Goal: Task Accomplishment & Management: Use online tool/utility

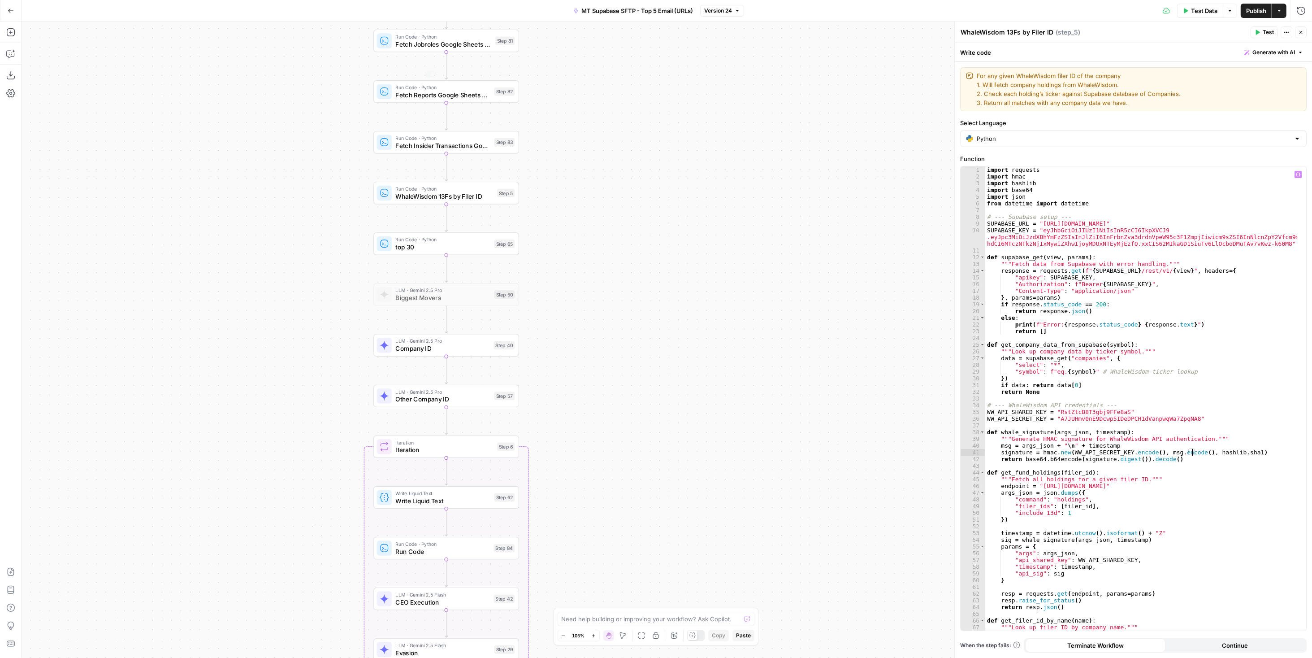
click at [1060, 240] on div "import requests import hmac import hashlib import base64 import json from datet…" at bounding box center [1141, 405] width 312 height 478
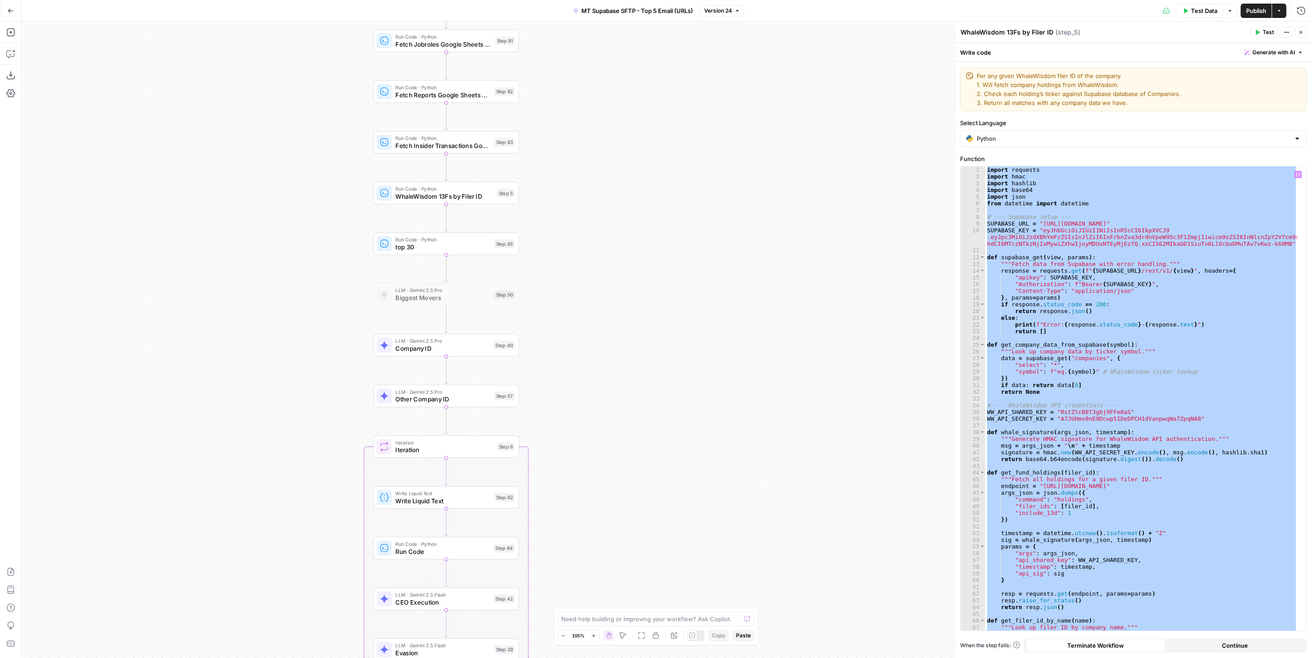
click at [1095, 293] on div "import requests import hmac import hashlib import base64 import json from datet…" at bounding box center [1141, 398] width 312 height 464
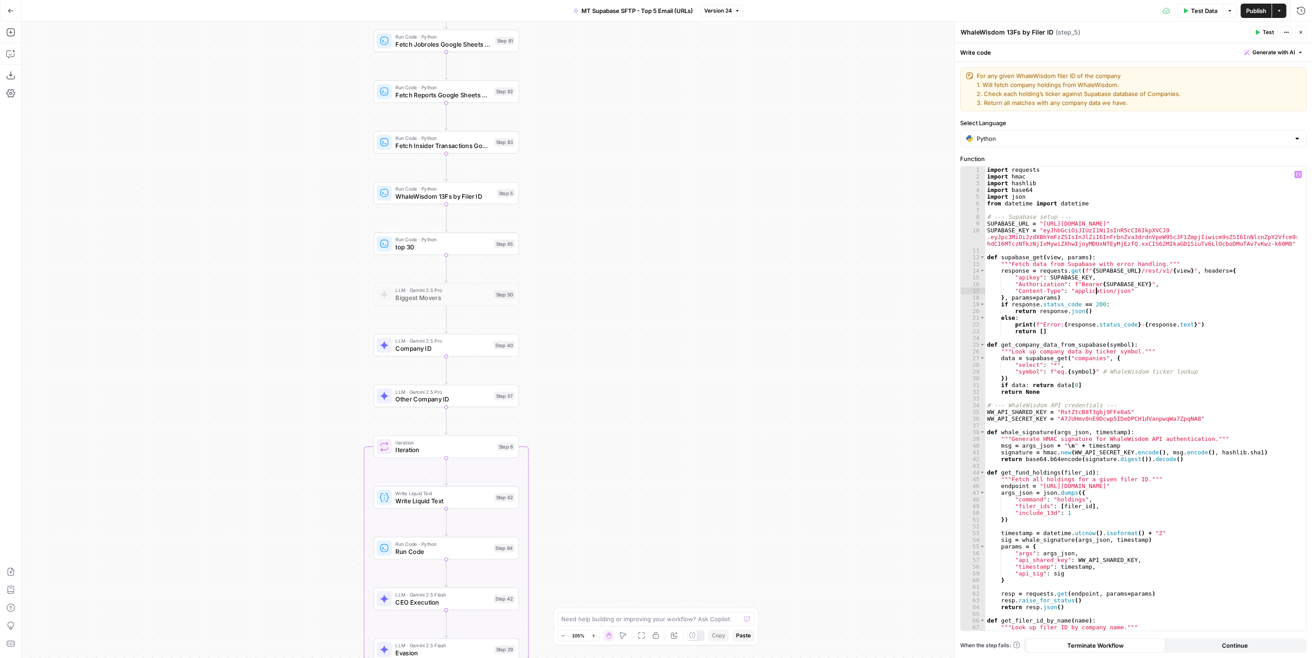
click at [1069, 233] on div "import requests import hmac import hashlib import base64 import json from datet…" at bounding box center [1141, 405] width 312 height 478
type textarea "**********"
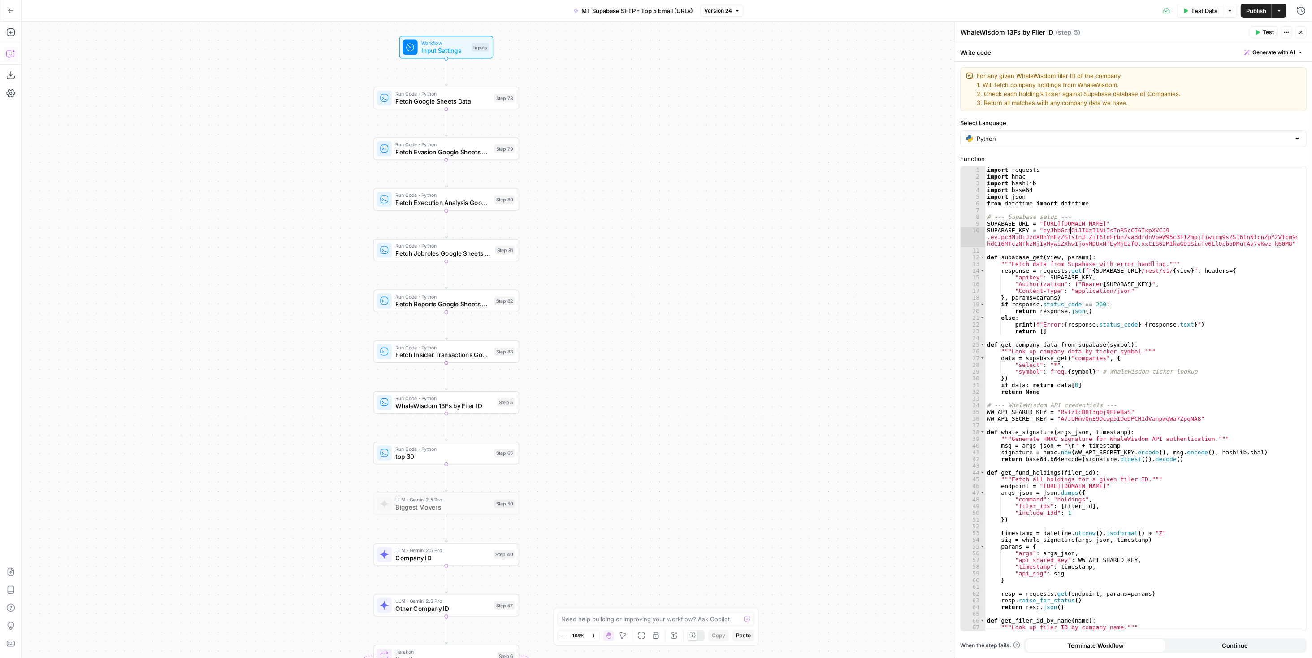
click at [9, 56] on icon "button" at bounding box center [10, 53] width 9 height 9
click at [85, 624] on textarea at bounding box center [102, 625] width 135 height 9
click at [86, 626] on textarea at bounding box center [102, 625] width 135 height 9
type textarea "what is the supabase element of step 5? do I need it?"
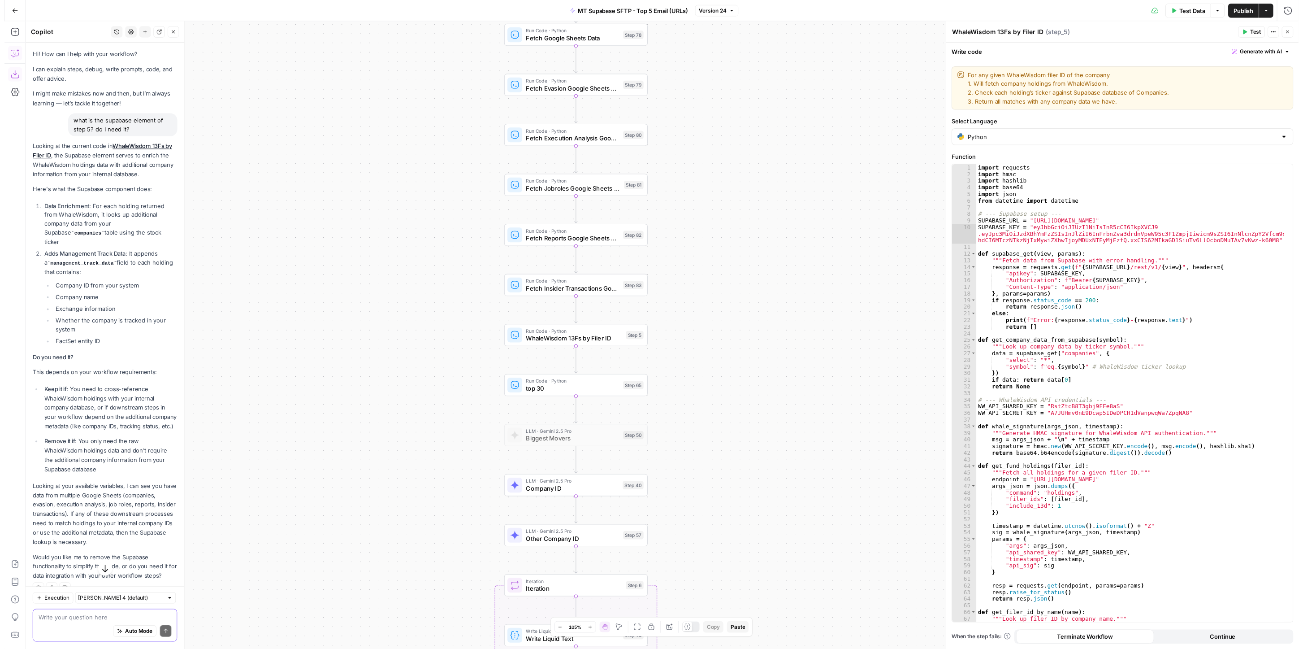
scroll to position [14, 0]
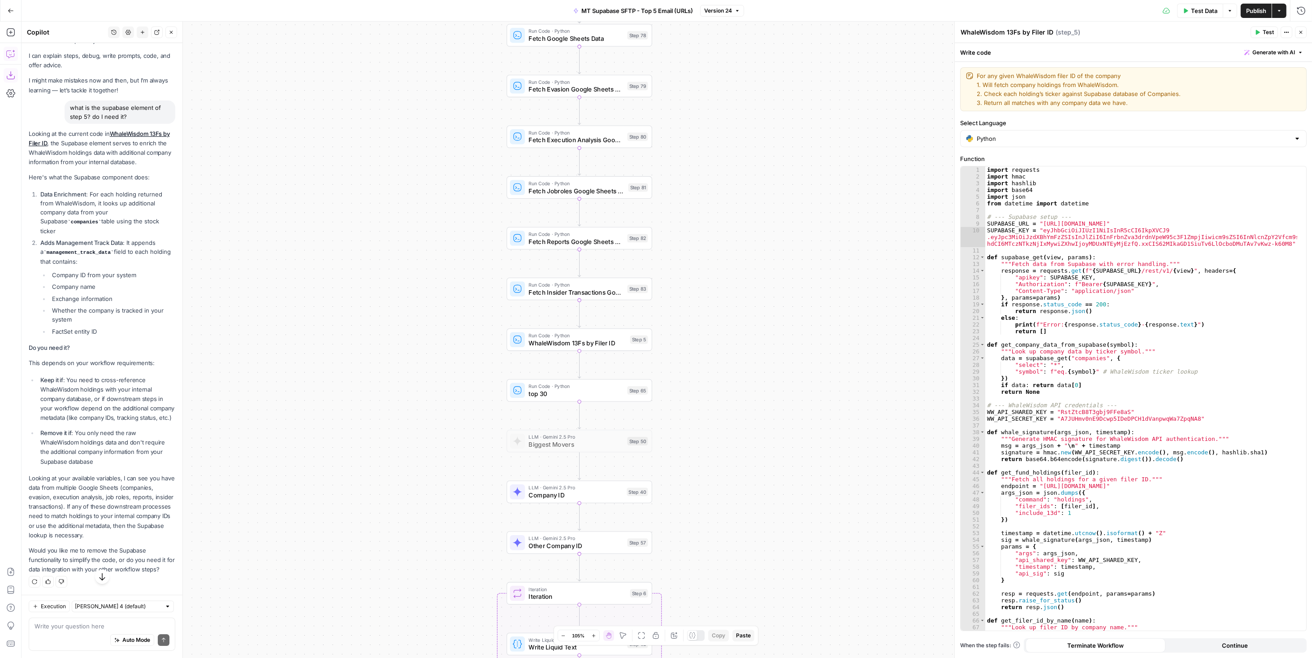
click at [79, 640] on div "Auto Mode Send" at bounding box center [102, 640] width 135 height 20
click at [78, 635] on div "Auto Mode Send" at bounding box center [102, 640] width 135 height 20
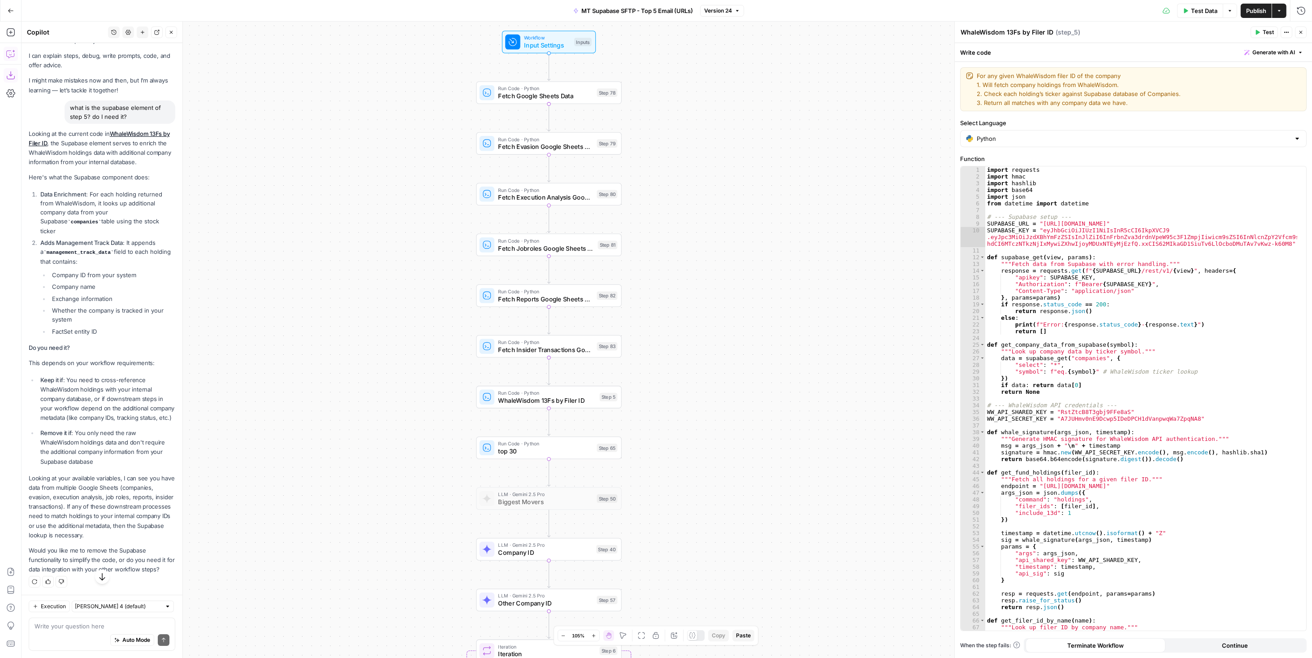
drag, startPoint x: 356, startPoint y: 387, endPoint x: 325, endPoint y: 444, distance: 65.0
click at [325, 444] on div "Workflow Input Settings Inputs Run Code · Python Fetch Google Sheets Data Step …" at bounding box center [667, 340] width 1290 height 636
click at [562, 554] on span "Company ID" at bounding box center [545, 552] width 95 height 9
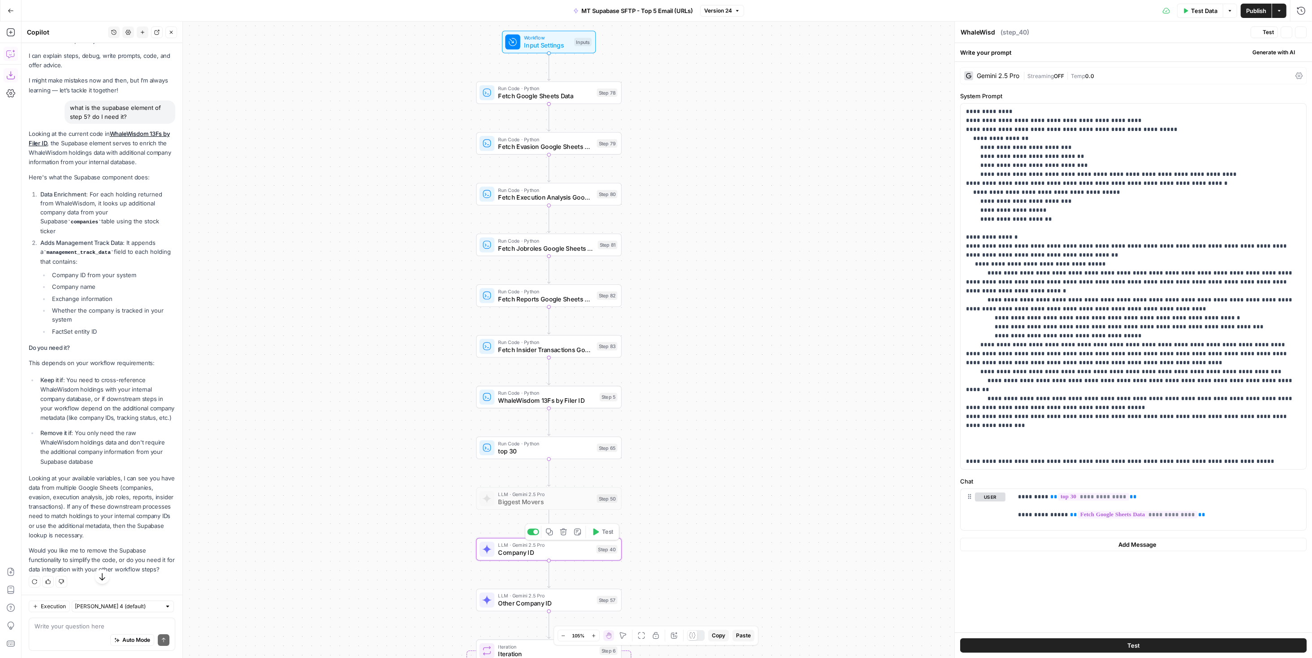
type textarea "Company ID"
click at [1212, 14] on span "Test Data" at bounding box center [1204, 10] width 26 height 9
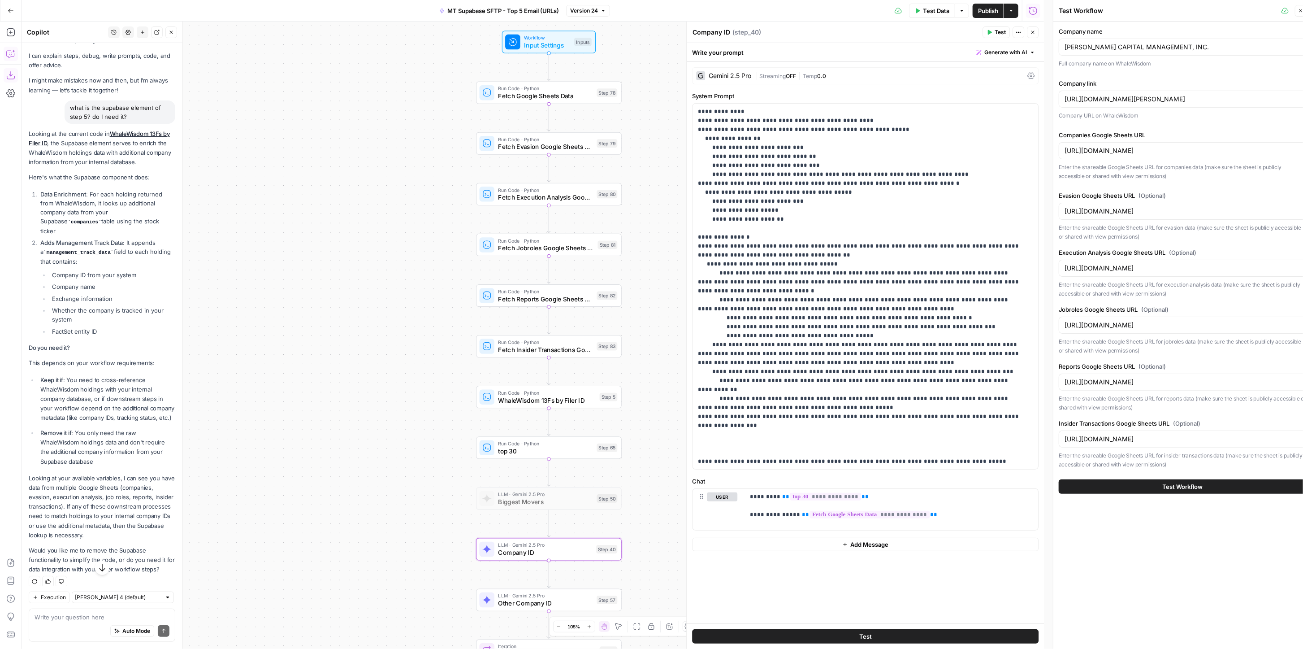
click at [1187, 484] on span "Test Workflow" at bounding box center [1183, 486] width 40 height 9
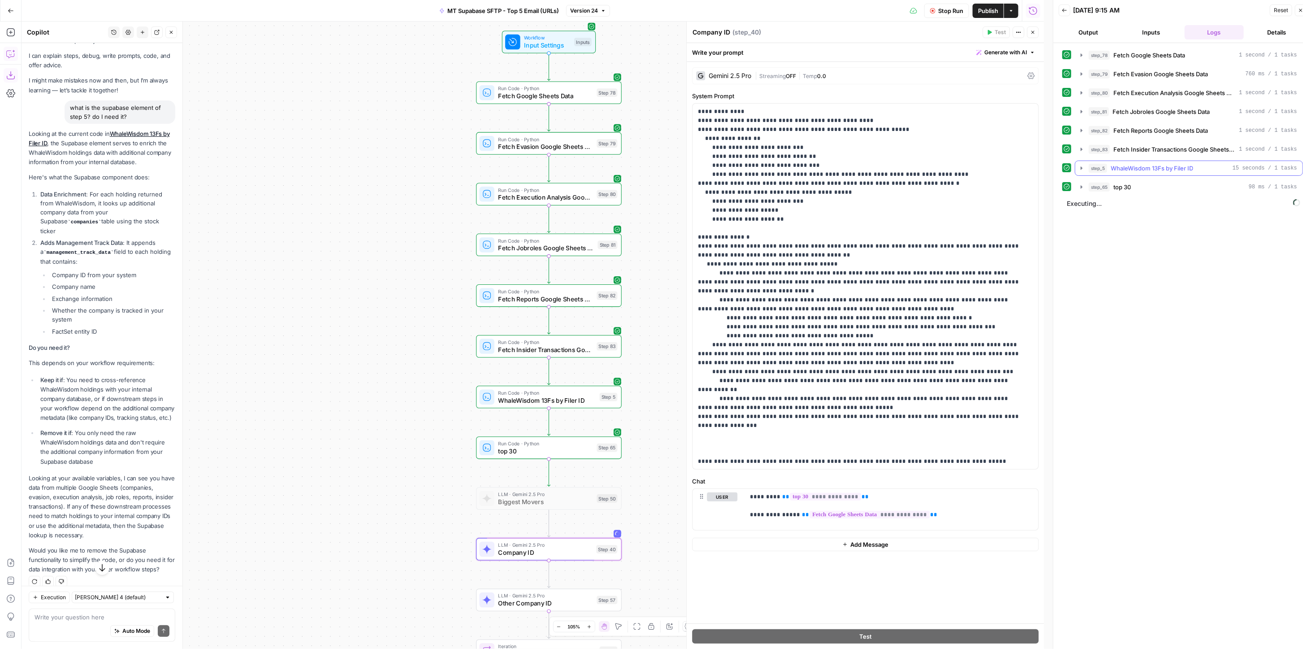
click at [1202, 166] on div "step_5 WhaleWisdom 13Fs by Filer ID 15 seconds / 1 tasks" at bounding box center [1193, 168] width 208 height 9
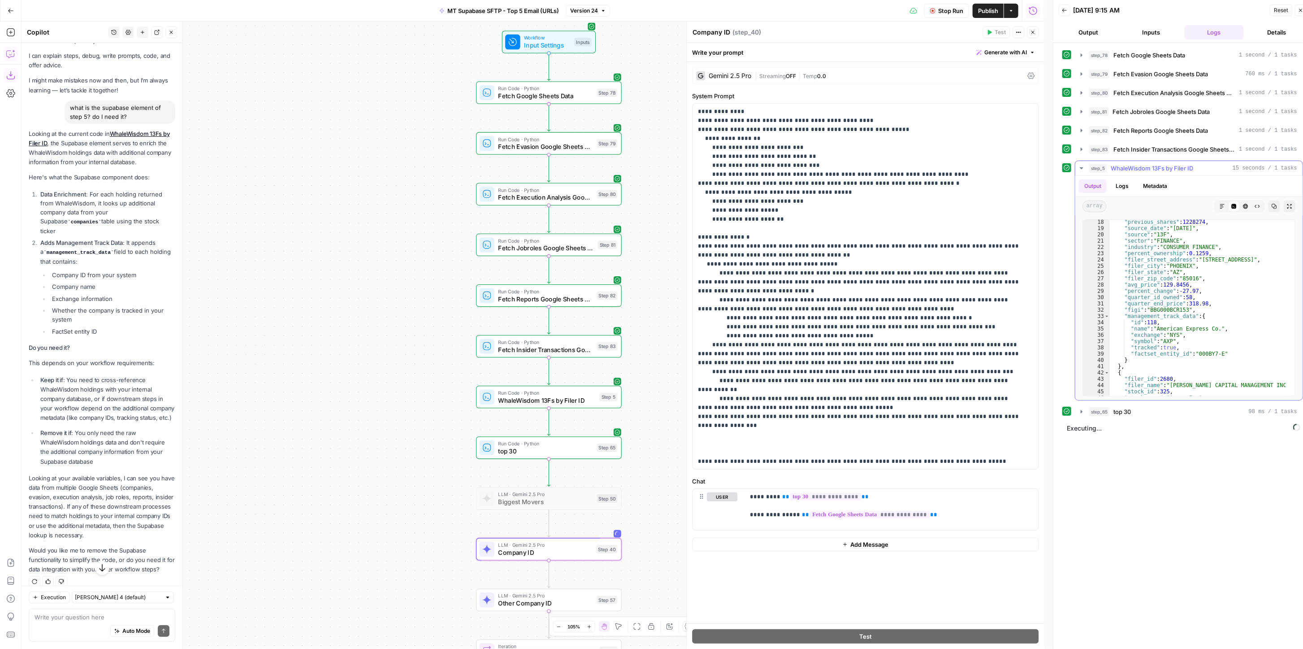
scroll to position [108, 0]
click at [948, 8] on span "Stop Run" at bounding box center [950, 10] width 25 height 9
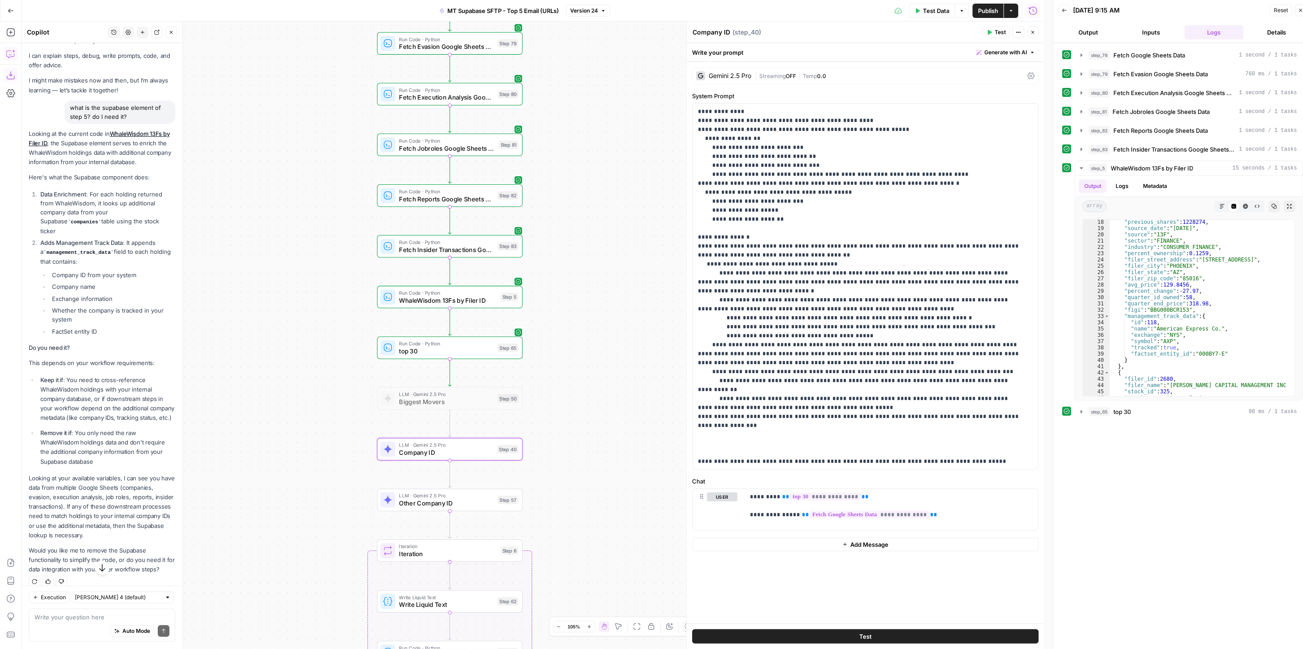
drag, startPoint x: 360, startPoint y: 398, endPoint x: 261, endPoint y: 299, distance: 140.4
click at [261, 299] on div "Workflow Input Settings Inputs Run Code · Python Fetch Google Sheets Data Step …" at bounding box center [533, 335] width 1022 height 627
click at [97, 620] on textarea at bounding box center [102, 616] width 135 height 9
click at [100, 619] on textarea "I want to remove the" at bounding box center [102, 616] width 135 height 9
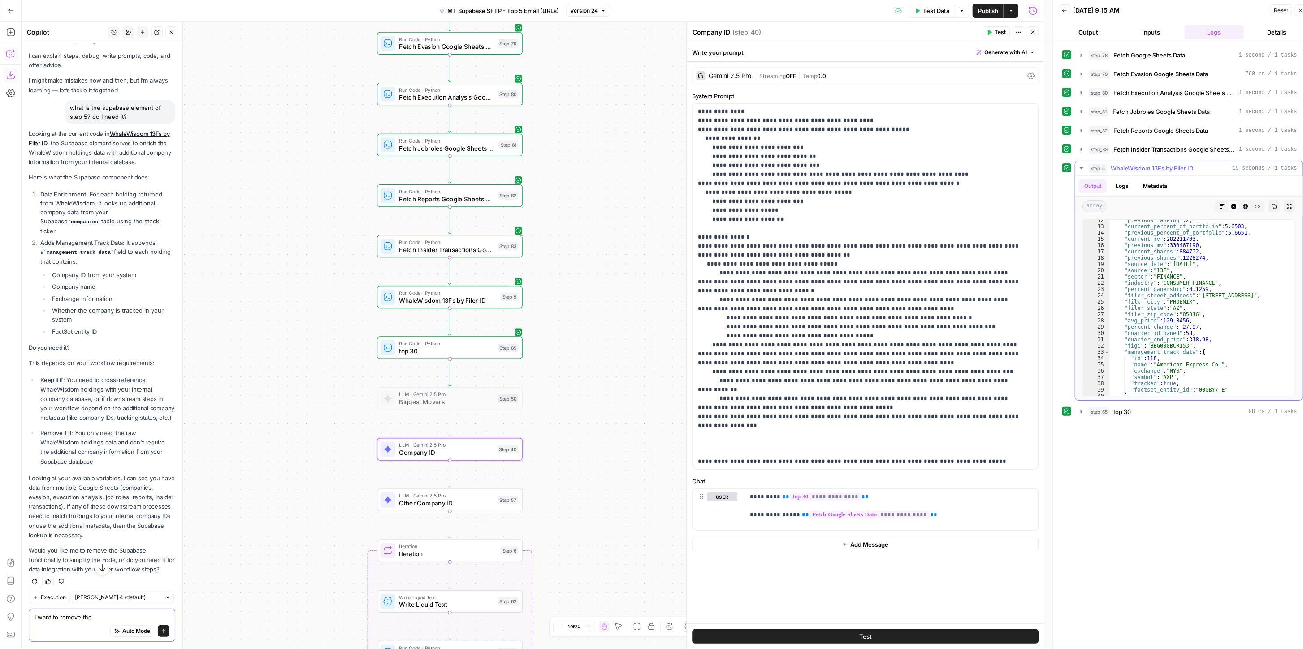
scroll to position [0, 0]
click at [103, 613] on textarea "I want to remove the" at bounding box center [102, 616] width 135 height 9
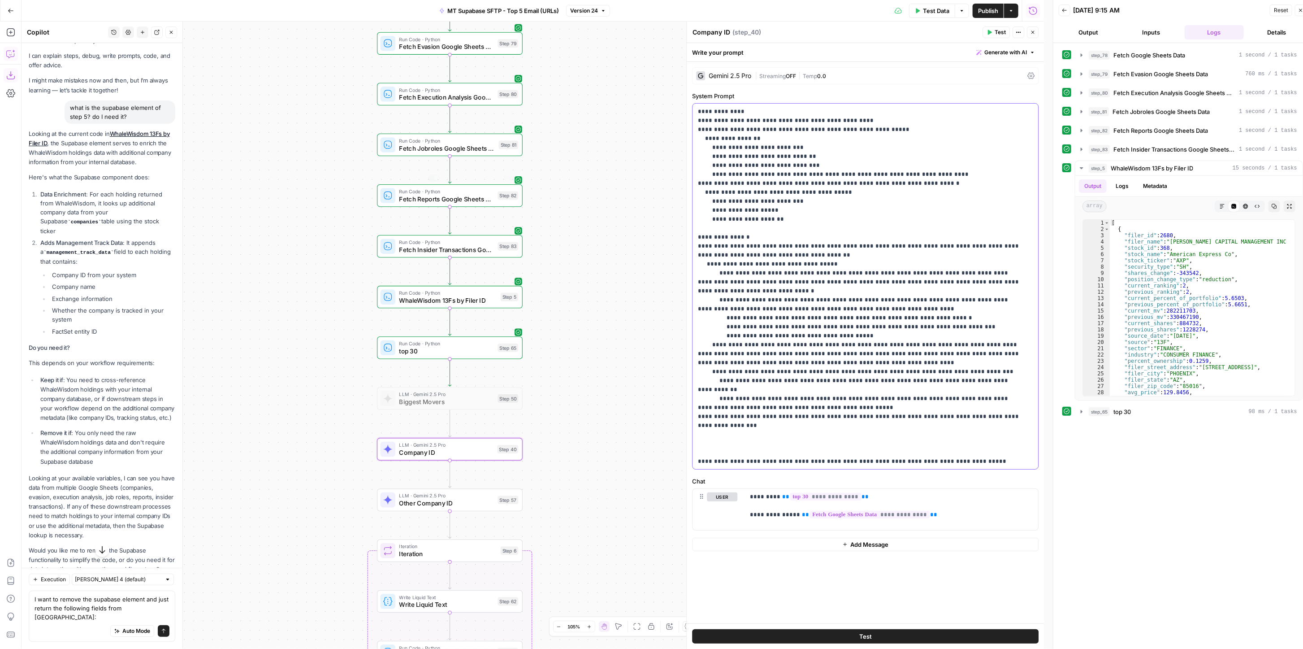
click at [784, 161] on p "**********" at bounding box center [861, 335] width 326 height 457
drag, startPoint x: 807, startPoint y: 165, endPoint x: 696, endPoint y: 145, distance: 113.3
click at [696, 145] on div "**********" at bounding box center [866, 286] width 346 height 365
click at [800, 144] on p "**********" at bounding box center [861, 335] width 326 height 457
drag, startPoint x: 727, startPoint y: 149, endPoint x: 931, endPoint y: 175, distance: 206.1
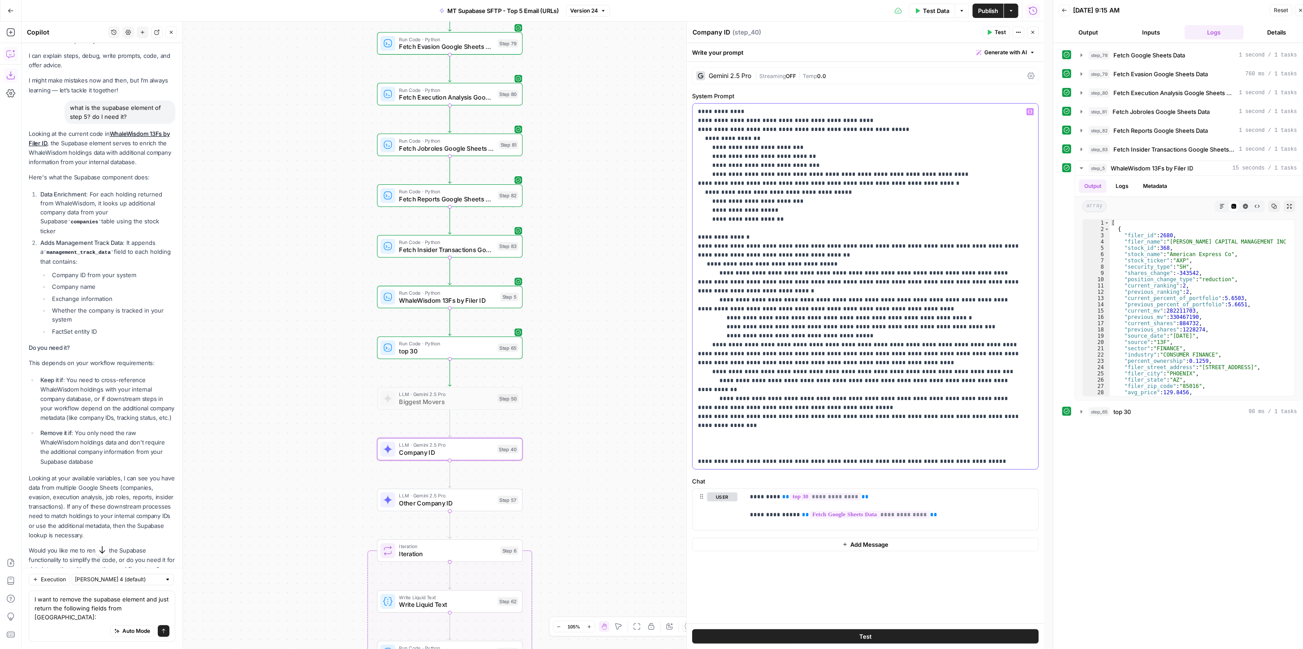
click at [931, 175] on p "**********" at bounding box center [861, 335] width 326 height 457
copy p "**********"
drag, startPoint x: 74, startPoint y: 598, endPoint x: 142, endPoint y: 597, distance: 68.2
click at [79, 598] on textarea "I want to remove the supabase element and just return the following fields from…" at bounding box center [102, 607] width 135 height 27
click at [113, 614] on textarea "I want to remove the supabase element and just return the following fields from…" at bounding box center [102, 607] width 135 height 27
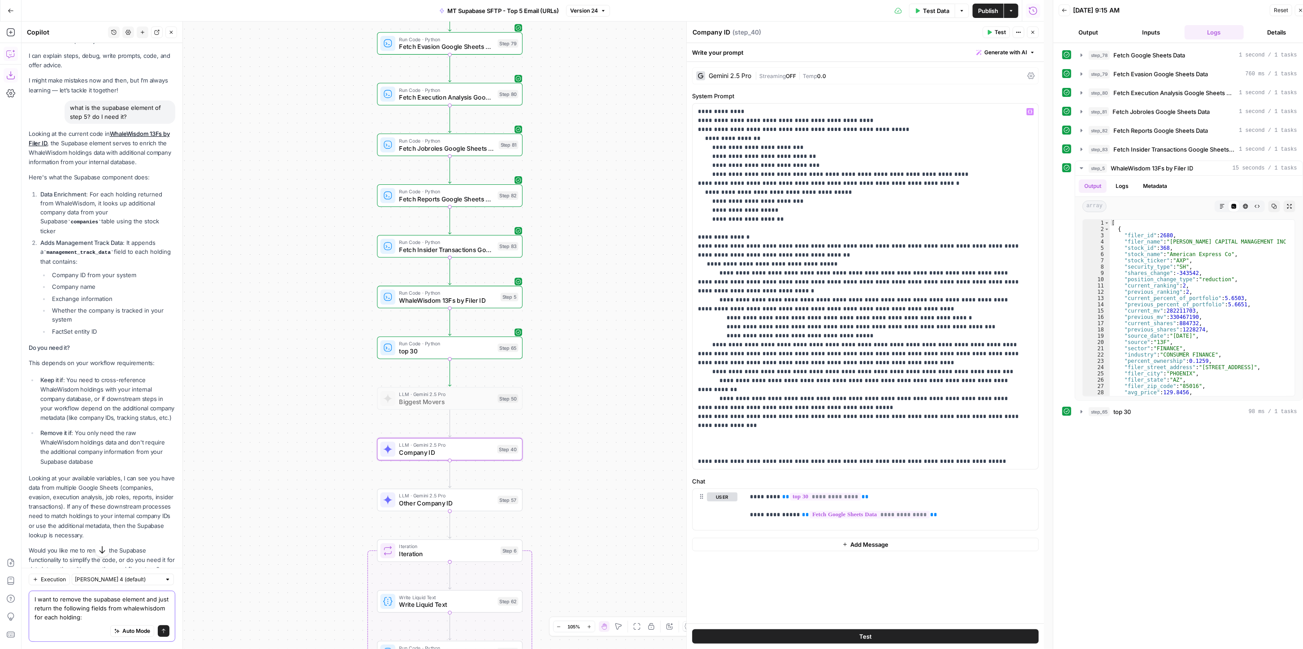
paste textarea "- stock_name - name of stock - stock_ticker - ticker of stock - security_type -…"
click at [100, 569] on textarea "I want to remove the supabase element and just return the following fields from…" at bounding box center [102, 581] width 135 height 81
type textarea "I want to remove the supabase element and just return the following fields from…"
click at [162, 630] on icon "submit" at bounding box center [164, 630] width 4 height 4
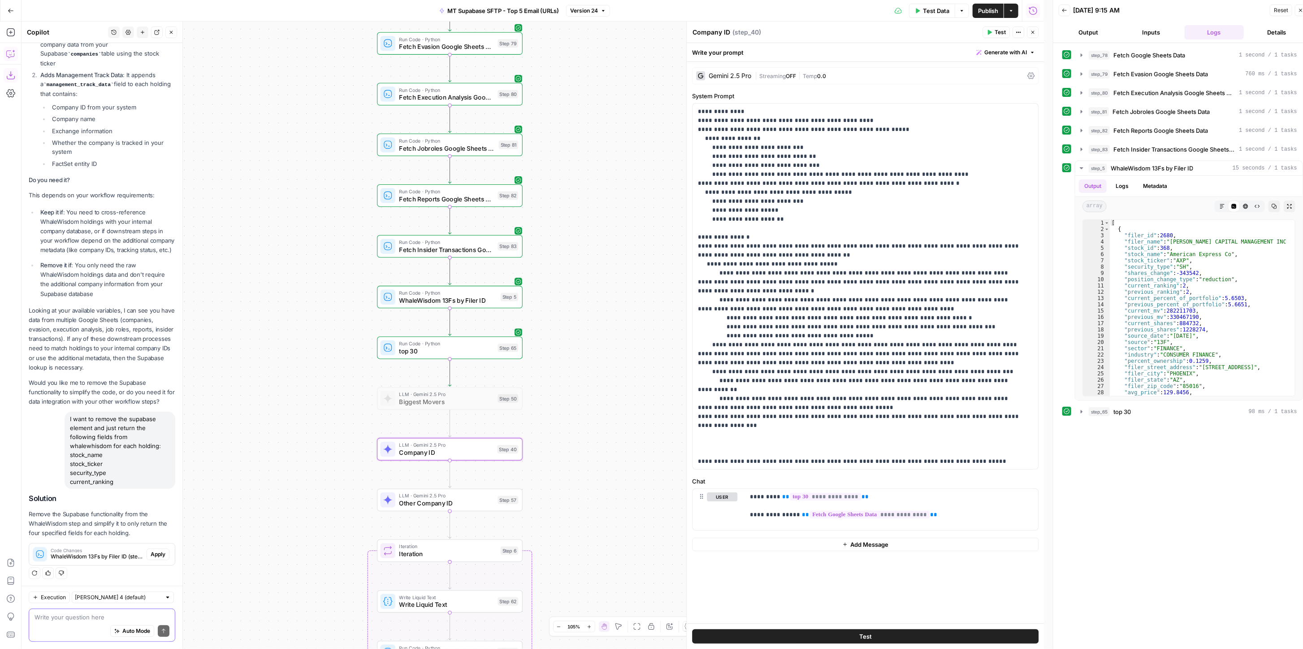
scroll to position [9, 0]
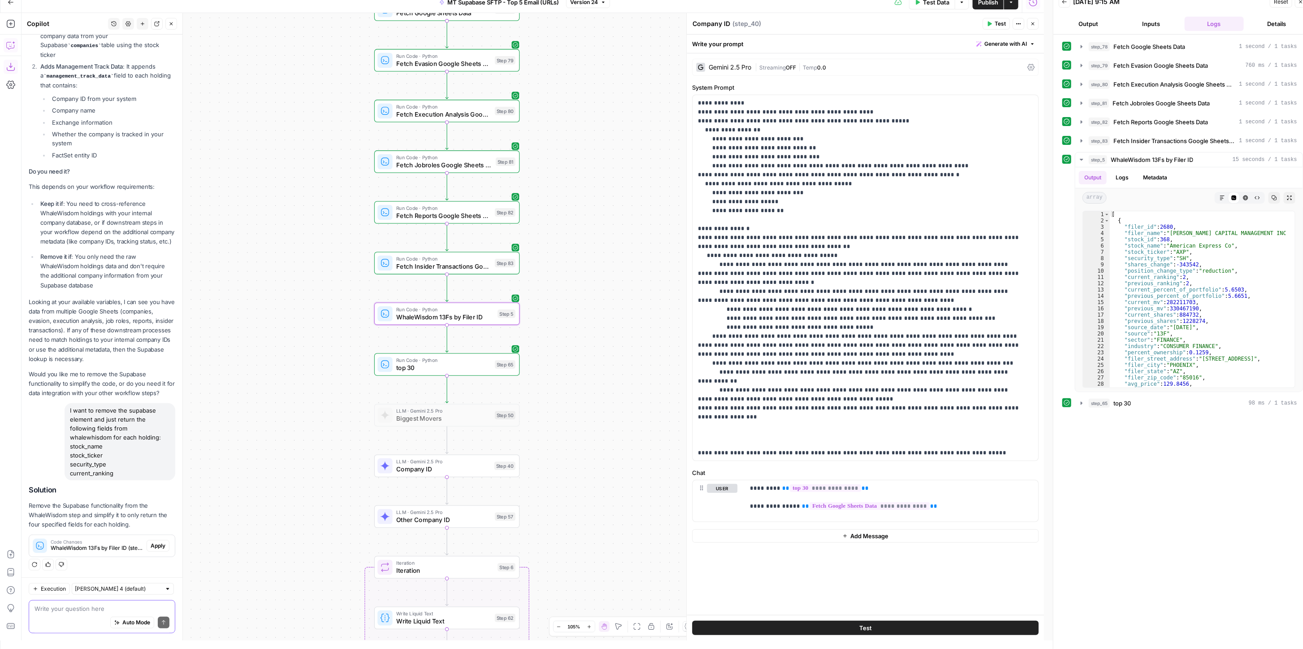
click at [151, 544] on span "Apply" at bounding box center [158, 545] width 15 height 8
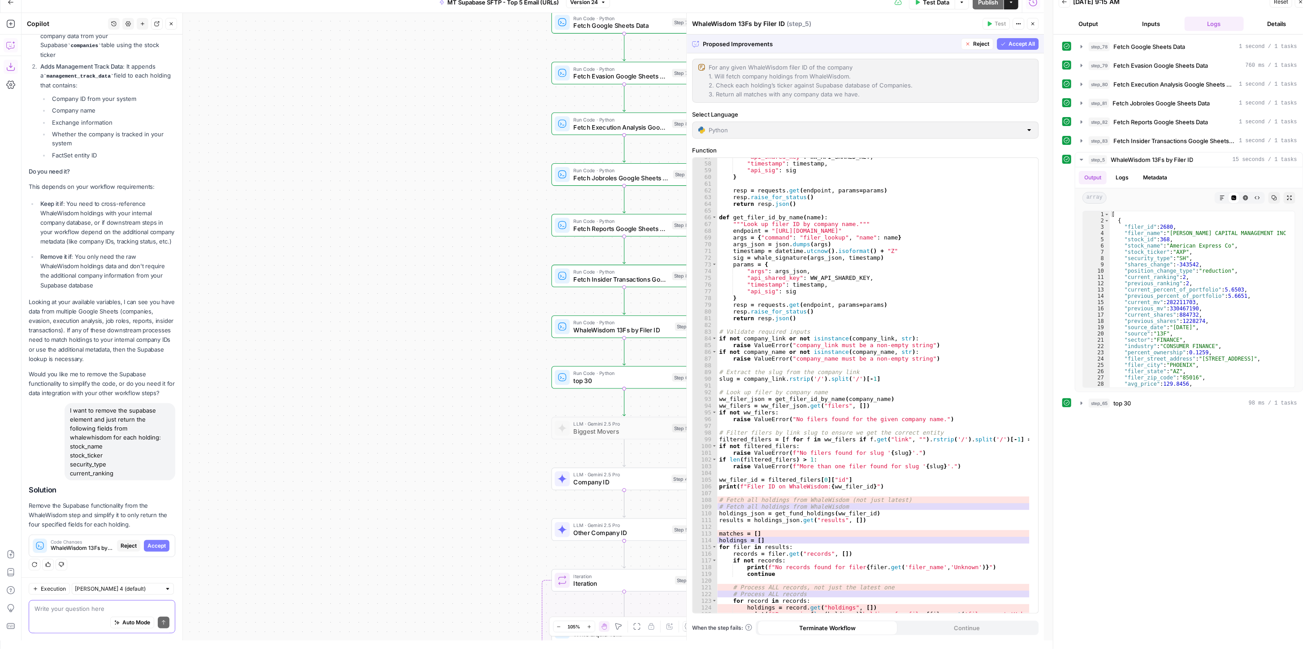
scroll to position [610, 0]
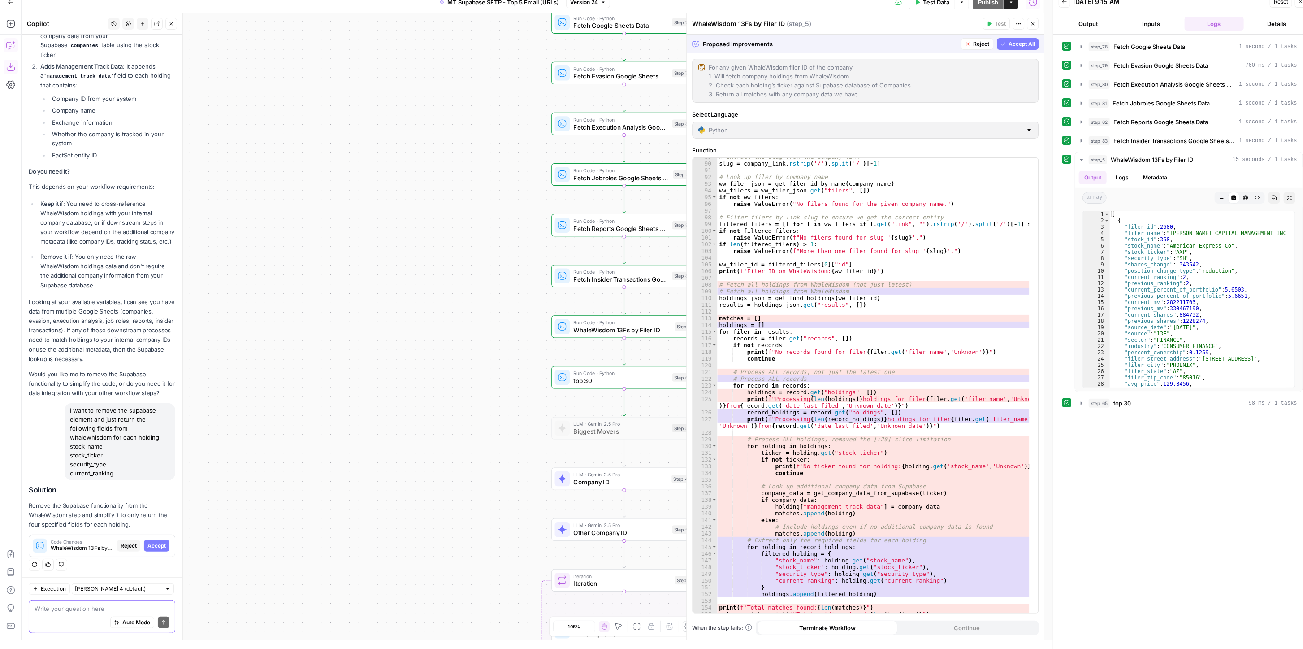
click at [1022, 42] on span "Accept All" at bounding box center [1022, 44] width 26 height 8
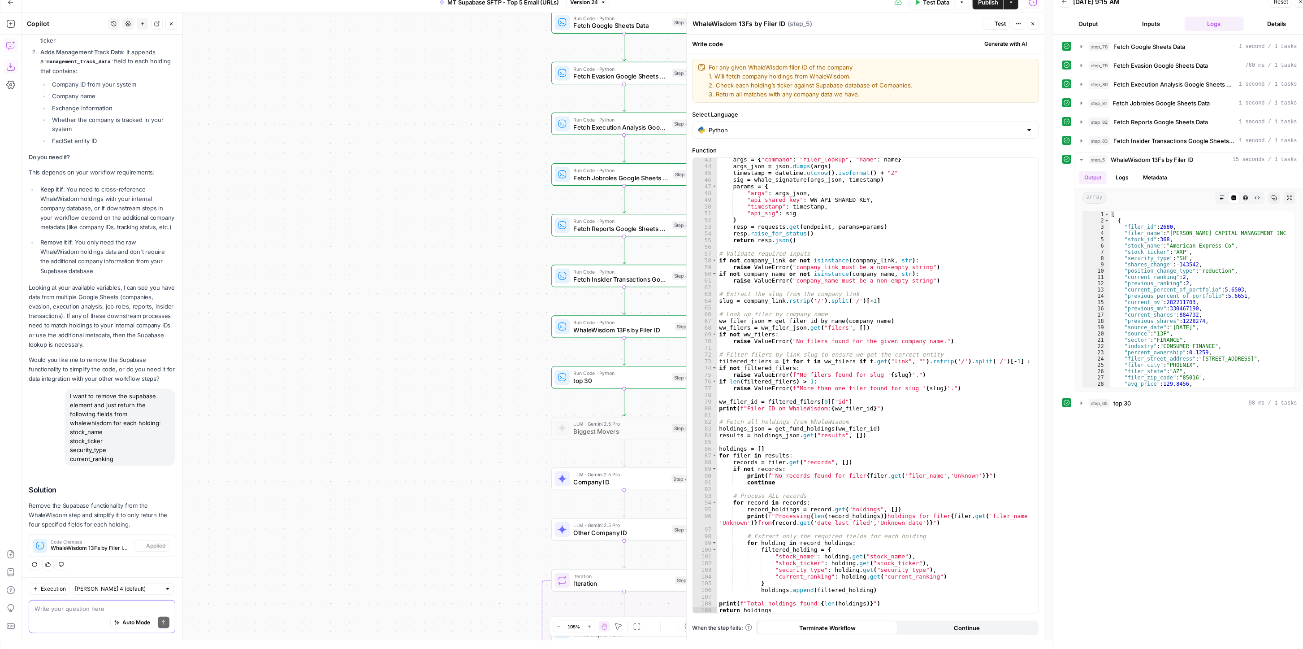
scroll to position [284, 0]
click at [995, 24] on span "Test" at bounding box center [1000, 24] width 11 height 8
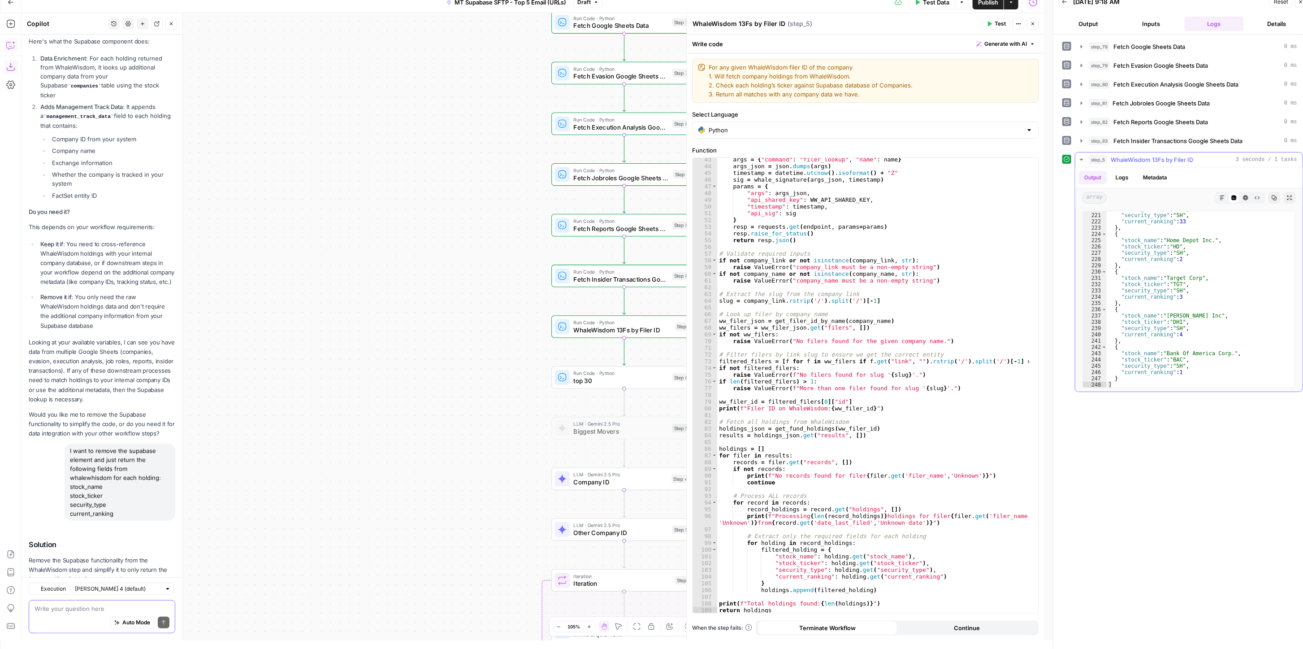
scroll to position [211, 0]
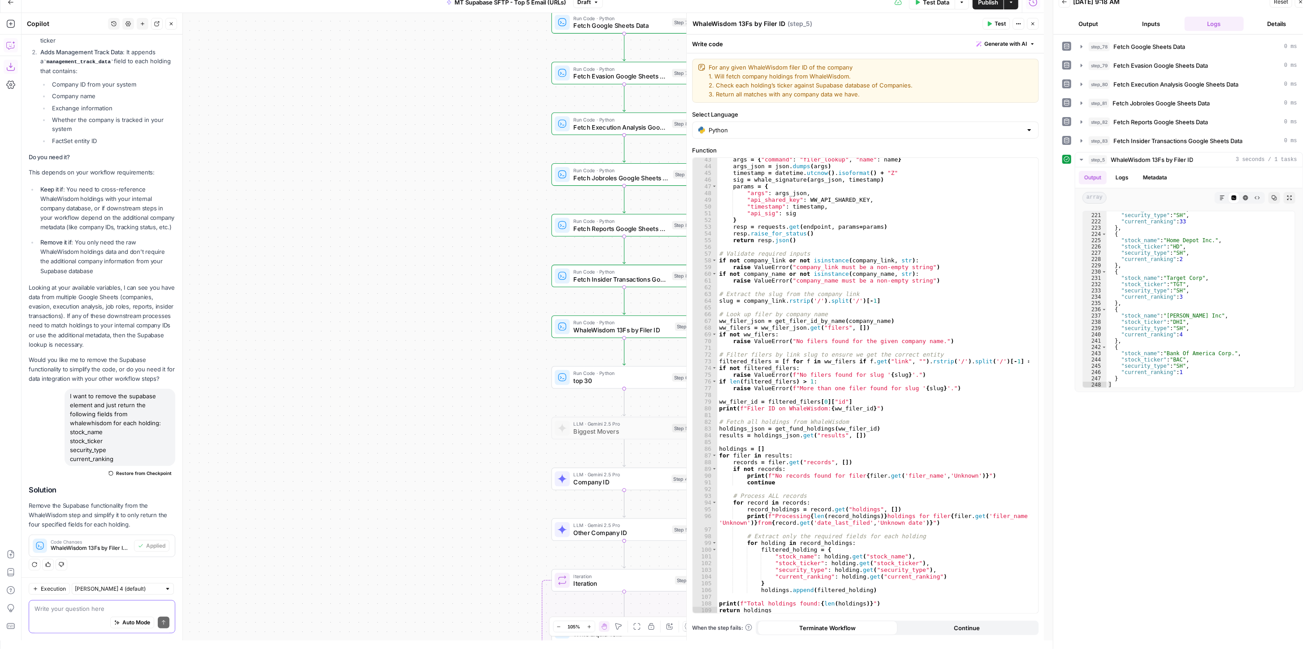
click at [1034, 24] on icon "button" at bounding box center [1032, 23] width 3 height 3
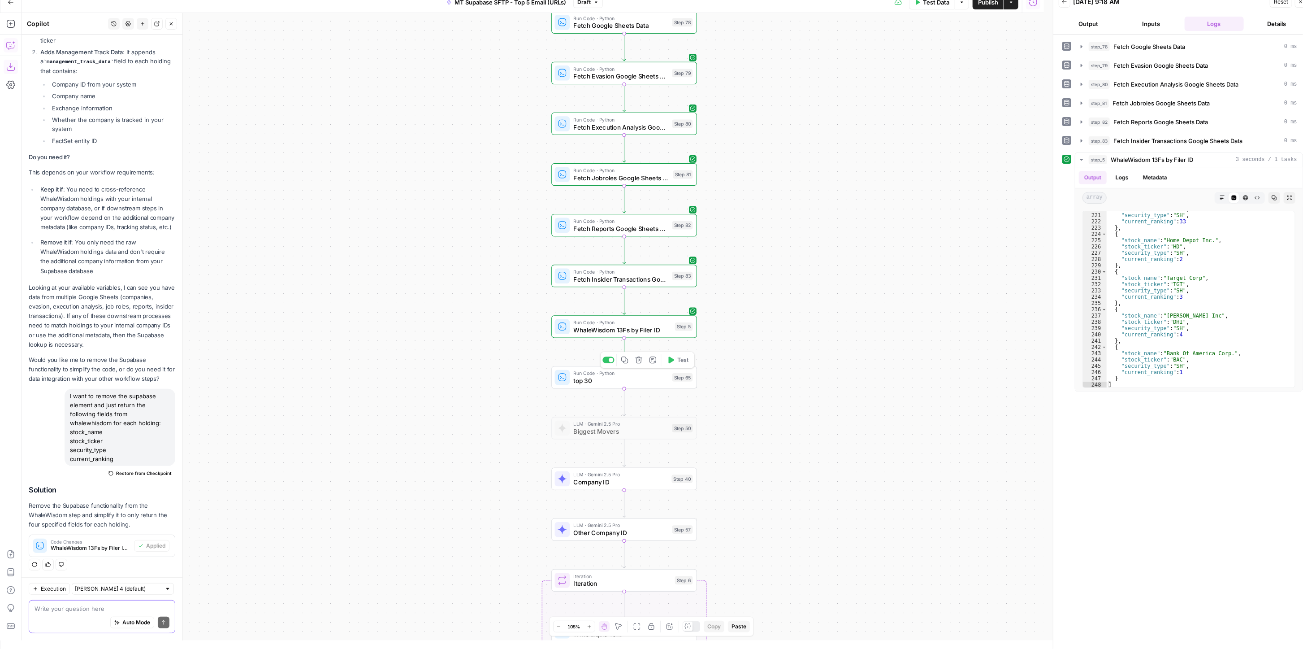
click at [669, 357] on icon "button" at bounding box center [672, 359] width 6 height 7
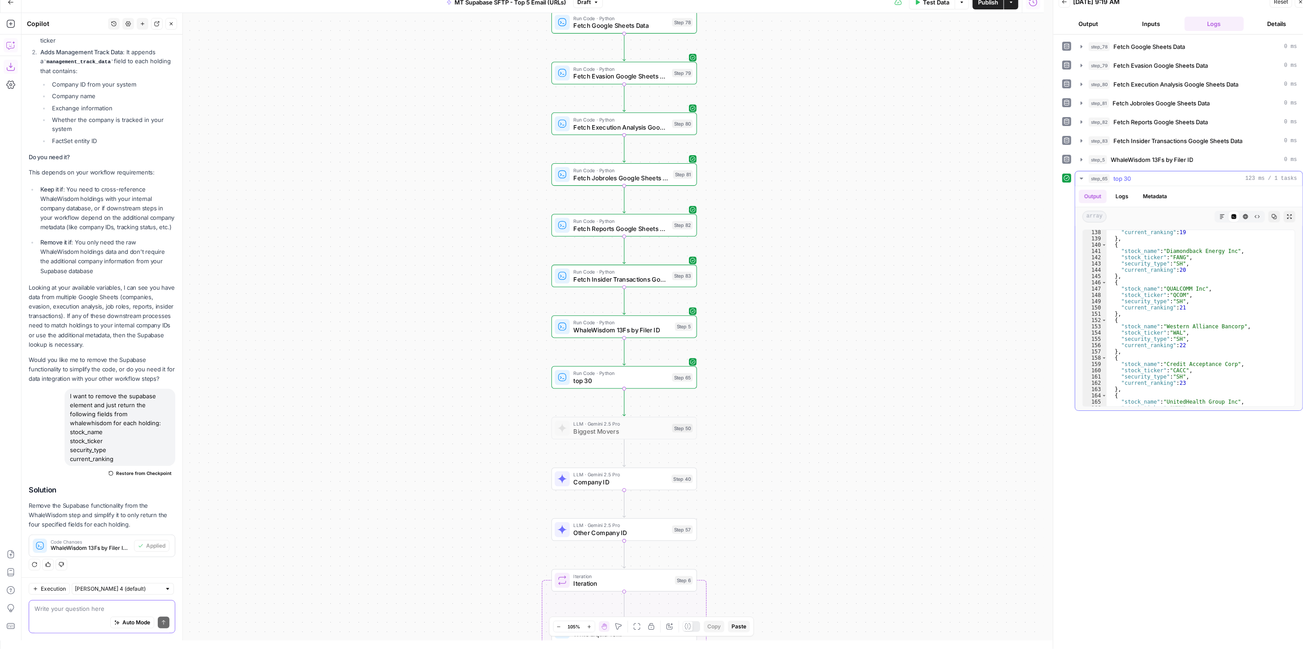
scroll to position [965, 0]
click at [675, 461] on button "Test" at bounding box center [677, 461] width 29 height 12
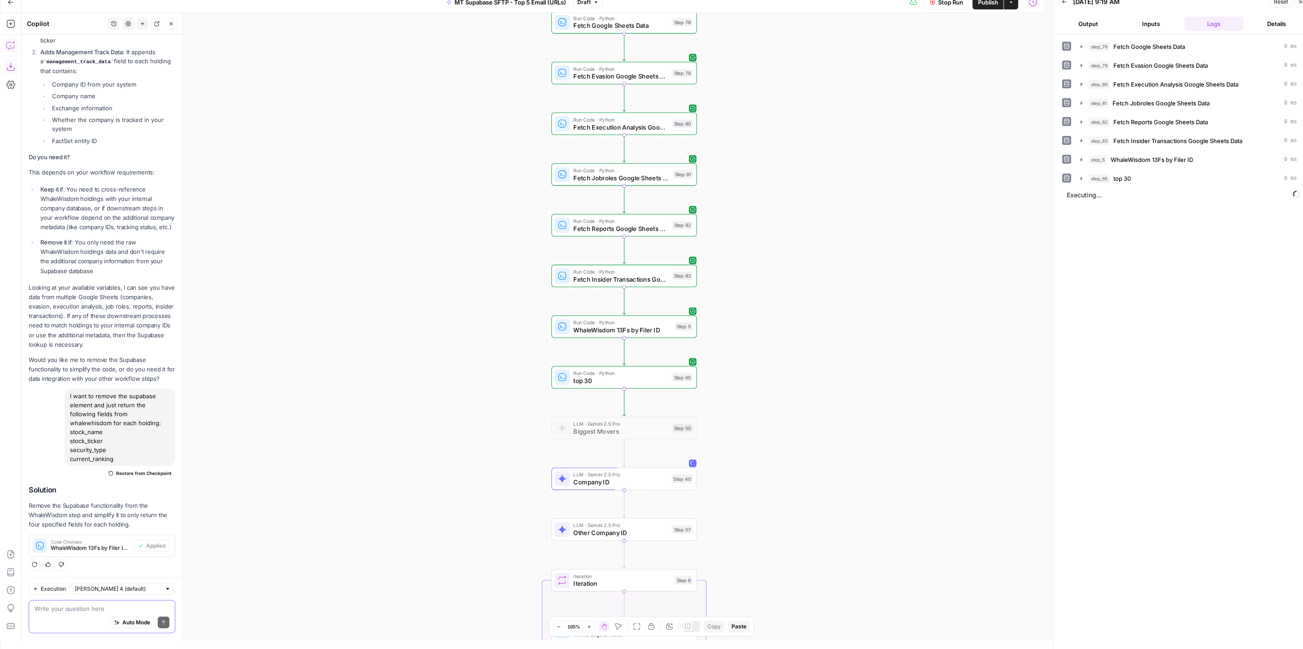
click at [817, 370] on div "Workflow Input Settings Inputs Run Code · Python Fetch Google Sheets Data Step …" at bounding box center [533, 326] width 1022 height 627
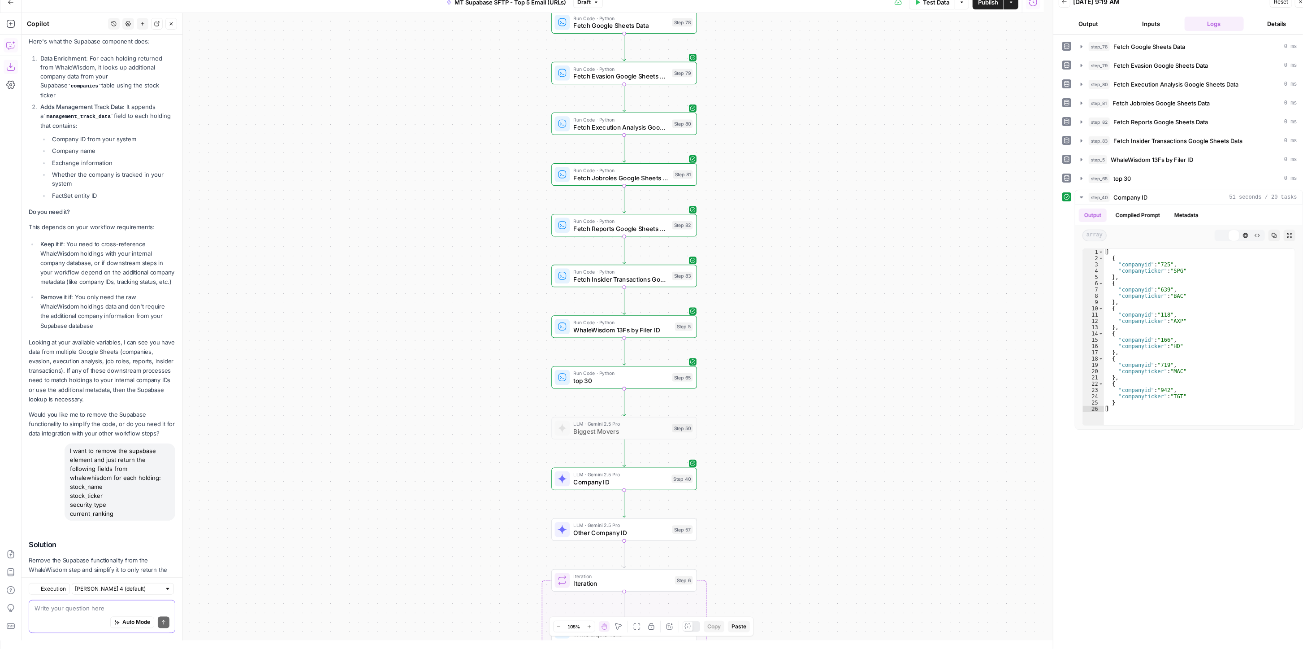
scroll to position [211, 0]
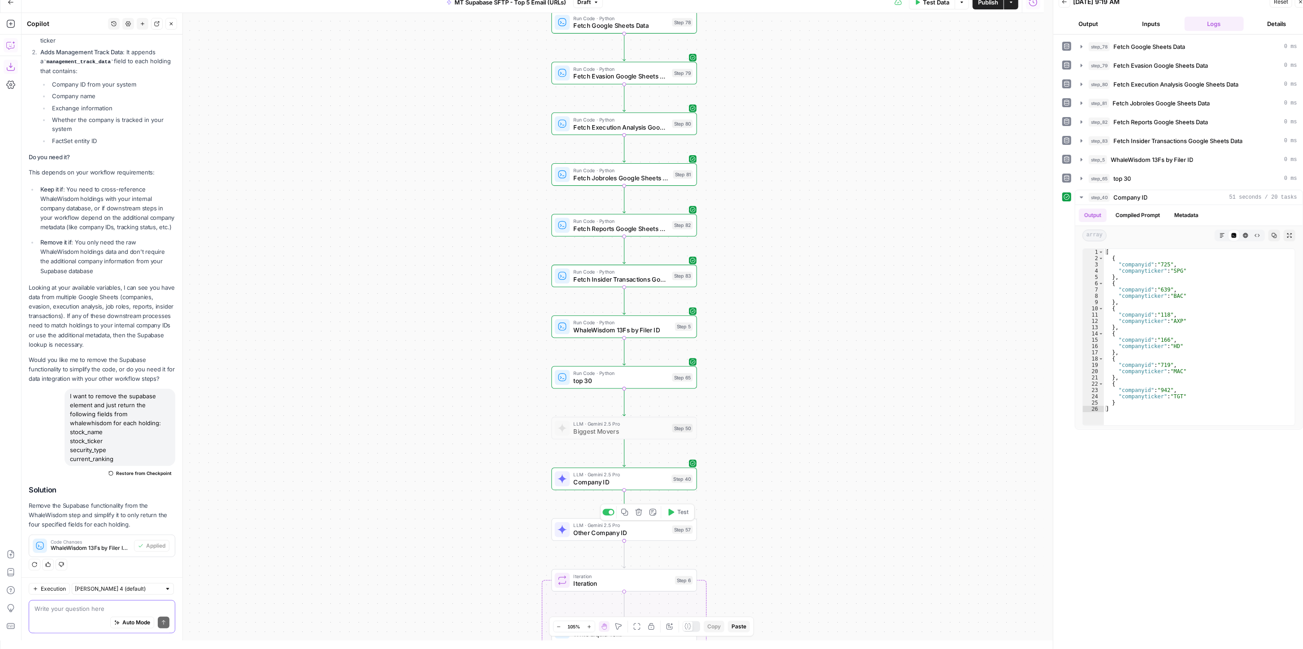
click at [630, 533] on span "Other Company ID" at bounding box center [621, 532] width 95 height 9
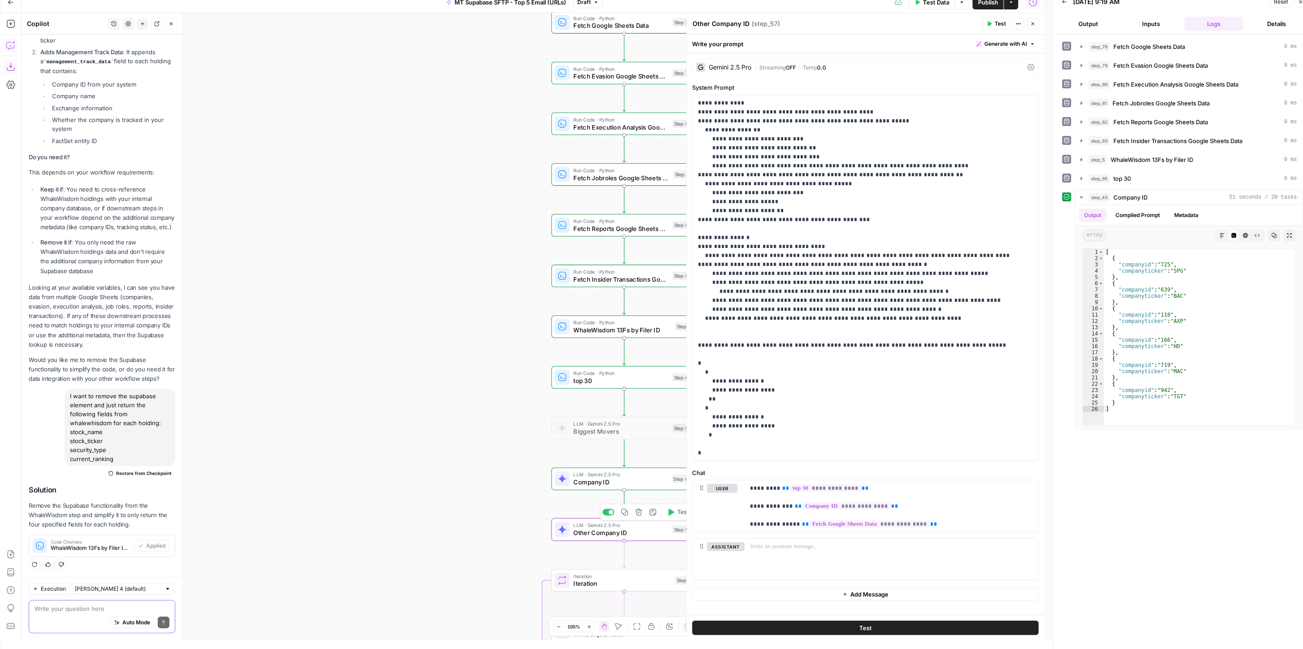
click at [678, 513] on span "Test" at bounding box center [682, 512] width 11 height 9
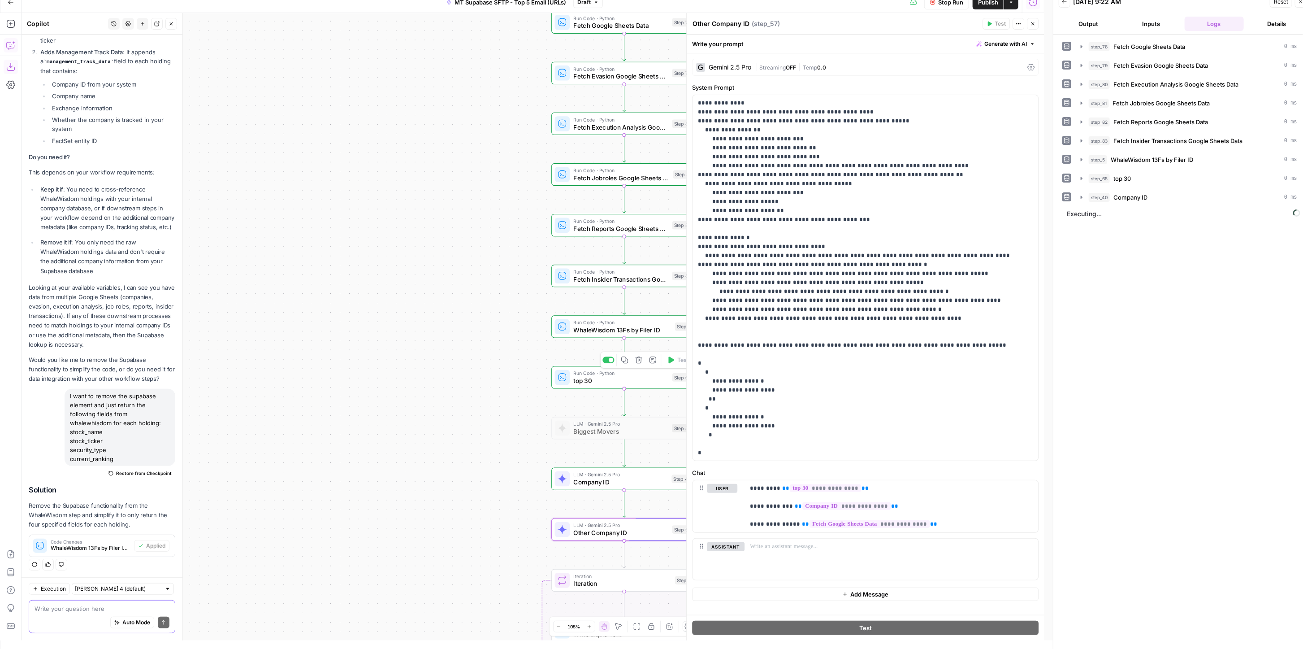
click at [602, 326] on span "WhaleWisdom 13Fs by Filer ID" at bounding box center [623, 329] width 98 height 9
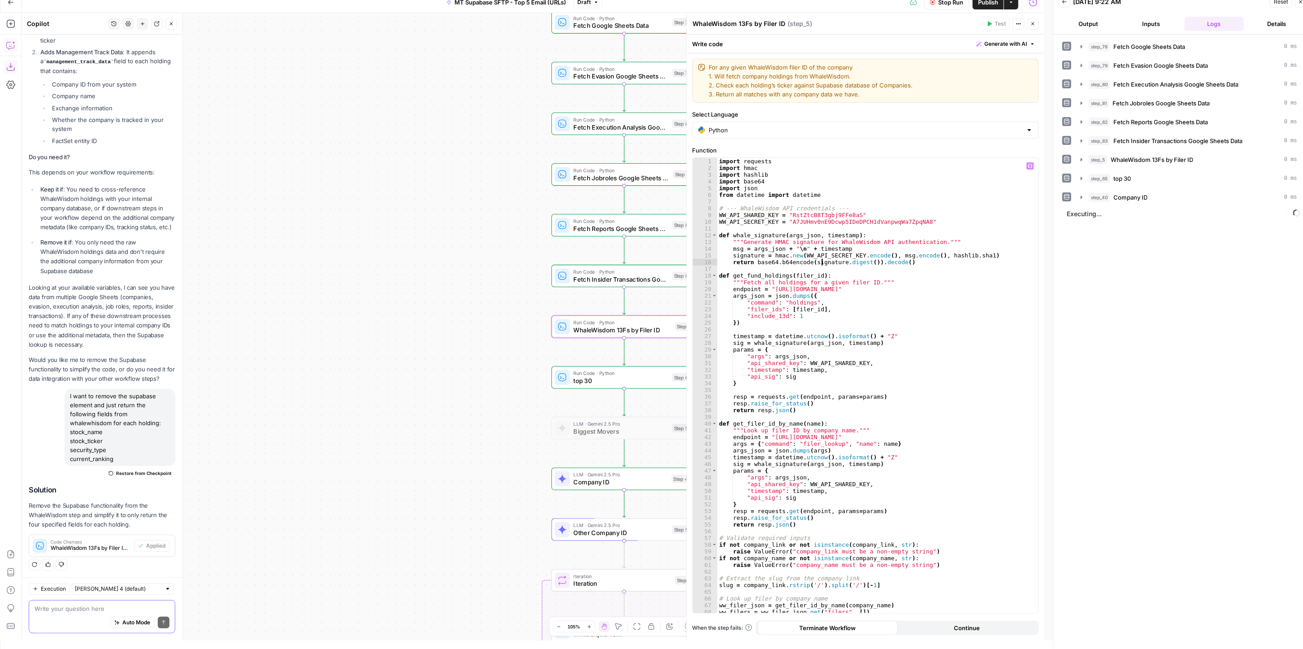
click at [822, 263] on div "import requests import hmac import hashlib import base64 import json from datet…" at bounding box center [873, 392] width 312 height 469
type textarea "**********"
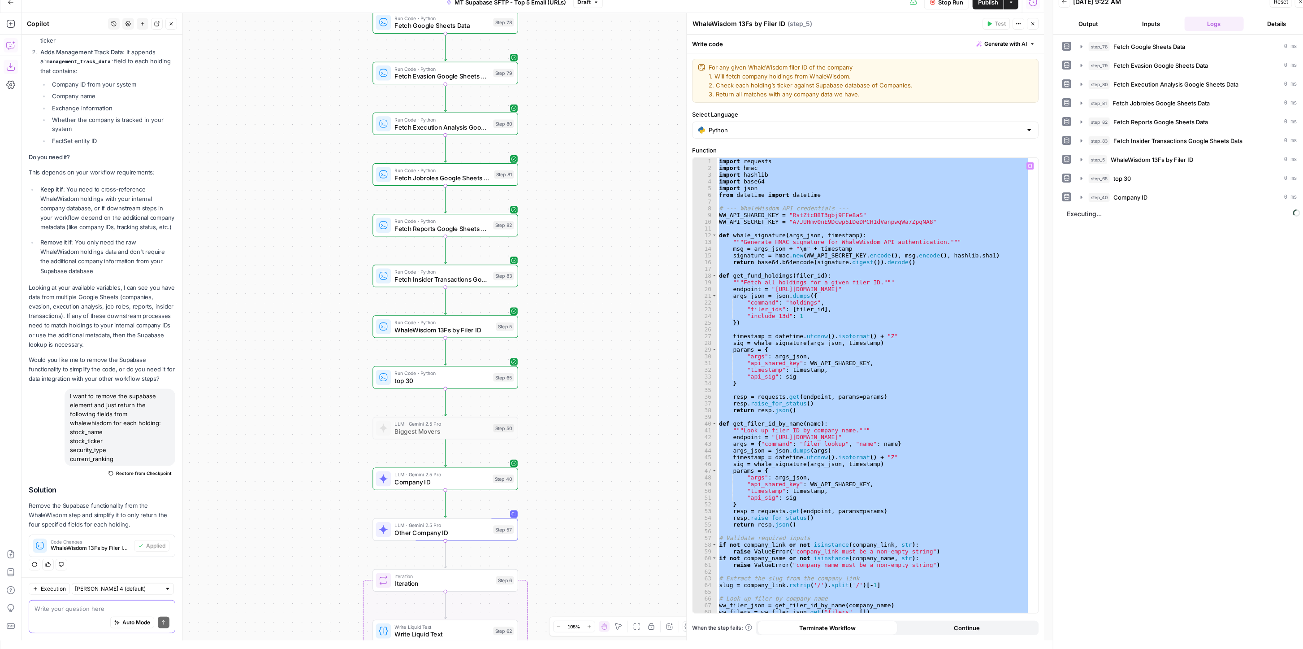
click at [66, 604] on textarea at bounding box center [102, 608] width 135 height 9
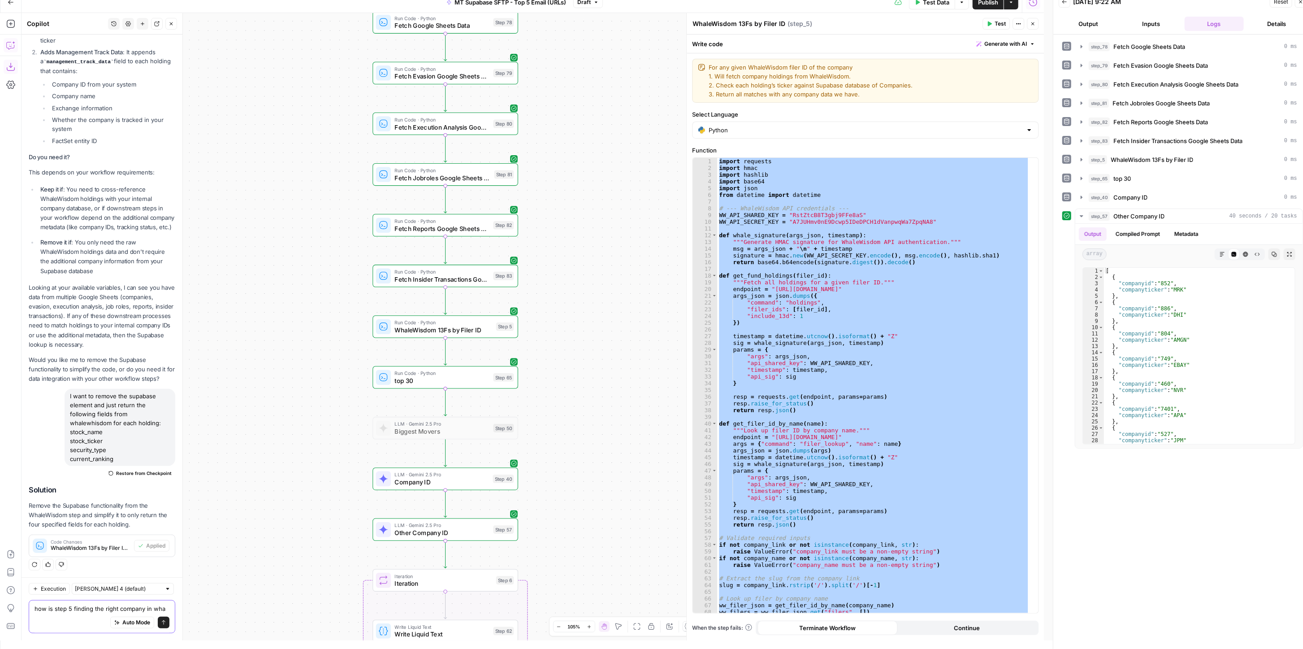
scroll to position [219, 0]
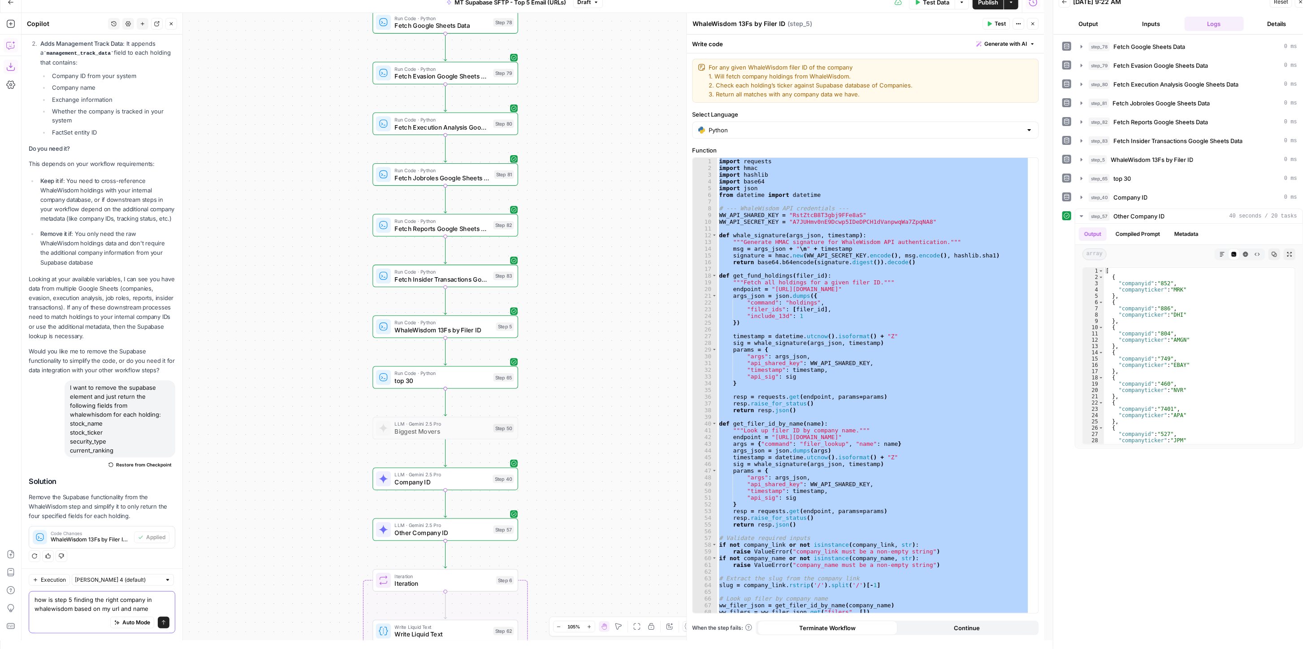
type textarea "how is step 5 finding the right company in whalewisdom based on my url and name?"
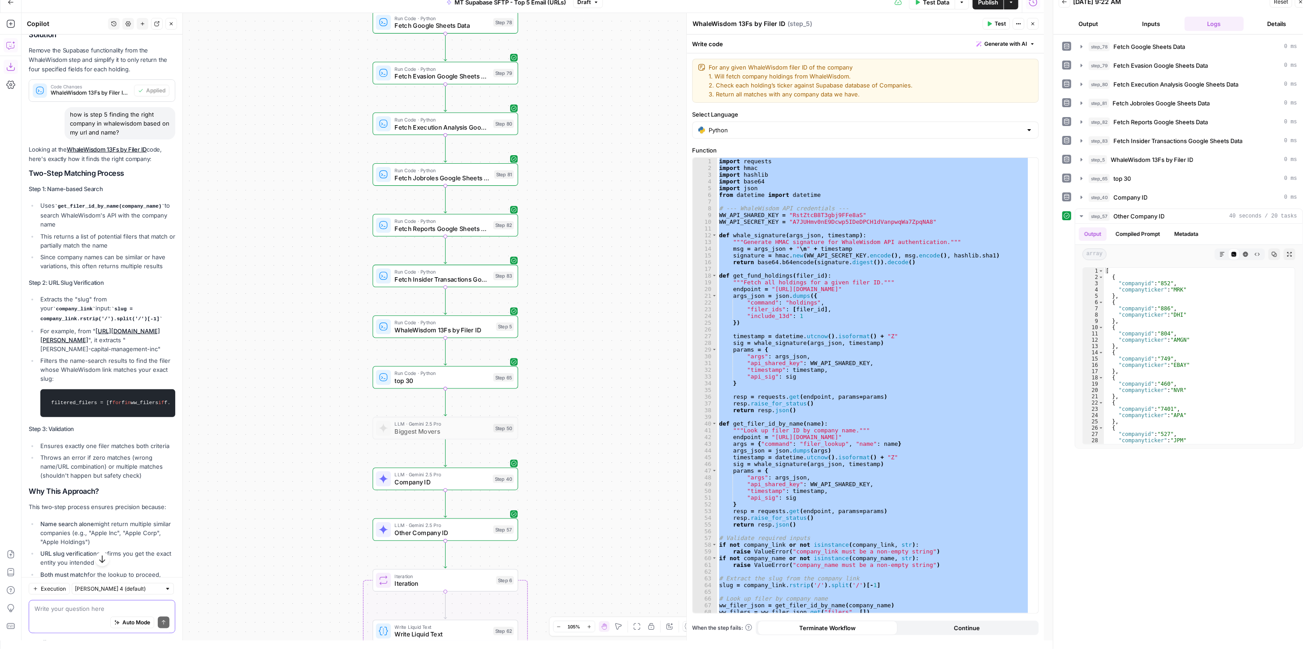
scroll to position [785, 0]
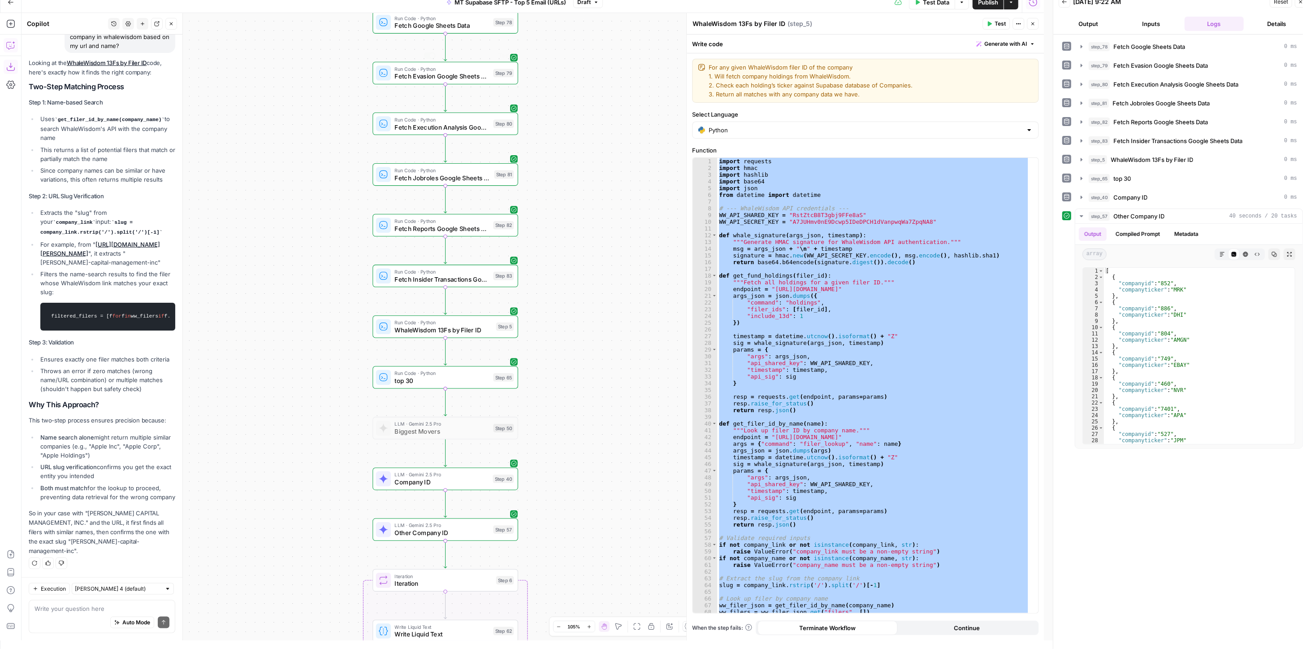
click at [796, 234] on div "import requests import hmac import hashlib import base64 import json from datet…" at bounding box center [873, 385] width 312 height 455
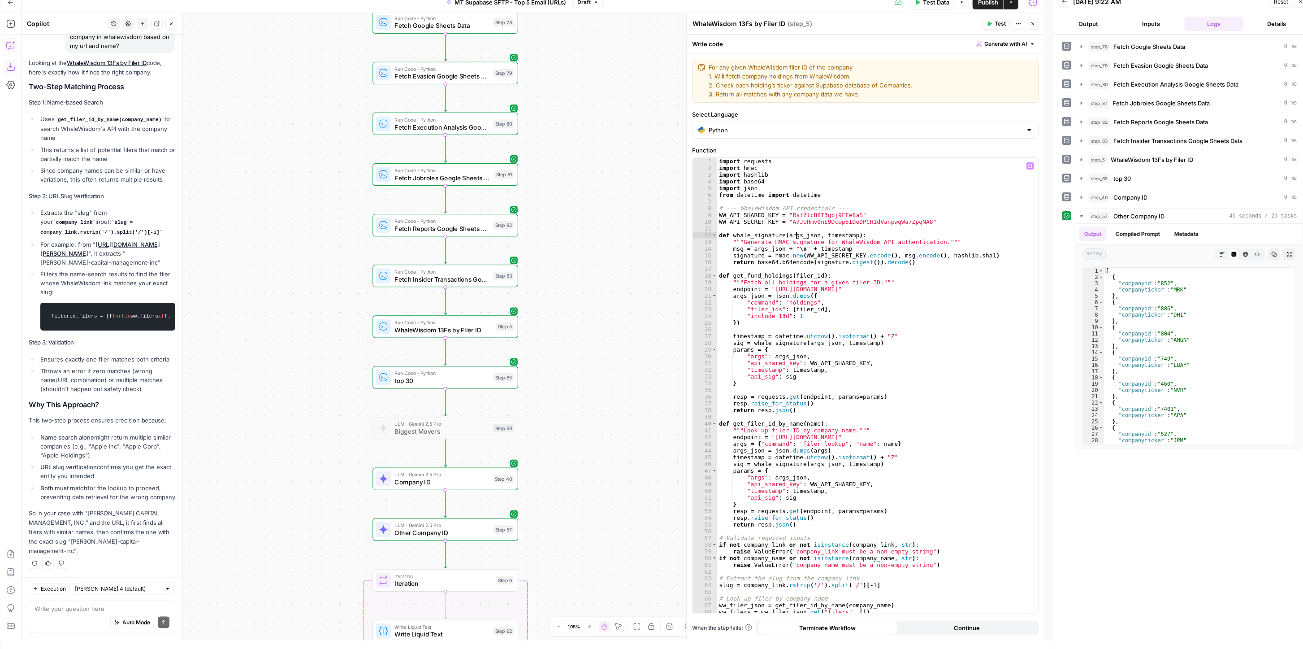
click at [132, 151] on div "Looking at the WhaleWisdom 13Fs by Filer ID code, here's exactly how it finds t…" at bounding box center [102, 306] width 147 height 497
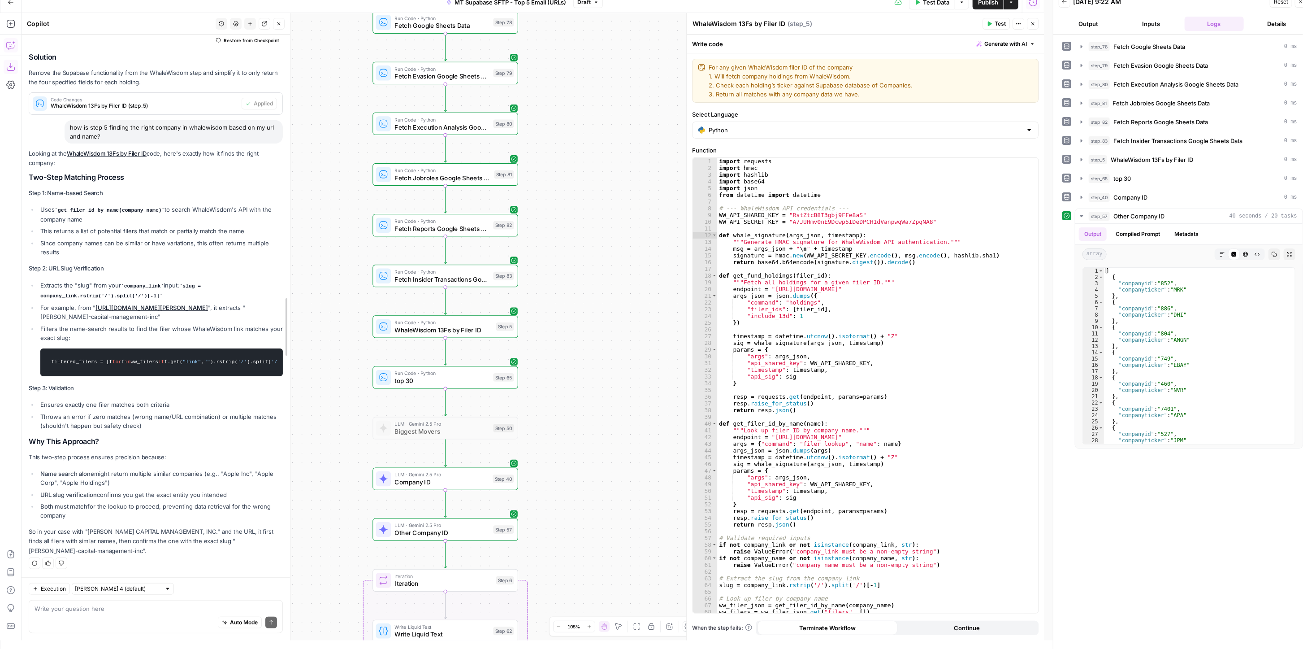
drag, startPoint x: 182, startPoint y: 133, endPoint x: 340, endPoint y: 149, distance: 158.6
click at [340, 149] on body "External Partners New Home Browse Insights Opportunities Your Data Recent Grids…" at bounding box center [651, 315] width 1303 height 649
click at [203, 207] on li "Uses get_filer_id_by_name(company_name) to search WhaleWisdom's API with the co…" at bounding box center [160, 214] width 245 height 19
click at [922, 308] on div "import requests import hmac import hashlib import base64 import json from datet…" at bounding box center [873, 392] width 312 height 469
click at [858, 257] on div "import requests import hmac import hashlib import base64 import json from datet…" at bounding box center [873, 392] width 312 height 469
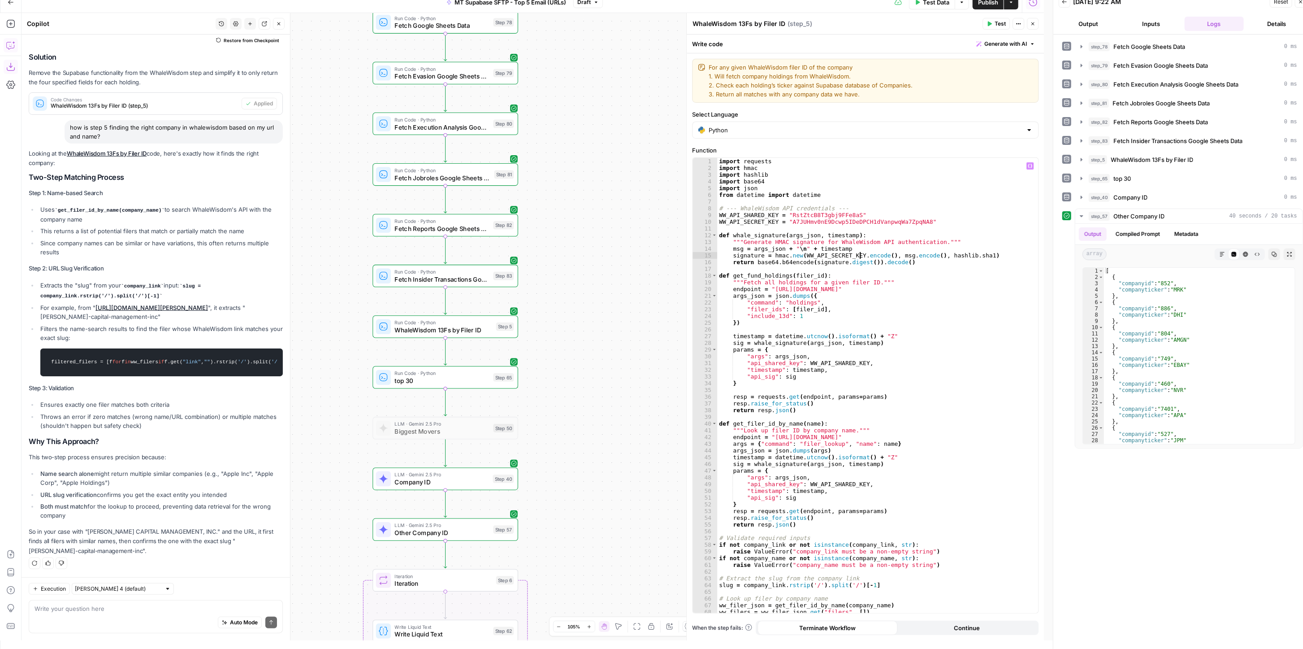
type textarea "**********"
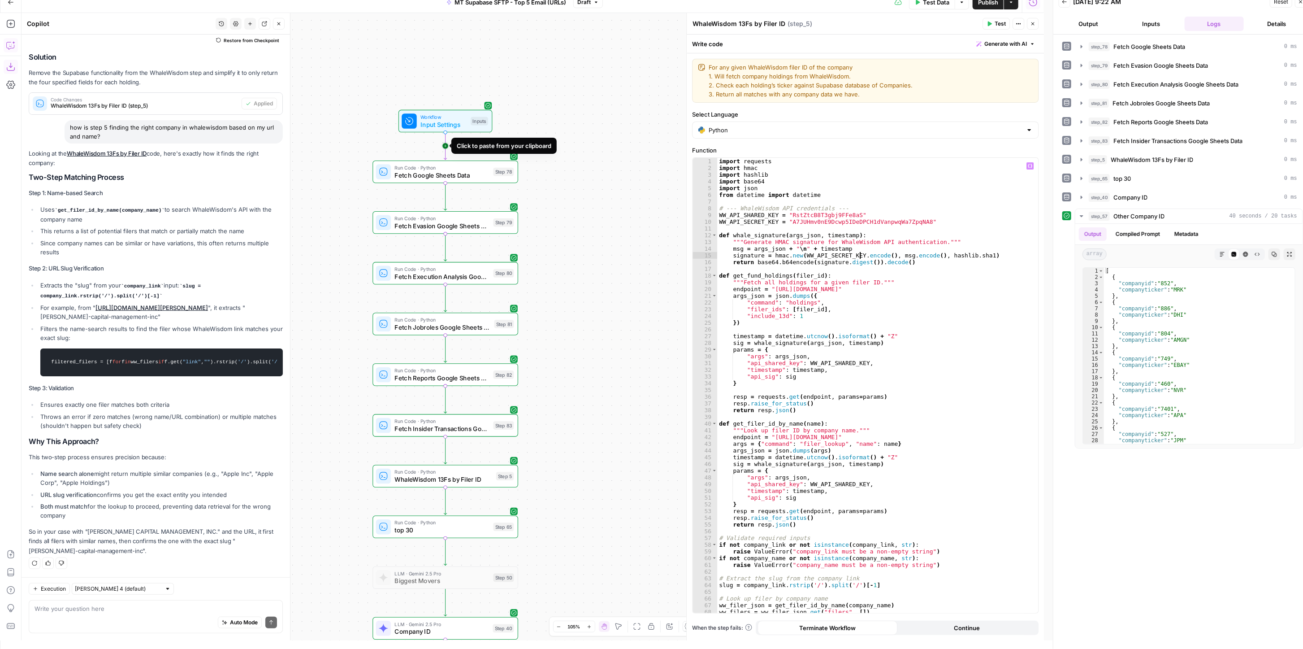
click at [447, 144] on icon "Edge from start to step_78" at bounding box center [445, 145] width 3 height 27
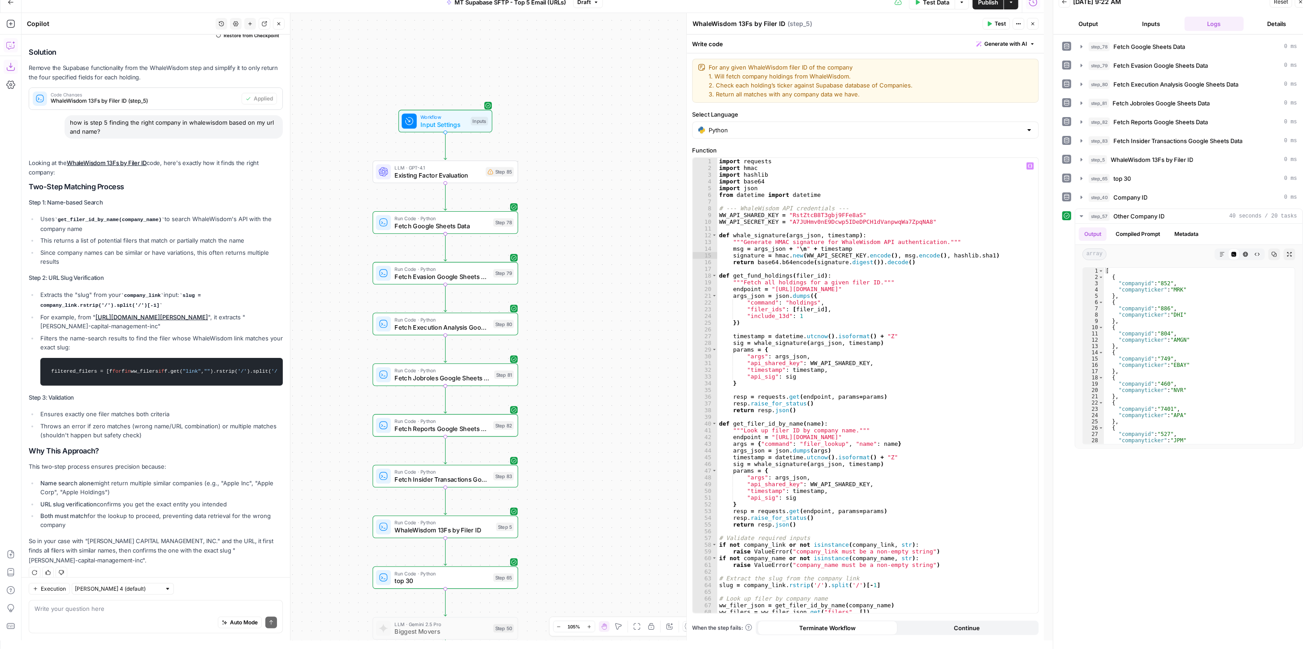
scroll to position [487, 0]
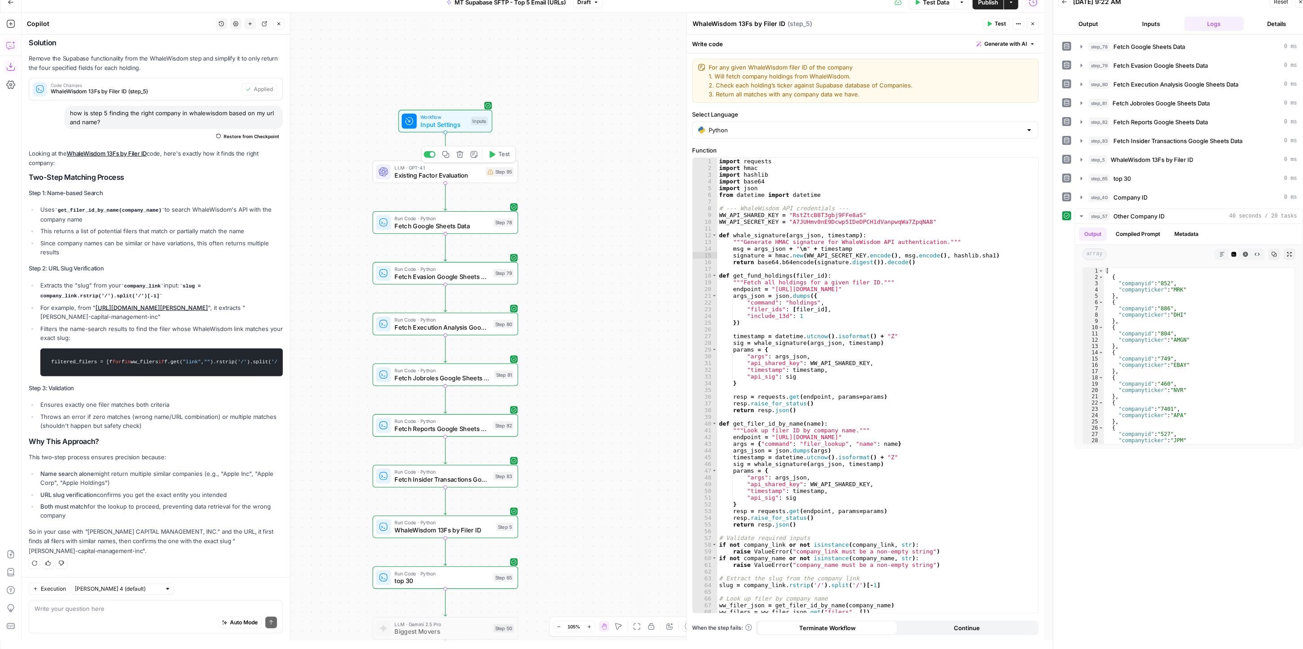
click at [458, 173] on span "Existing Factor Evaluation" at bounding box center [438, 174] width 87 height 9
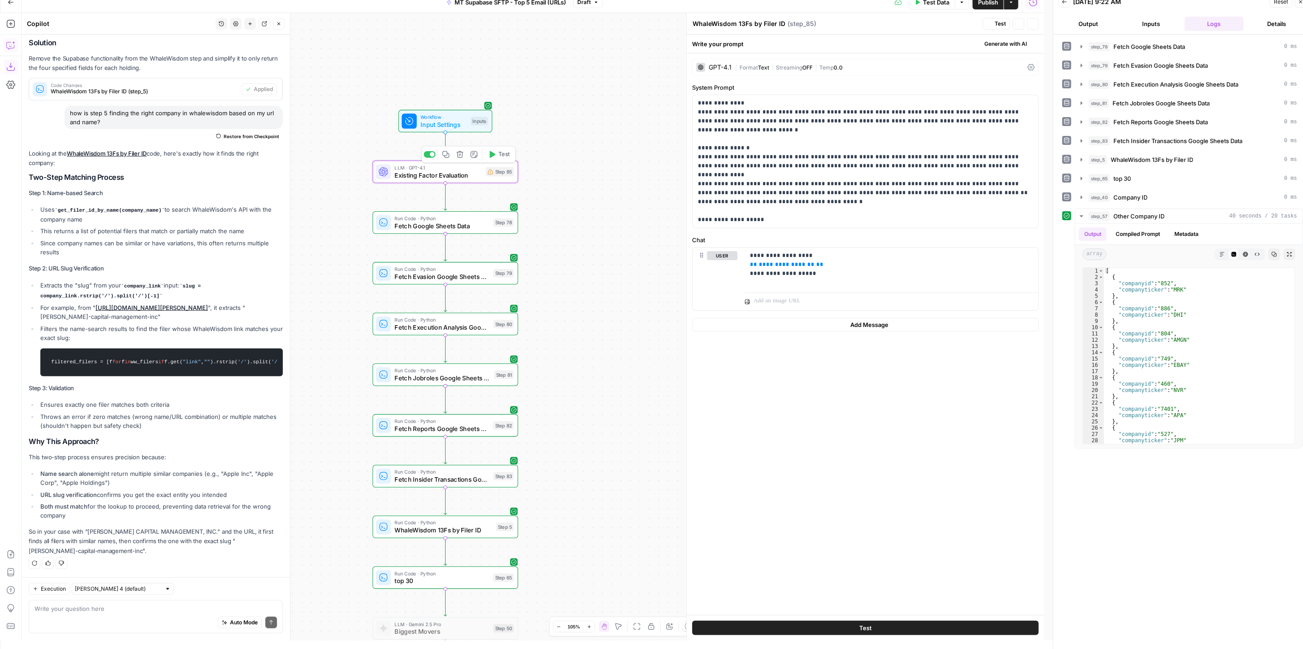
type textarea "Existing Factor Evaluation"
click at [866, 248] on p "**********" at bounding box center [891, 246] width 283 height 27
click at [745, 121] on p "**********" at bounding box center [865, 153] width 335 height 108
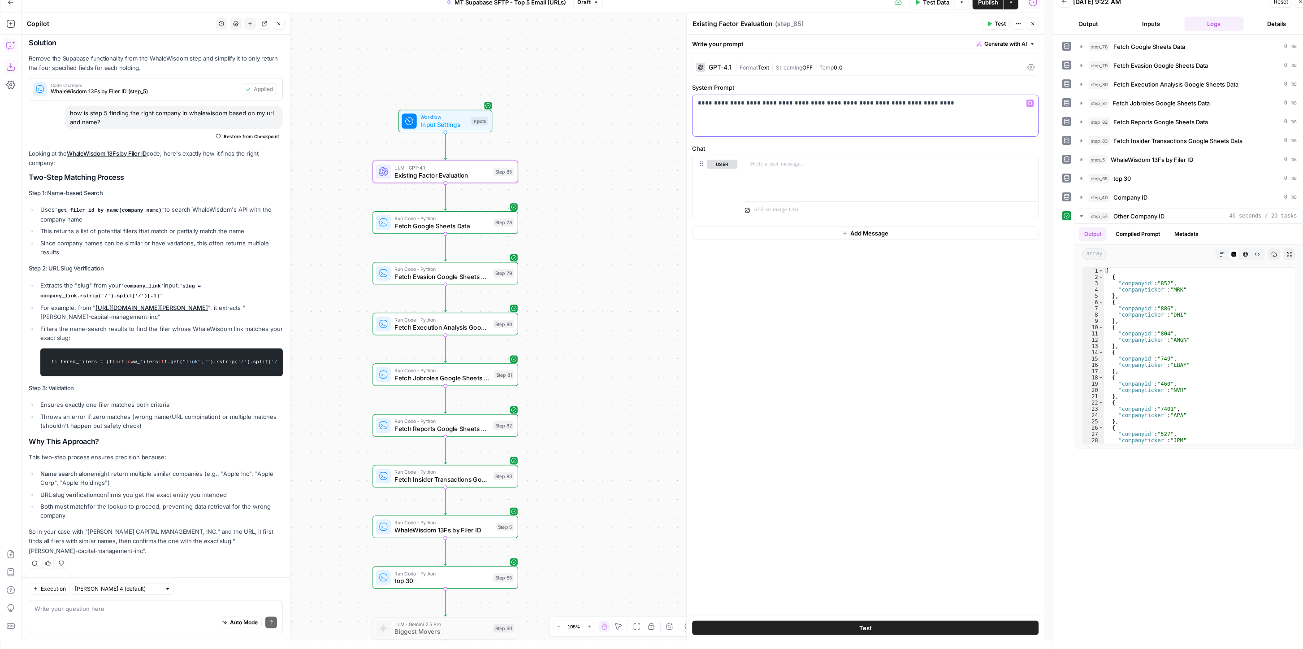
drag, startPoint x: 871, startPoint y: 104, endPoint x: 879, endPoint y: 104, distance: 7.6
click at [879, 104] on p "**********" at bounding box center [865, 103] width 335 height 9
click at [909, 107] on div "**********" at bounding box center [866, 115] width 346 height 41
click at [875, 104] on p "**********" at bounding box center [865, 103] width 335 height 9
click at [834, 69] on span "Temp" at bounding box center [826, 67] width 14 height 7
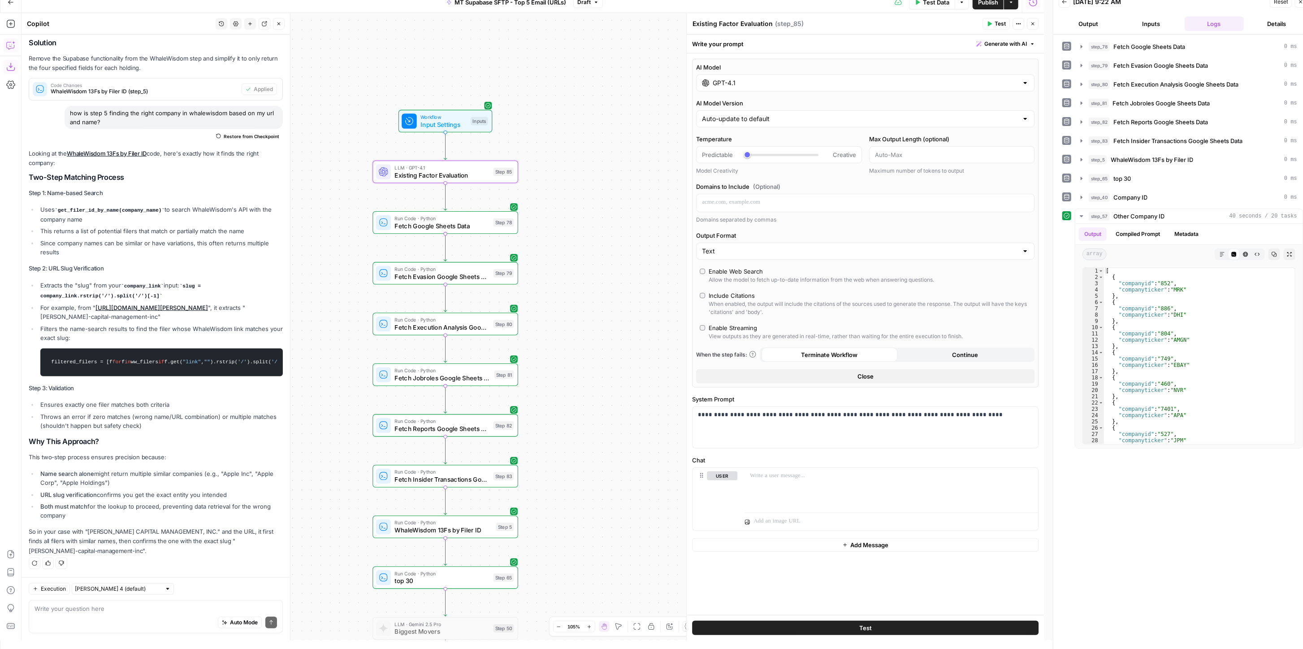
click at [745, 75] on div "GPT-4.1" at bounding box center [865, 82] width 338 height 17
click at [745, 78] on input "GPT-4.1" at bounding box center [865, 82] width 305 height 9
click at [742, 89] on div "GPT-4.1" at bounding box center [865, 82] width 338 height 17
click at [750, 105] on button "OpenAI" at bounding box center [752, 106] width 32 height 14
click at [806, 197] on label "GPT-5 Nano Fastest, most cost-efficient version of GPT-5 chat Vision Capabiliti…" at bounding box center [782, 205] width 164 height 48
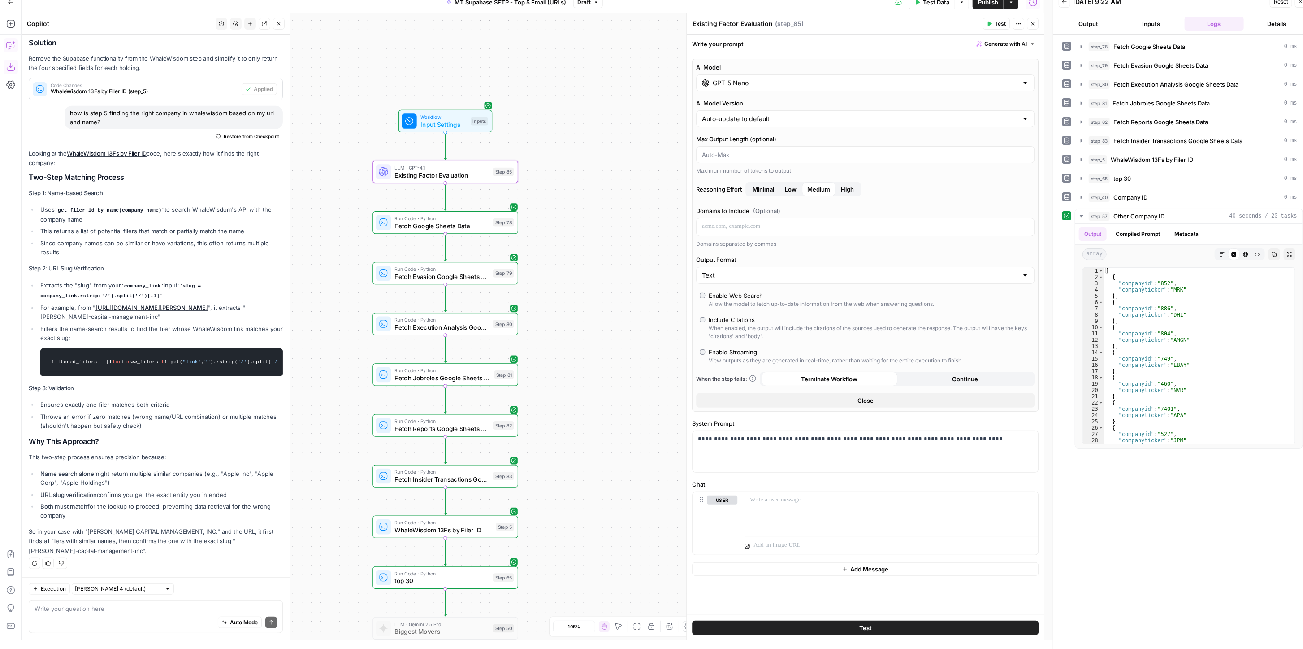
type input "GPT-5 Nano"
click at [1002, 442] on div "**********" at bounding box center [866, 451] width 346 height 41
click at [993, 441] on p "**********" at bounding box center [865, 438] width 335 height 9
click at [792, 186] on span "Low" at bounding box center [791, 189] width 12 height 9
click at [997, 436] on p "**********" at bounding box center [865, 438] width 335 height 9
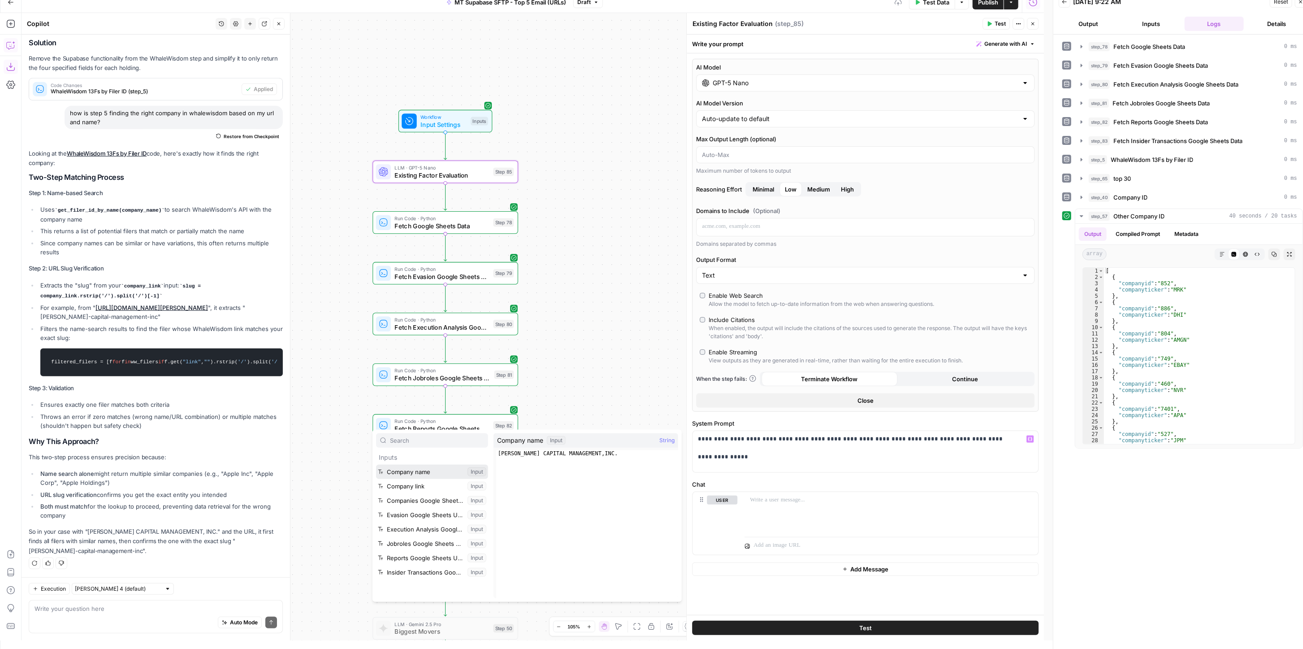
click at [409, 474] on button "Select variable Company name" at bounding box center [432, 471] width 112 height 14
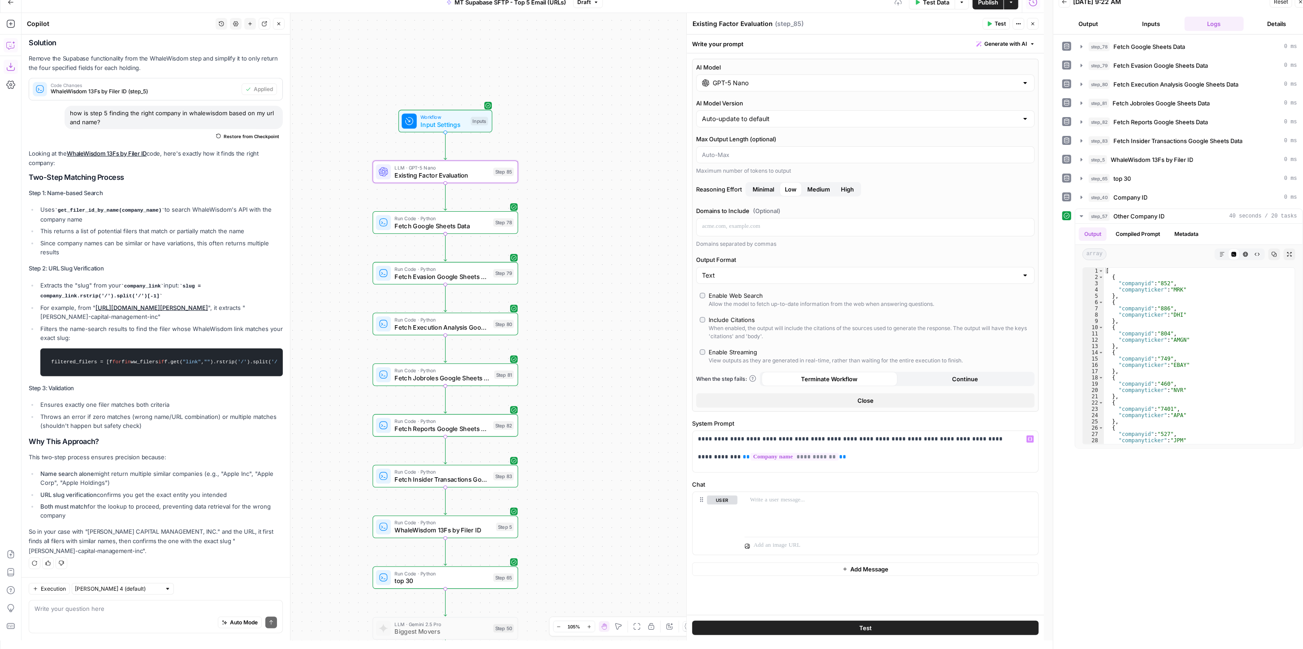
click at [878, 631] on button "Test" at bounding box center [865, 627] width 346 height 14
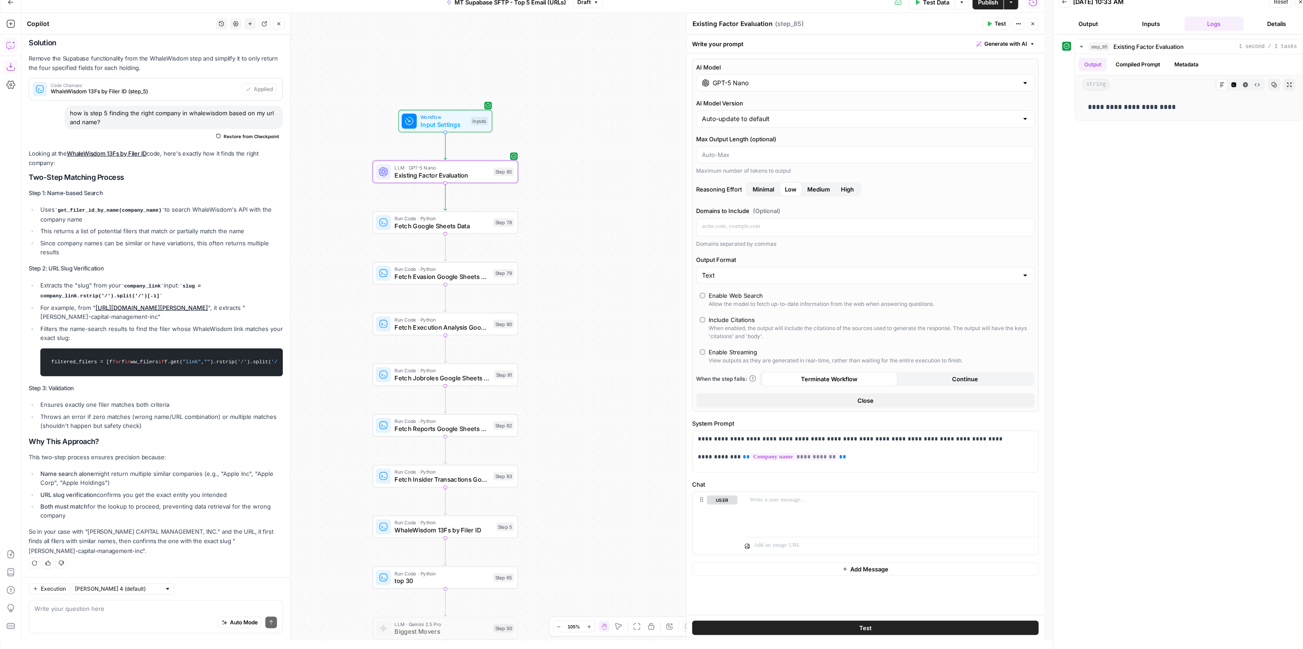
scroll to position [0, 0]
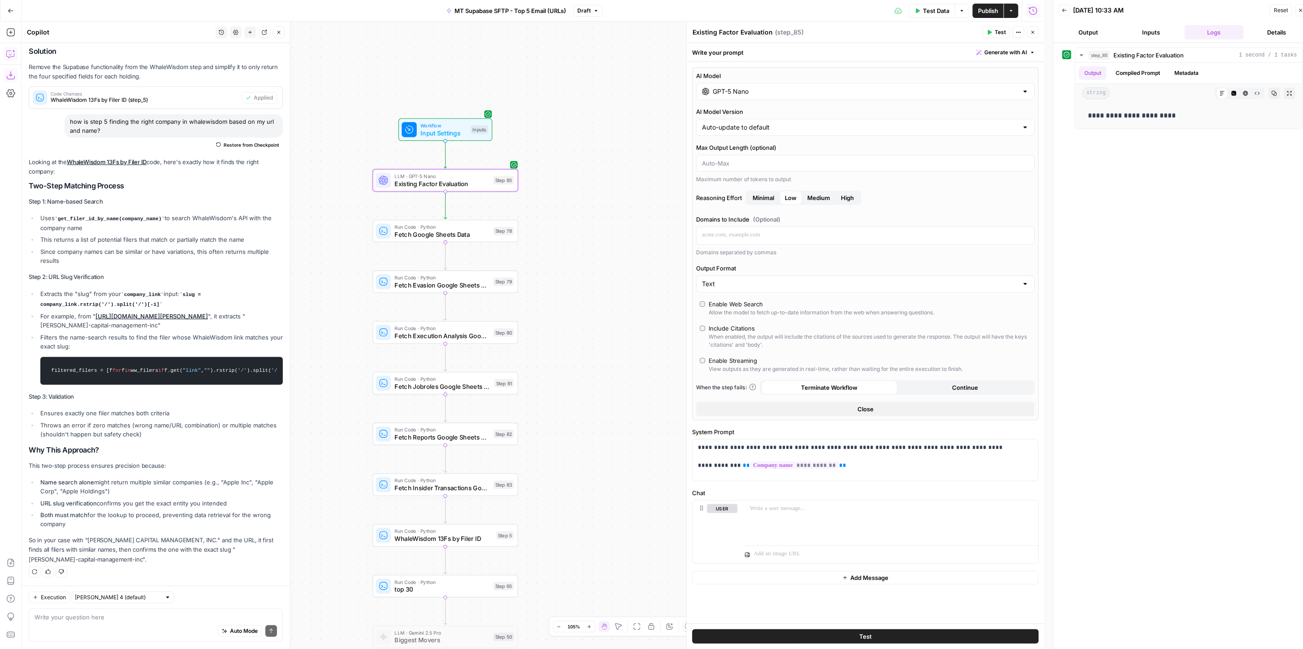
click at [1136, 31] on button "Inputs" at bounding box center [1150, 32] width 59 height 14
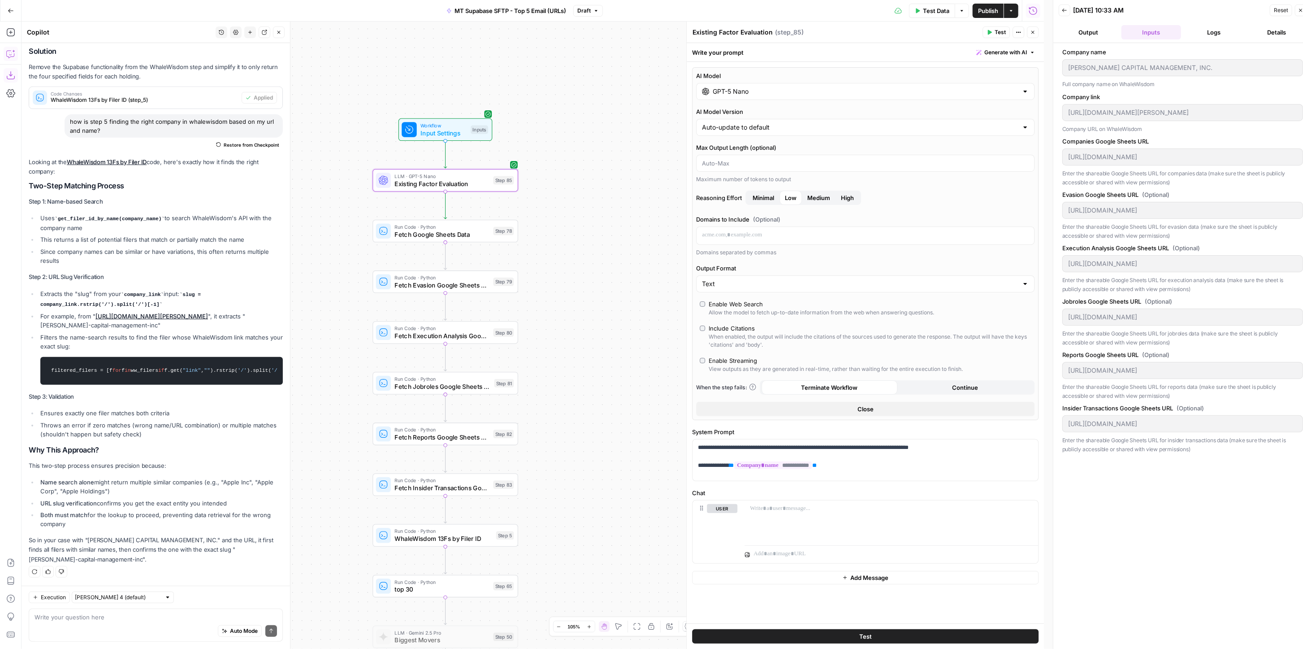
click at [1218, 30] on button "Logs" at bounding box center [1214, 32] width 59 height 14
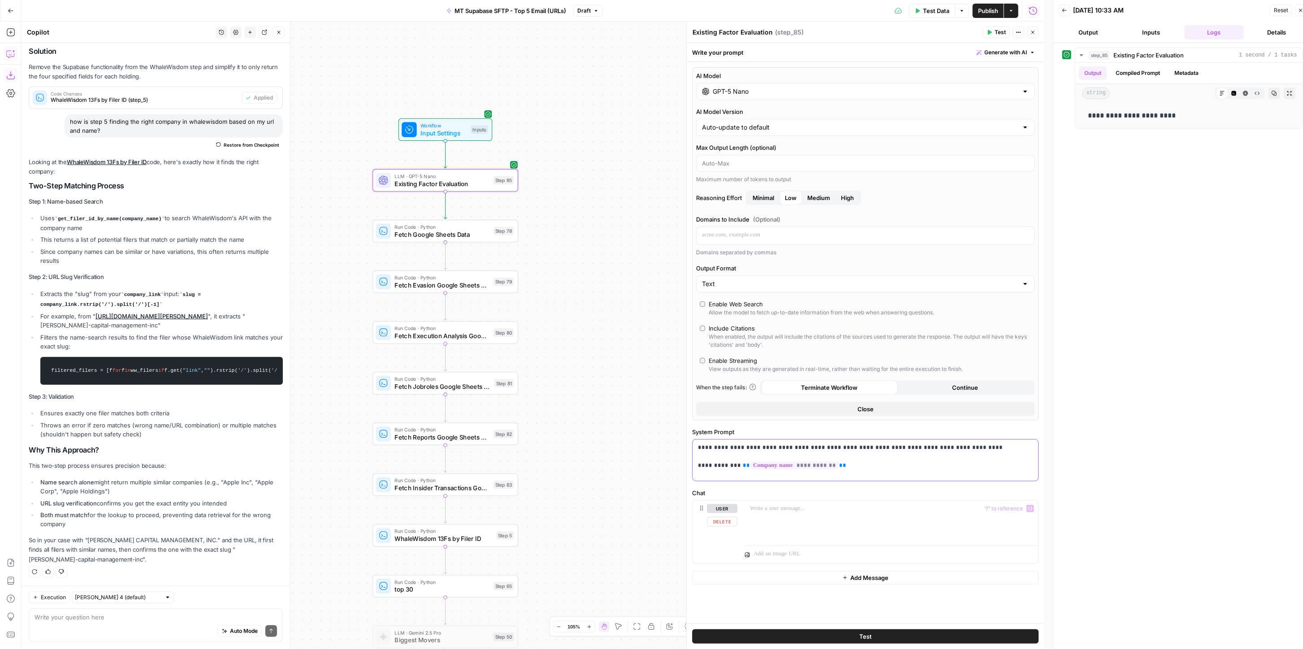
click at [918, 463] on p "**********" at bounding box center [865, 456] width 335 height 27
click at [909, 463] on p "**********" at bounding box center [865, 456] width 335 height 27
click at [441, 161] on button "Copy step" at bounding box center [446, 163] width 12 height 12
click at [447, 205] on icon "Edge from step_85 to step_78" at bounding box center [445, 204] width 3 height 27
drag, startPoint x: 891, startPoint y: 460, endPoint x: 732, endPoint y: 437, distance: 160.7
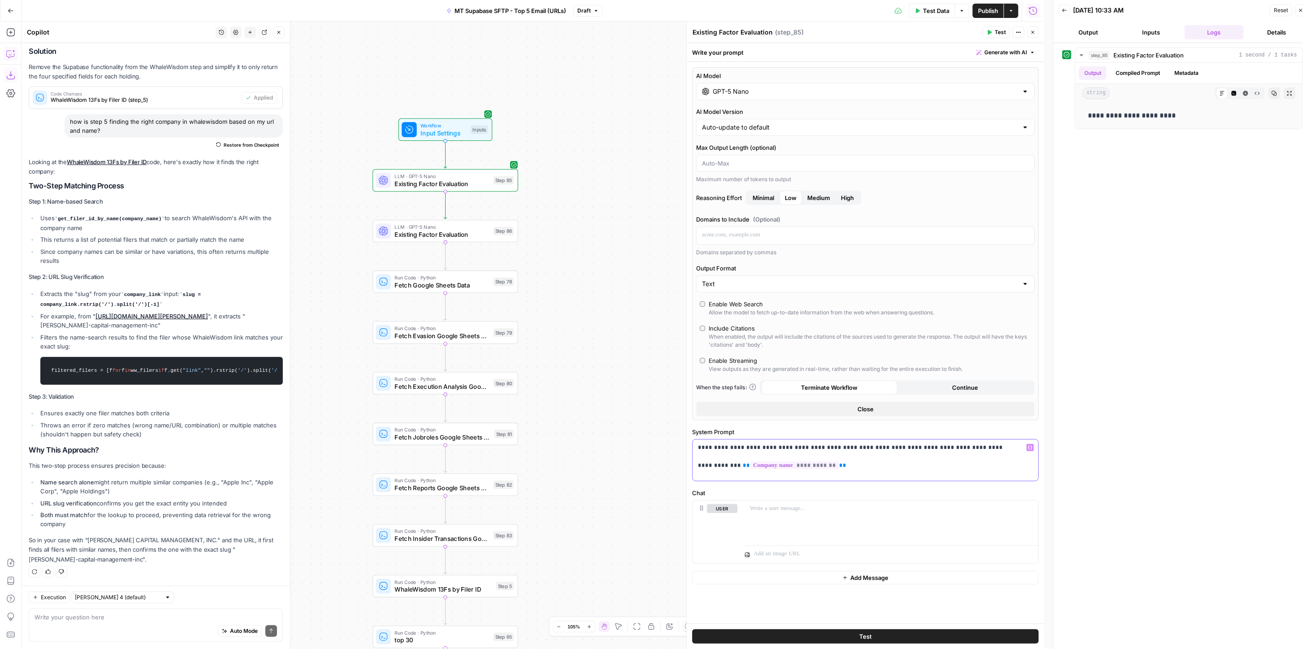
click at [732, 439] on div "**********" at bounding box center [866, 459] width 346 height 41
click at [736, 444] on p "**********" at bounding box center [865, 456] width 335 height 27
drag, startPoint x: 736, startPoint y: 446, endPoint x: 1087, endPoint y: 440, distance: 351.0
click at [1087, 440] on body "External Partners New Home Browse Insights Opportunities Your Data Recent Grids…" at bounding box center [651, 324] width 1303 height 649
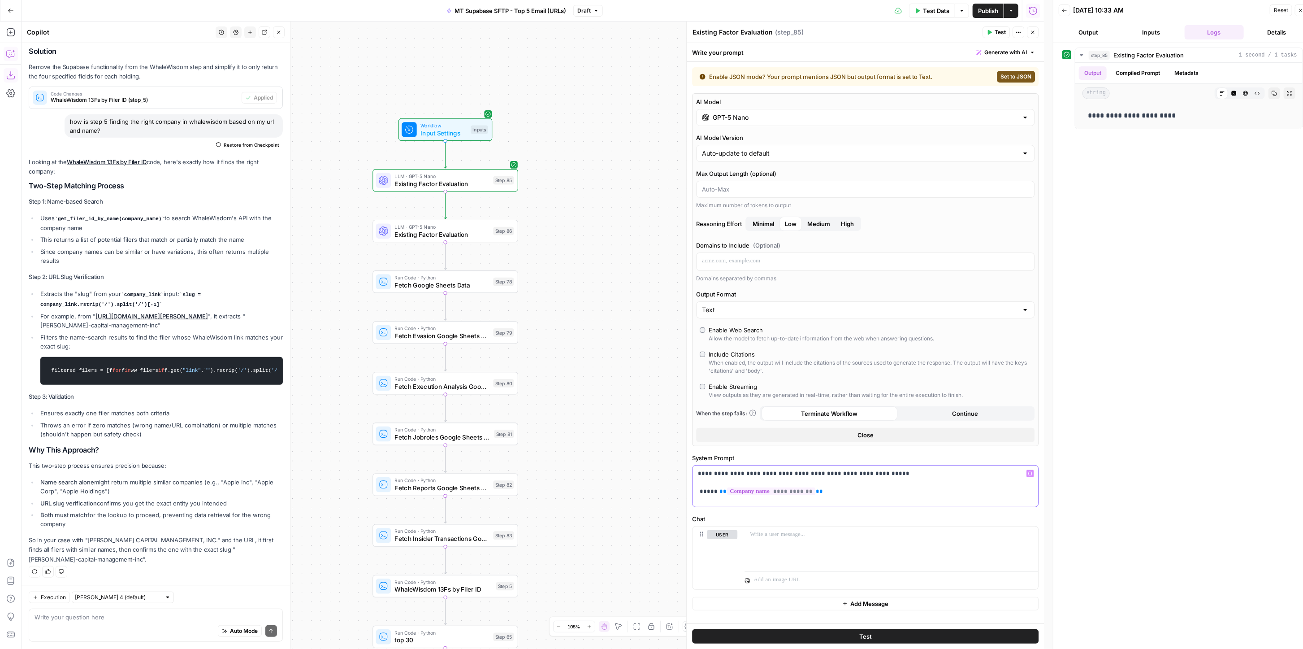
scroll to position [0, 9]
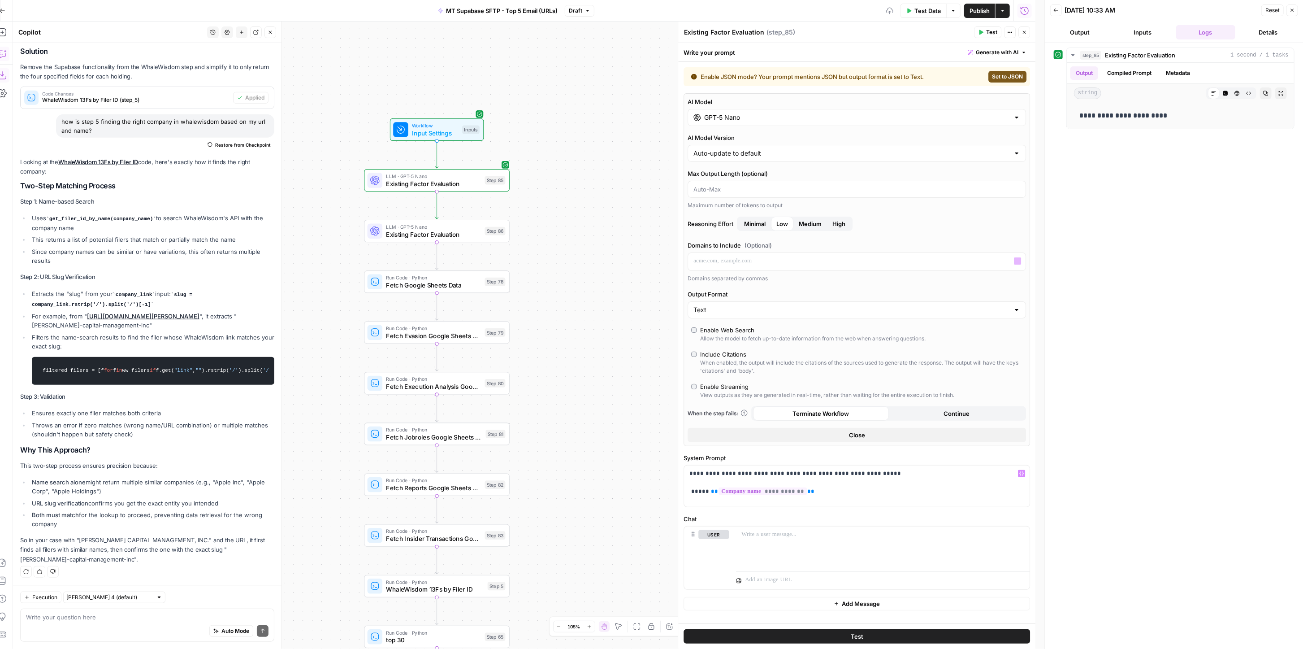
click at [747, 318] on div "AI Model GPT-5 Nano AI Model Version Auto-update to default Max Output Length (…" at bounding box center [857, 269] width 346 height 353
click at [750, 311] on input "Output Format" at bounding box center [851, 309] width 316 height 9
click at [750, 339] on span "JSON" at bounding box center [855, 343] width 320 height 9
type input "JSON"
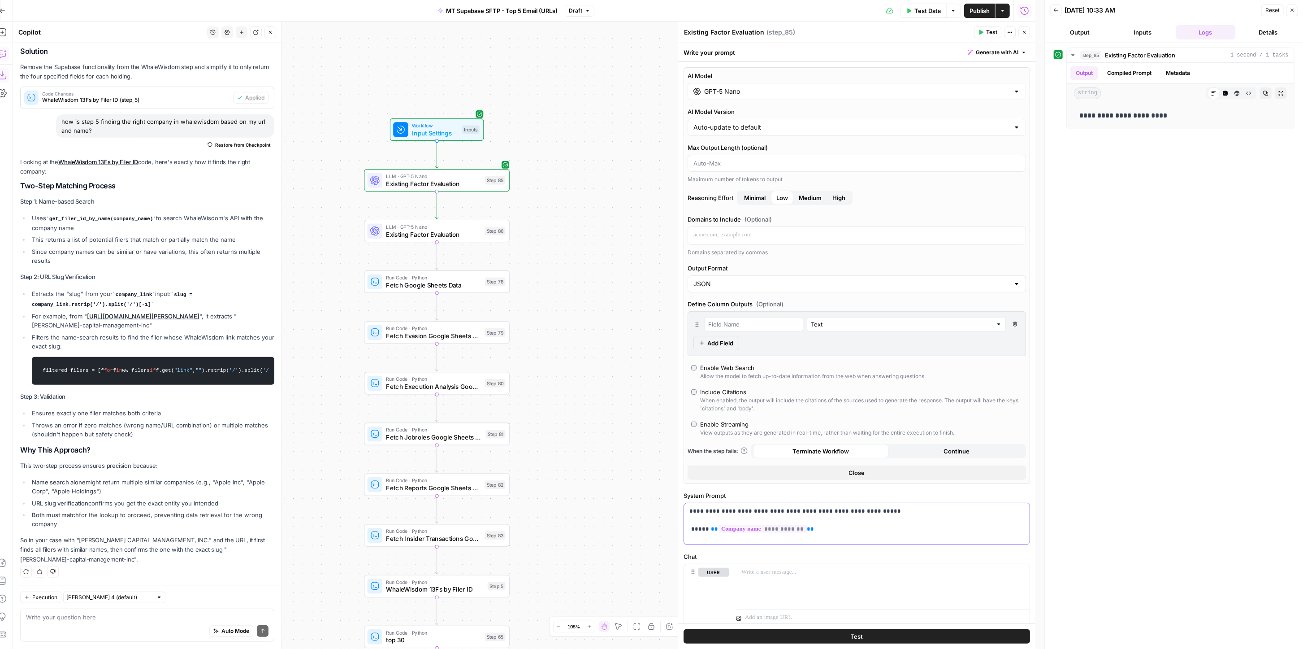
click at [912, 540] on div "**********" at bounding box center [857, 523] width 346 height 41
click at [906, 515] on p "**********" at bounding box center [852, 519] width 326 height 27
click at [904, 507] on p "**********" at bounding box center [852, 519] width 326 height 27
click at [694, 529] on p "**********" at bounding box center [852, 519] width 326 height 27
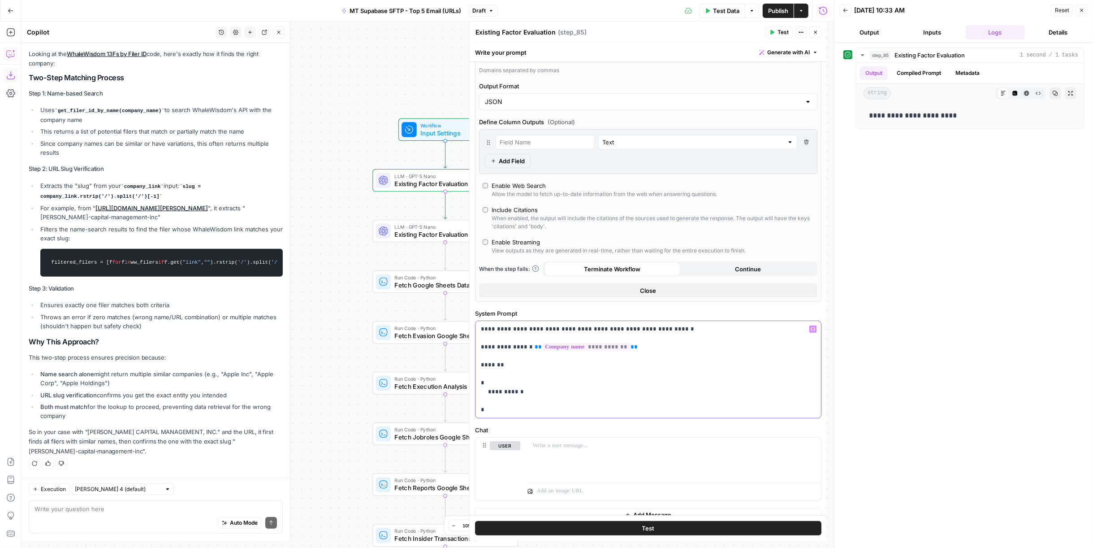
scroll to position [586, 0]
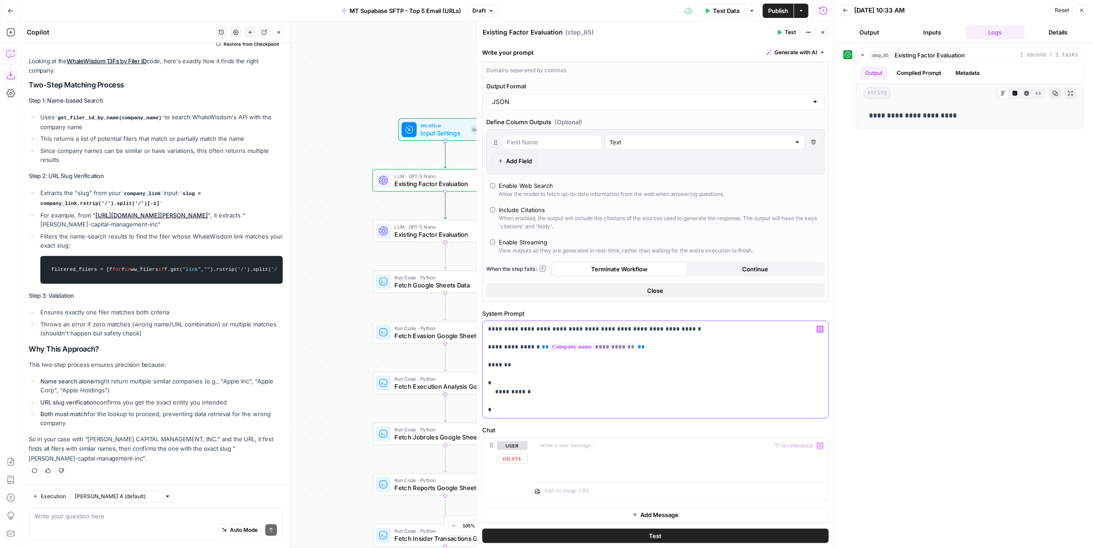
click at [541, 387] on p "**********" at bounding box center [652, 370] width 328 height 90
click at [740, 531] on button "Test" at bounding box center [655, 535] width 346 height 14
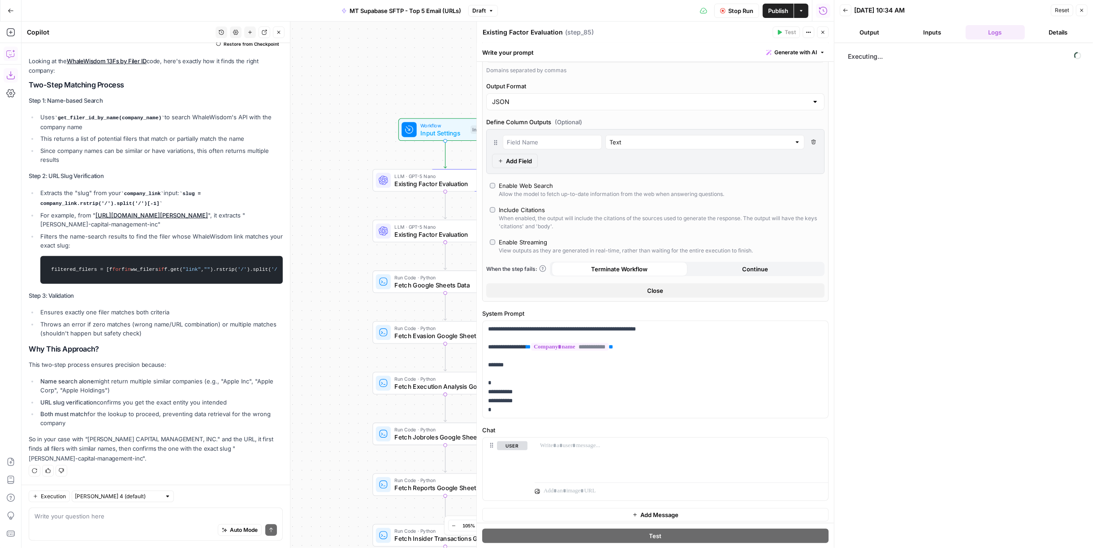
click at [742, 12] on span "Stop Run" at bounding box center [740, 10] width 25 height 9
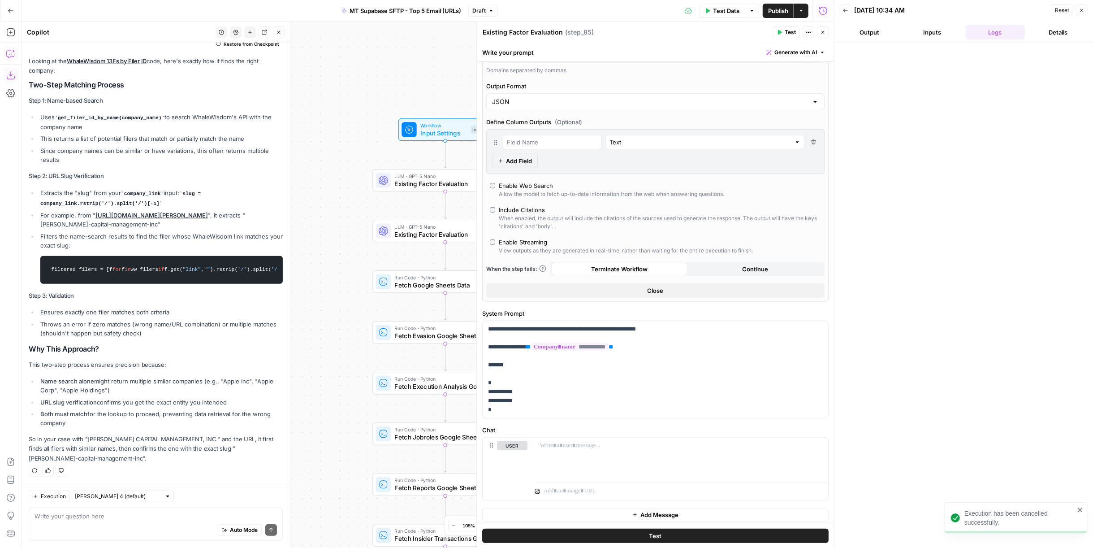
click at [435, 122] on div "Workflow Input Settings Inputs Test Step" at bounding box center [445, 129] width 94 height 22
click at [435, 122] on div "Workflow Input Settings Inputs Test Step" at bounding box center [445, 131] width 94 height 22
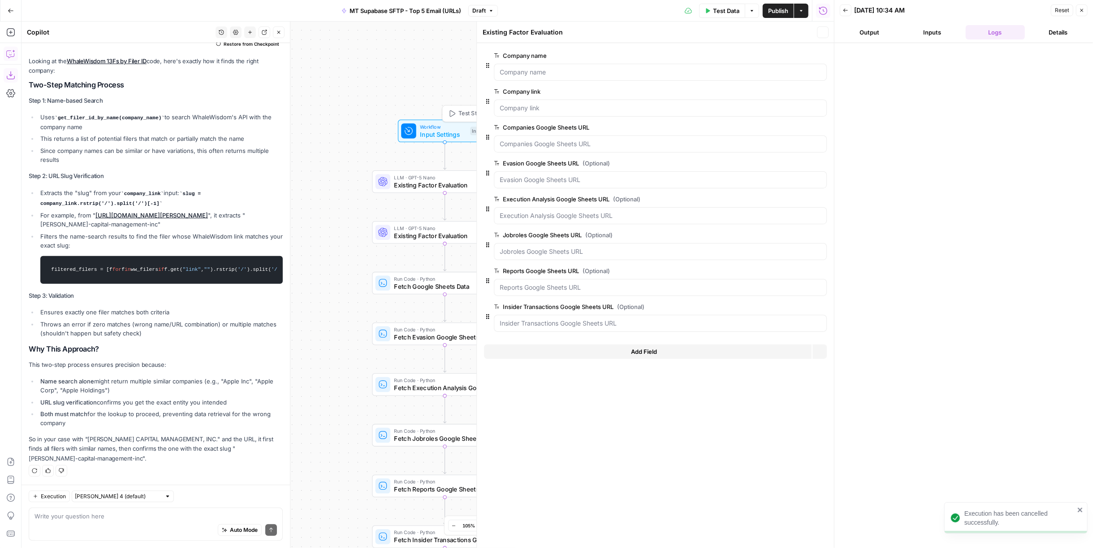
type textarea "Inputs"
click at [653, 352] on span "Add Field" at bounding box center [644, 351] width 26 height 9
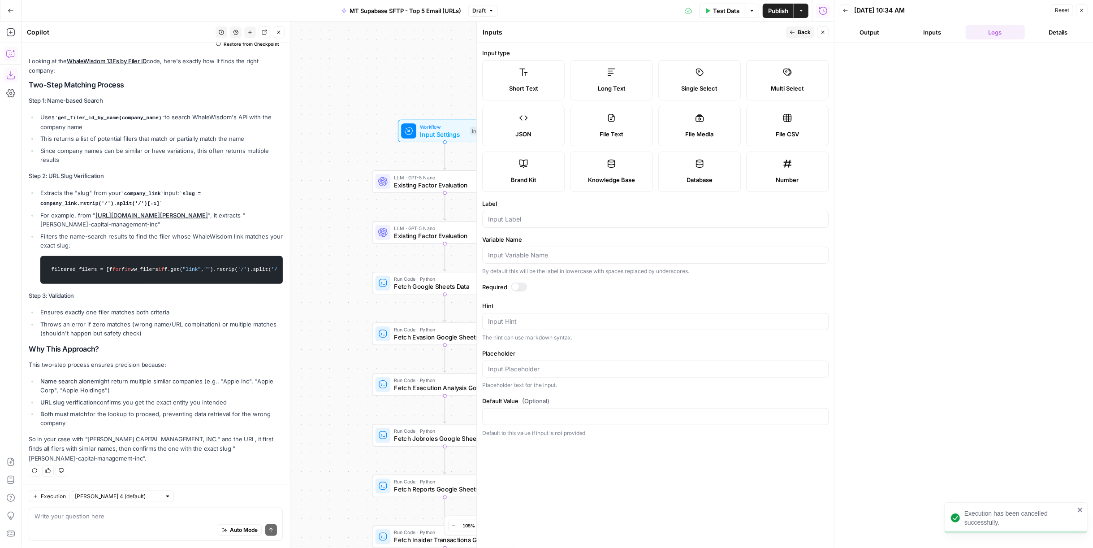
click at [618, 78] on label "Long Text" at bounding box center [612, 80] width 82 height 40
click at [553, 212] on div at bounding box center [655, 219] width 346 height 17
type input "address"
click at [505, 85] on div "Short Text" at bounding box center [523, 88] width 67 height 9
click at [577, 79] on label "Long Text" at bounding box center [612, 80] width 82 height 40
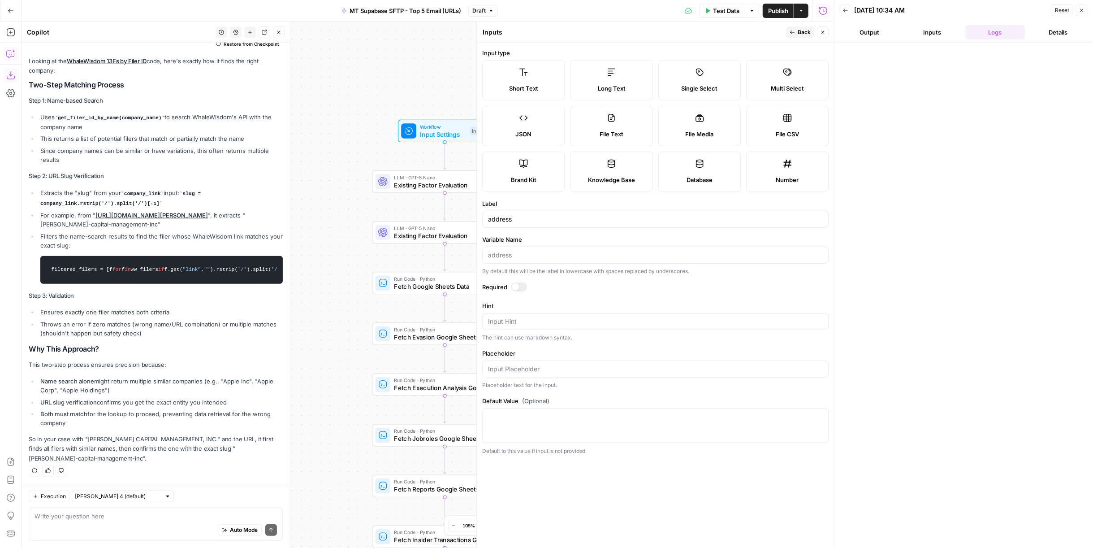
click at [804, 33] on span "Back" at bounding box center [804, 32] width 13 height 8
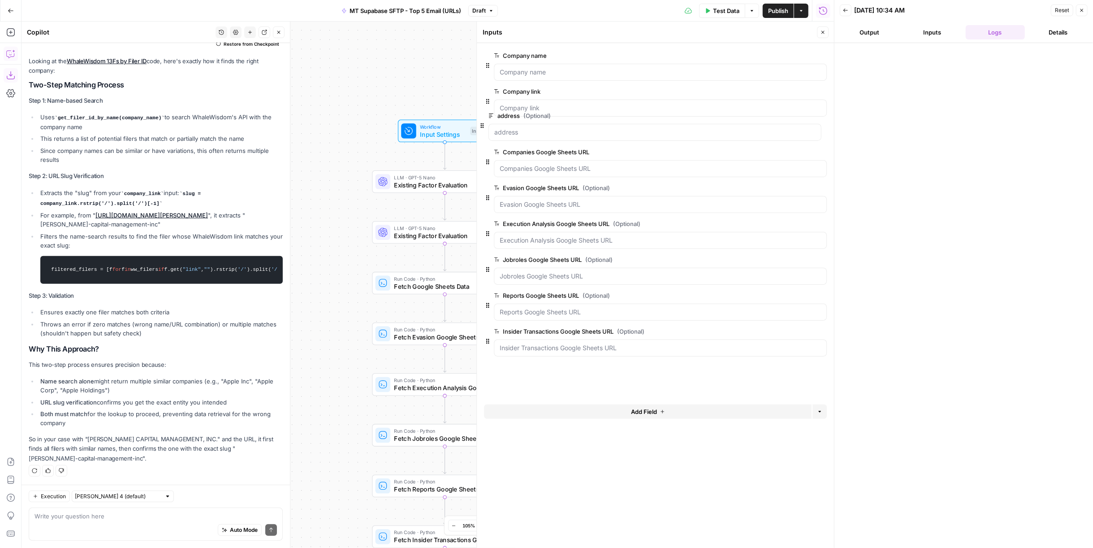
drag, startPoint x: 488, startPoint y: 349, endPoint x: 482, endPoint y: 121, distance: 227.8
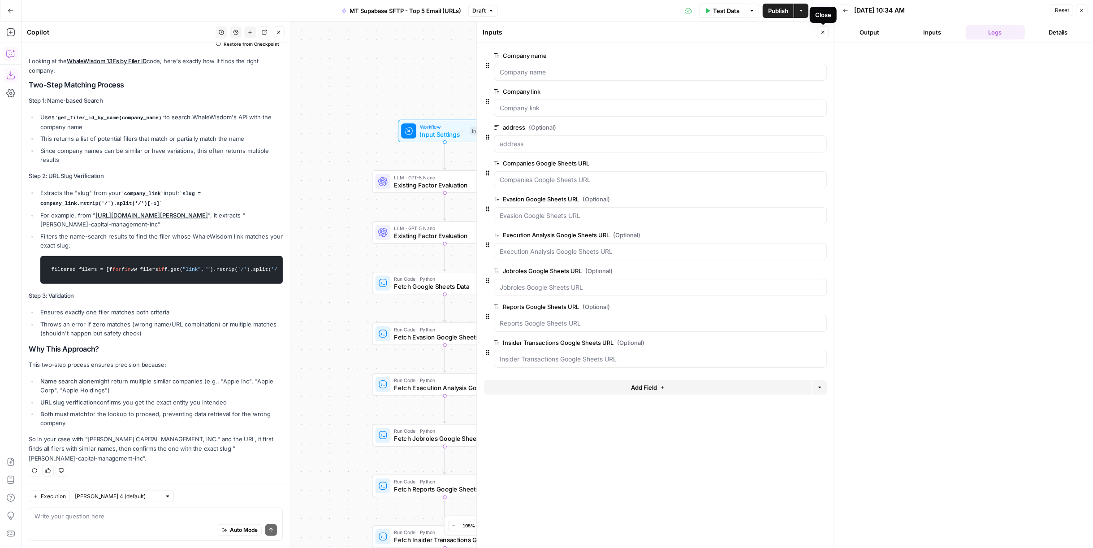
click at [823, 31] on icon "button" at bounding box center [822, 32] width 5 height 5
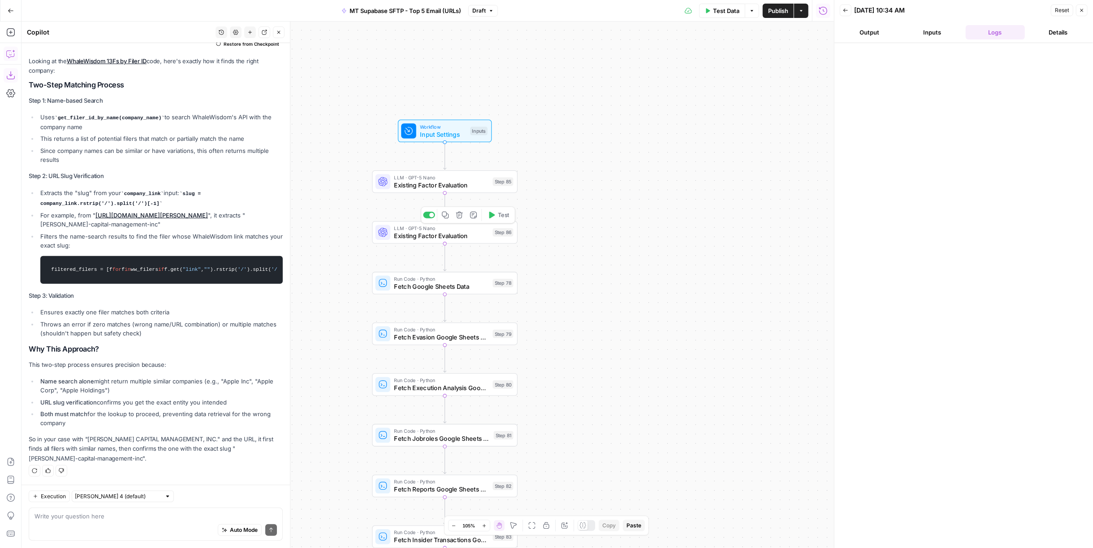
click at [480, 237] on span "Existing Factor Evaluation" at bounding box center [441, 235] width 95 height 9
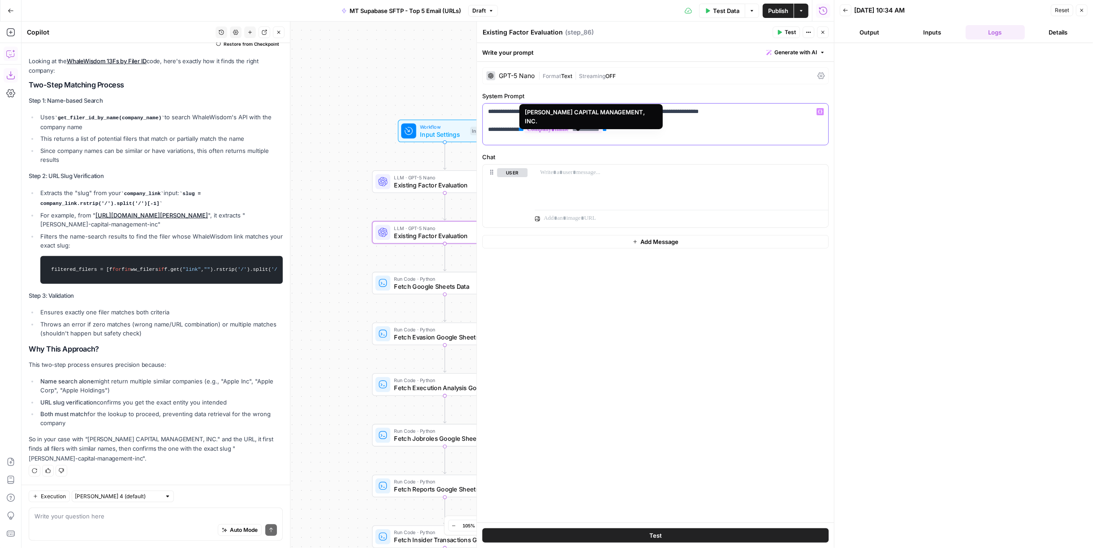
drag, startPoint x: 657, startPoint y: 124, endPoint x: 527, endPoint y: 134, distance: 130.4
click at [527, 134] on div "**********" at bounding box center [656, 124] width 346 height 41
click at [524, 131] on span "**" at bounding box center [521, 129] width 4 height 6
click at [423, 183] on span "Existing Factor Evaluation" at bounding box center [441, 184] width 95 height 9
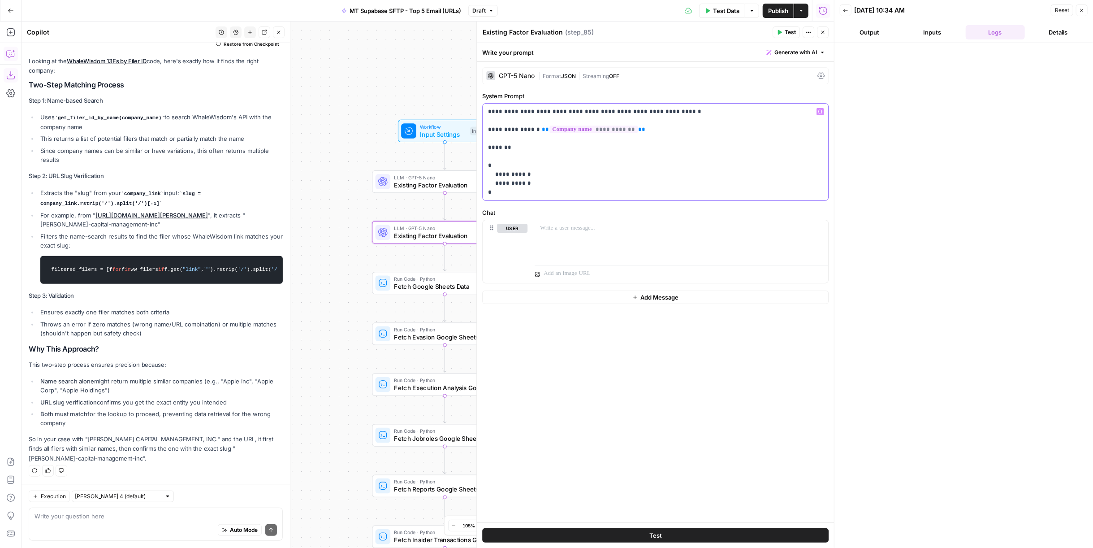
click at [710, 137] on p "**********" at bounding box center [655, 152] width 335 height 90
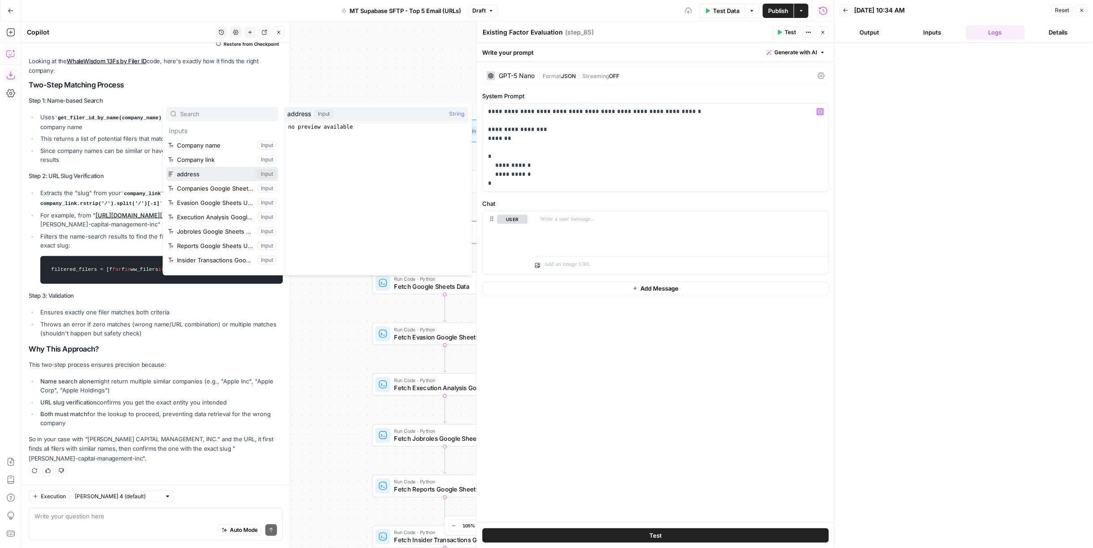
click at [211, 170] on button "Select variable address" at bounding box center [222, 174] width 112 height 14
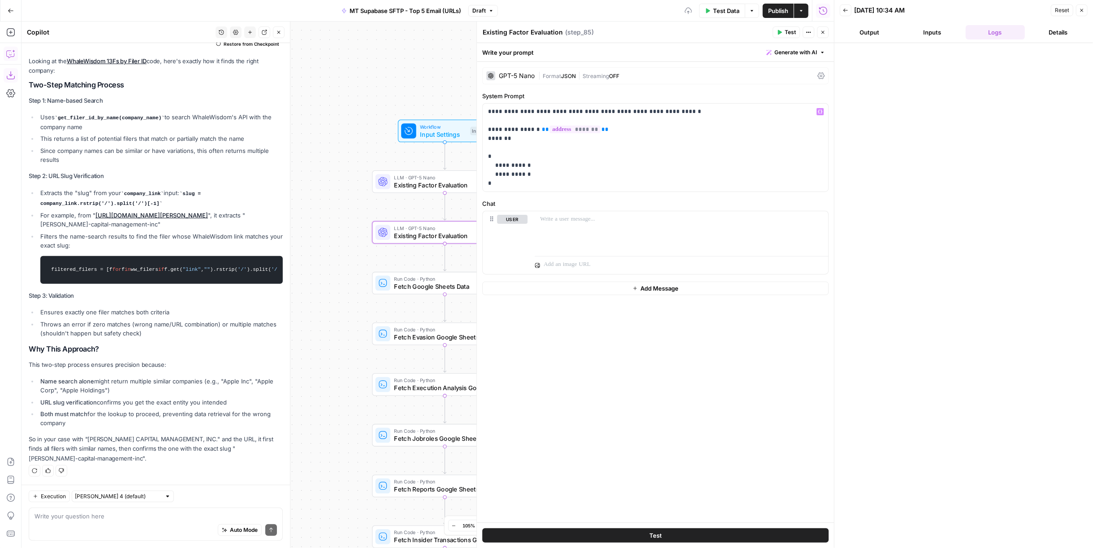
click at [697, 532] on button "Test" at bounding box center [655, 535] width 346 height 14
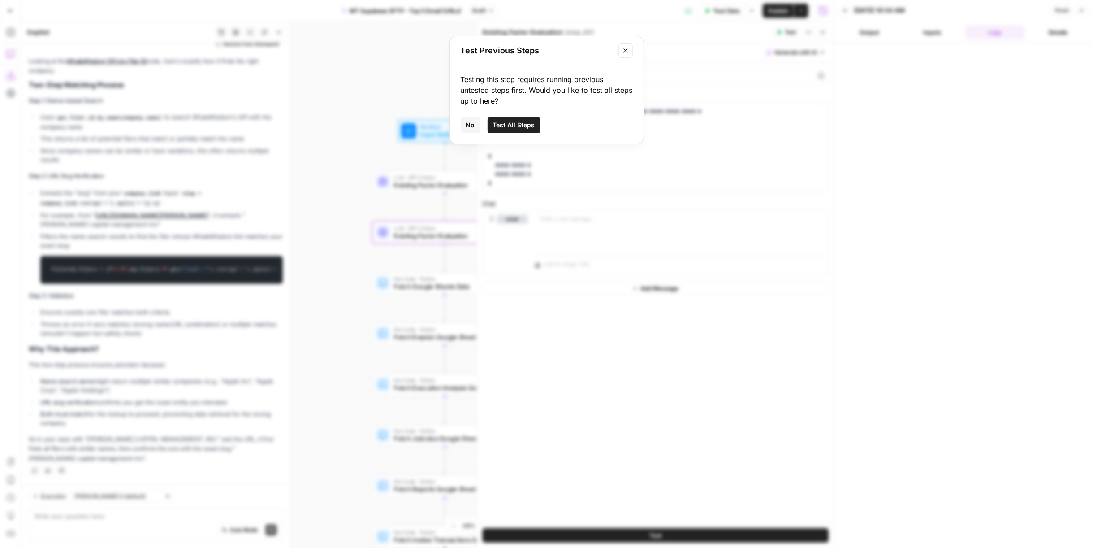
click at [515, 127] on span "Test All Steps" at bounding box center [514, 125] width 42 height 9
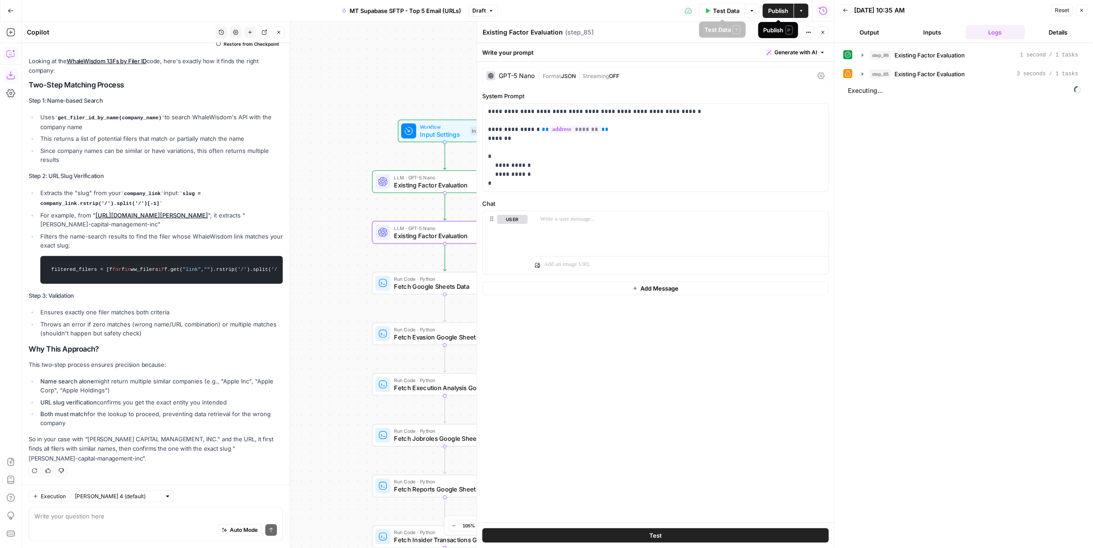
click at [741, 10] on button "Test Data" at bounding box center [722, 11] width 46 height 14
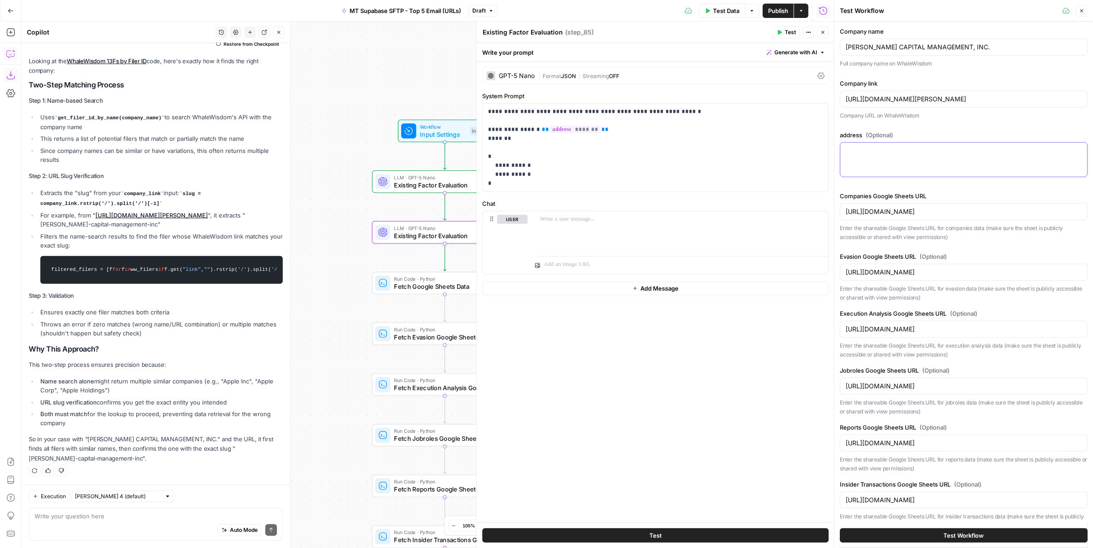
click at [926, 153] on textarea "address (Optional)" at bounding box center [964, 150] width 236 height 9
click at [887, 50] on input "SMEAD CAPITAL MANAGEMENT, INC." at bounding box center [964, 47] width 236 height 9
paste input "https://whalewisdom.com/filer/waycross-partners-llc"
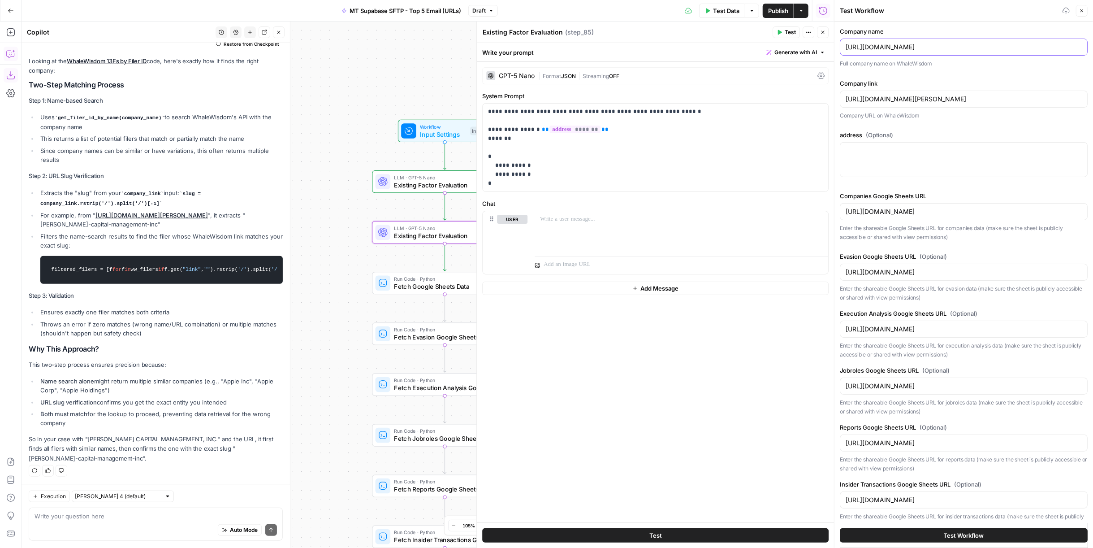
click at [974, 46] on input "https://whalewisdom.com/filer/waycross-partners-llc" at bounding box center [964, 47] width 236 height 9
type input "https://whalewisdom.com/filer/waycross-partners-llc"
click at [977, 92] on div "https://whalewisdom.com/filer/smead-capital-management-inc" at bounding box center [964, 99] width 248 height 17
click at [975, 92] on div "https://whalewisdom.com/filer/smead-capital-management-inc" at bounding box center [964, 99] width 248 height 17
click at [975, 91] on div "https://whalewisdom.com/filer/smead-capital-management-inc" at bounding box center [964, 99] width 248 height 17
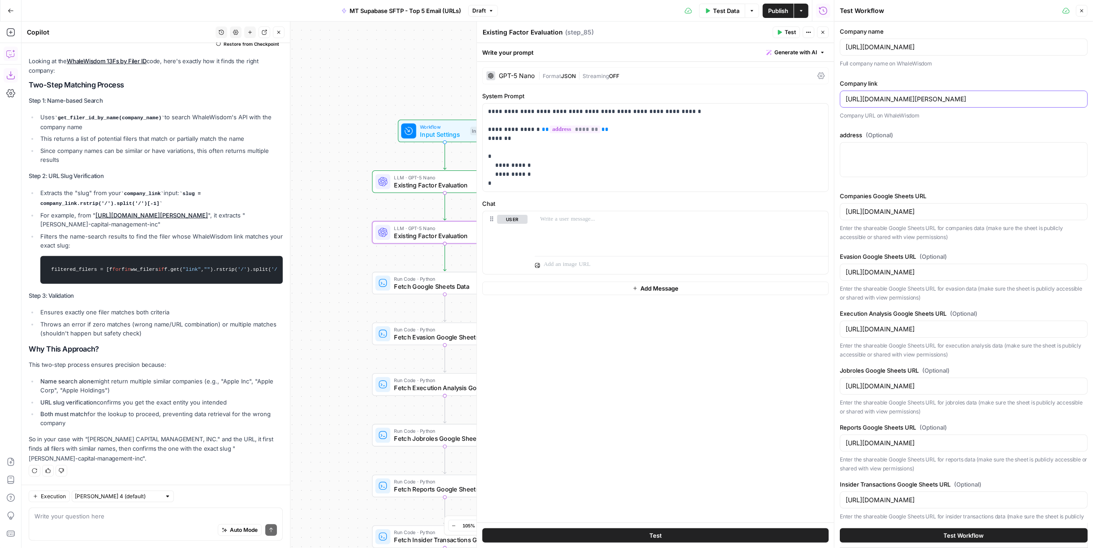
click at [978, 97] on input "https://whalewisdom.com/filer/smead-capital-management-inc" at bounding box center [964, 99] width 236 height 9
paste input "waycross-partners-ll"
type input "https://whalewisdom.com/filer/waycross-partners-llc"
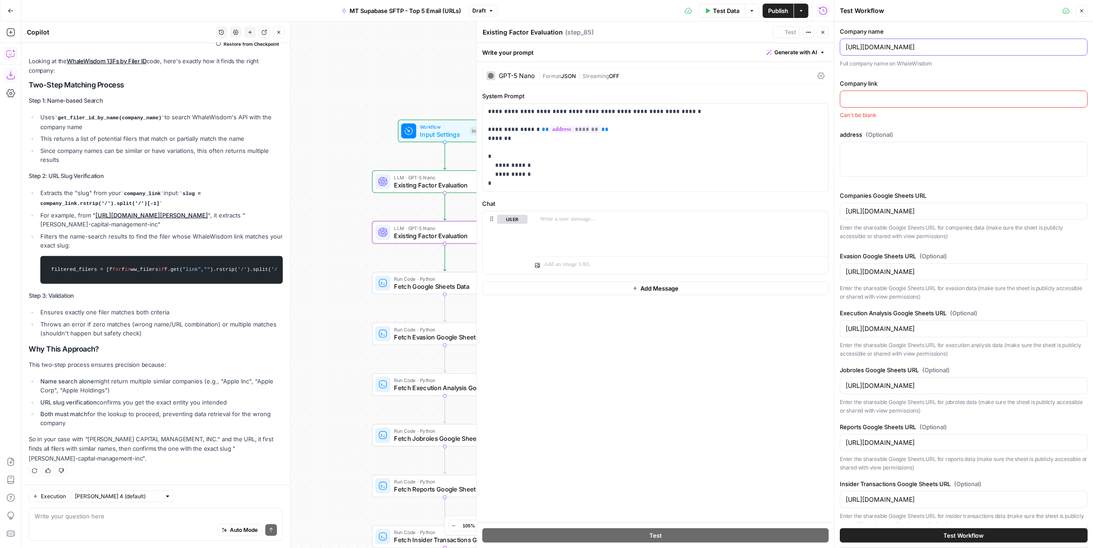
click at [975, 49] on input "https://whalewisdom.com/filer/waycross-partners-llc" at bounding box center [964, 47] width 236 height 9
paste input "WAYCROSS PARTNERS, LLC"
type input "WAYCROSS PARTNERS, LLC"
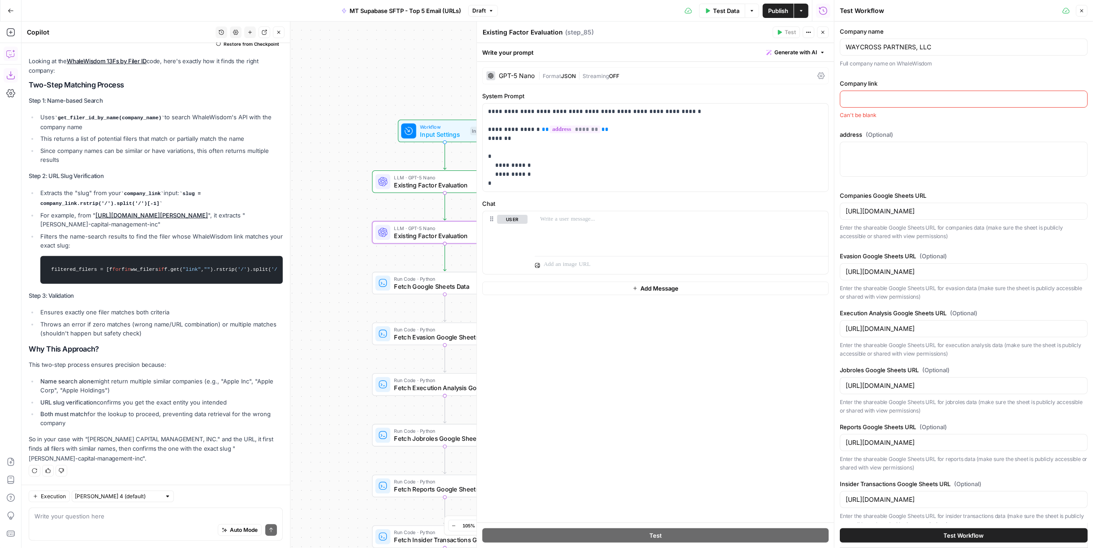
drag, startPoint x: 906, startPoint y: 167, endPoint x: 857, endPoint y: 140, distance: 56.4
click at [905, 167] on div at bounding box center [964, 159] width 248 height 35
paste textarea "4965 U.S. HIGHWAY 42, SUITE 2900 LOUISVILLE KY 40222"
type textarea "4965 U.S. HIGHWAY 42, SUITE 2900 LOUISVILLE KY 40222"
click at [722, 9] on span "Test Data" at bounding box center [726, 10] width 26 height 9
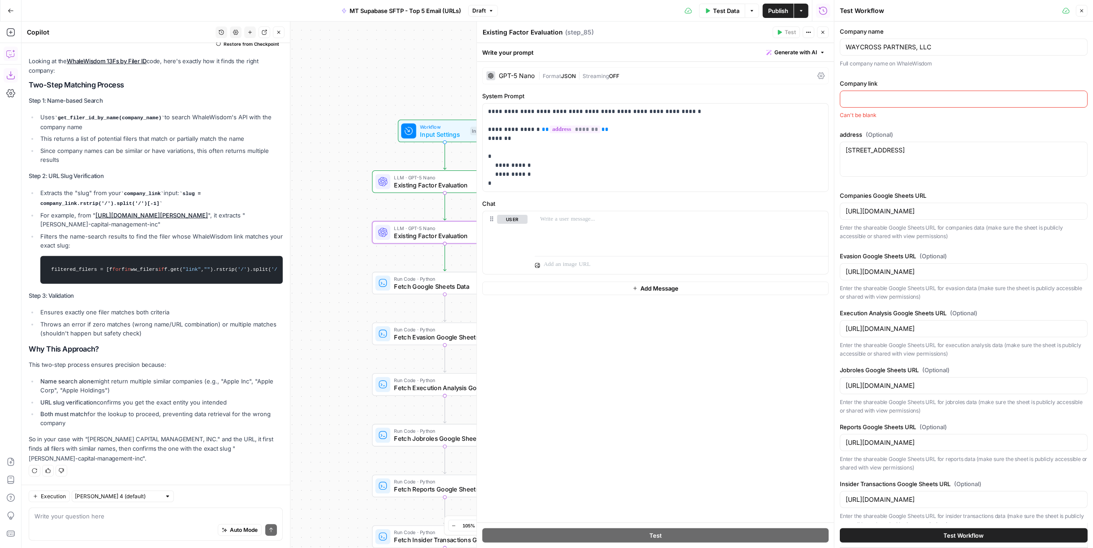
click at [891, 93] on div at bounding box center [964, 99] width 248 height 17
type input "d"
click at [733, 14] on span "Test Data" at bounding box center [726, 10] width 26 height 9
click at [961, 537] on span "Test Workflow" at bounding box center [964, 535] width 40 height 9
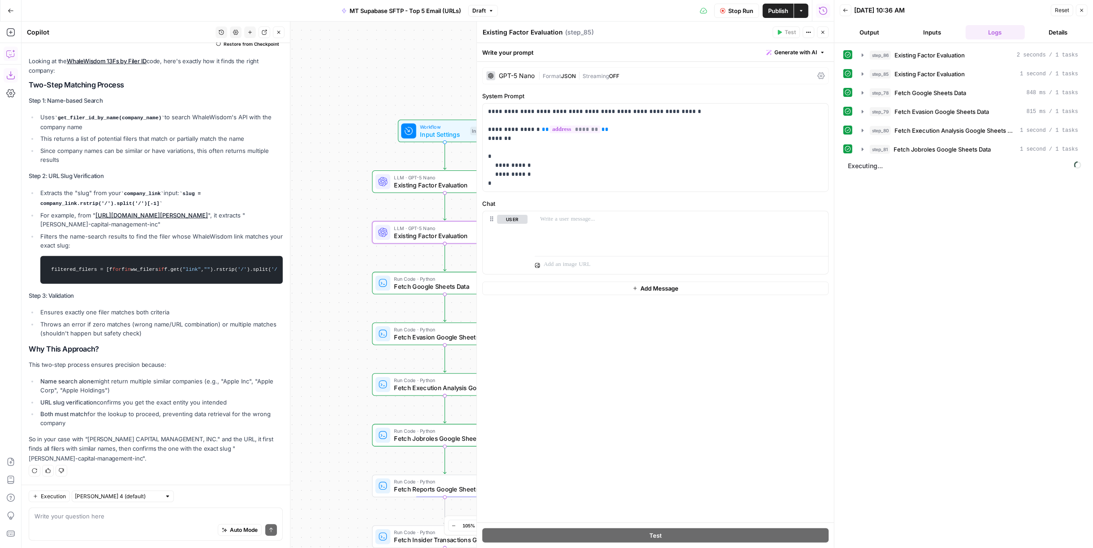
click at [755, 11] on button "Stop Run" at bounding box center [736, 11] width 45 height 14
click at [929, 67] on button "step_85 Existing Factor Evaluation 1 second / 1 tasks" at bounding box center [970, 74] width 227 height 14
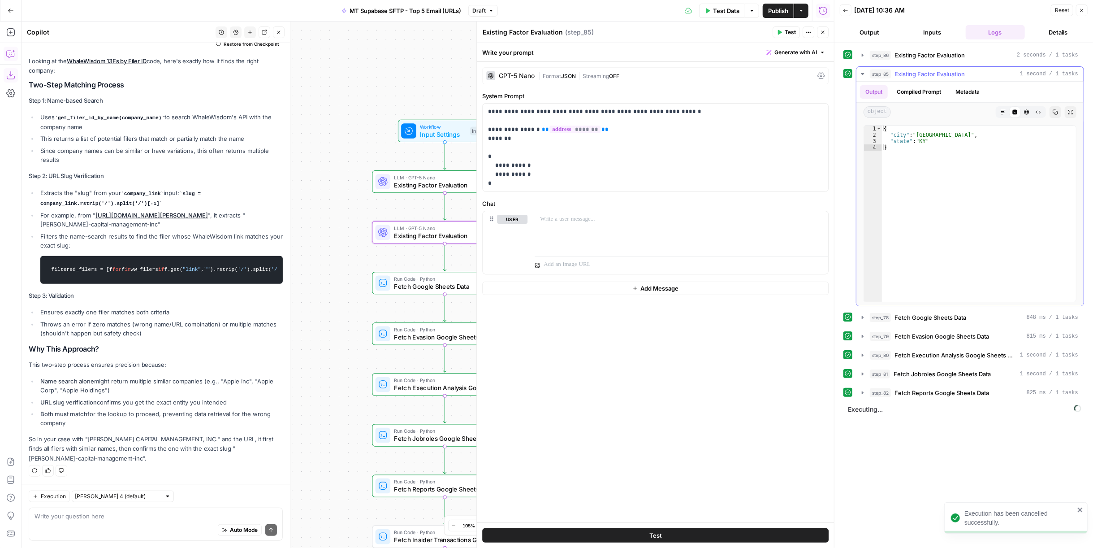
click at [929, 69] on span "Existing Factor Evaluation" at bounding box center [930, 73] width 70 height 9
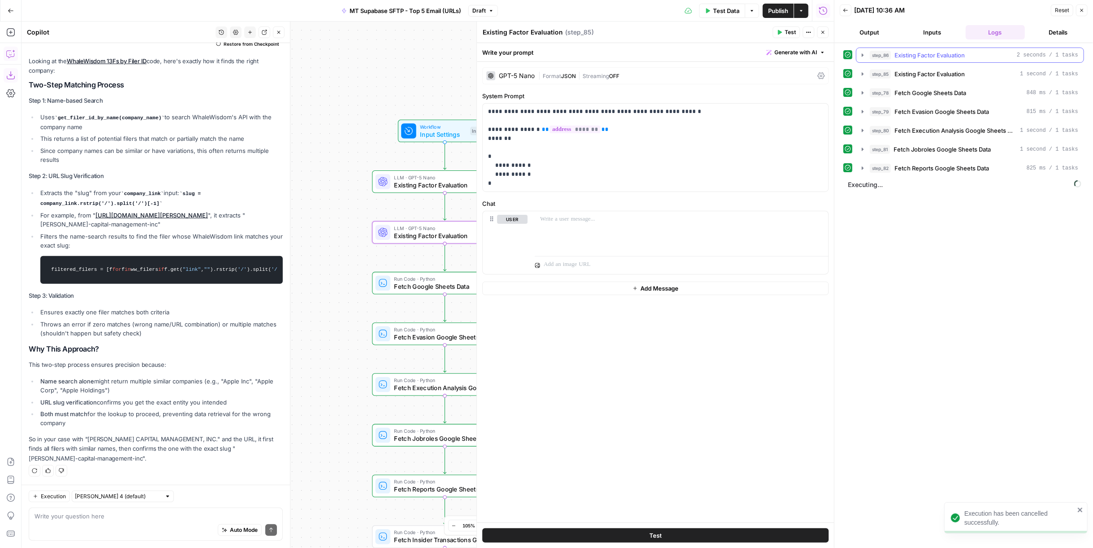
click at [933, 57] on span "Existing Factor Evaluation" at bounding box center [930, 55] width 70 height 9
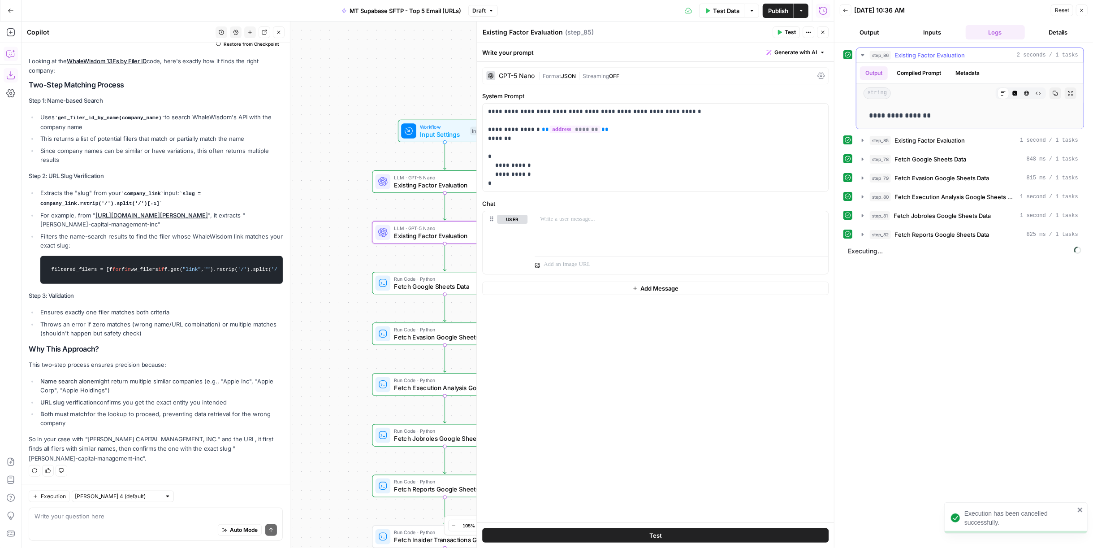
click at [933, 57] on span "Existing Factor Evaluation" at bounding box center [930, 55] width 70 height 9
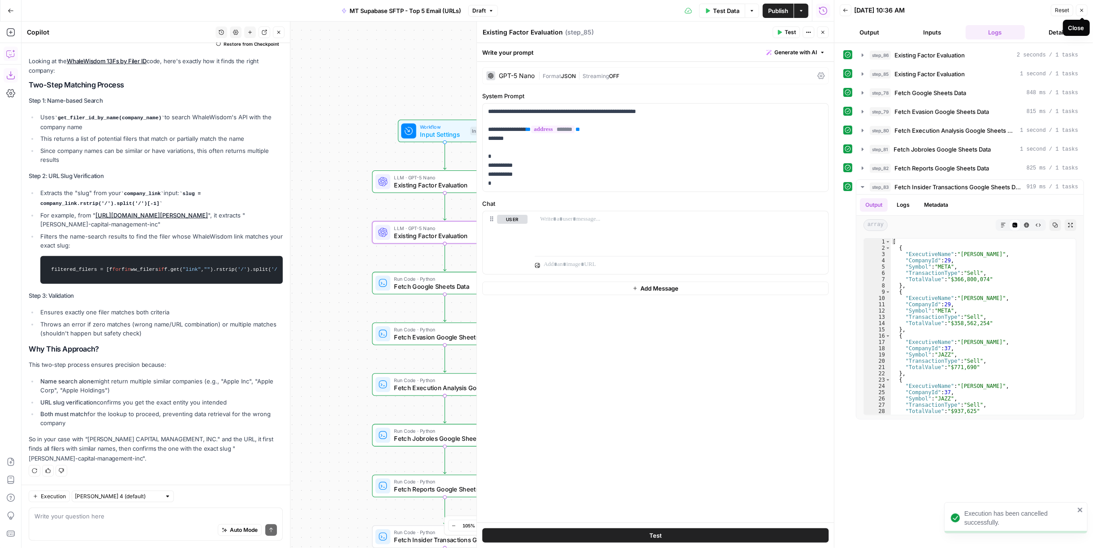
click at [1081, 8] on icon "button" at bounding box center [1081, 10] width 5 height 5
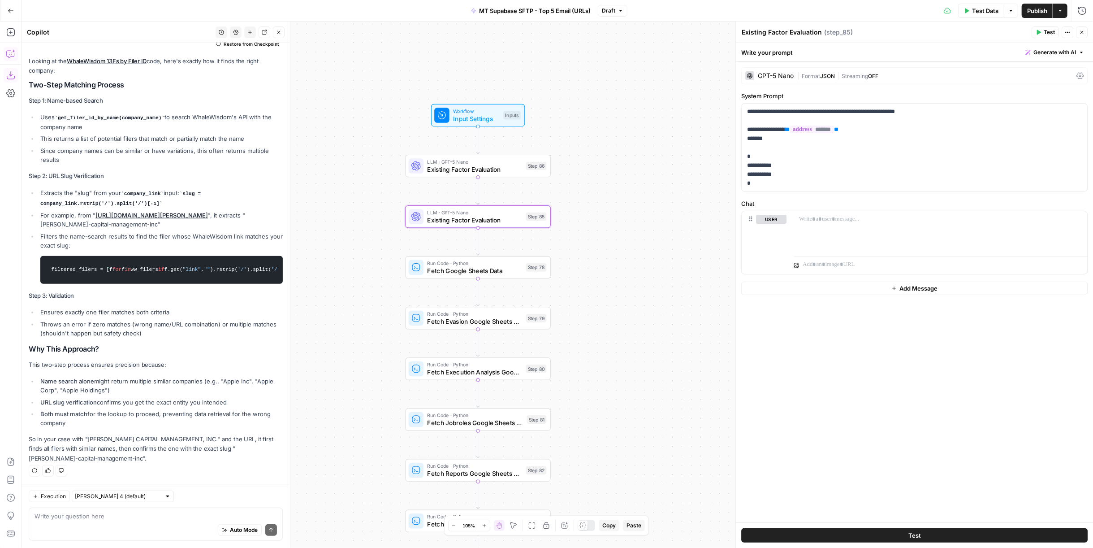
drag, startPoint x: 566, startPoint y: 234, endPoint x: 594, endPoint y: 220, distance: 31.9
click at [594, 220] on div "Workflow Input Settings Inputs LLM · GPT-5 Nano Existing Factor Evaluation Step…" at bounding box center [558, 285] width 1072 height 526
click at [179, 520] on textarea at bounding box center [156, 515] width 242 height 9
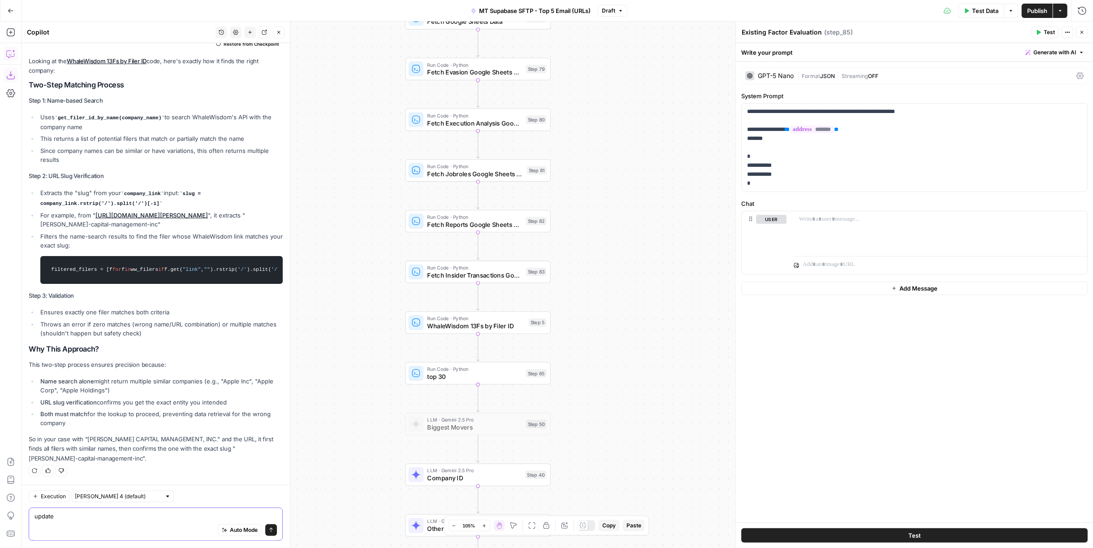
click at [160, 517] on textarea "update" at bounding box center [156, 515] width 242 height 9
click at [436, 379] on span "top 30" at bounding box center [475, 376] width 95 height 9
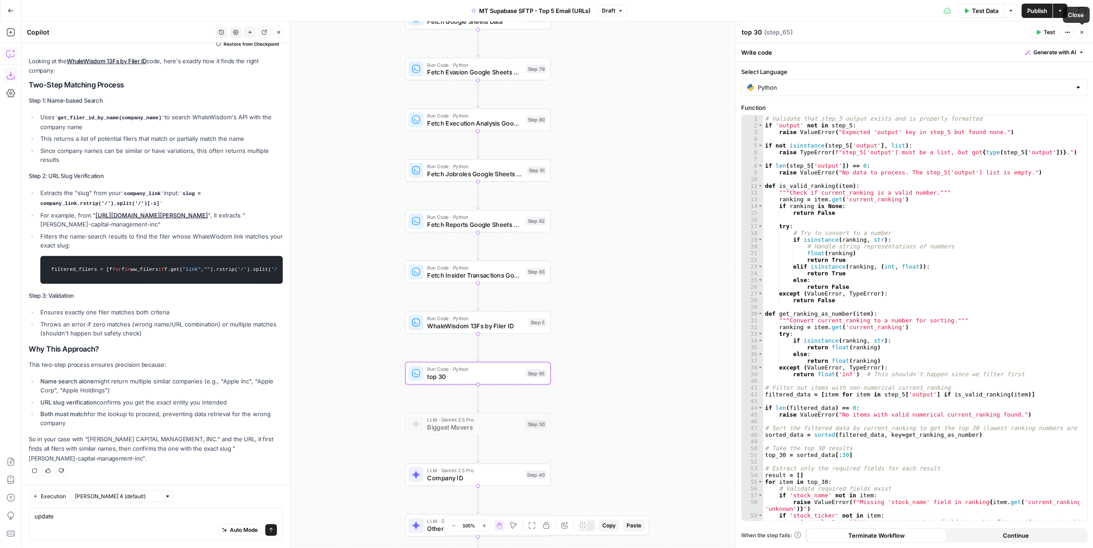
click at [1083, 31] on icon "button" at bounding box center [1082, 32] width 3 height 3
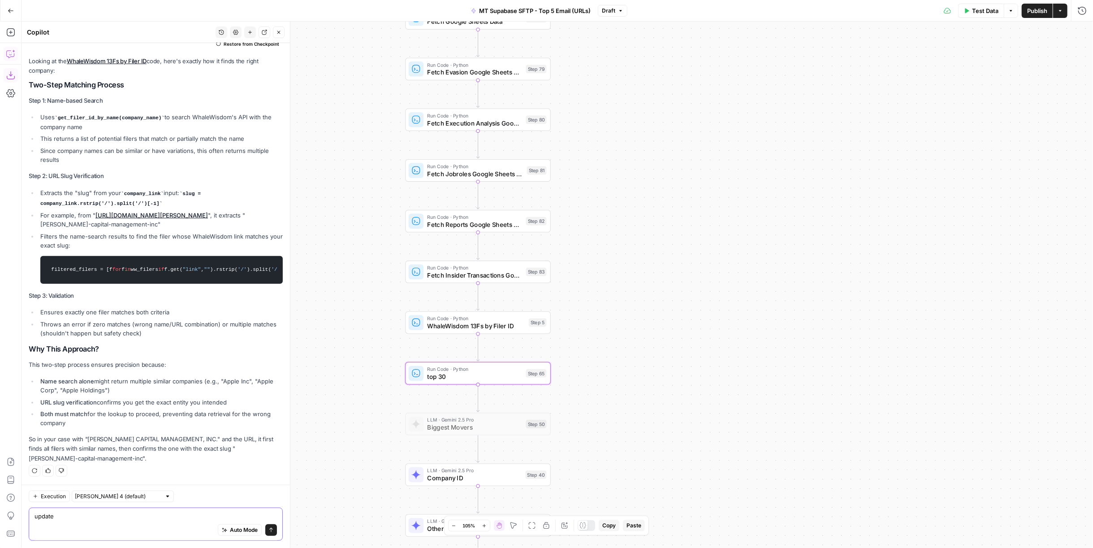
click at [112, 513] on textarea "update" at bounding box center [156, 515] width 242 height 9
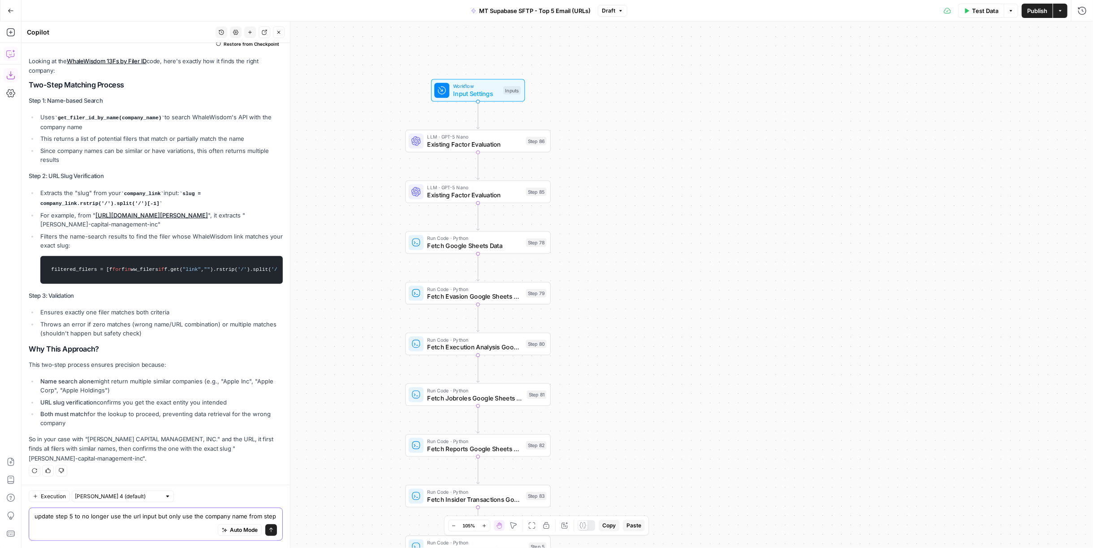
scroll to position [595, 0]
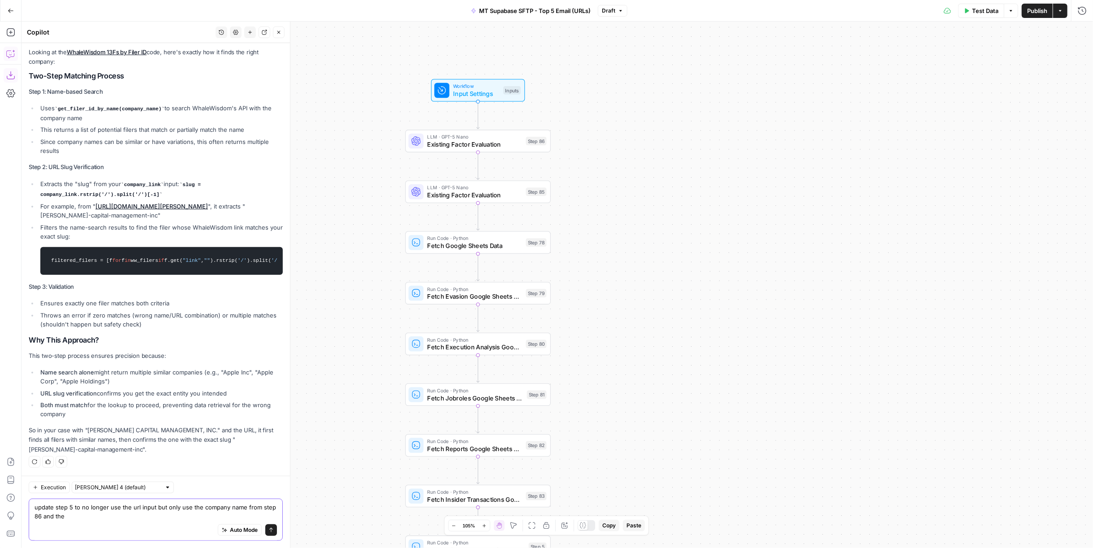
type textarea "update step 5 to no longer use the url input but only use the company name from…"
click at [498, 142] on span "Existing Factor Evaluation" at bounding box center [475, 143] width 95 height 9
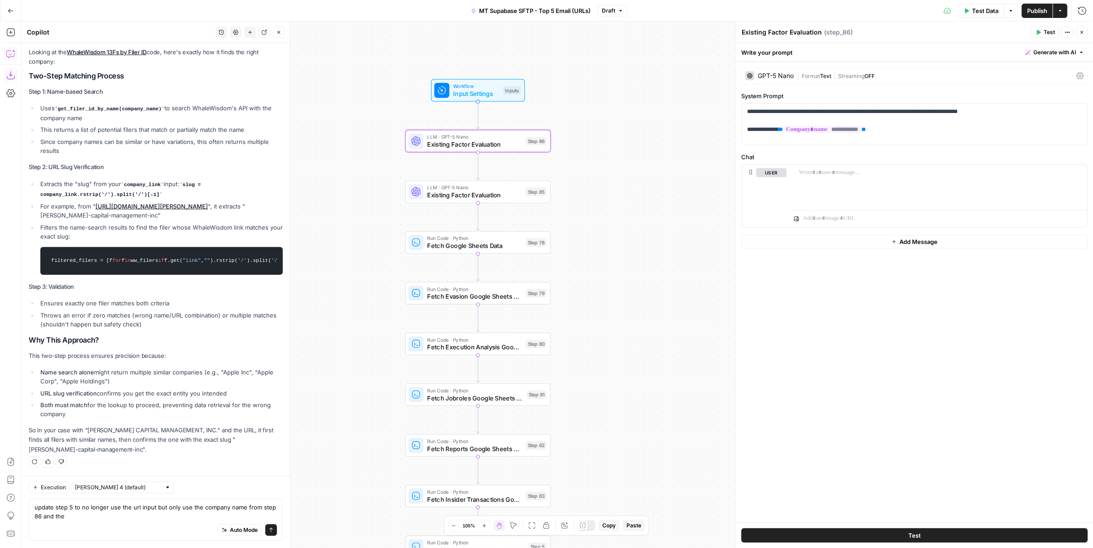
click at [756, 34] on textarea "Existing Factor Evaluation" at bounding box center [782, 32] width 80 height 9
type textarea "Fund Name"
click at [509, 197] on span "Existing Factor Evaluation" at bounding box center [475, 194] width 95 height 9
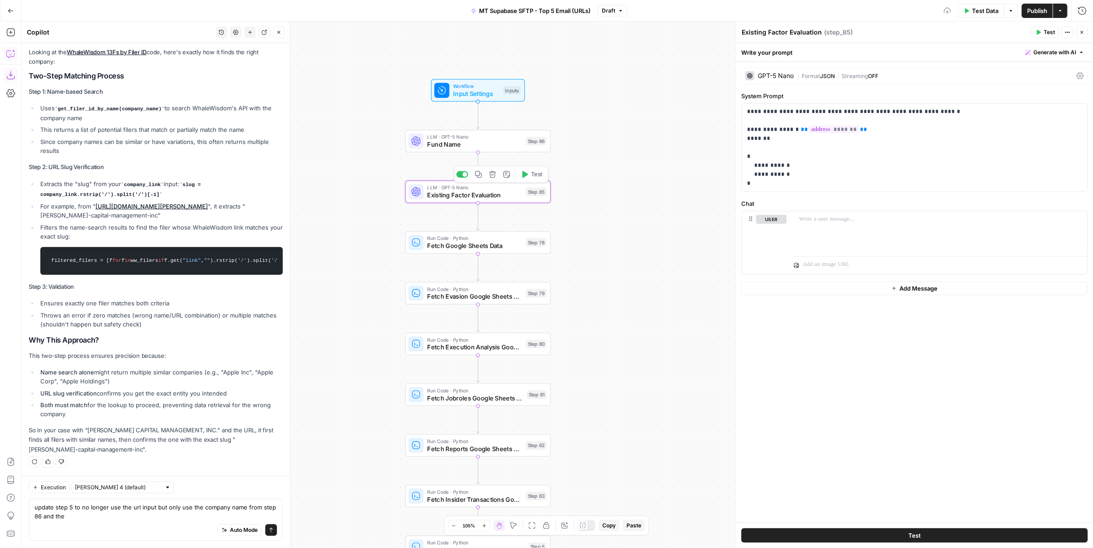
click at [767, 30] on textarea "Existing Factor Evaluation" at bounding box center [782, 32] width 80 height 9
click at [766, 30] on textarea "Existing Factor Evaluation" at bounding box center [782, 32] width 80 height 9
click at [766, 31] on textarea "Existing Factor Evaluation" at bounding box center [782, 32] width 80 height 9
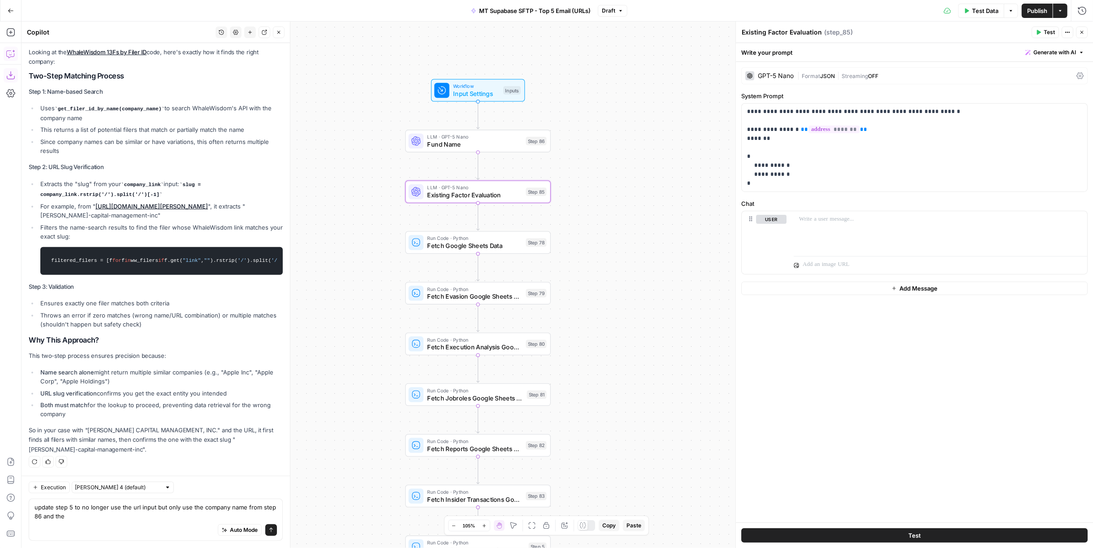
click at [766, 31] on textarea "Existing Factor Evaluation" at bounding box center [782, 32] width 80 height 9
click at [749, 31] on textarea "Adress" at bounding box center [753, 32] width 22 height 9
type textarea "Address"
click at [814, 23] on header "Address Address ( step_85 ) Test Actions Close" at bounding box center [914, 33] width 357 height 22
click at [203, 513] on textarea "update step 5 to no longer use the url input but only use the company name from…" at bounding box center [156, 511] width 242 height 18
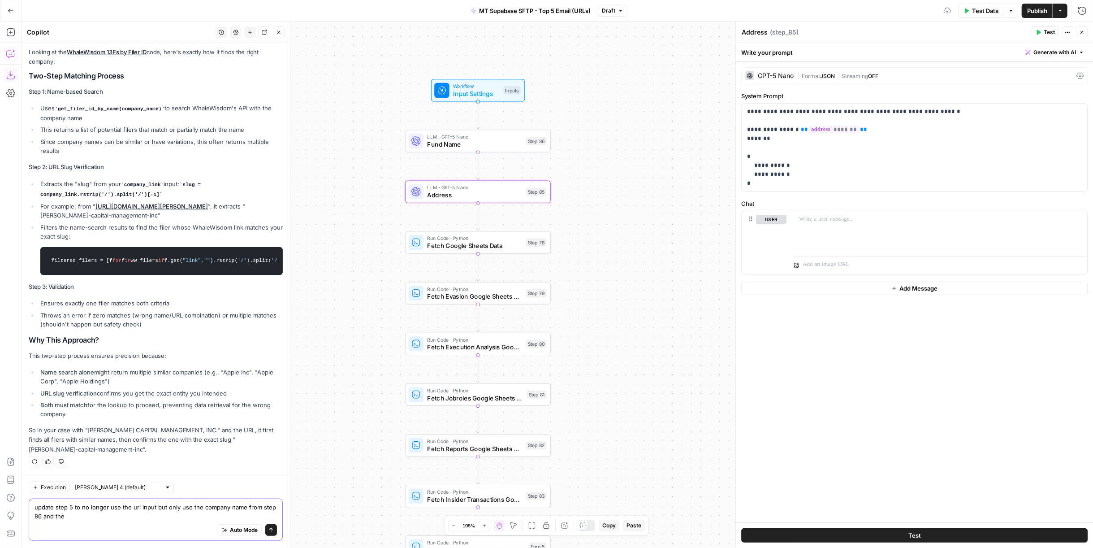
click at [162, 515] on textarea "update step 5 to no longer use the url input but only use the company name from…" at bounding box center [156, 511] width 242 height 18
click at [234, 507] on textarea "update step 5 to no longer use the url input but only use the company name from…" at bounding box center [156, 511] width 242 height 18
type textarea "update step 5 to no longer use the url input but only use the company name from…"
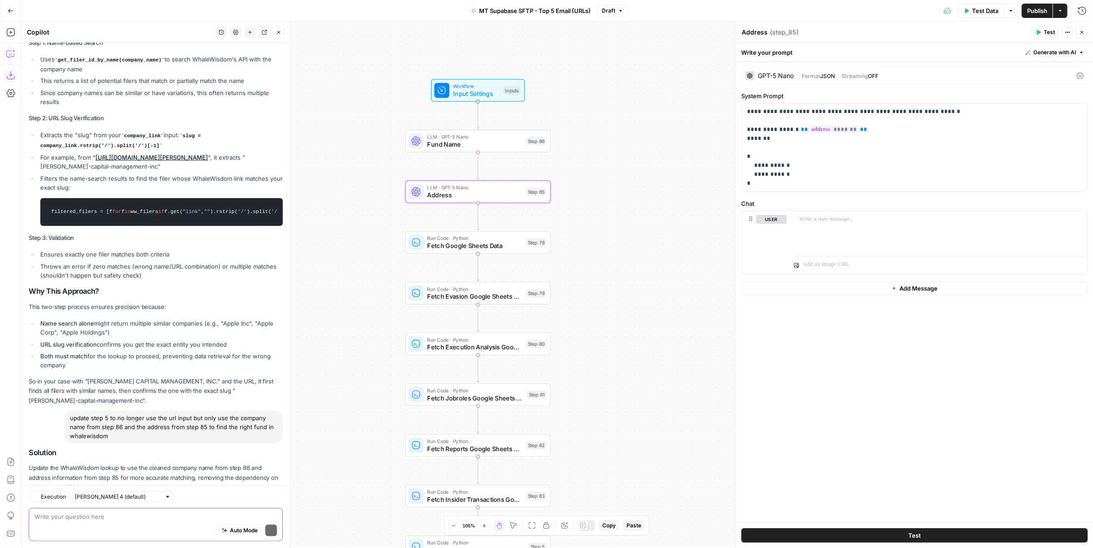
scroll to position [710, 0]
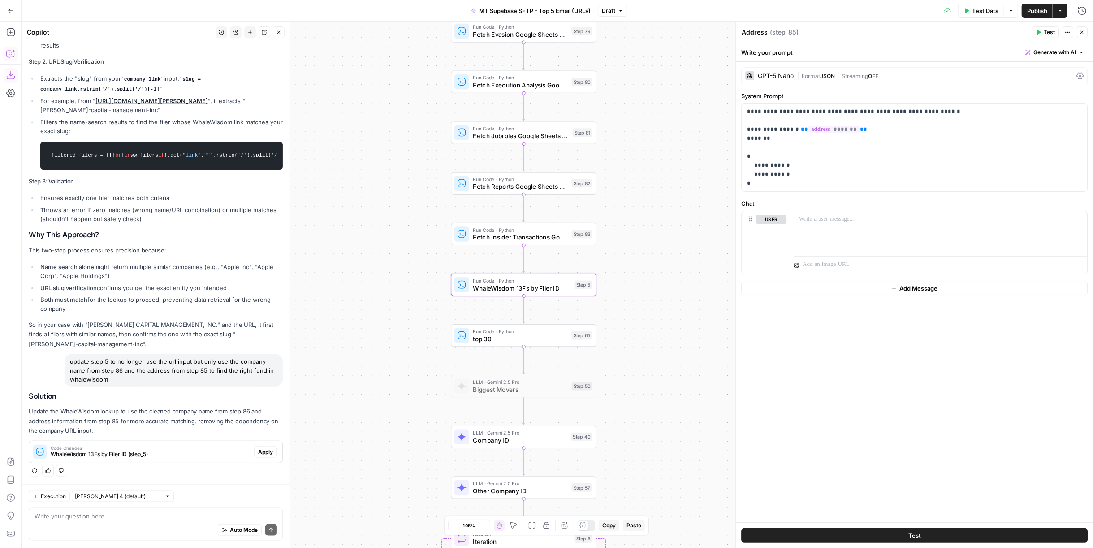
click at [260, 453] on span "Apply" at bounding box center [265, 452] width 15 height 8
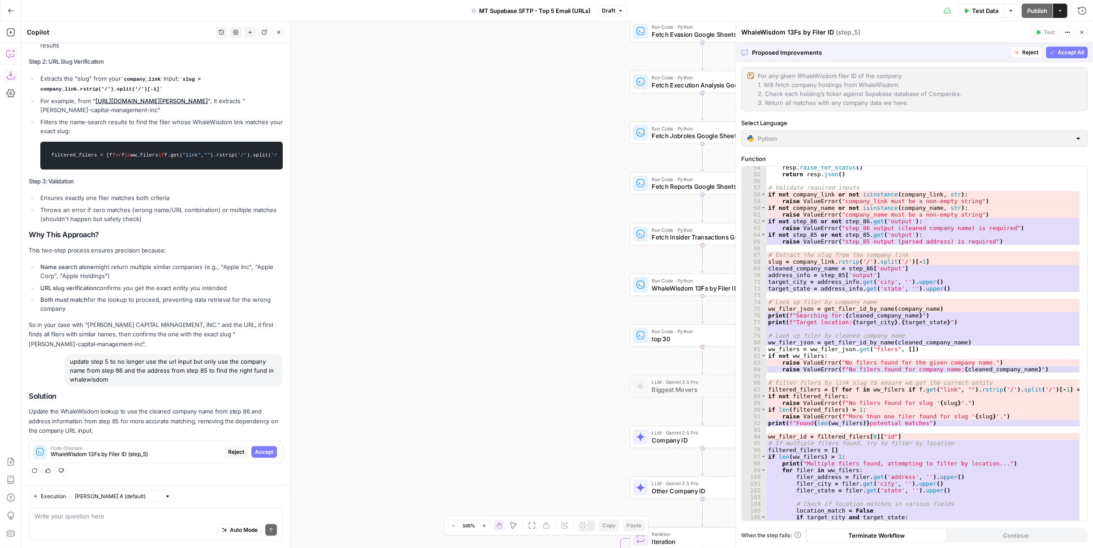
scroll to position [388, 0]
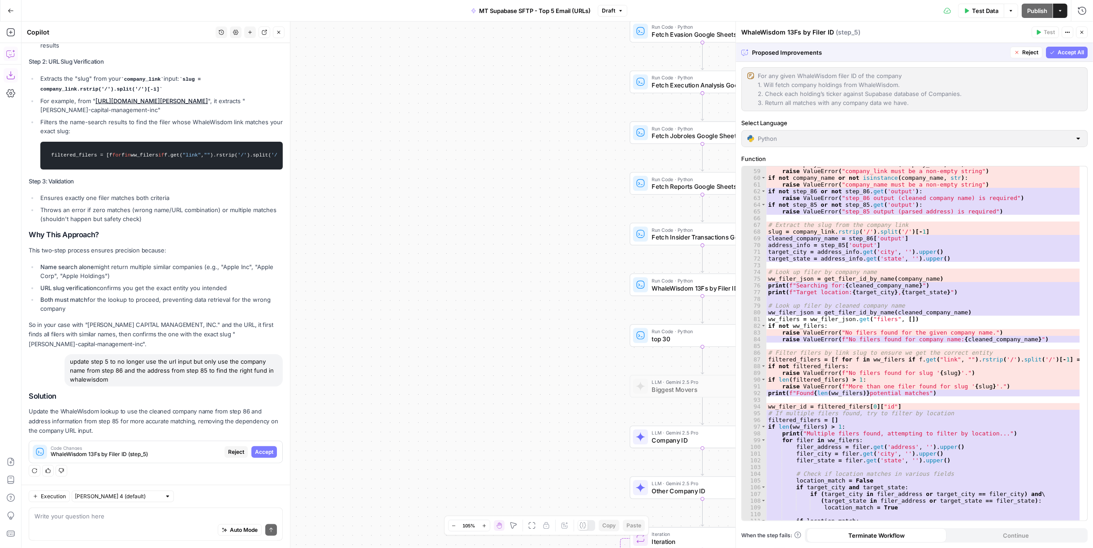
click at [1071, 49] on span "Accept All" at bounding box center [1071, 52] width 26 height 8
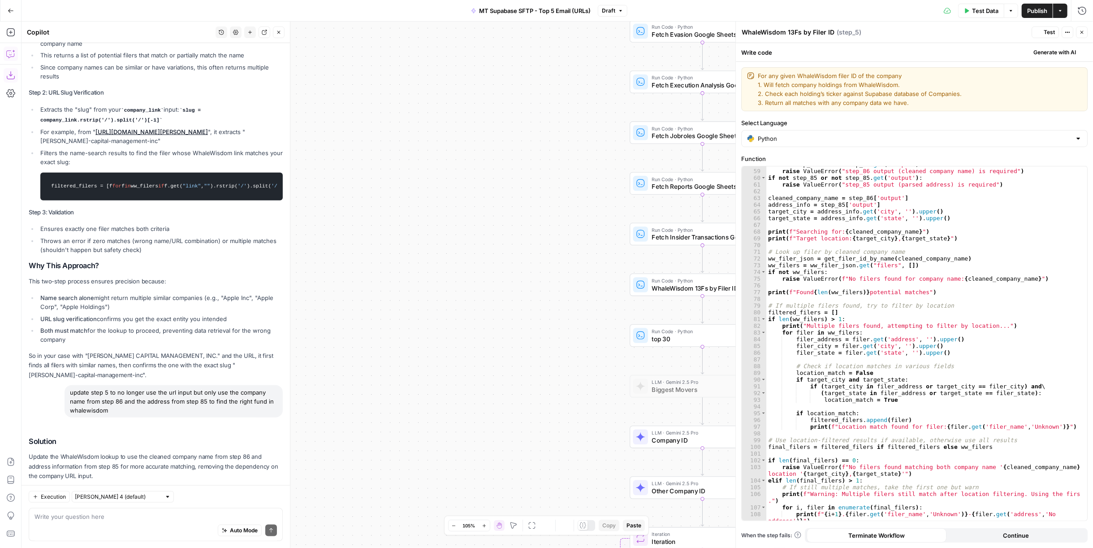
scroll to position [724, 0]
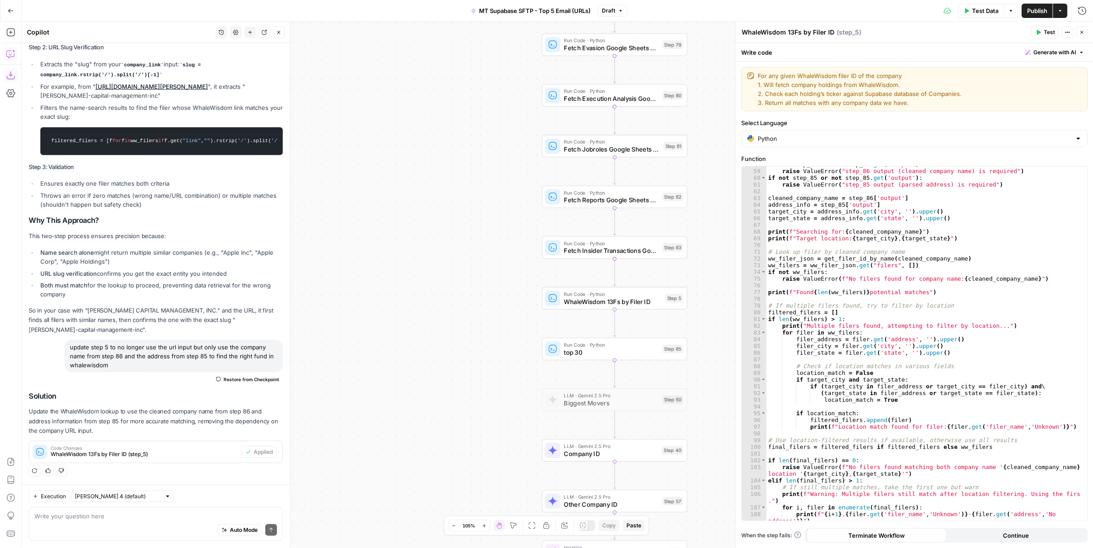
drag, startPoint x: 605, startPoint y: 177, endPoint x: 310, endPoint y: 224, distance: 298.7
click at [310, 224] on div "Workflow Input Settings Inputs LLM · GPT-5 Nano Fund Name Step 86 LLM · GPT-5 N…" at bounding box center [558, 285] width 1072 height 526
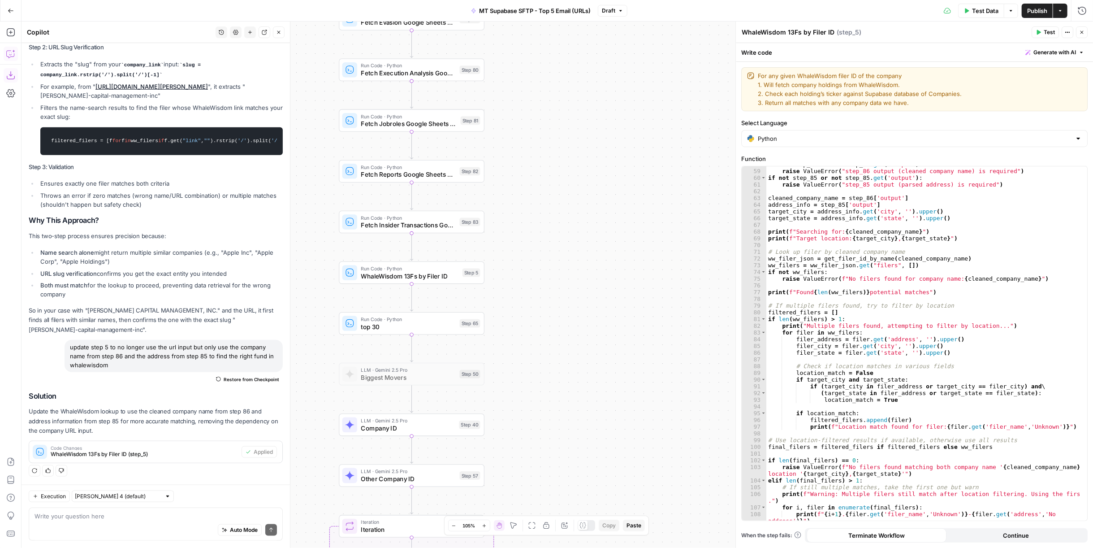
drag, startPoint x: 573, startPoint y: 338, endPoint x: 514, endPoint y: 395, distance: 81.8
click at [574, 331] on div "Workflow Input Settings Inputs LLM · GPT-5 Nano Fund Name Step 86 LLM · GPT-5 N…" at bounding box center [558, 285] width 1072 height 526
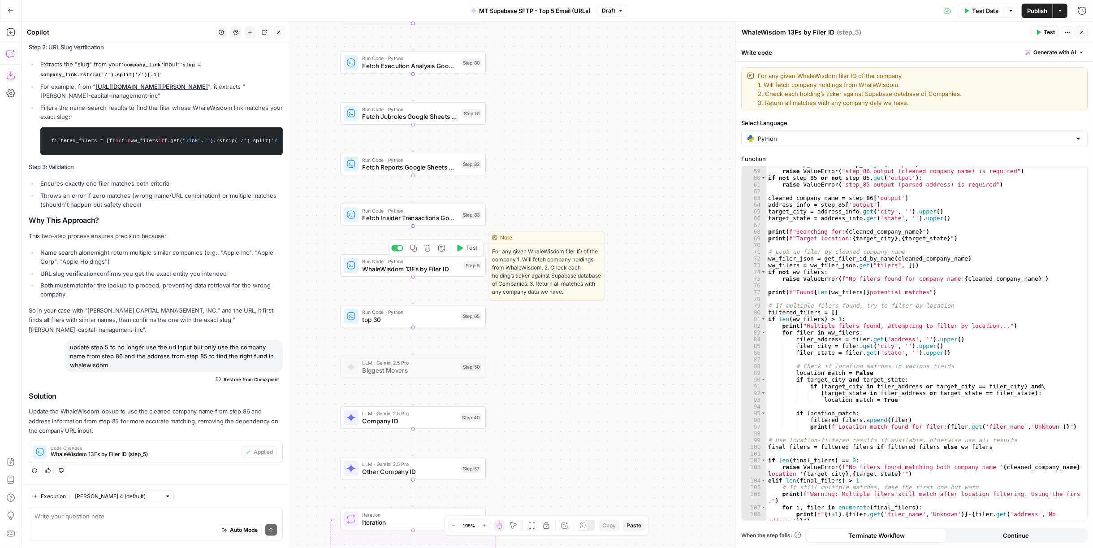
click at [471, 251] on span "Test" at bounding box center [471, 248] width 11 height 9
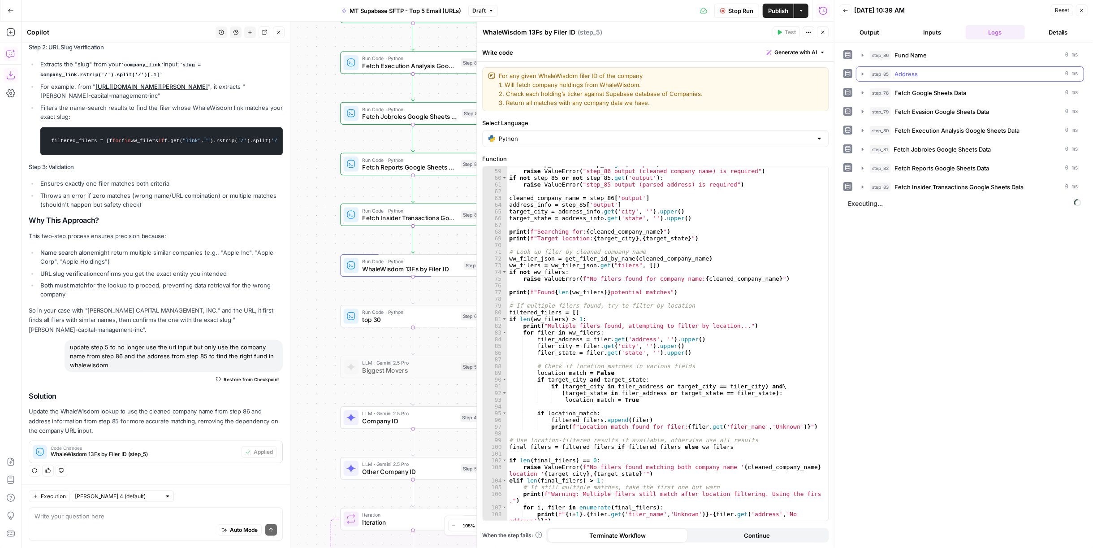
click at [920, 70] on div "step_85 Address 0 ms" at bounding box center [974, 73] width 208 height 9
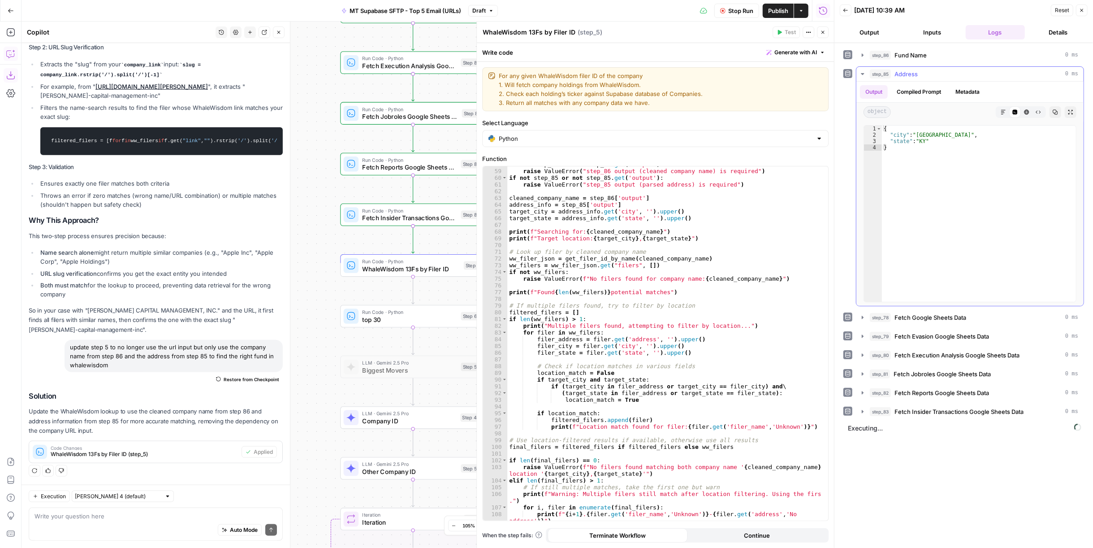
click at [920, 70] on div "step_85 Address 0 ms" at bounding box center [974, 73] width 208 height 9
click at [924, 59] on button "step_86 Fund Name 0 ms" at bounding box center [970, 55] width 227 height 14
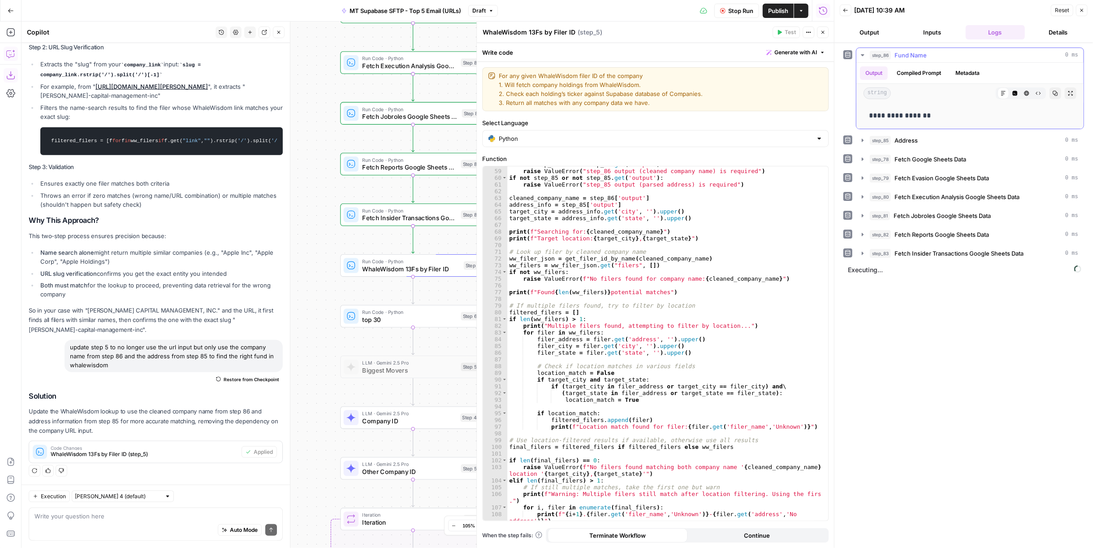
click at [925, 56] on span "Fund Name" at bounding box center [911, 55] width 32 height 9
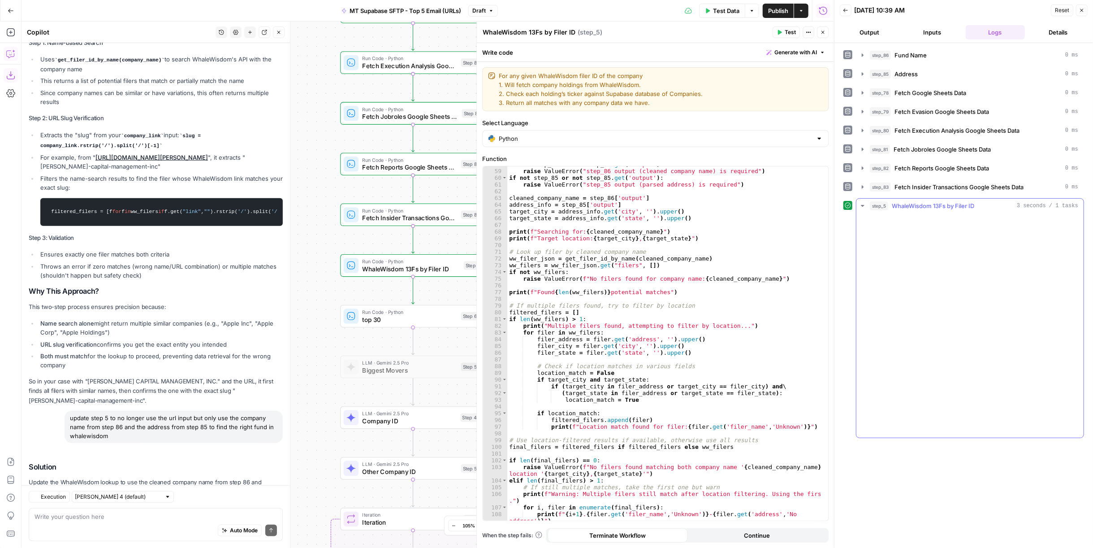
scroll to position [724, 0]
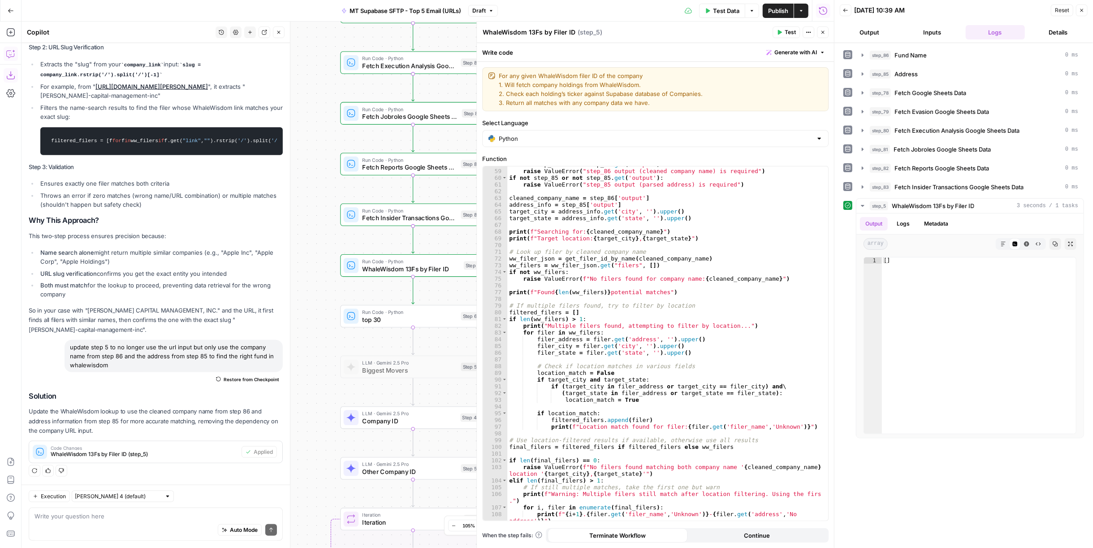
click at [918, 30] on button "Inputs" at bounding box center [932, 32] width 59 height 14
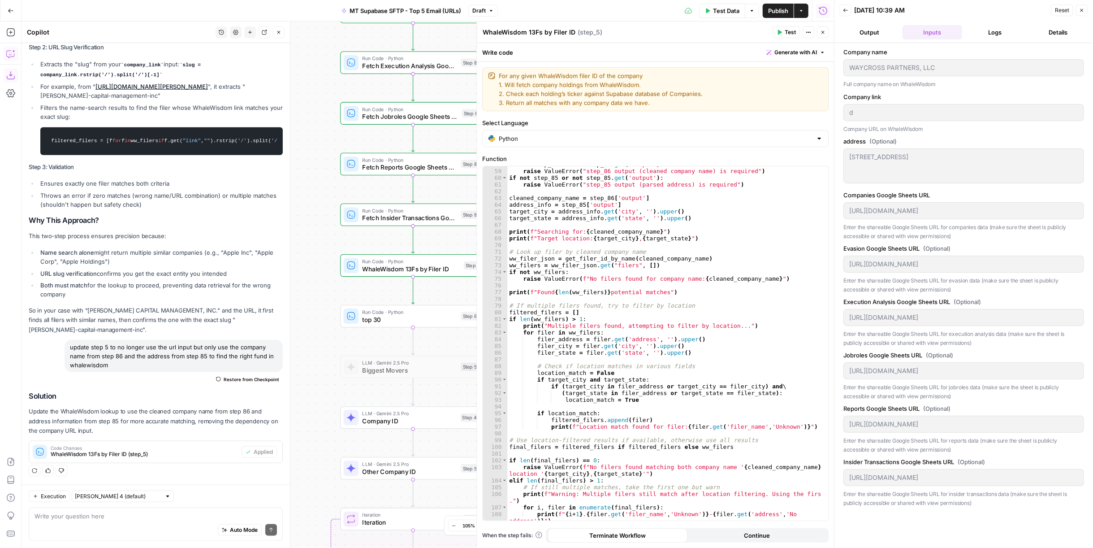
drag, startPoint x: 986, startPoint y: 33, endPoint x: 949, endPoint y: 31, distance: 37.2
click at [987, 32] on button "Logs" at bounding box center [995, 32] width 59 height 14
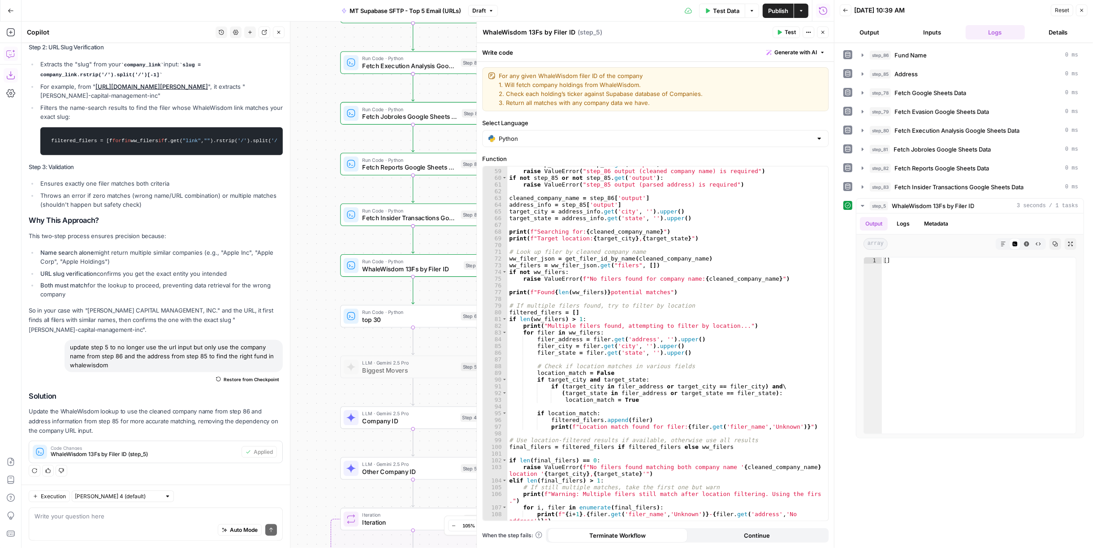
click at [944, 31] on button "Inputs" at bounding box center [932, 32] width 59 height 14
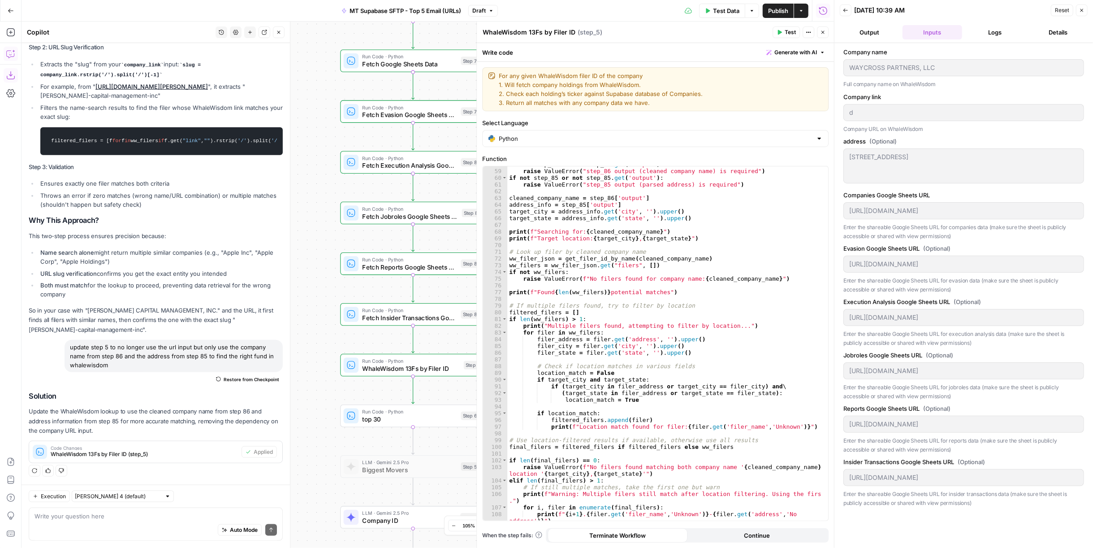
click at [884, 35] on button "Output" at bounding box center [869, 32] width 59 height 14
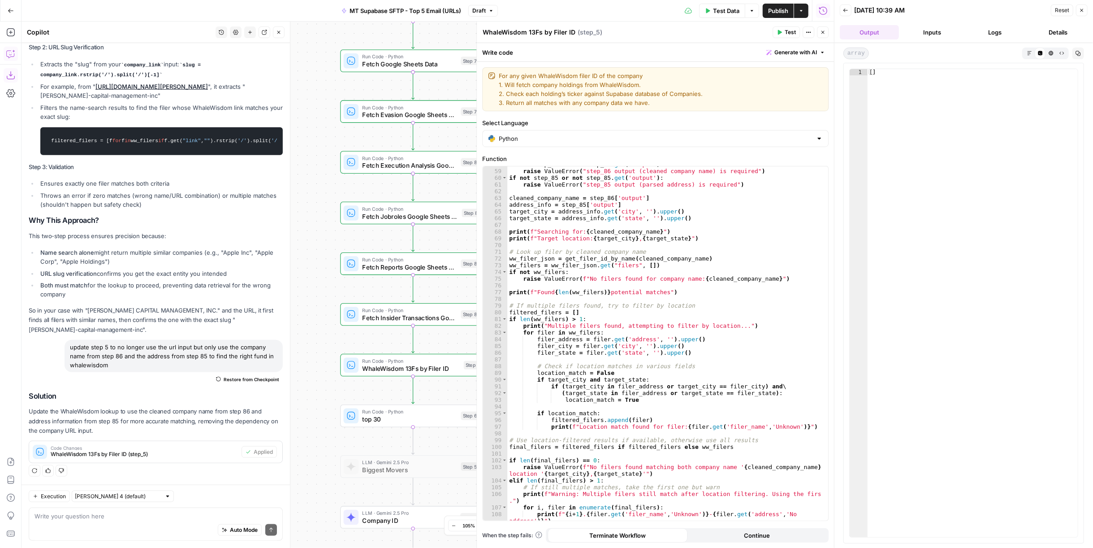
click at [1001, 28] on button "Logs" at bounding box center [995, 32] width 59 height 14
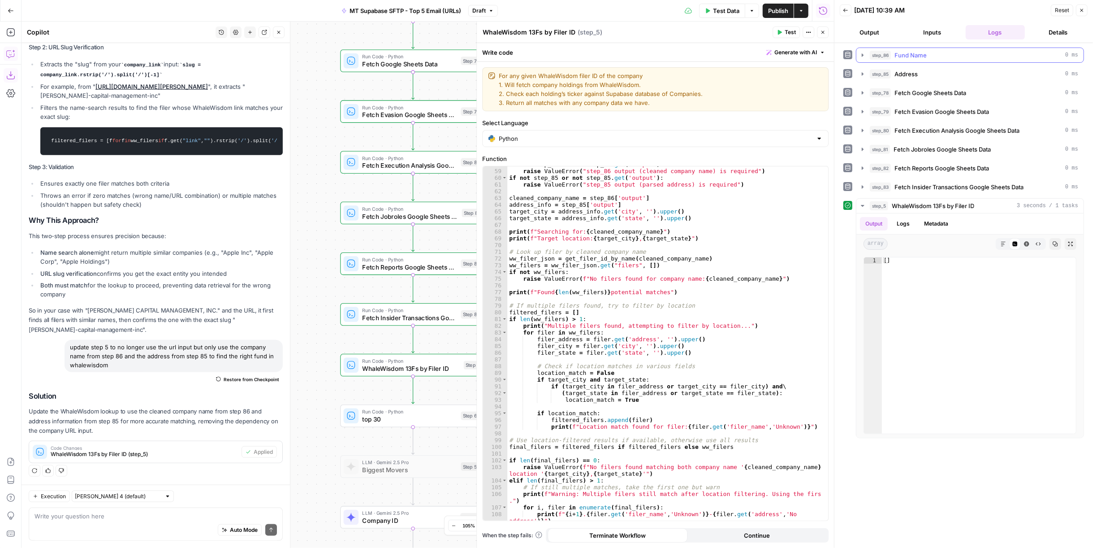
click at [909, 53] on span "Fund Name" at bounding box center [911, 55] width 32 height 9
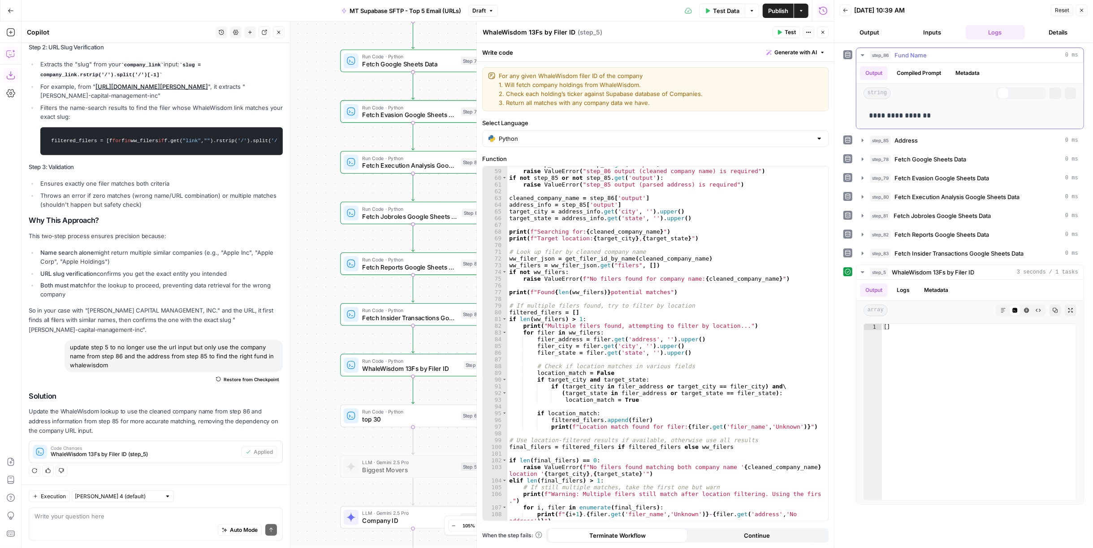
click at [909, 52] on span "Fund Name" at bounding box center [911, 55] width 32 height 9
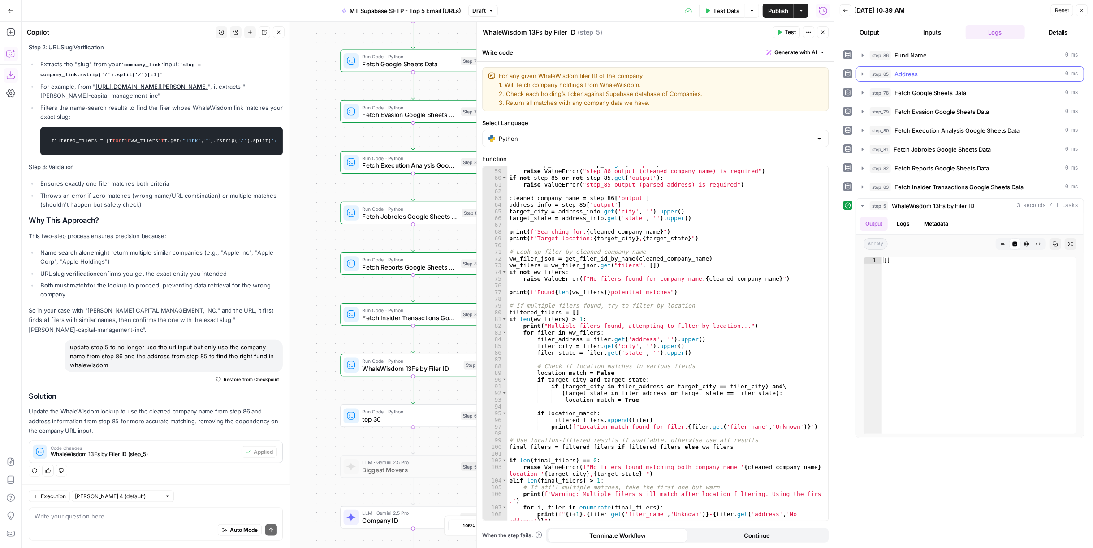
click at [917, 67] on button "step_85 Address 0 ms" at bounding box center [970, 74] width 227 height 14
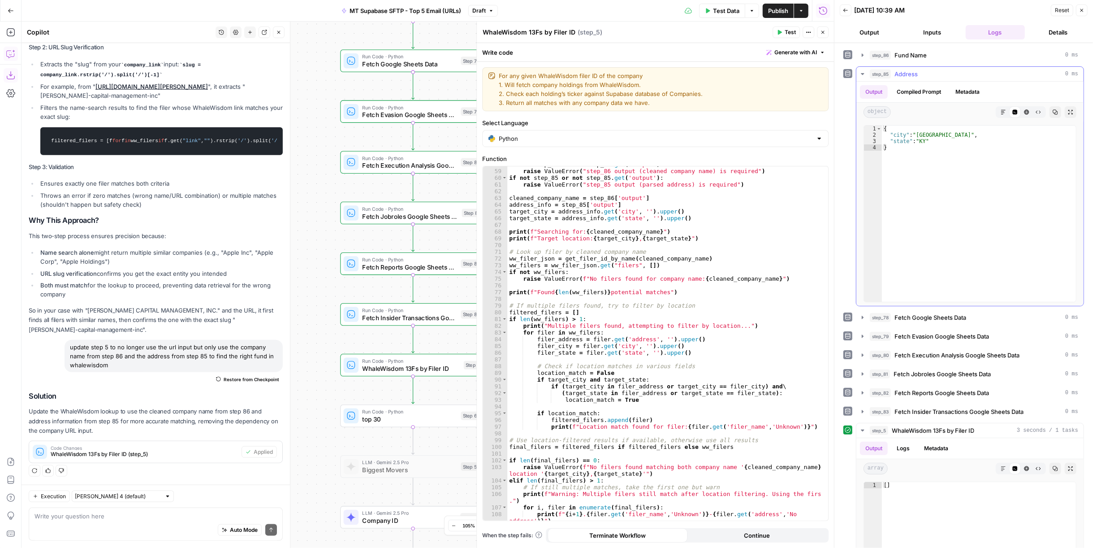
click at [919, 70] on div "step_85 Address 0 ms" at bounding box center [974, 73] width 208 height 9
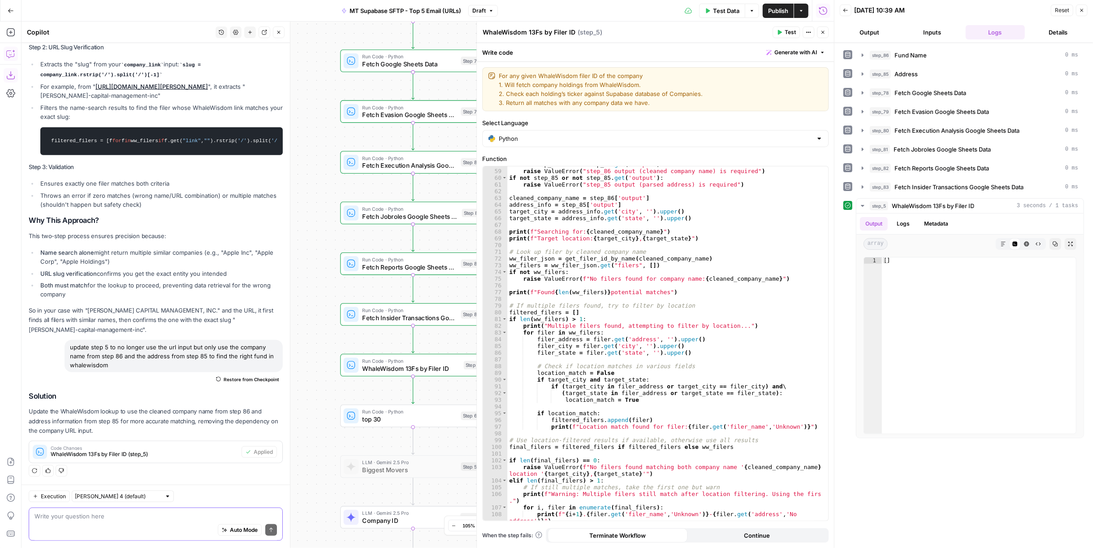
click at [108, 516] on textarea at bounding box center [156, 515] width 242 height 9
click at [108, 521] on div "Auto Mode Send" at bounding box center [156, 530] width 242 height 20
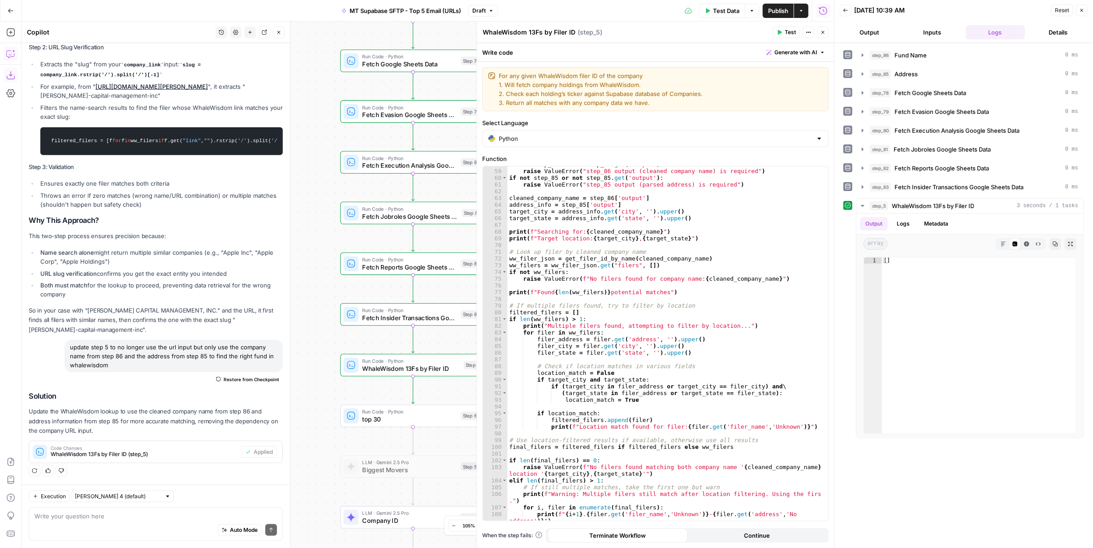
click at [108, 521] on div "Auto Mode Send" at bounding box center [156, 530] width 242 height 20
type textarea "it came out blank"
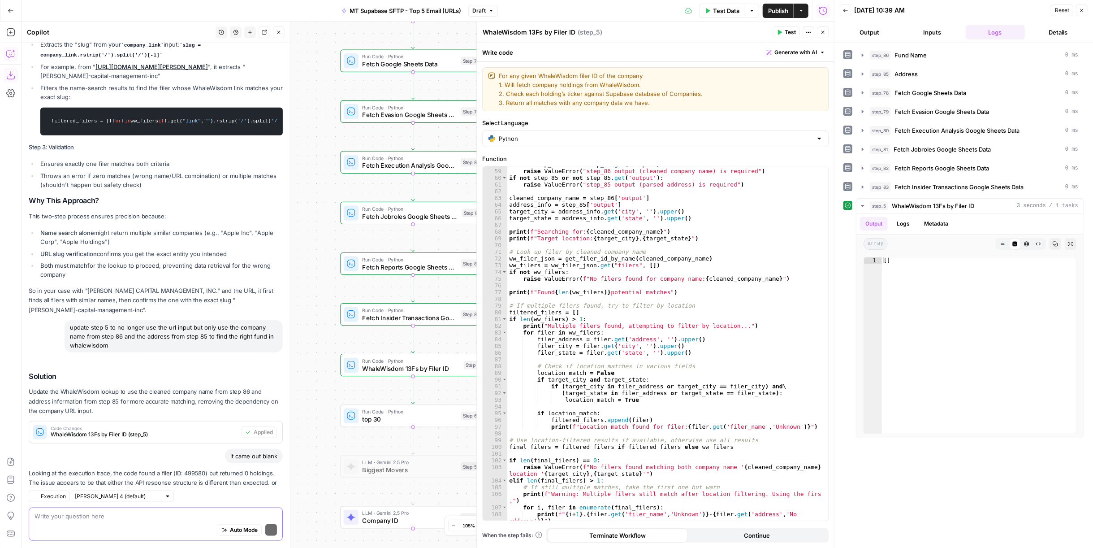
scroll to position [814, 0]
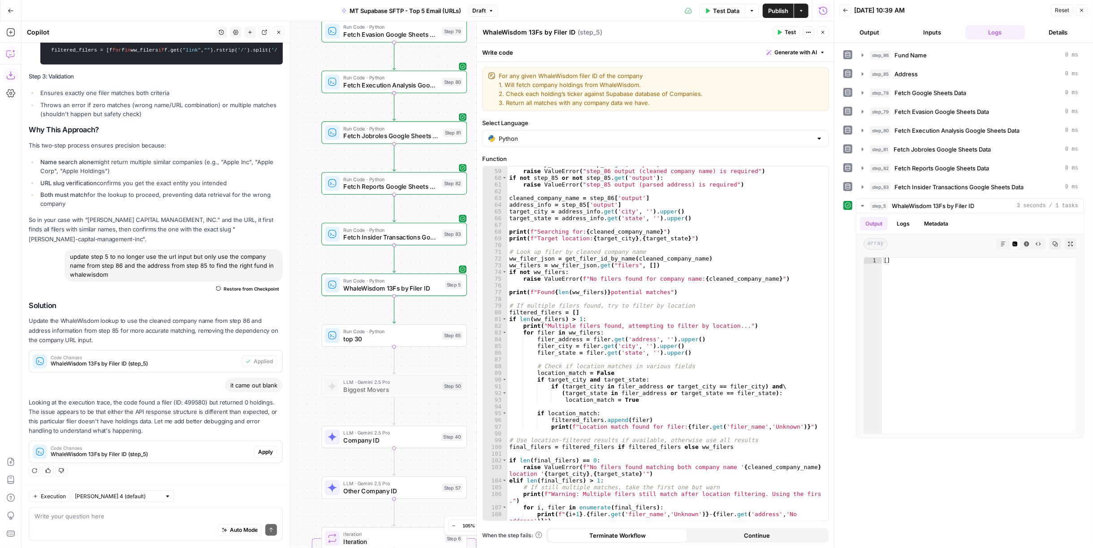
drag, startPoint x: 182, startPoint y: 404, endPoint x: 202, endPoint y: 401, distance: 20.9
click at [202, 401] on p "Looking at the execution trace, the code found a filer (ID: 499580) but returne…" at bounding box center [156, 417] width 254 height 38
copy p "499580"
click at [146, 515] on textarea at bounding box center [156, 515] width 242 height 9
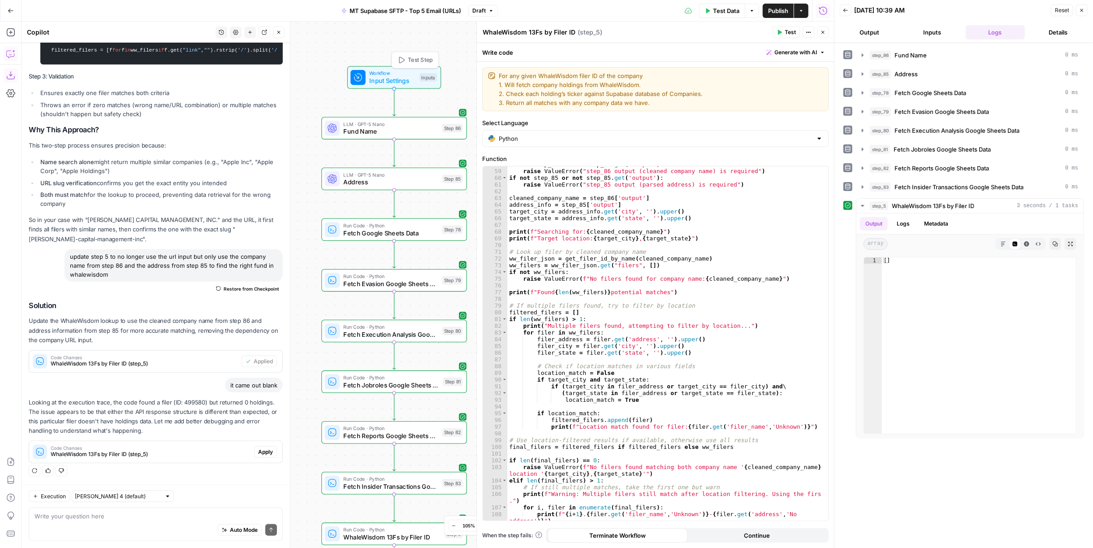
click at [403, 74] on span "Workflow" at bounding box center [392, 73] width 47 height 8
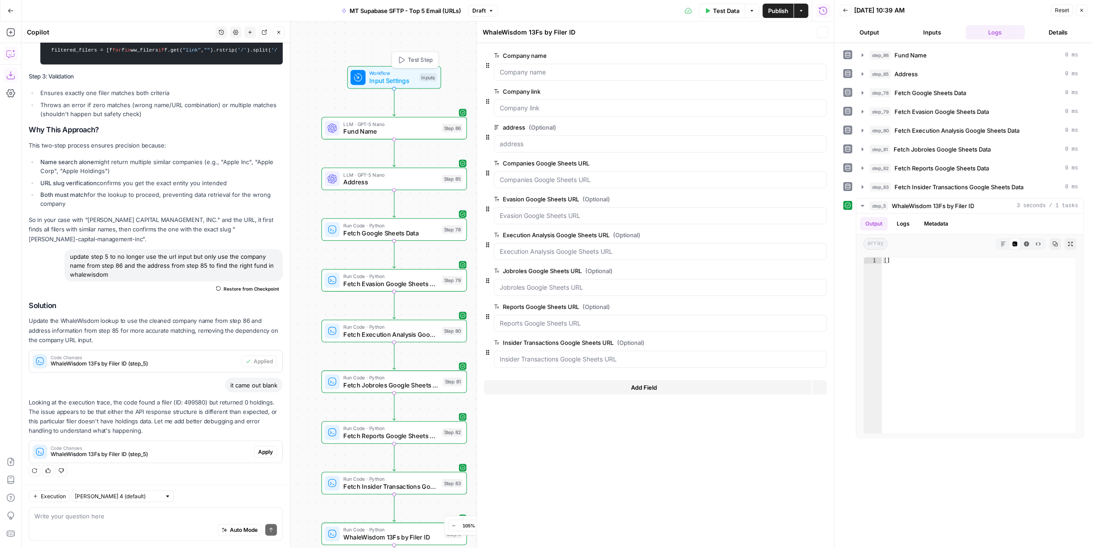
type textarea "Inputs"
click at [409, 114] on icon "button" at bounding box center [409, 110] width 7 height 7
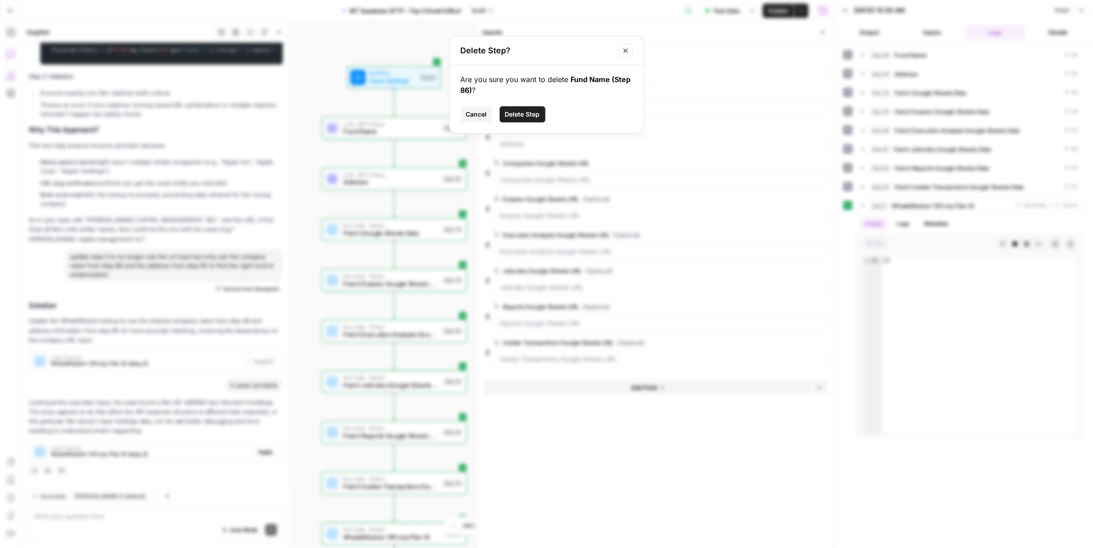
click at [520, 114] on span "Delete Step" at bounding box center [522, 114] width 35 height 9
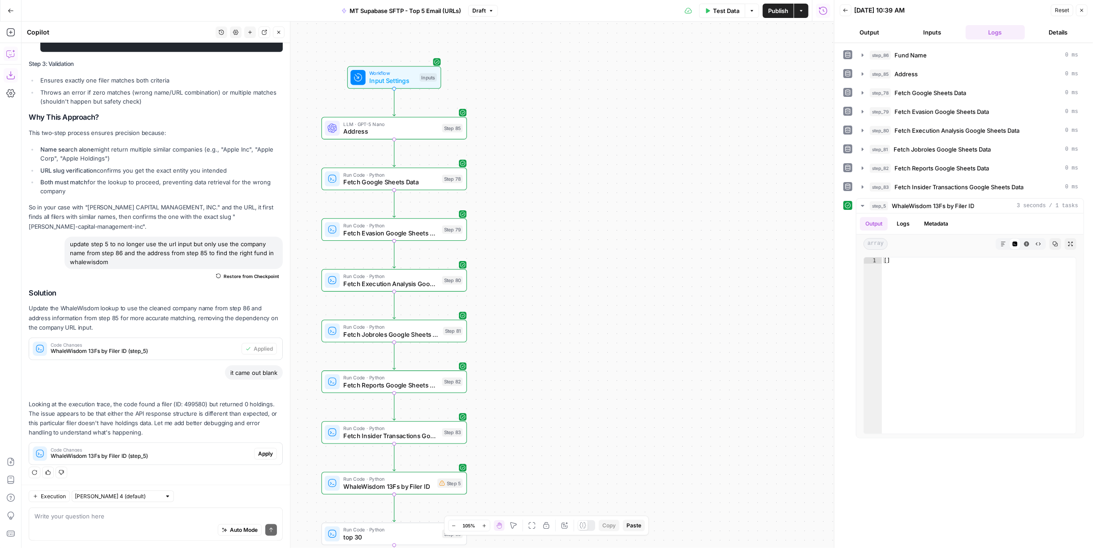
scroll to position [828, 0]
click at [408, 113] on icon "button" at bounding box center [409, 111] width 8 height 8
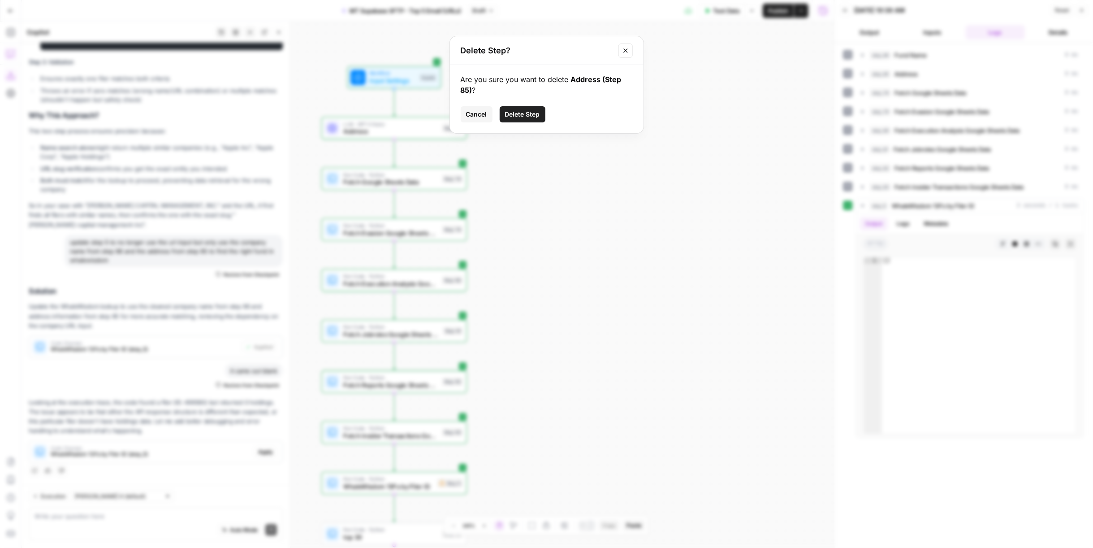
click at [531, 114] on span "Delete Step" at bounding box center [522, 114] width 35 height 9
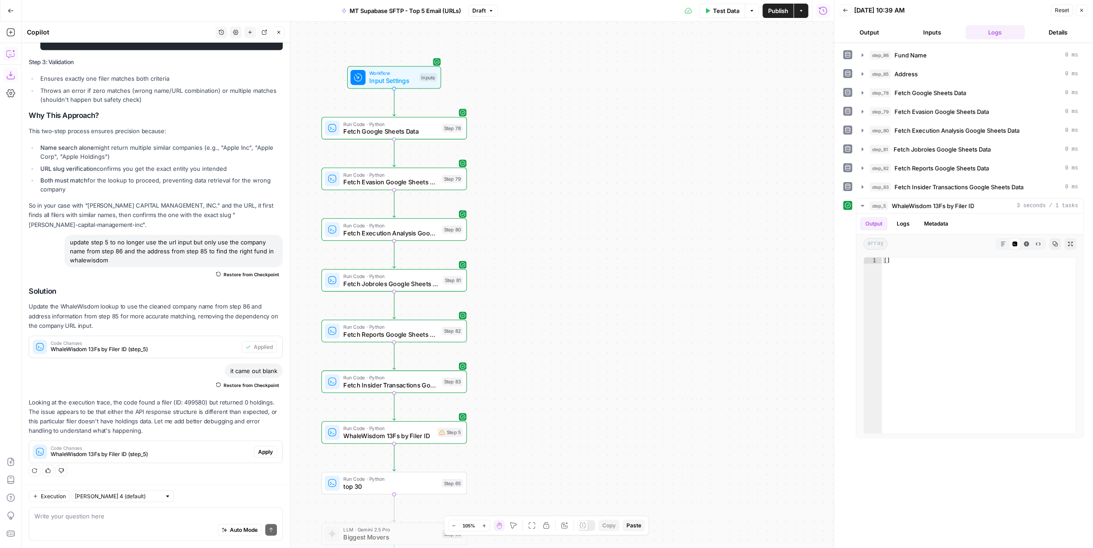
click at [529, 117] on div "Workflow Input Settings Inputs Run Code · Python Fetch Google Sheets Data Step …" at bounding box center [428, 285] width 813 height 526
click at [411, 82] on span "Input Settings" at bounding box center [392, 80] width 47 height 9
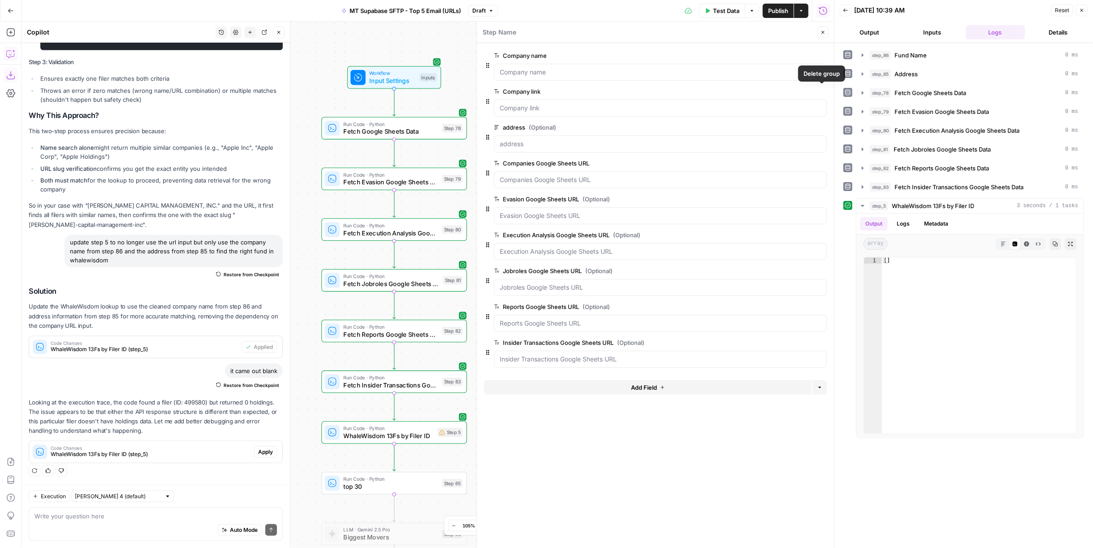
click at [821, 92] on icon "button" at bounding box center [821, 91] width 4 height 4
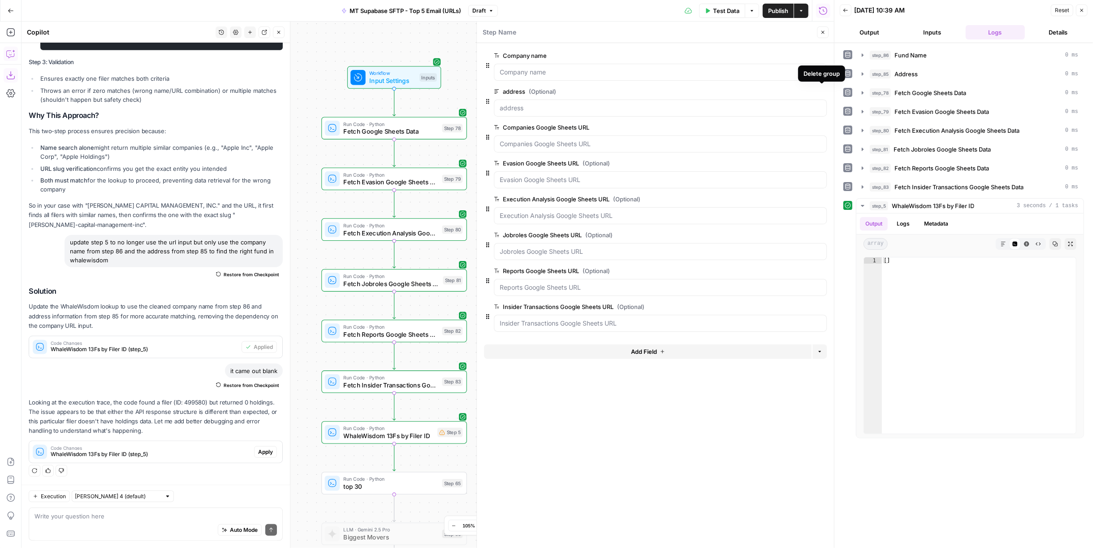
click at [822, 90] on icon "button" at bounding box center [821, 91] width 5 height 5
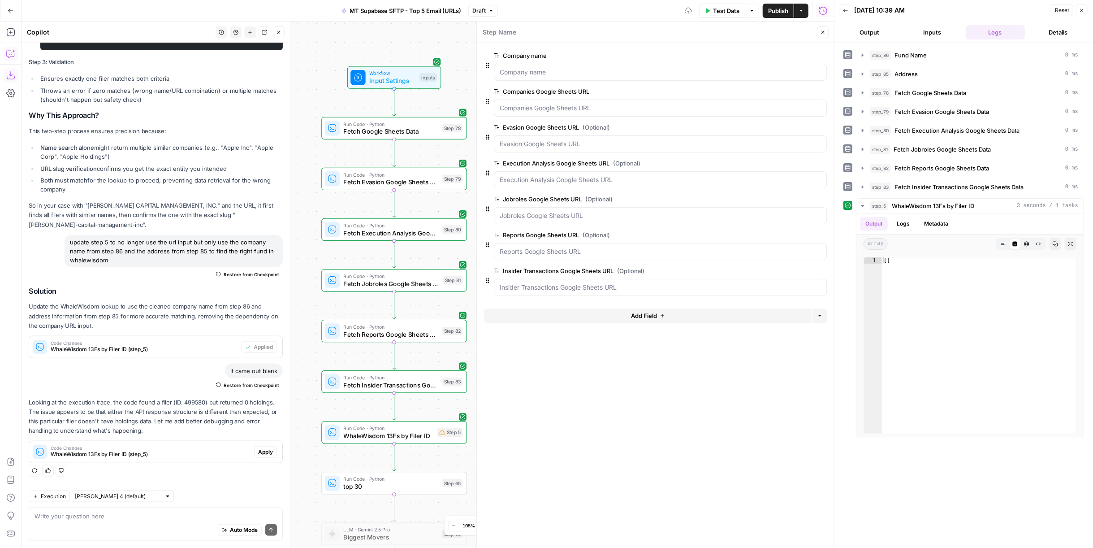
click at [675, 312] on button "Add Field" at bounding box center [648, 315] width 328 height 14
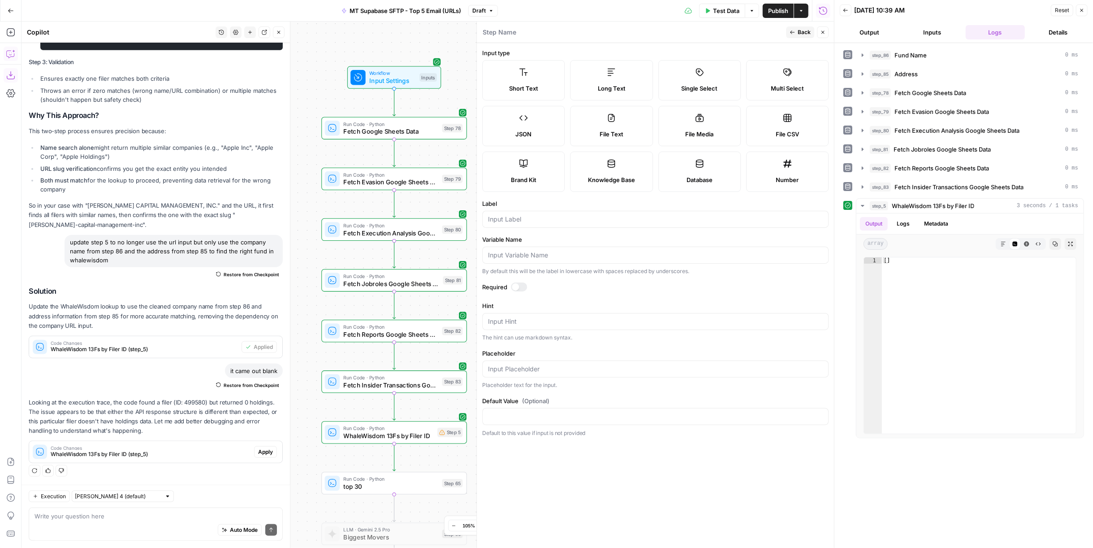
click at [612, 87] on span "Long Text" at bounding box center [612, 88] width 28 height 9
drag, startPoint x: 545, startPoint y: 71, endPoint x: 556, endPoint y: 181, distance: 110.4
click at [544, 73] on label "Short Text" at bounding box center [523, 80] width 82 height 40
click at [565, 218] on input "Label" at bounding box center [655, 219] width 335 height 9
click at [564, 216] on input "id" at bounding box center [655, 219] width 335 height 9
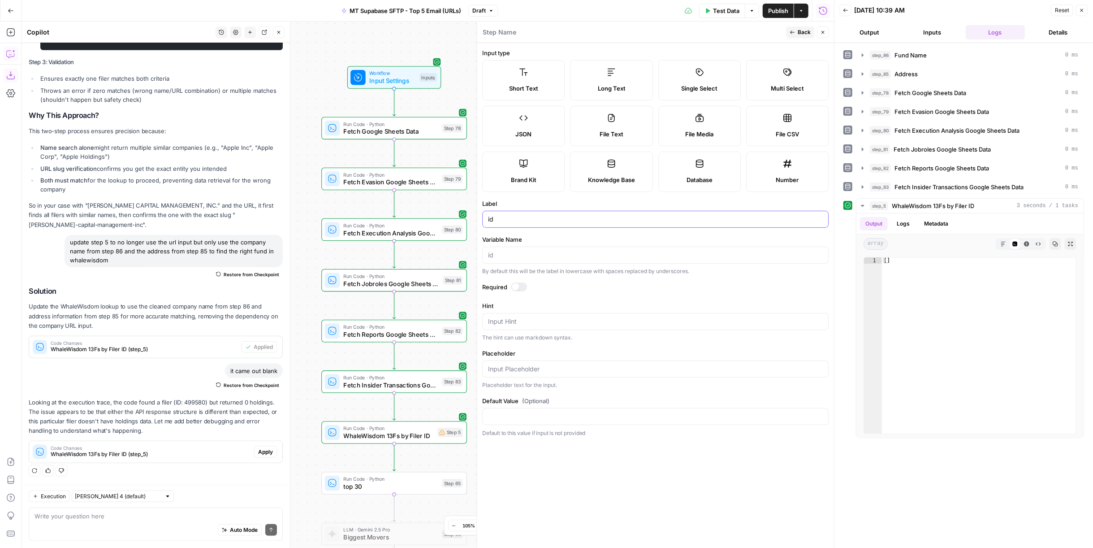
type input "id"
click at [807, 33] on span "Back" at bounding box center [804, 32] width 13 height 8
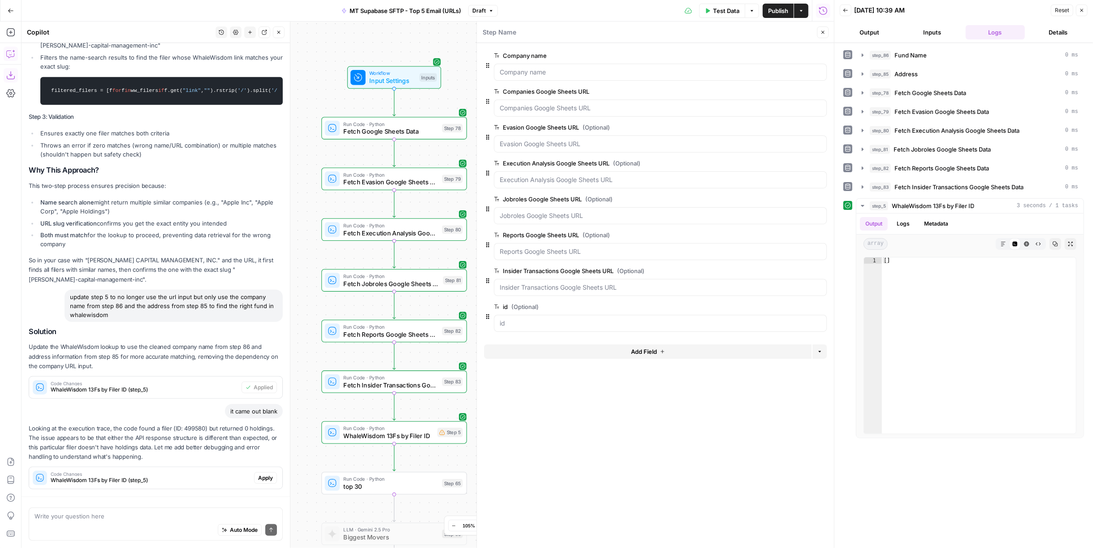
scroll to position [731, 0]
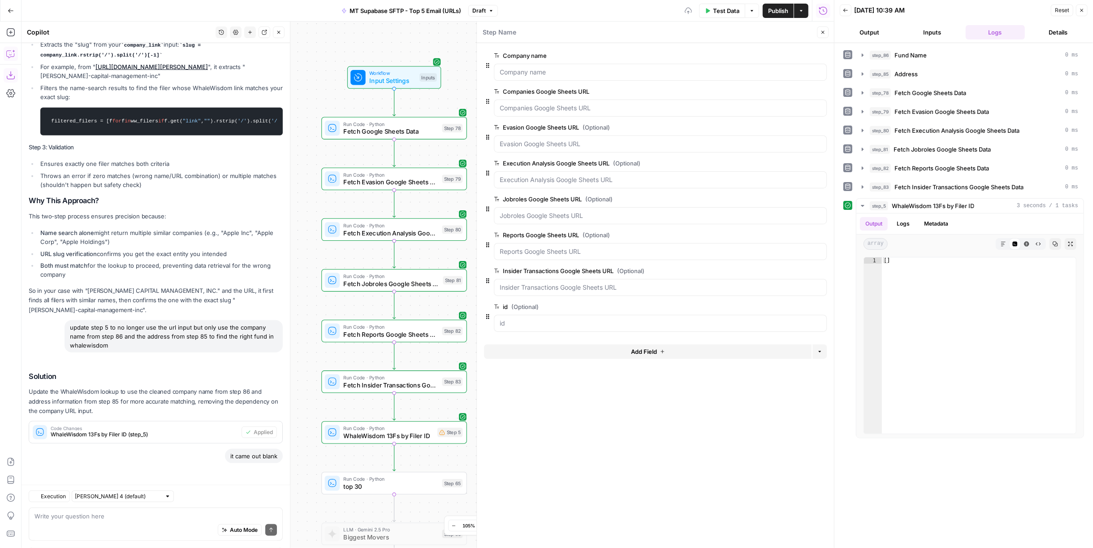
drag, startPoint x: 487, startPoint y: 314, endPoint x: 499, endPoint y: 87, distance: 227.1
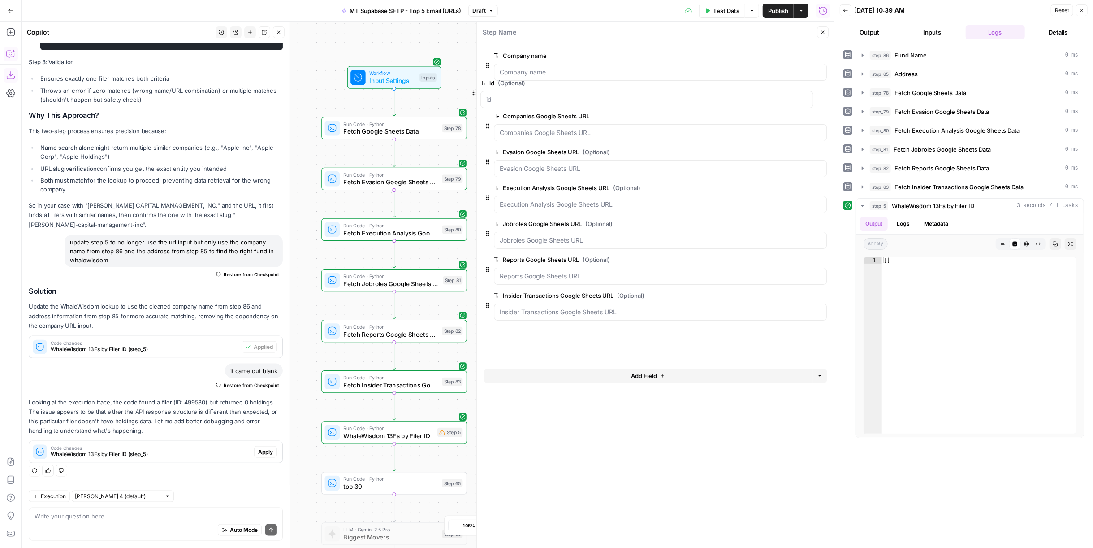
drag, startPoint x: 487, startPoint y: 317, endPoint x: 473, endPoint y: 86, distance: 231.7
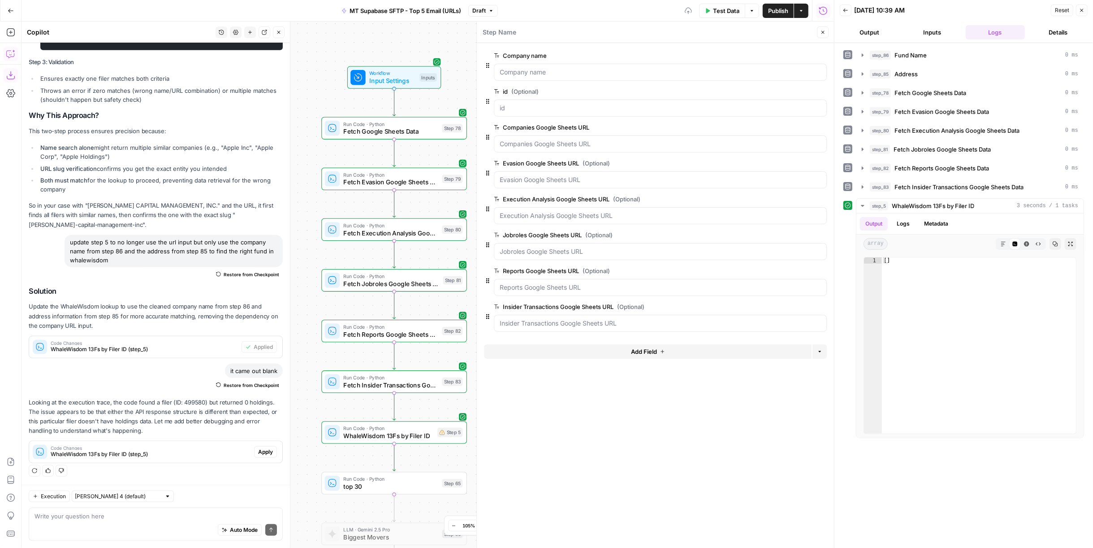
click at [645, 392] on form "Company name edit field Delete group id (Optional) edit field Delete group Comp…" at bounding box center [655, 295] width 357 height 505
click at [713, 12] on span "Test Data" at bounding box center [726, 10] width 26 height 9
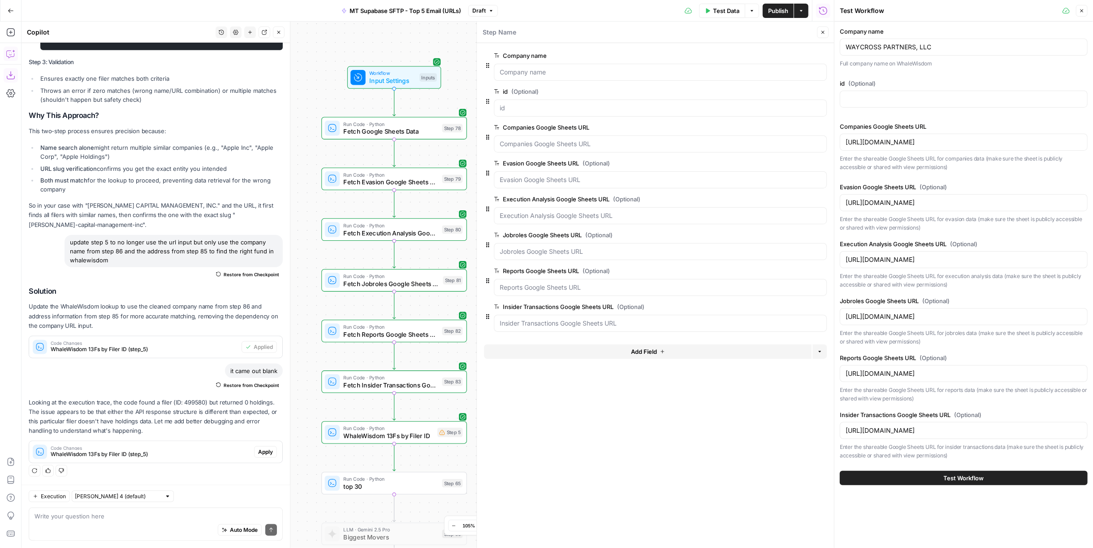
click at [936, 103] on div at bounding box center [964, 99] width 248 height 17
paste input "Ronald Kruszewski"
type input "Ronald Kruszewski"
click at [180, 516] on textarea at bounding box center [156, 515] width 242 height 9
type textarea "I"
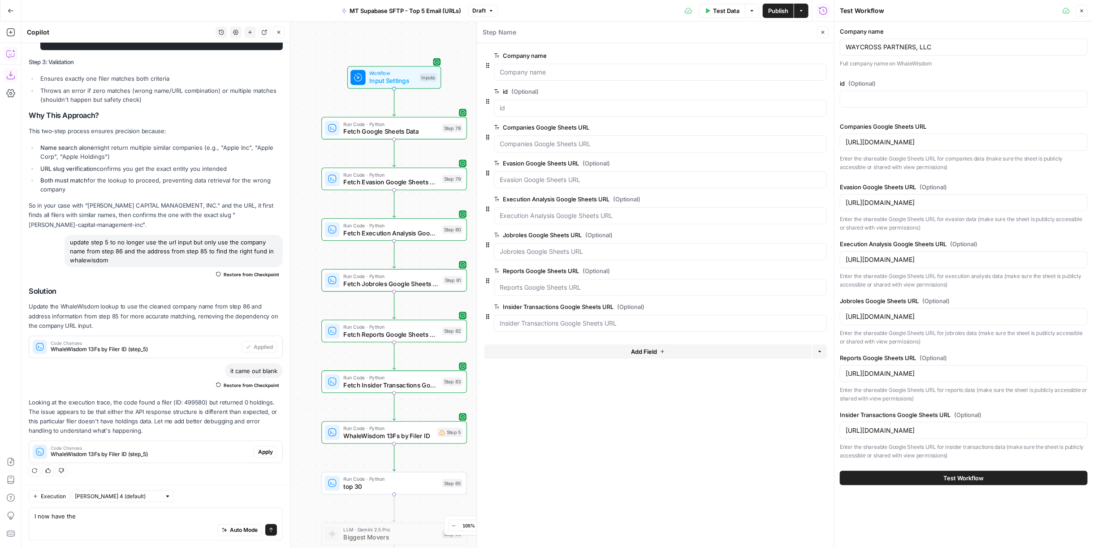
click at [124, 511] on div "I now have the I now have the Auto Mode Send" at bounding box center [156, 523] width 254 height 33
click at [125, 516] on textarea "I now have the" at bounding box center [156, 515] width 242 height 9
type textarea "what's the cik it came back with"
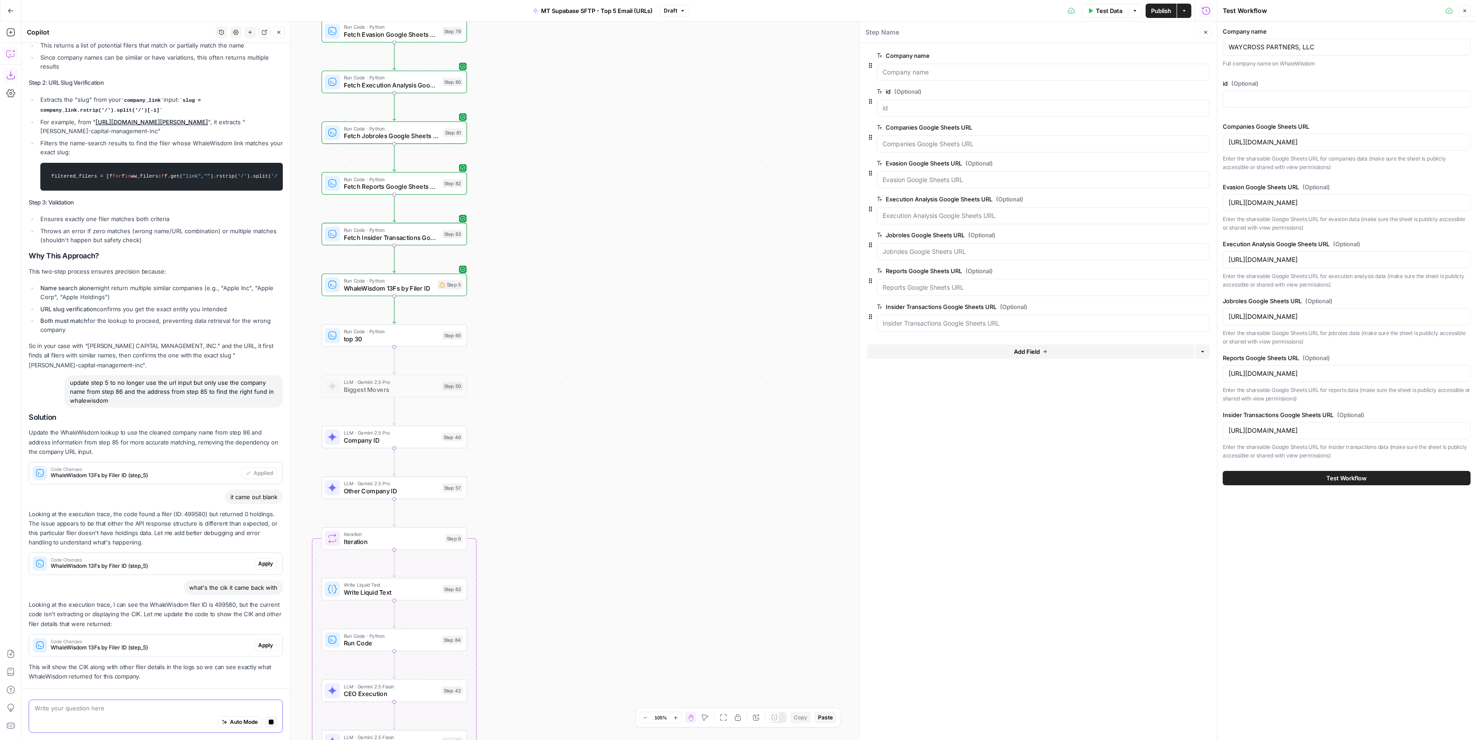
scroll to position [657, 0]
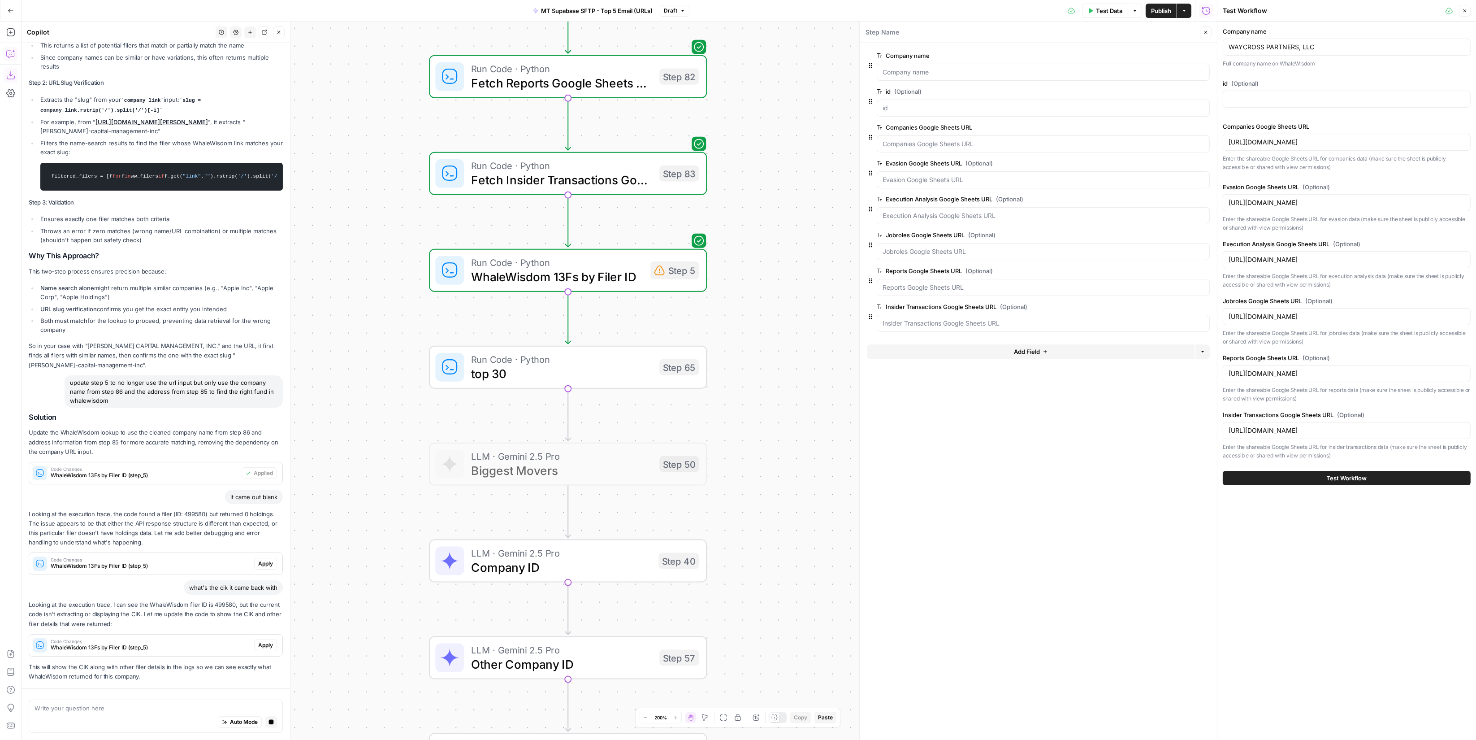
drag, startPoint x: 601, startPoint y: 368, endPoint x: 839, endPoint y: 398, distance: 239.9
click at [853, 400] on div "Workflow Input Settings Inputs Run Code · Python Fetch Google Sheets Data Step …" at bounding box center [619, 381] width 1195 height 718
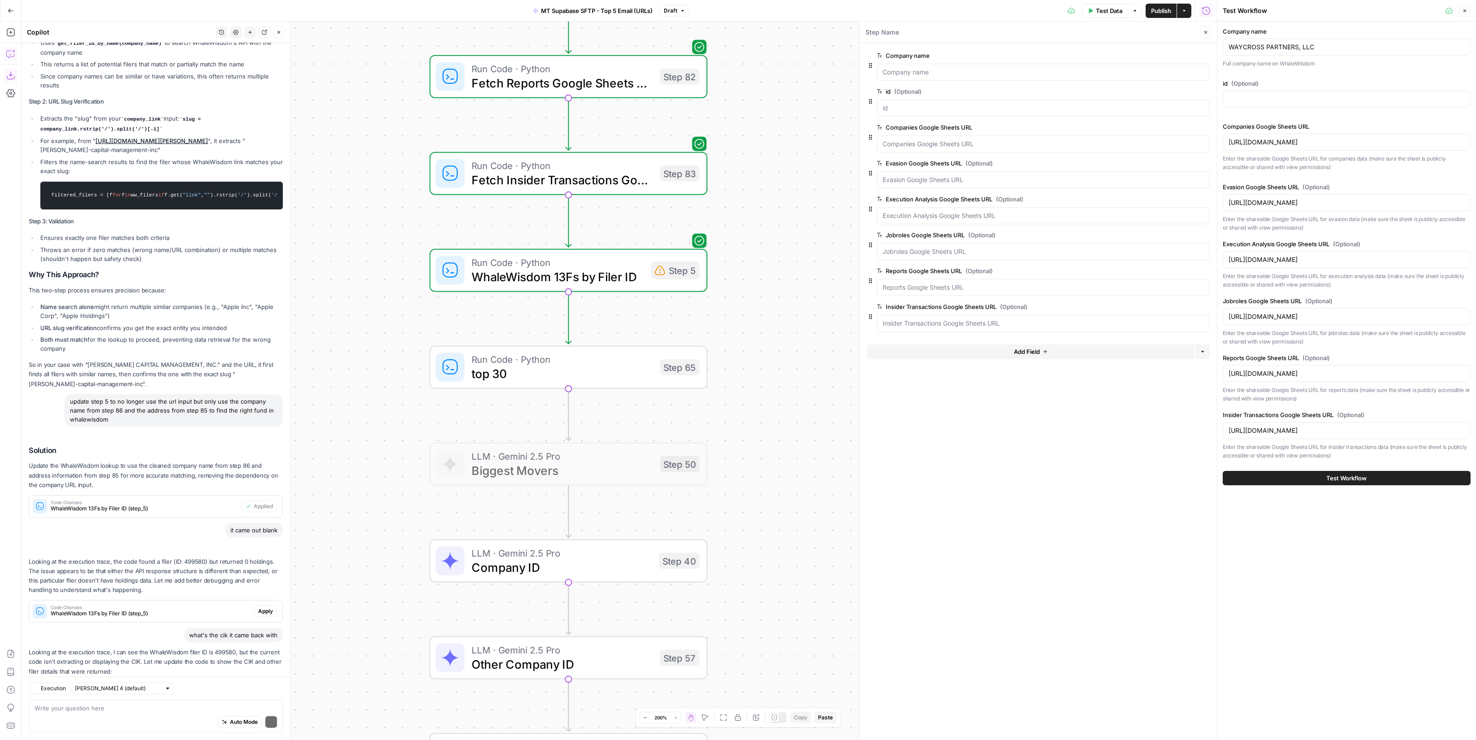
scroll to position [755, 0]
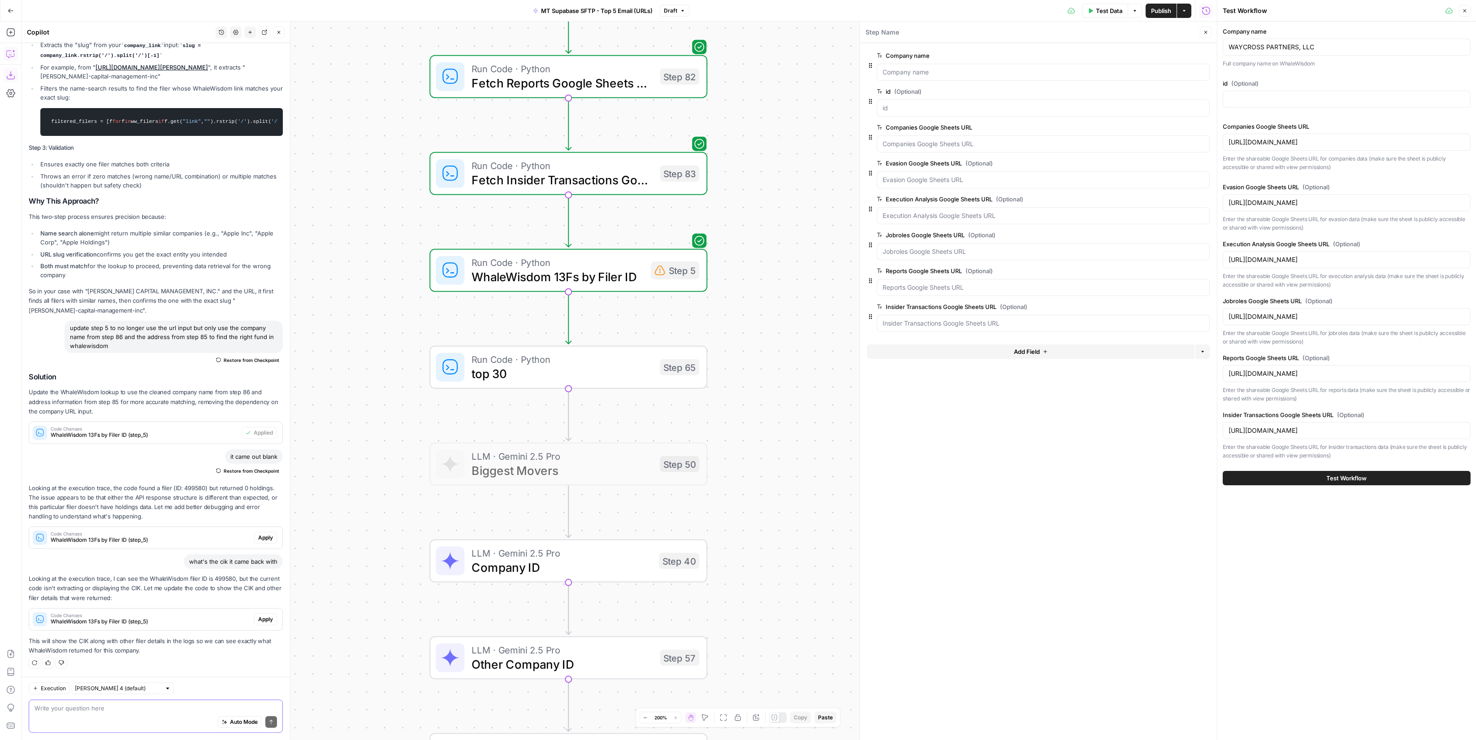
click at [129, 657] on textarea at bounding box center [156, 707] width 242 height 9
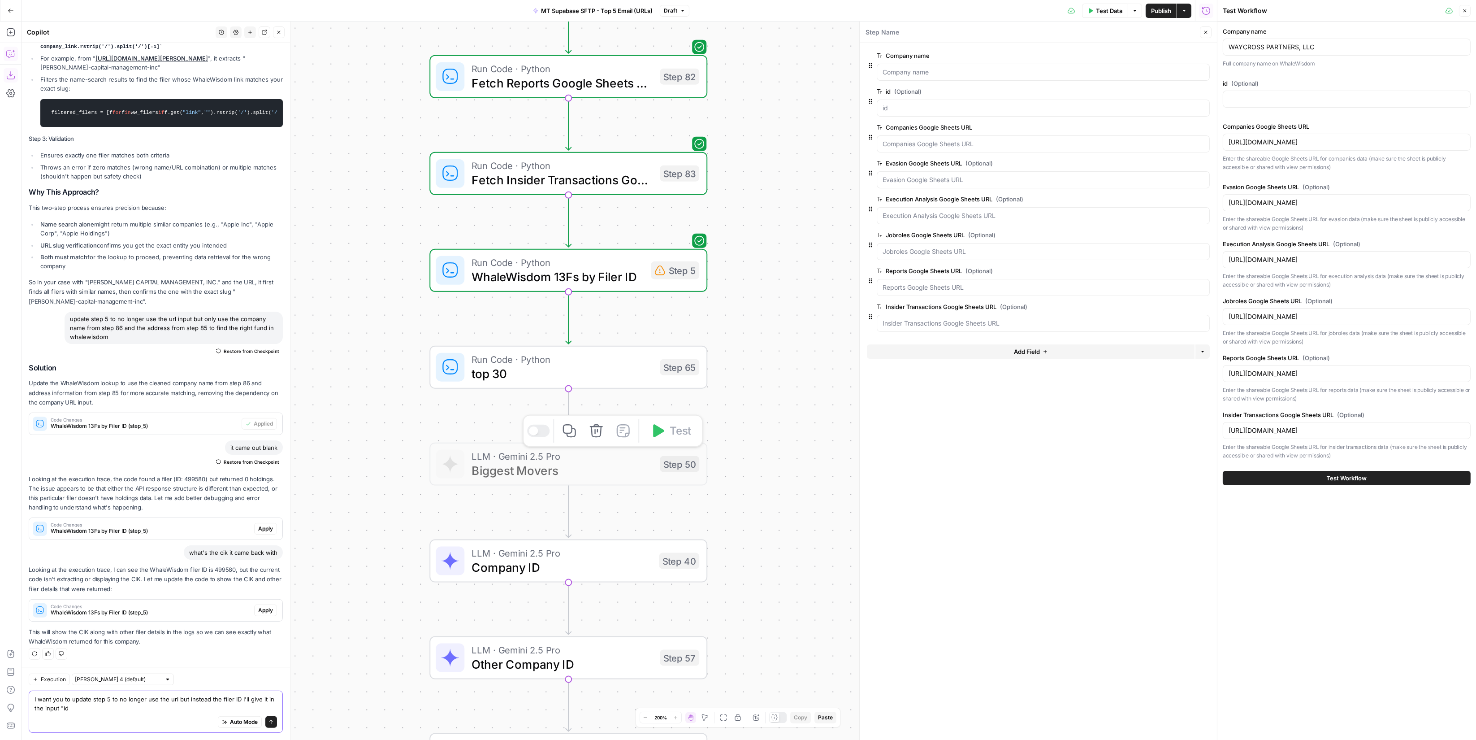
type textarea "I want you to update step 5 to no longer use the url but instead the filer ID I…"
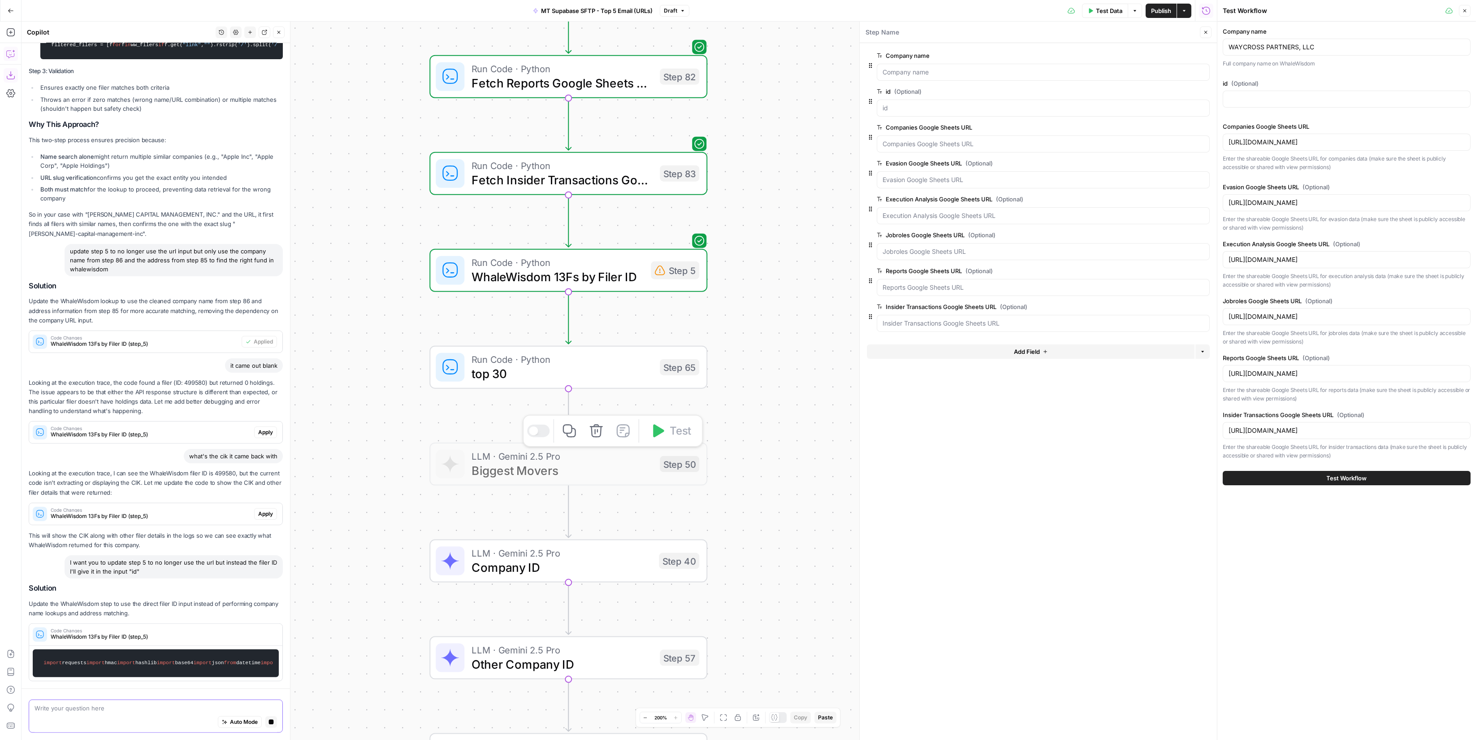
scroll to position [857, 0]
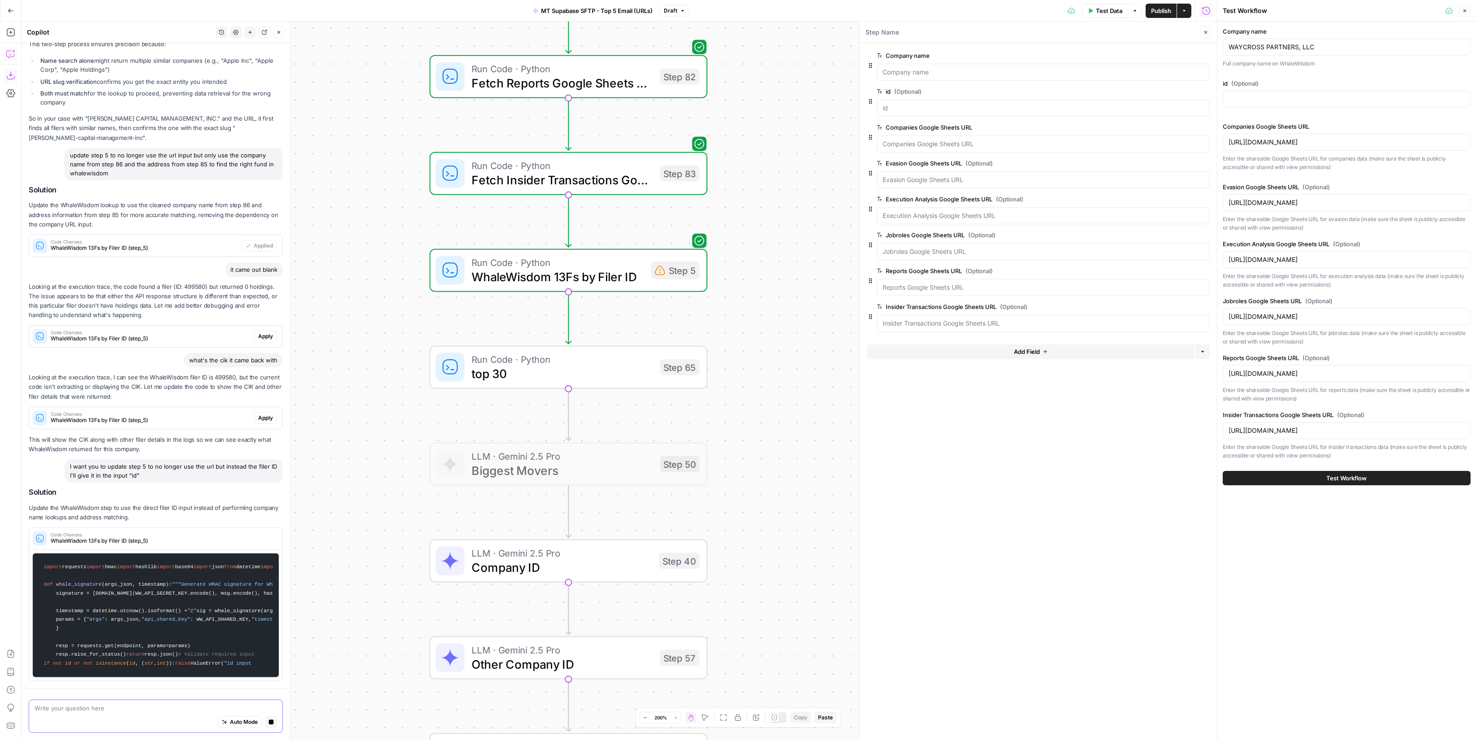
click at [93, 657] on textarea at bounding box center [156, 707] width 242 height 9
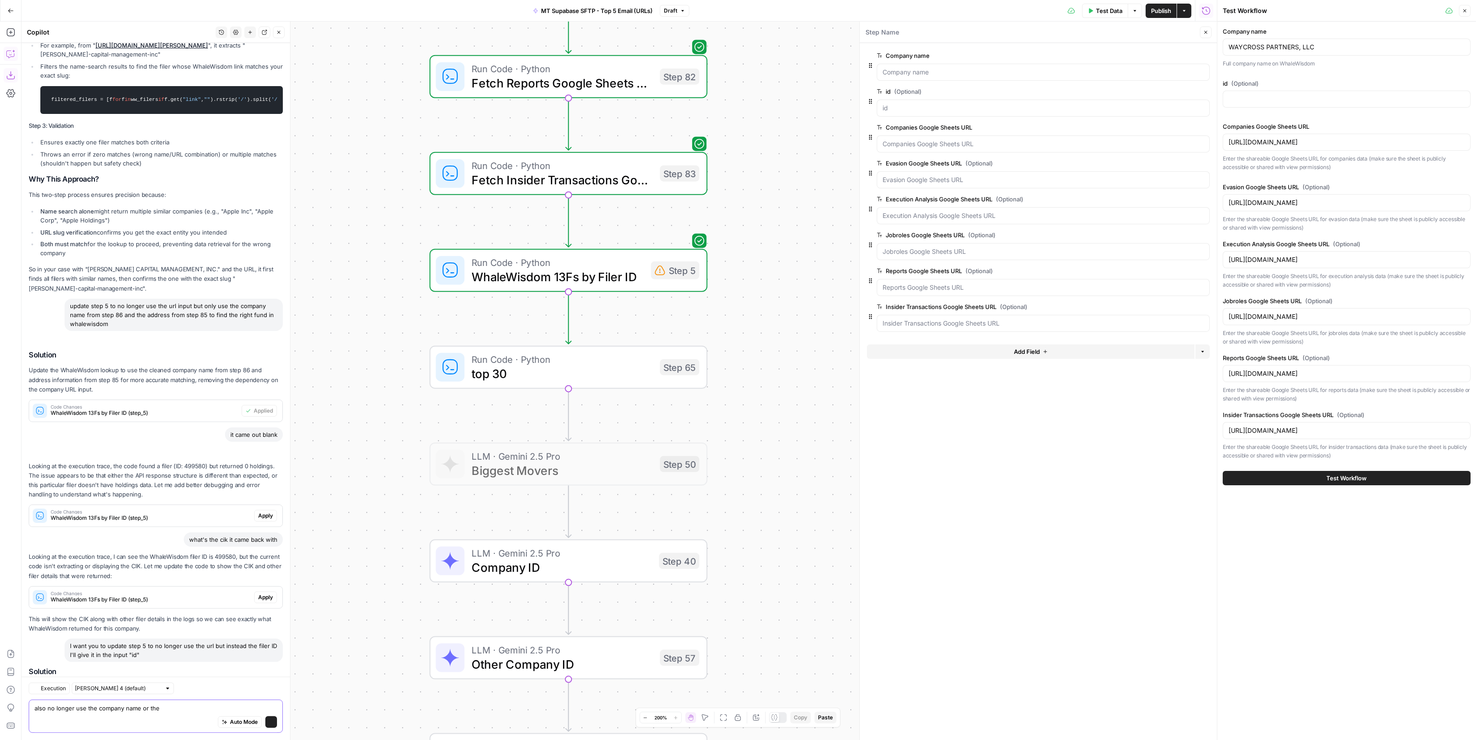
scroll to position [850, 0]
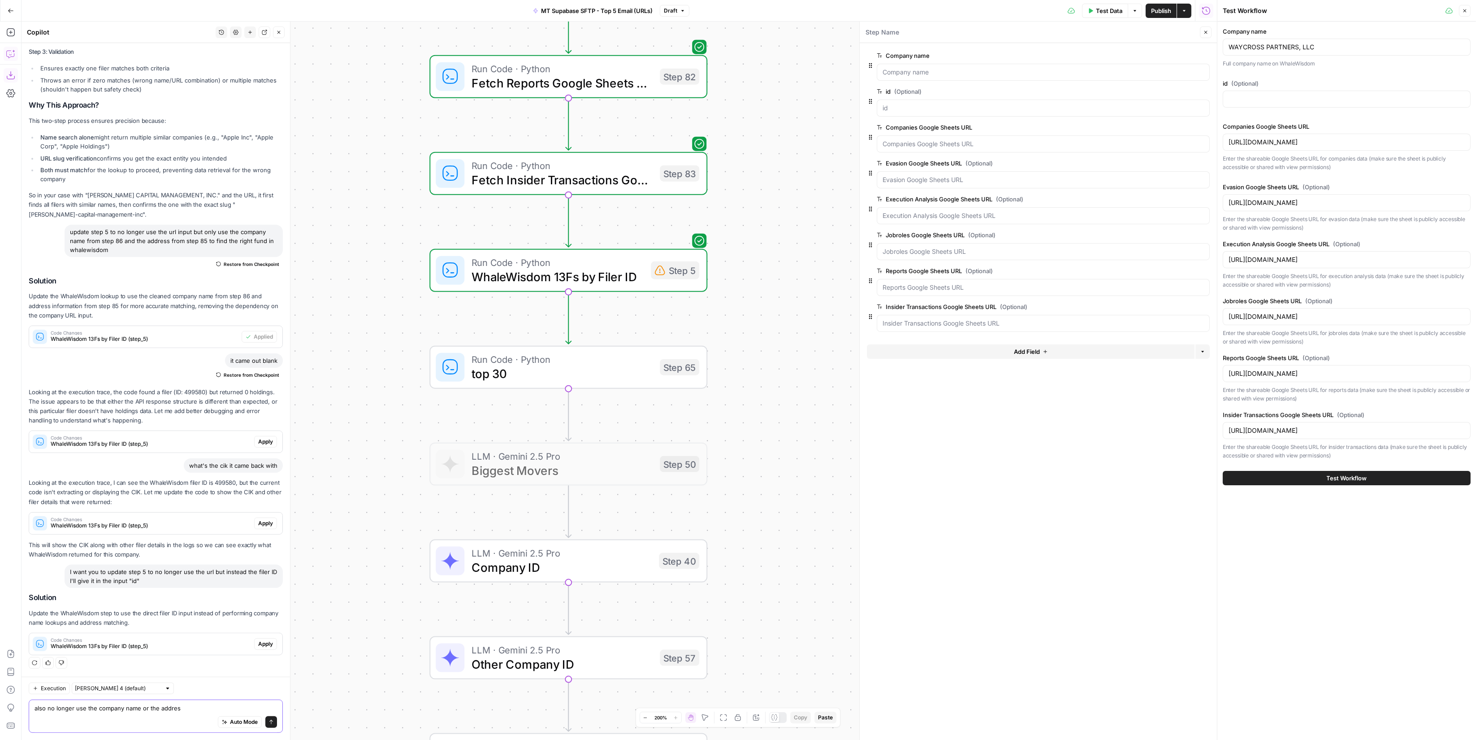
type textarea "also no longer use the company name or the address"
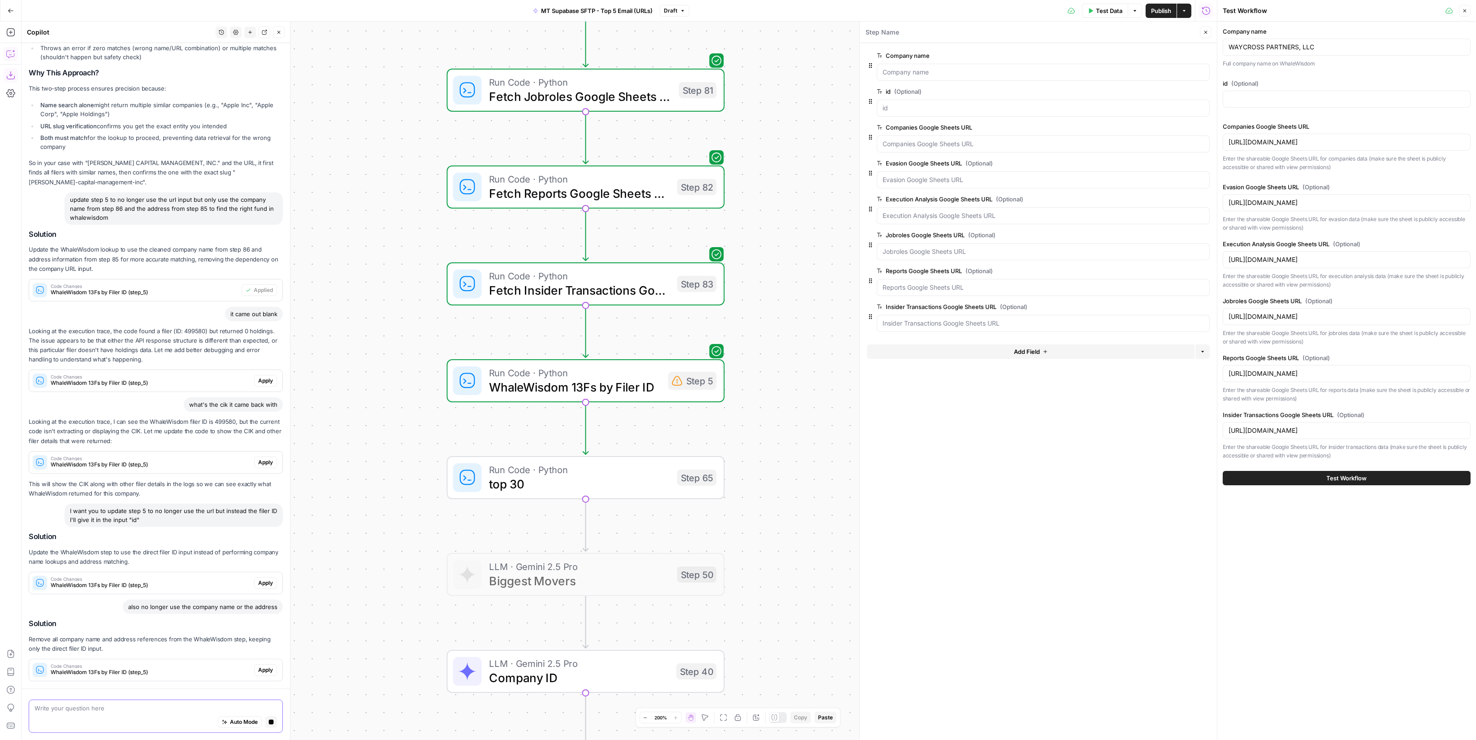
scroll to position [840, 0]
click at [263, 657] on span "Apply" at bounding box center [265, 670] width 15 height 8
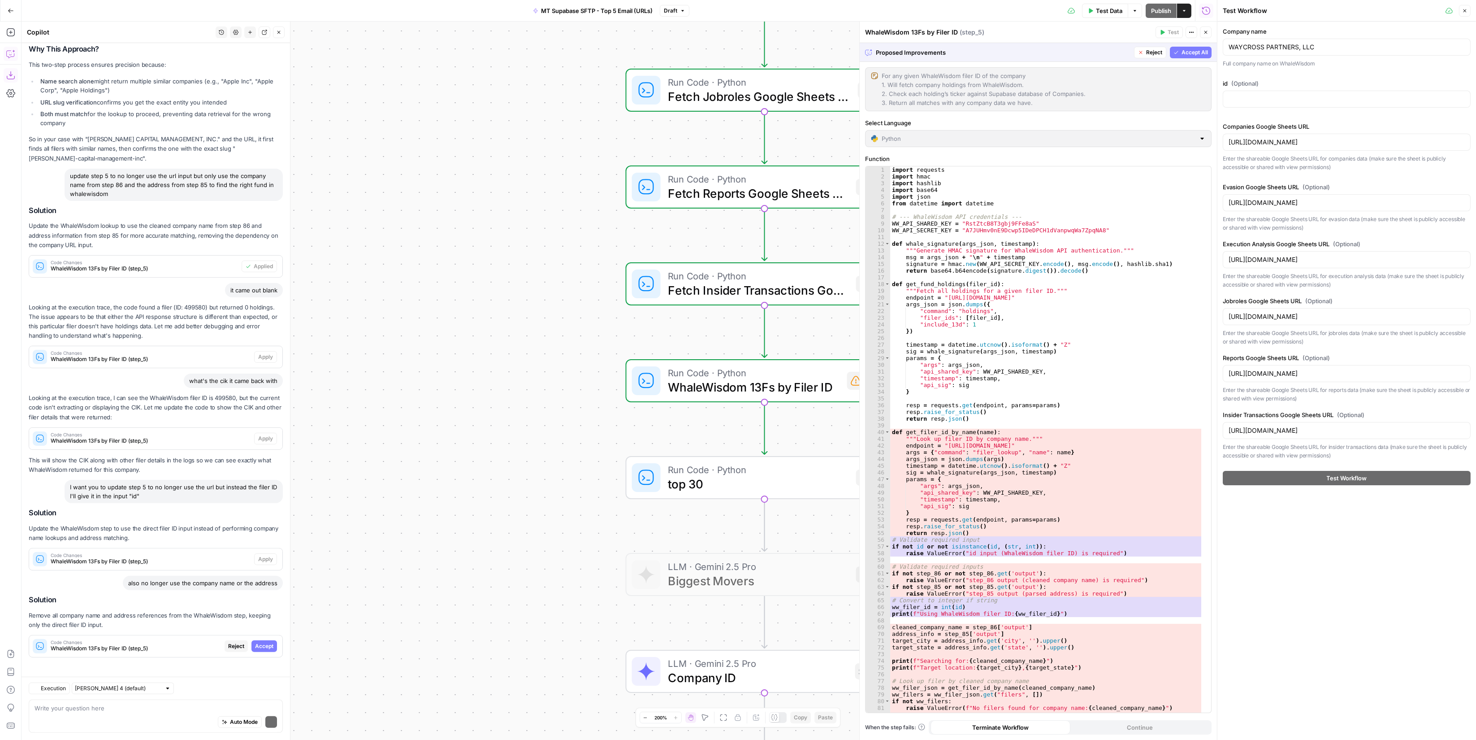
scroll to position [866, 0]
click at [1198, 52] on span "Accept All" at bounding box center [1195, 52] width 26 height 8
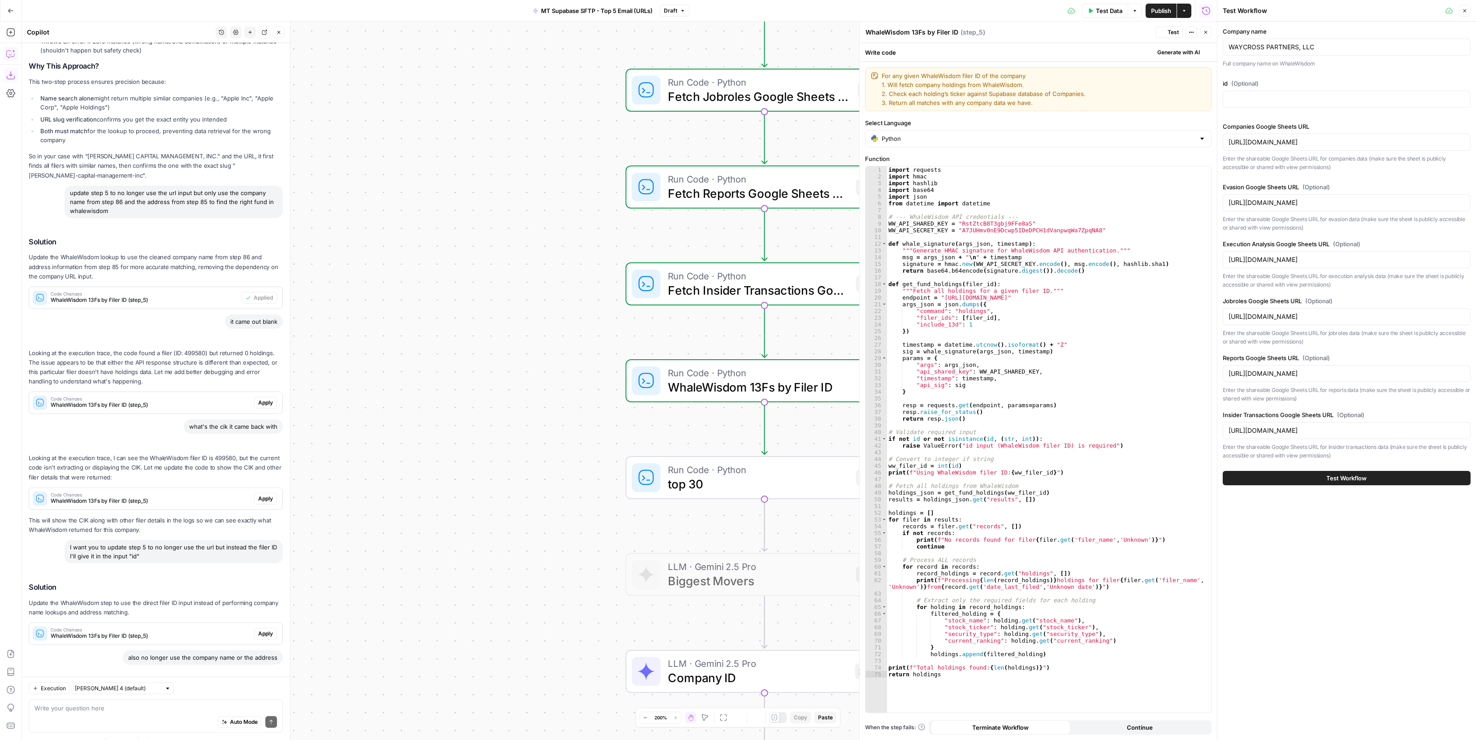
scroll to position [980, 0]
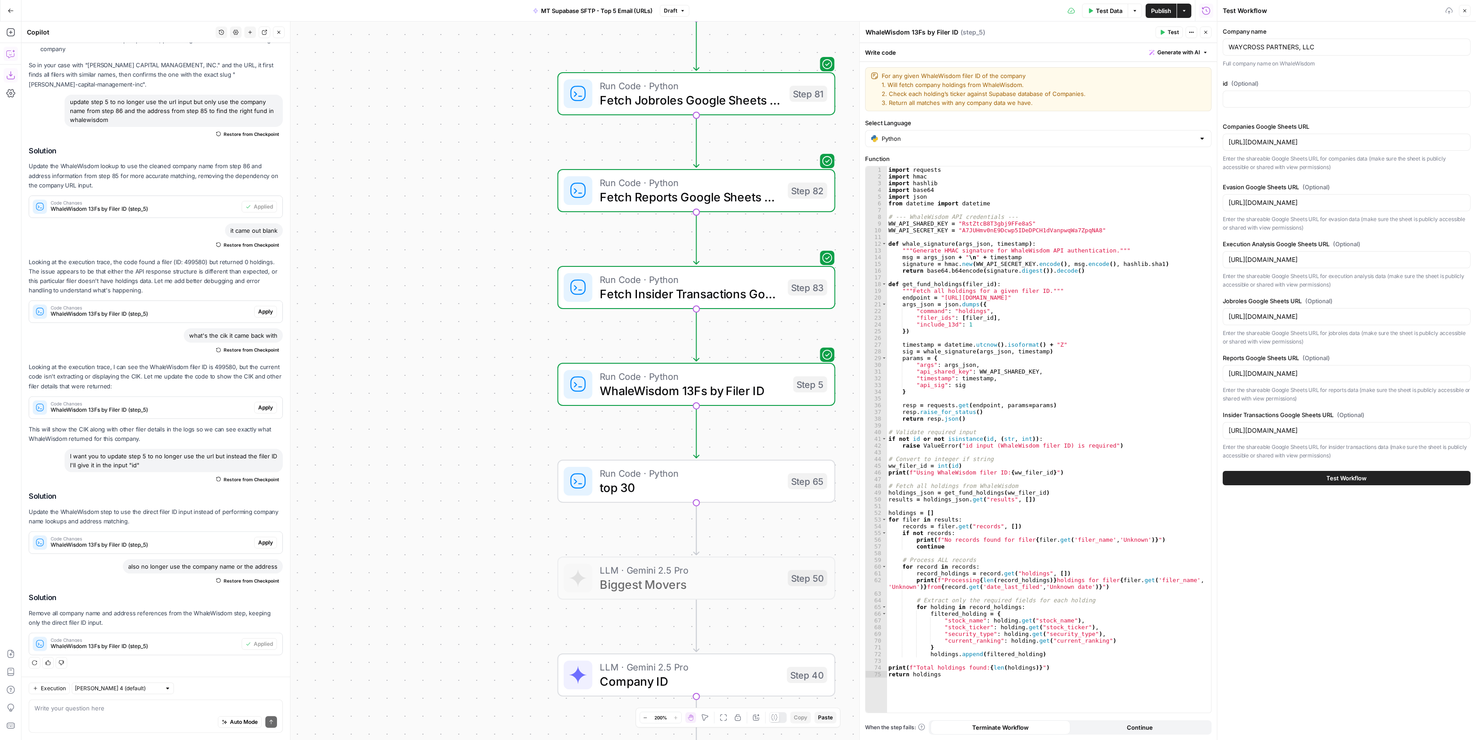
drag, startPoint x: 512, startPoint y: 234, endPoint x: 309, endPoint y: 238, distance: 203.1
click at [309, 238] on div "Workflow Input Settings Inputs Run Code · Python Fetch Google Sheets Data Step …" at bounding box center [619, 381] width 1195 height 718
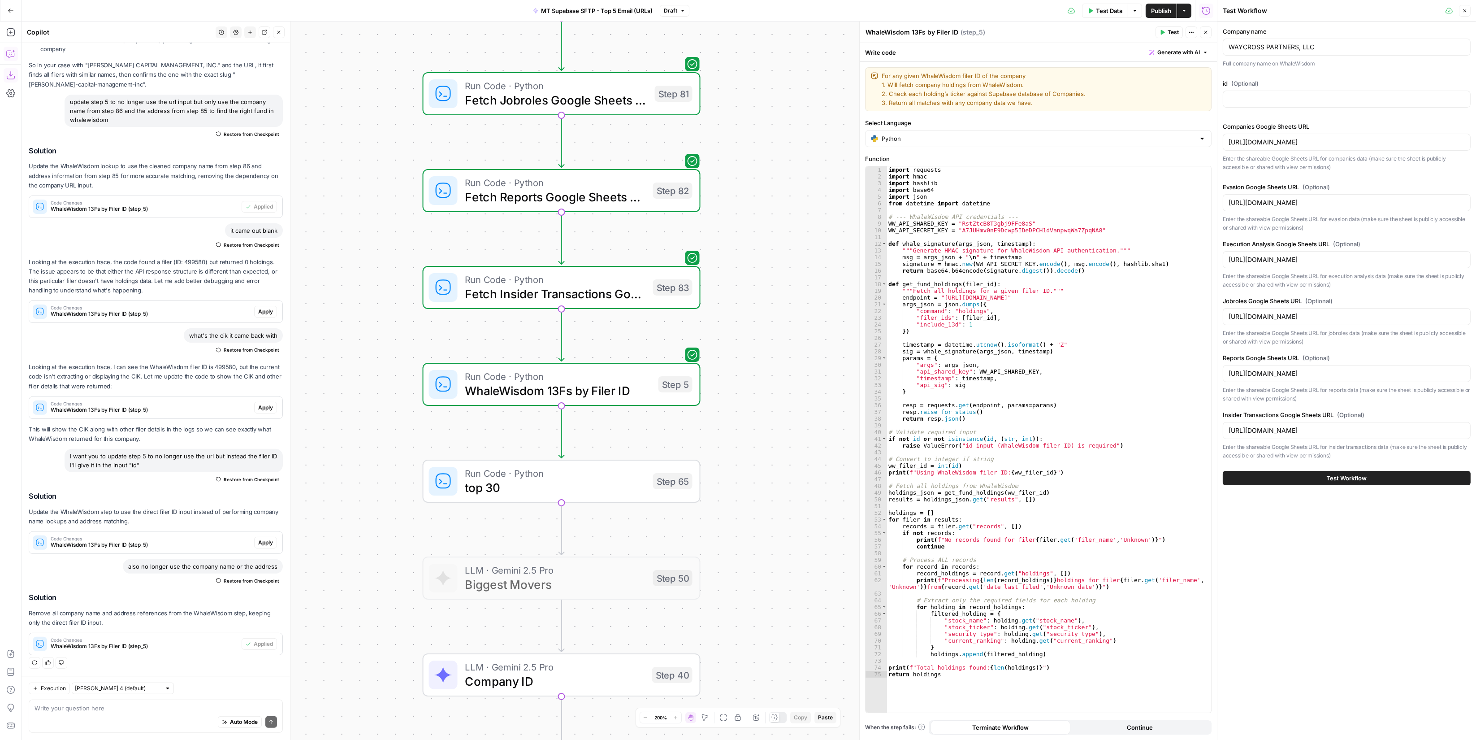
click at [1105, 8] on span "Test Data" at bounding box center [1109, 10] width 26 height 9
click at [1263, 96] on input "id (Optional)" at bounding box center [1347, 99] width 236 height 9
paste input "499580"
type input "499580"
click at [1312, 476] on button "Test Workflow" at bounding box center [1347, 478] width 248 height 14
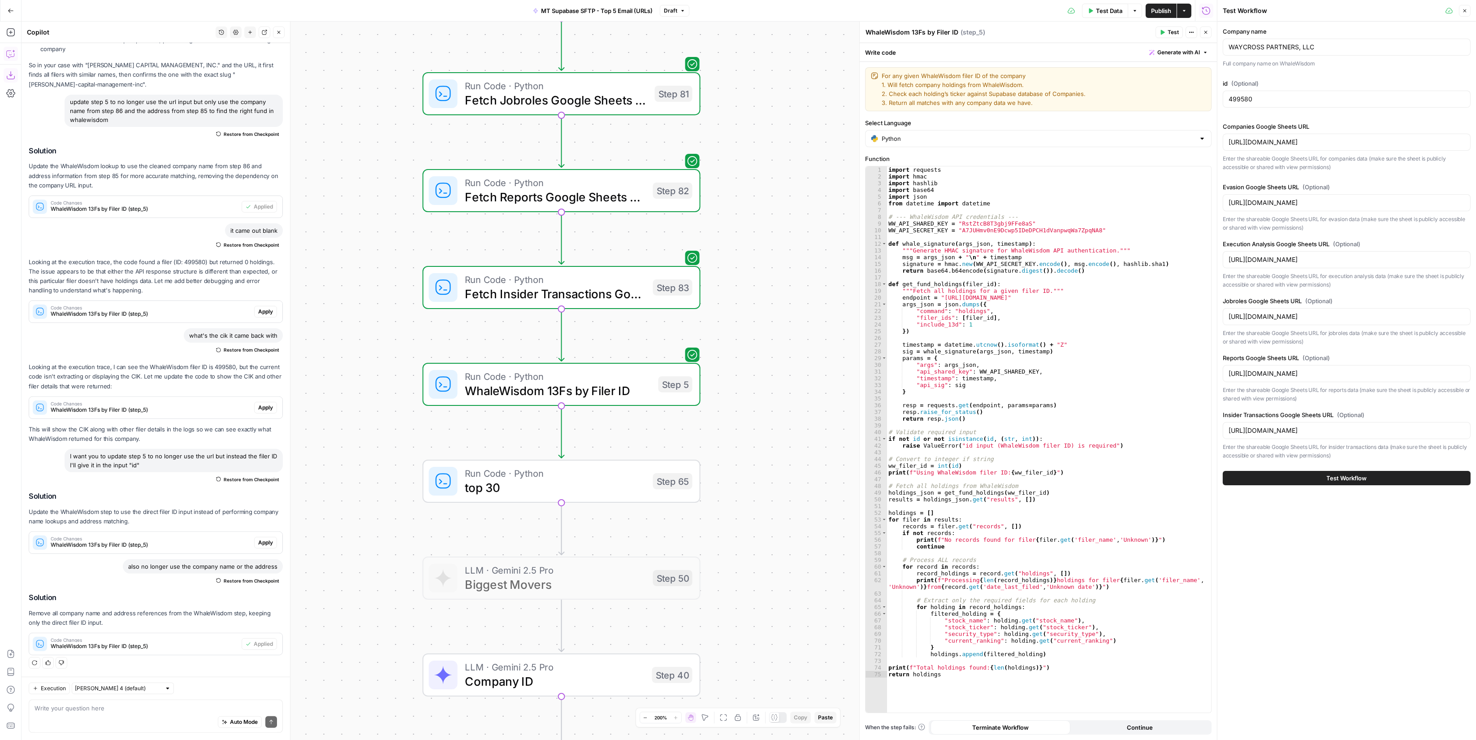
click at [1312, 474] on span "Test Workflow" at bounding box center [1347, 477] width 40 height 9
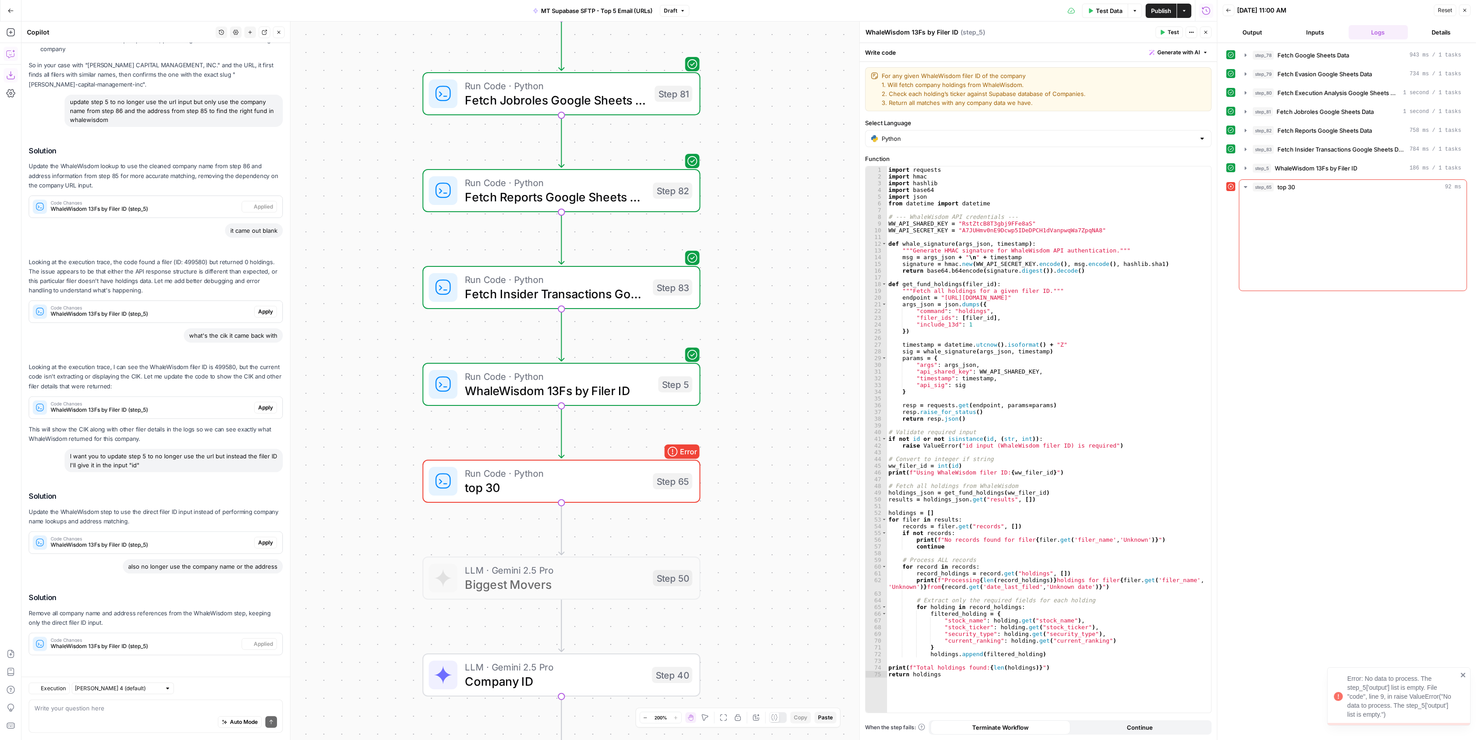
scroll to position [980, 0]
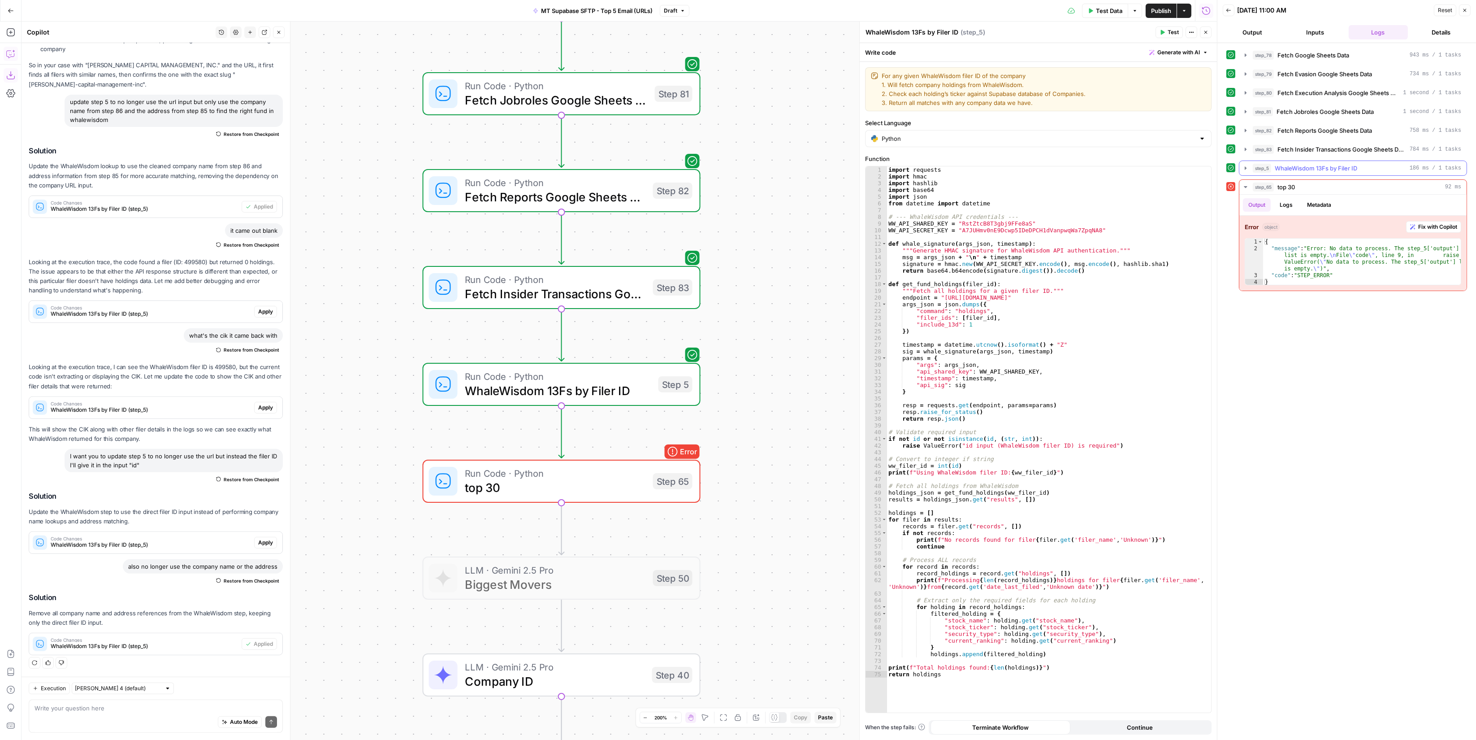
click at [1300, 165] on span "WhaleWisdom 13Fs by Filer ID" at bounding box center [1316, 168] width 82 height 9
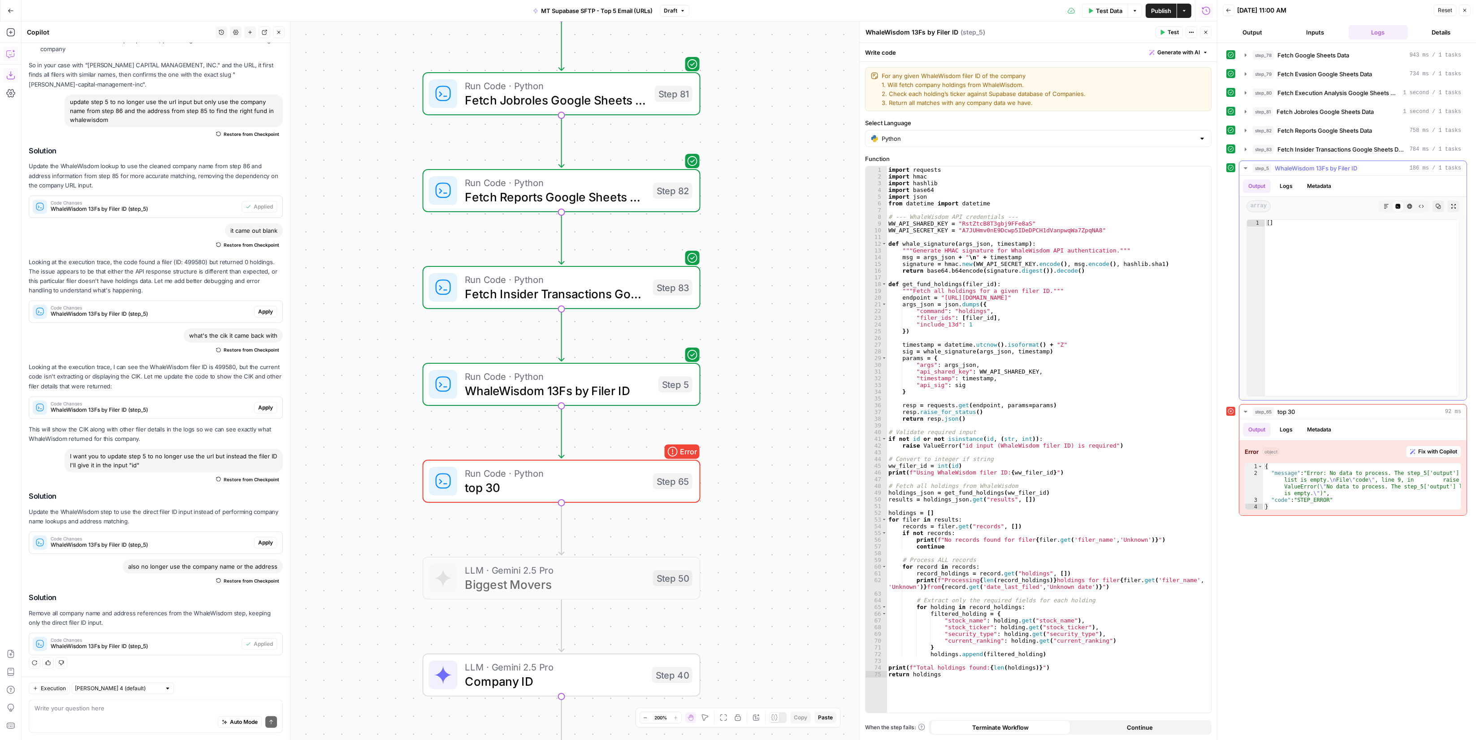
click at [1301, 164] on span "WhaleWisdom 13Fs by Filer ID" at bounding box center [1316, 168] width 82 height 9
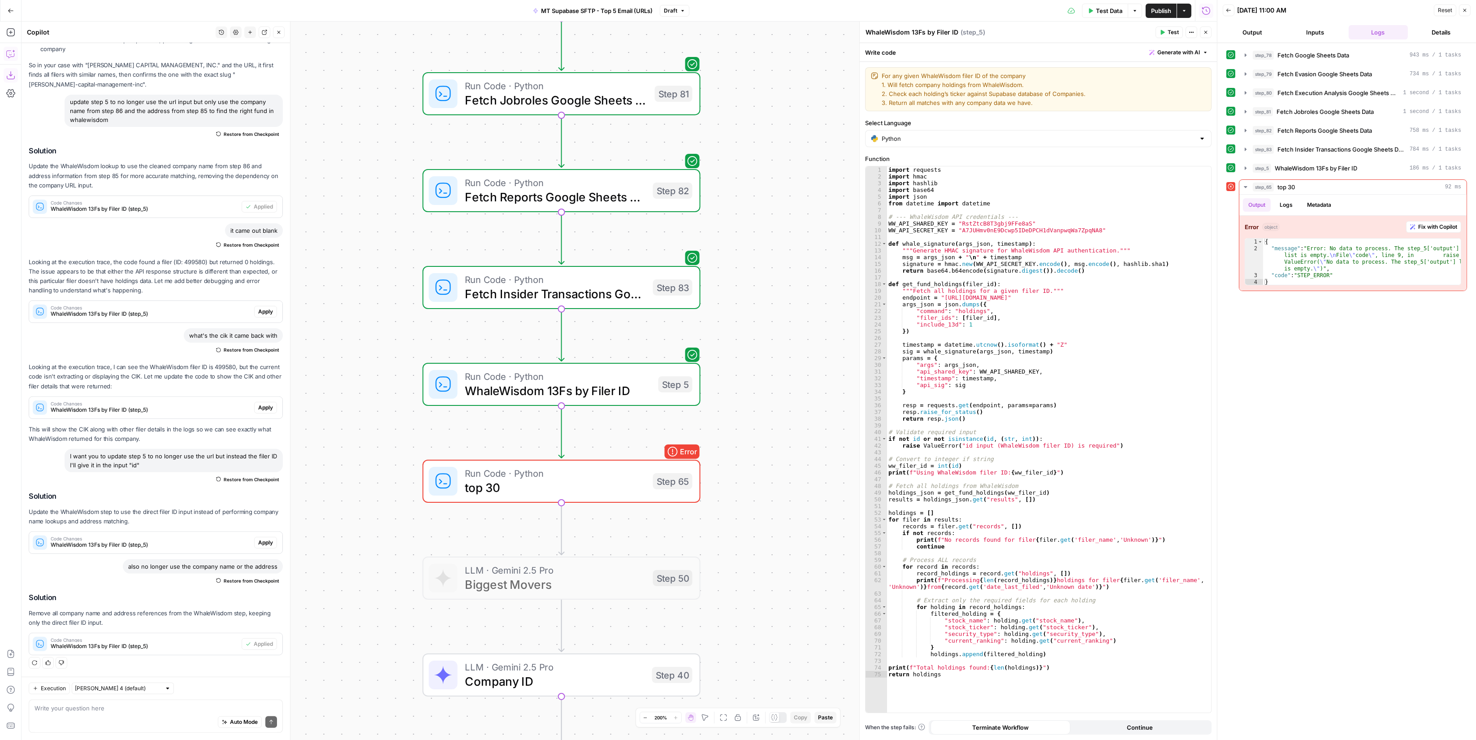
click at [1100, 9] on span "Test Data" at bounding box center [1109, 10] width 26 height 9
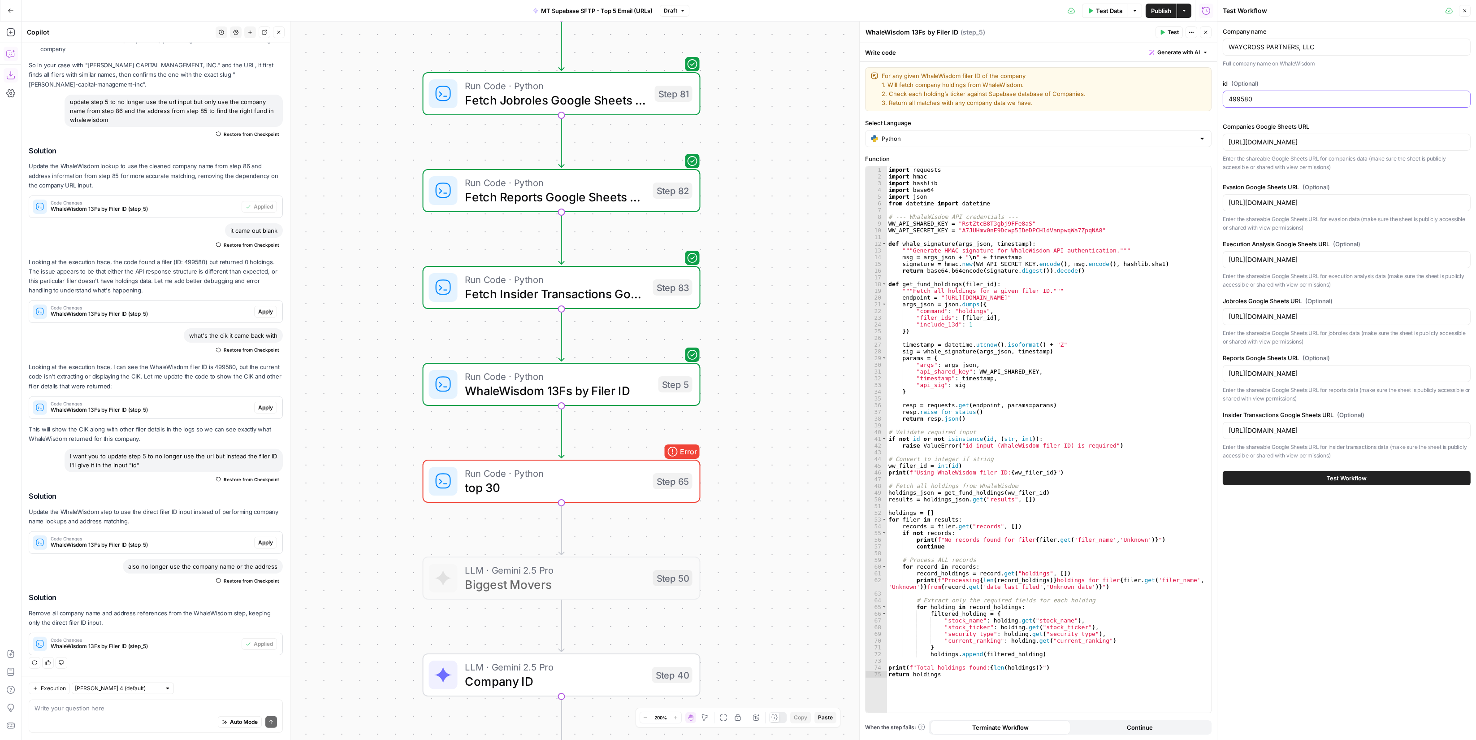
click at [1282, 95] on input "499580" at bounding box center [1347, 99] width 236 height 9
paste input "299"
type input "299"
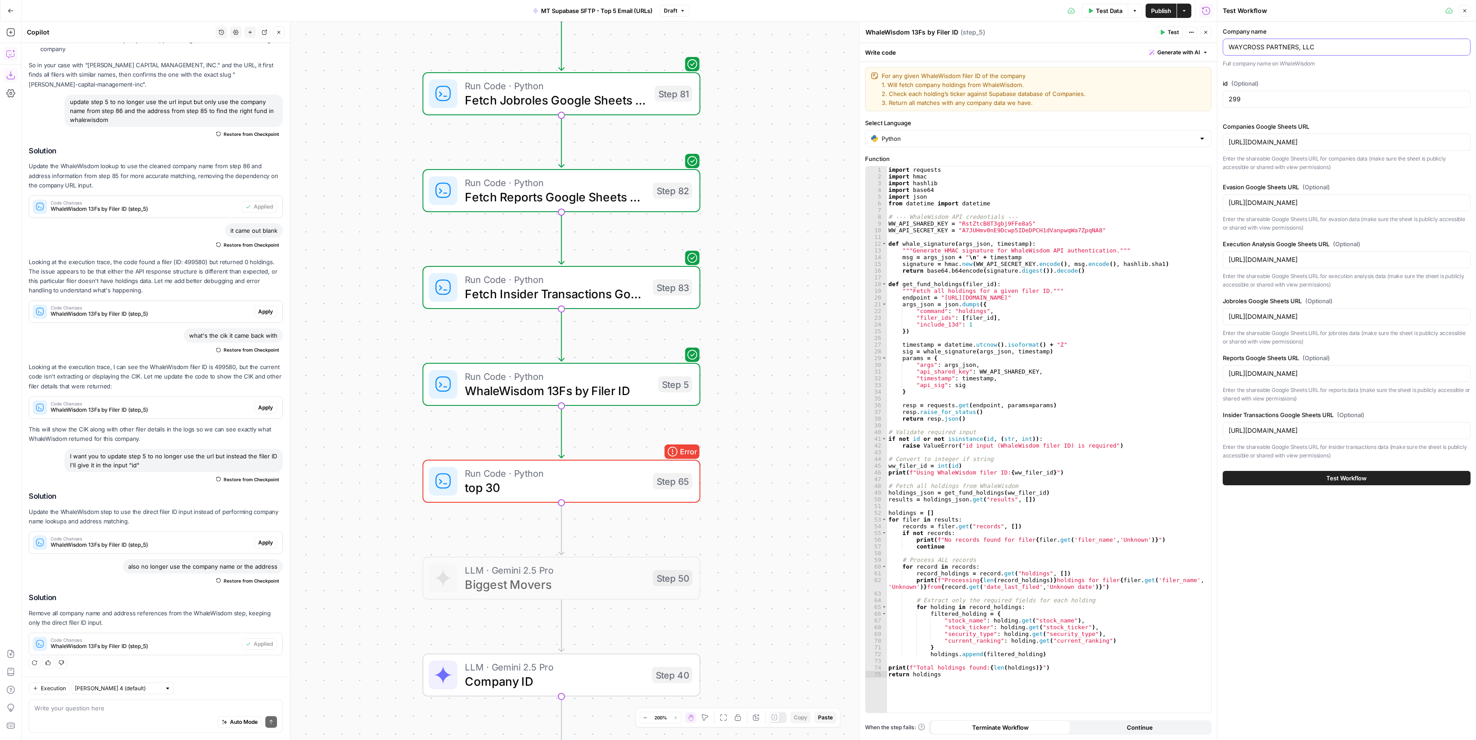
click at [1312, 43] on input "WAYCROSS PARTNERS, LLC" at bounding box center [1347, 47] width 236 height 9
paste input "BARR E S & COMPANY"
type input "BARR E S & COMPANY"
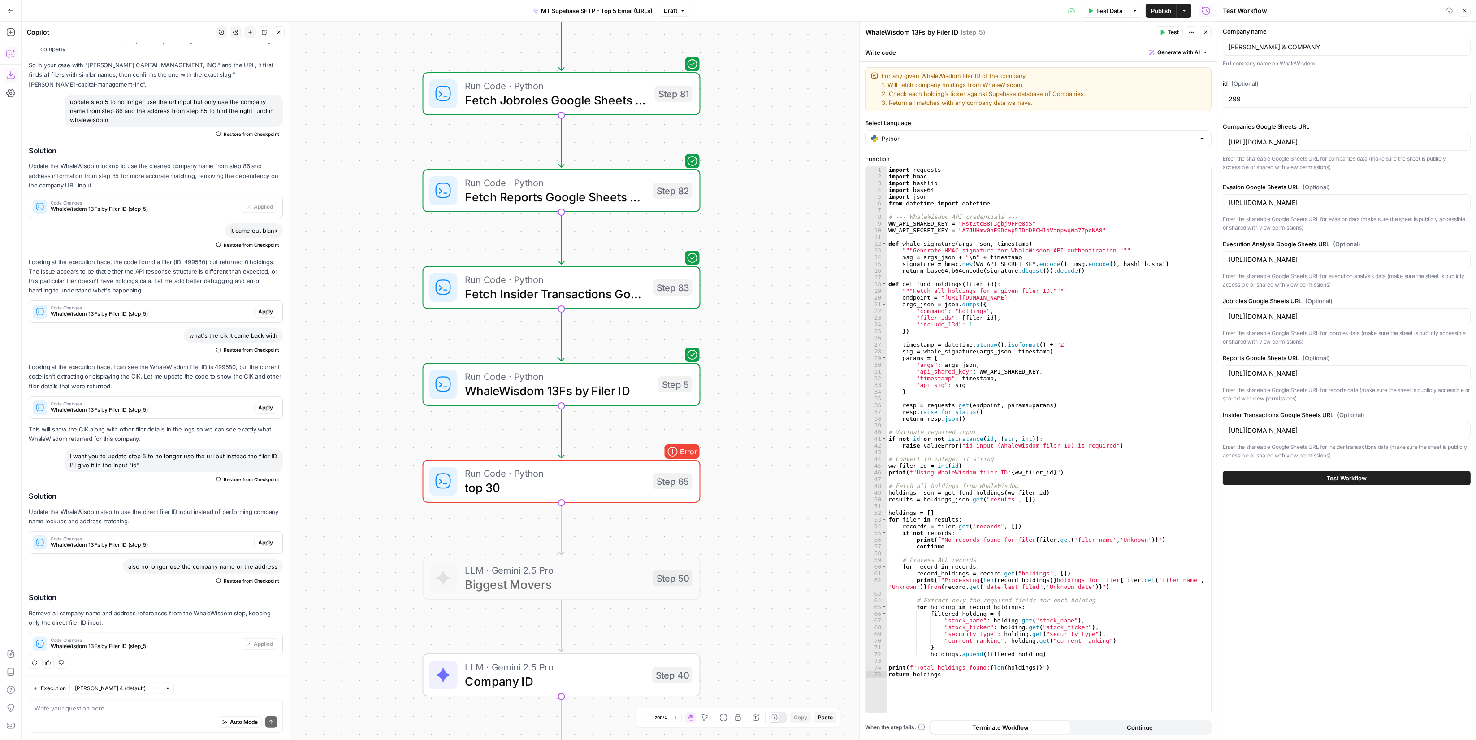
click at [1312, 471] on button "Test Workflow" at bounding box center [1347, 478] width 248 height 14
click at [1312, 473] on span "Test Workflow" at bounding box center [1347, 477] width 40 height 9
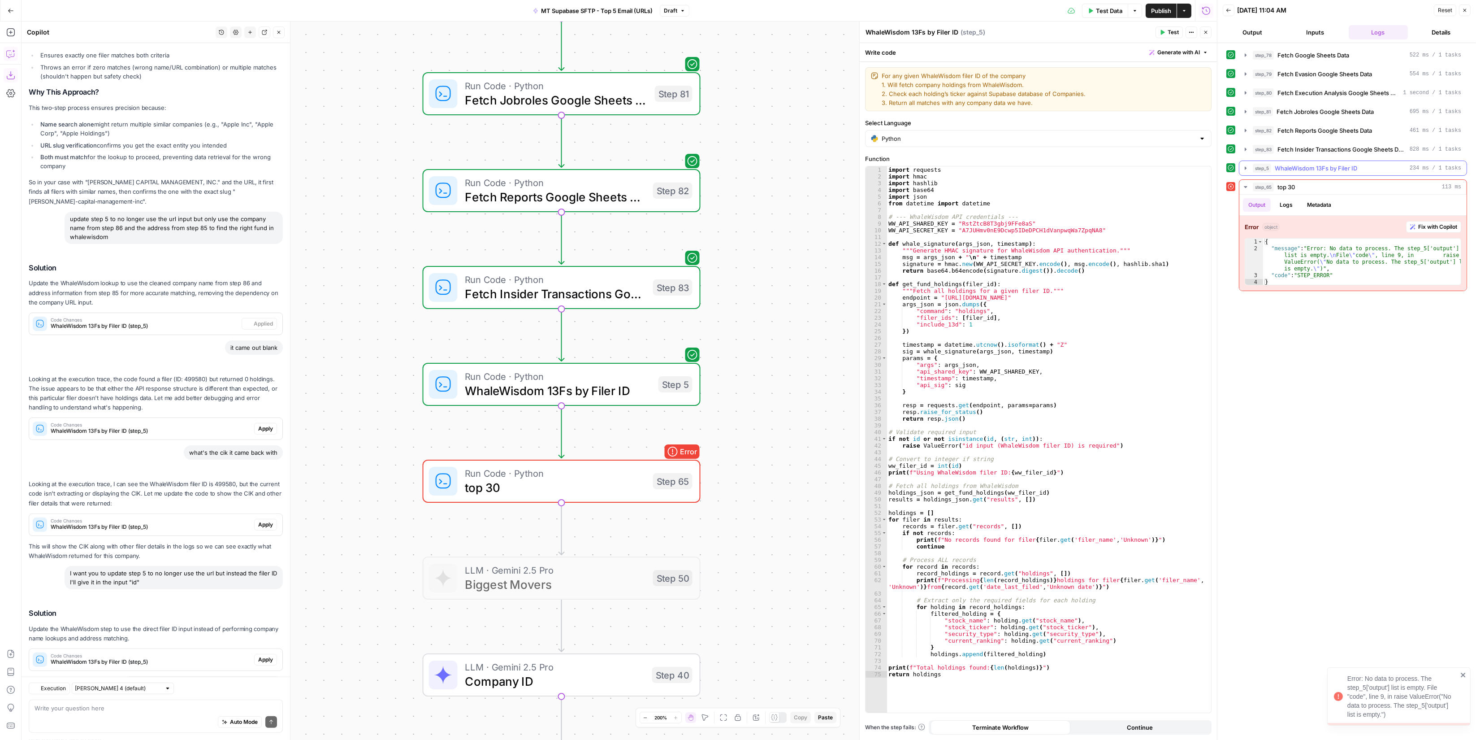
scroll to position [980, 0]
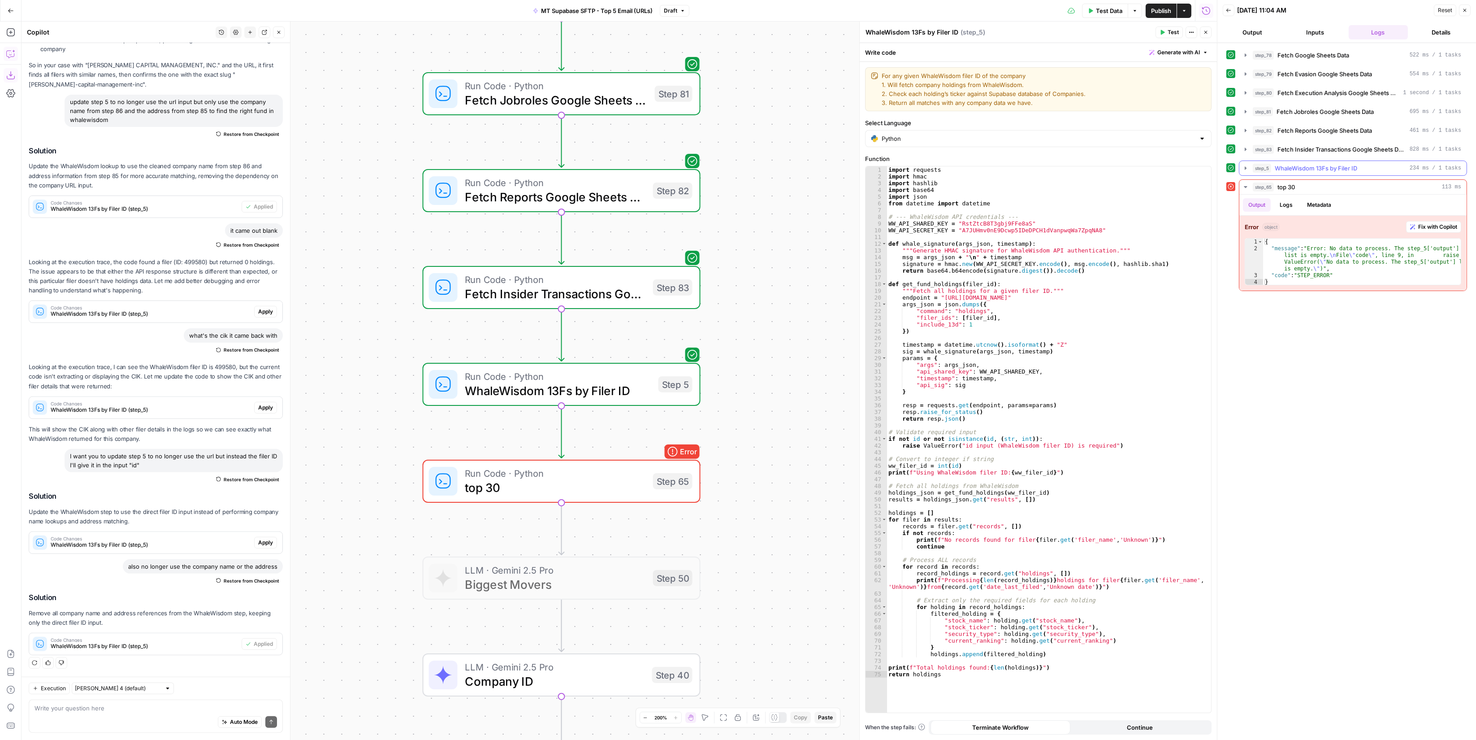
click at [1312, 169] on span "WhaleWisdom 13Fs by Filer ID" at bounding box center [1316, 168] width 82 height 9
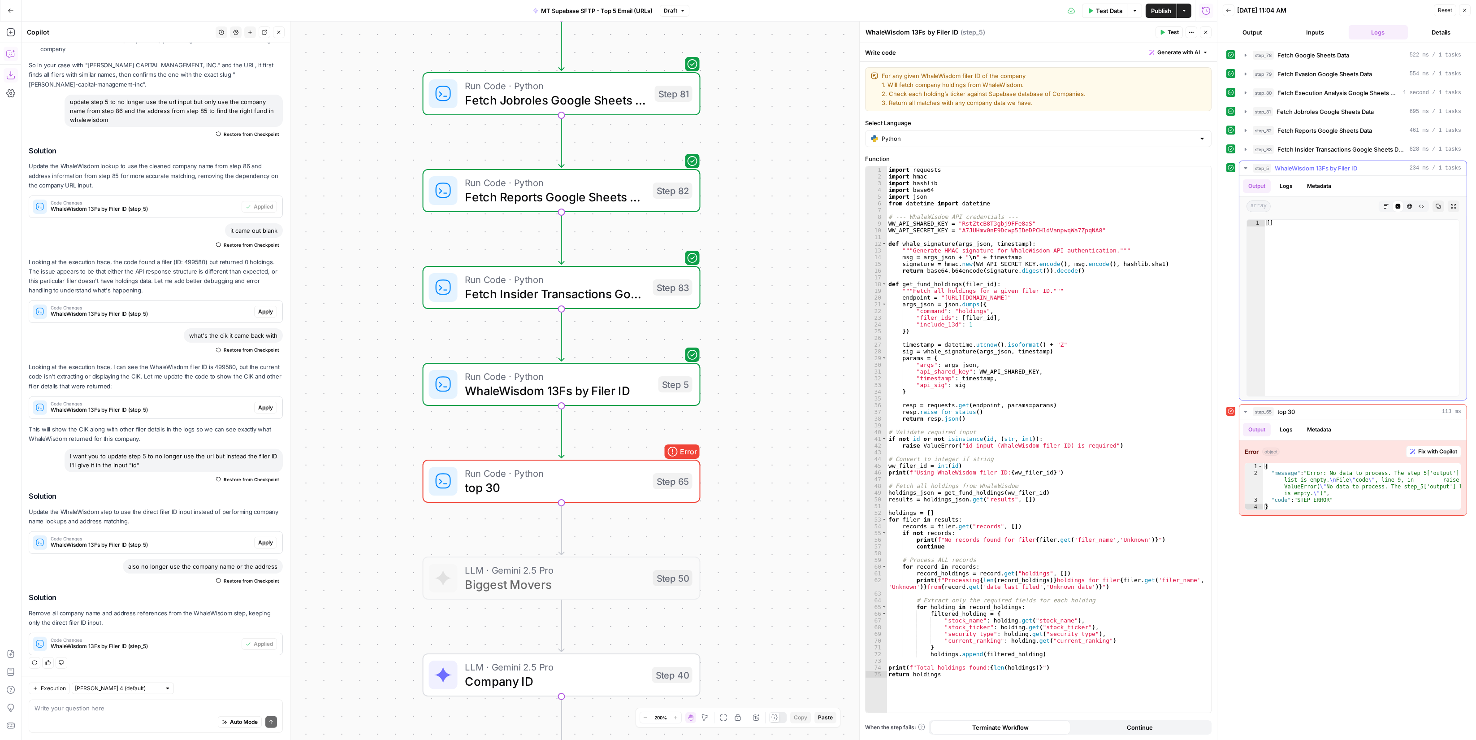
click at [1312, 169] on span "WhaleWisdom 13Fs by Filer ID" at bounding box center [1316, 168] width 82 height 9
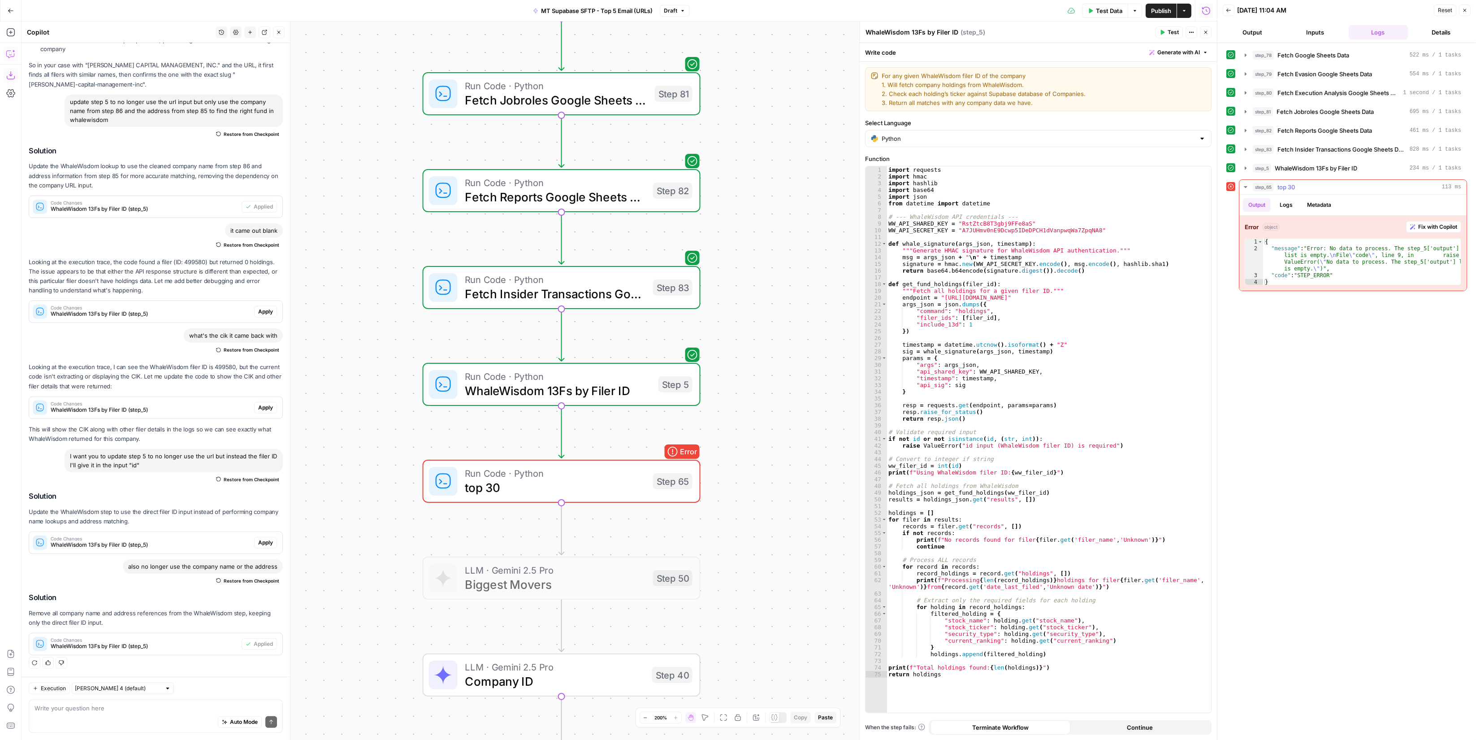
click at [1312, 188] on div "step_65 top 30 113 ms" at bounding box center [1357, 186] width 208 height 9
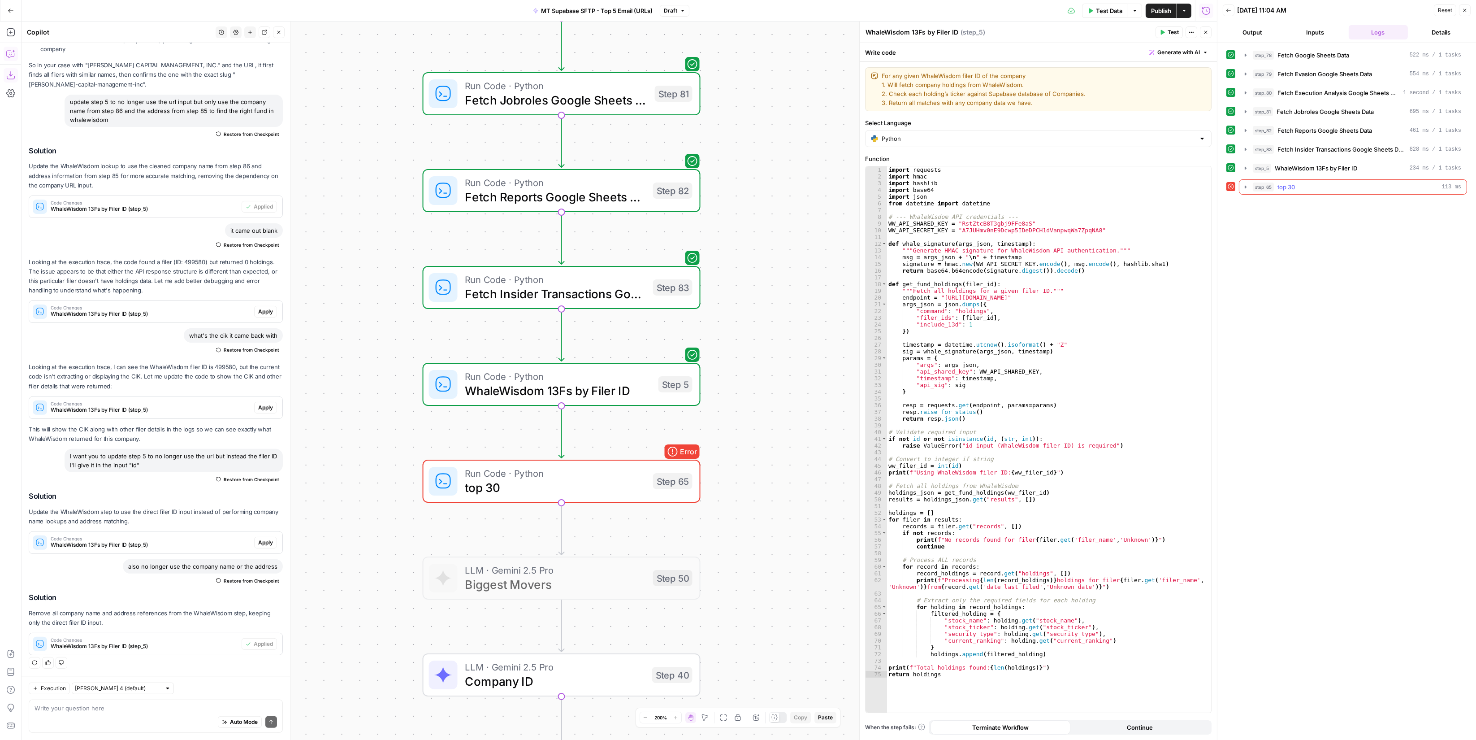
click at [1312, 188] on div "step_65 top 30 113 ms" at bounding box center [1357, 186] width 208 height 9
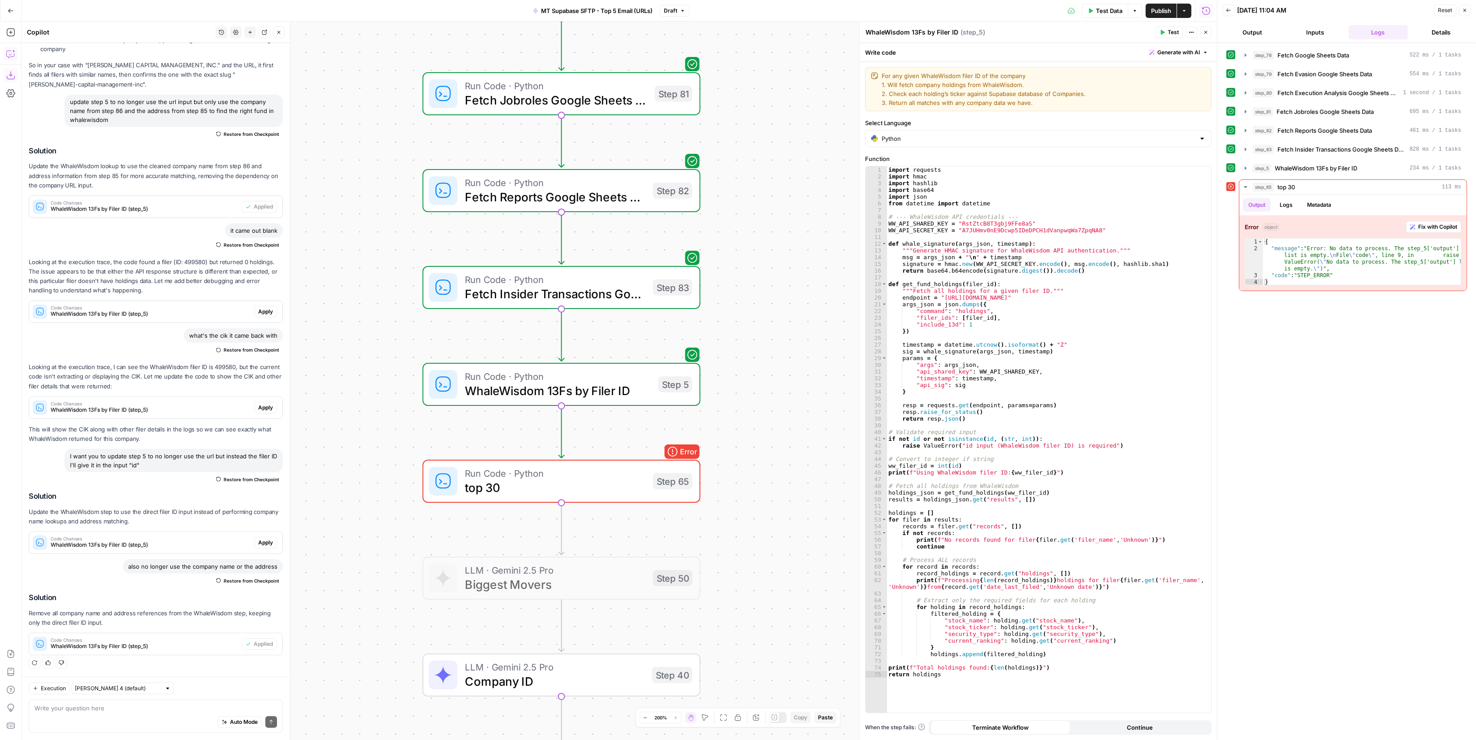
click at [1119, 9] on span "Test Data" at bounding box center [1109, 10] width 26 height 9
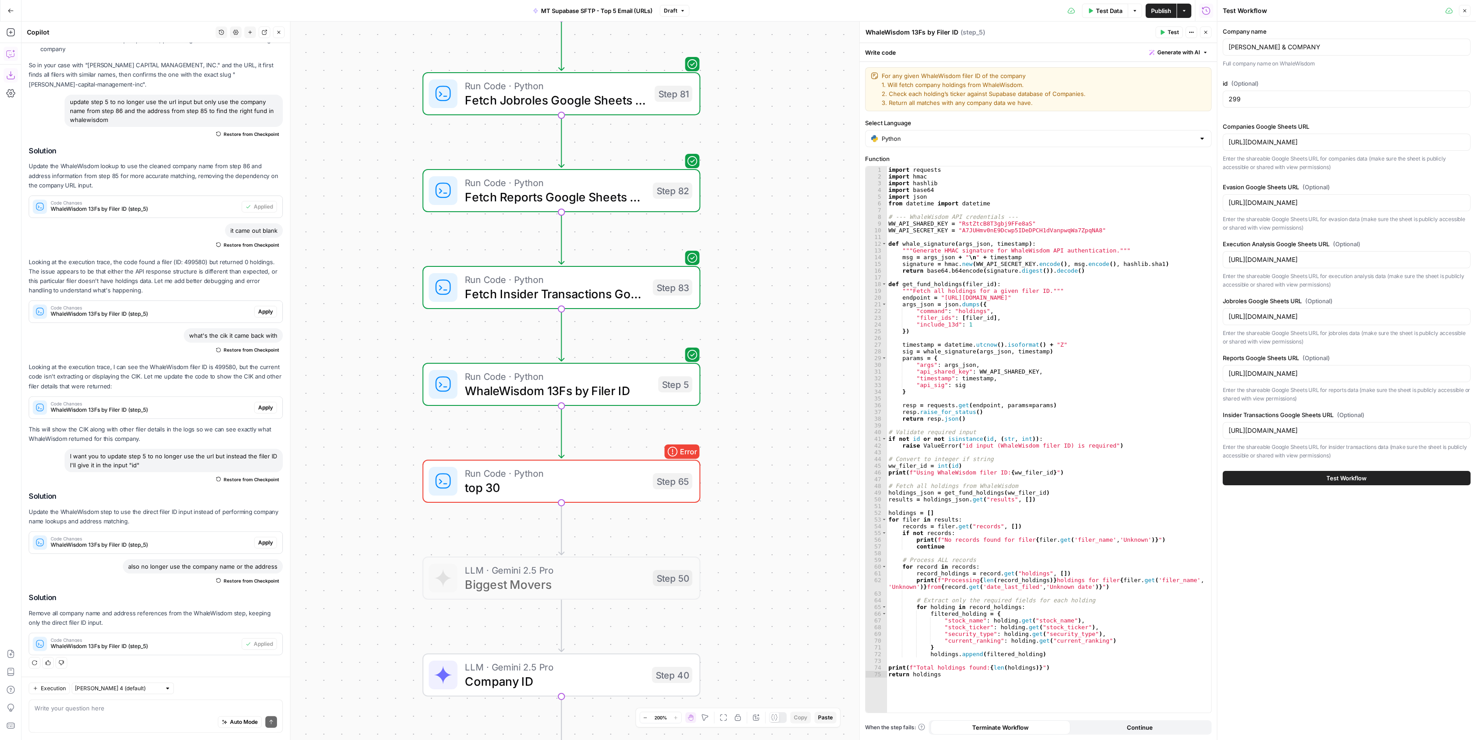
click at [1276, 93] on div "299" at bounding box center [1347, 99] width 248 height 17
click at [1276, 99] on input "299" at bounding box center [1347, 99] width 236 height 9
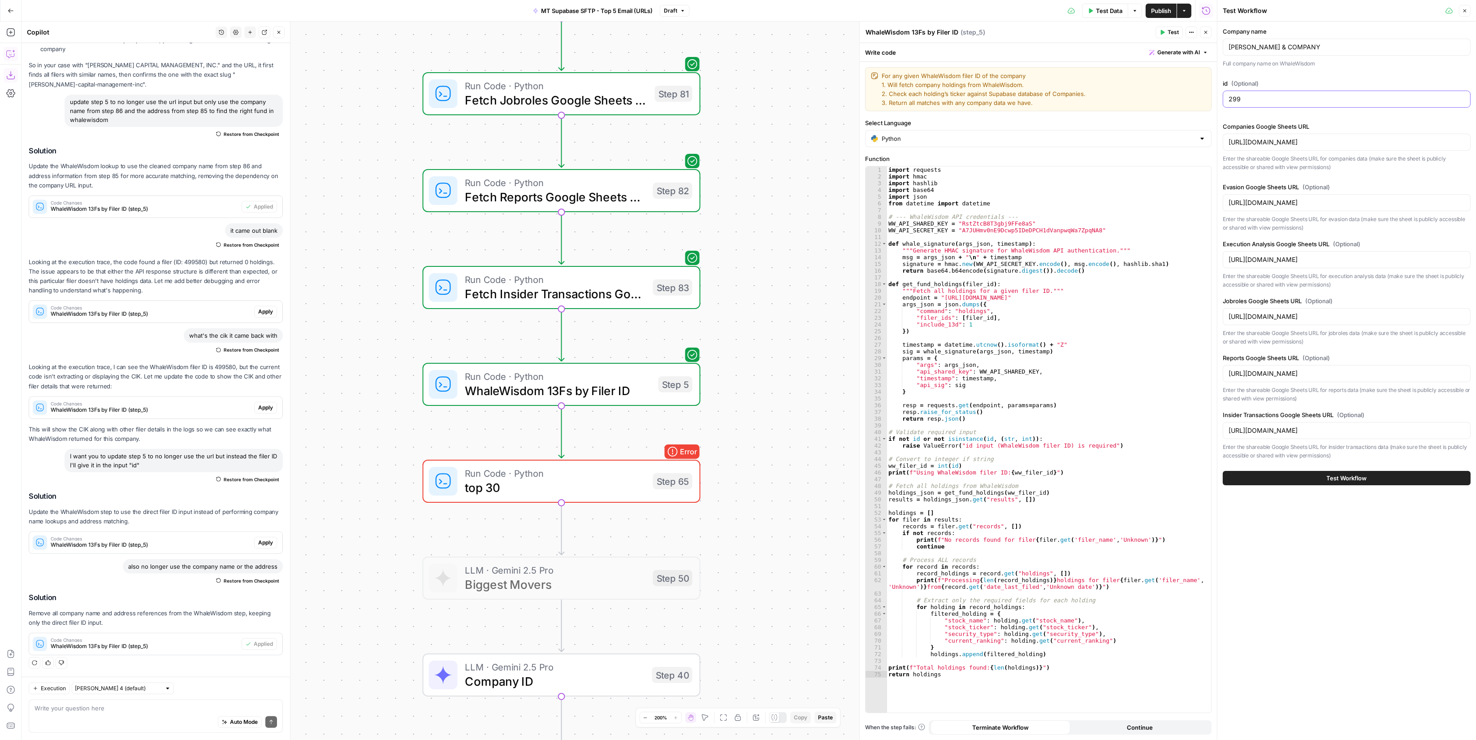
click at [1276, 99] on input "299" at bounding box center [1347, 99] width 236 height 9
paste input "431507"
type input "431507"
click at [1294, 45] on input "BARR E S & COMPANY" at bounding box center [1347, 47] width 236 height 9
type input "D1"
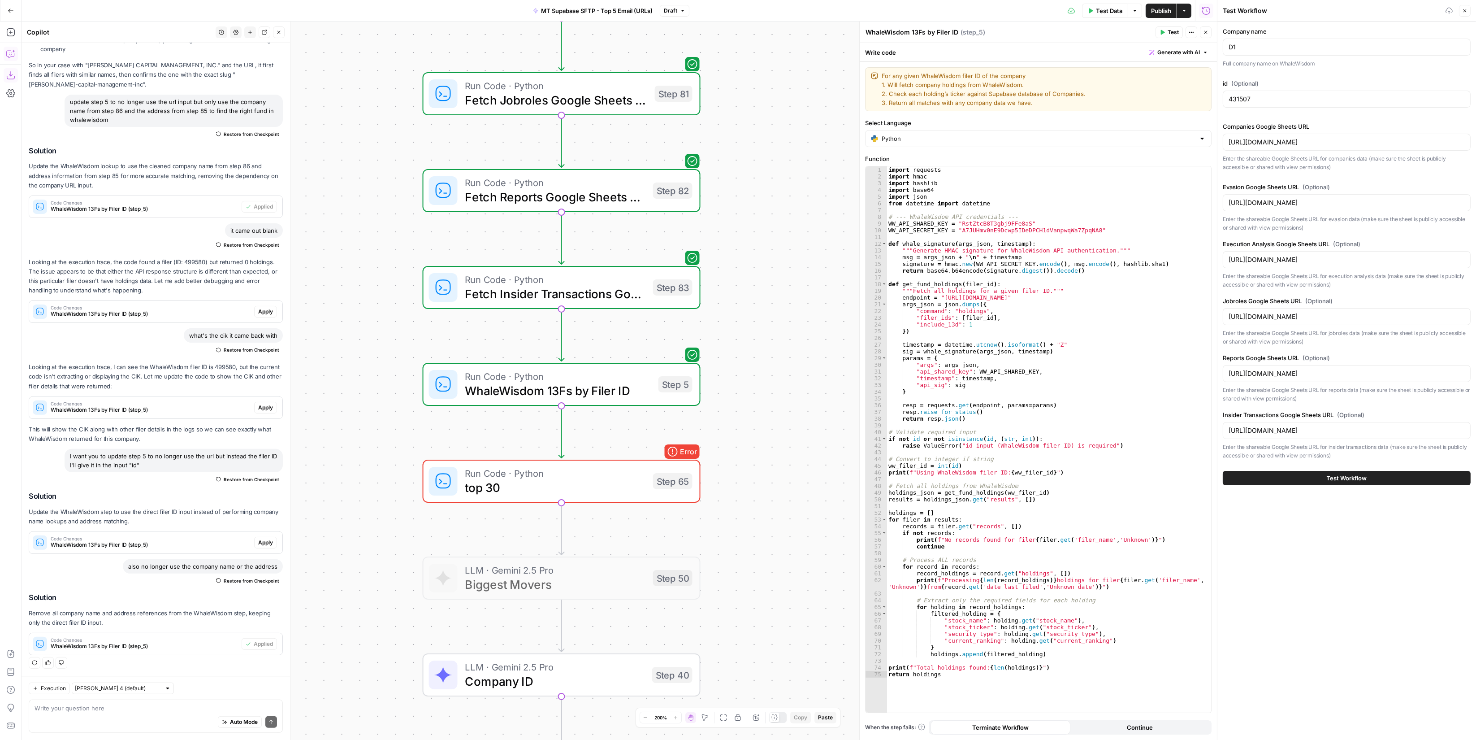
click at [1312, 480] on button "Test Workflow" at bounding box center [1347, 478] width 248 height 14
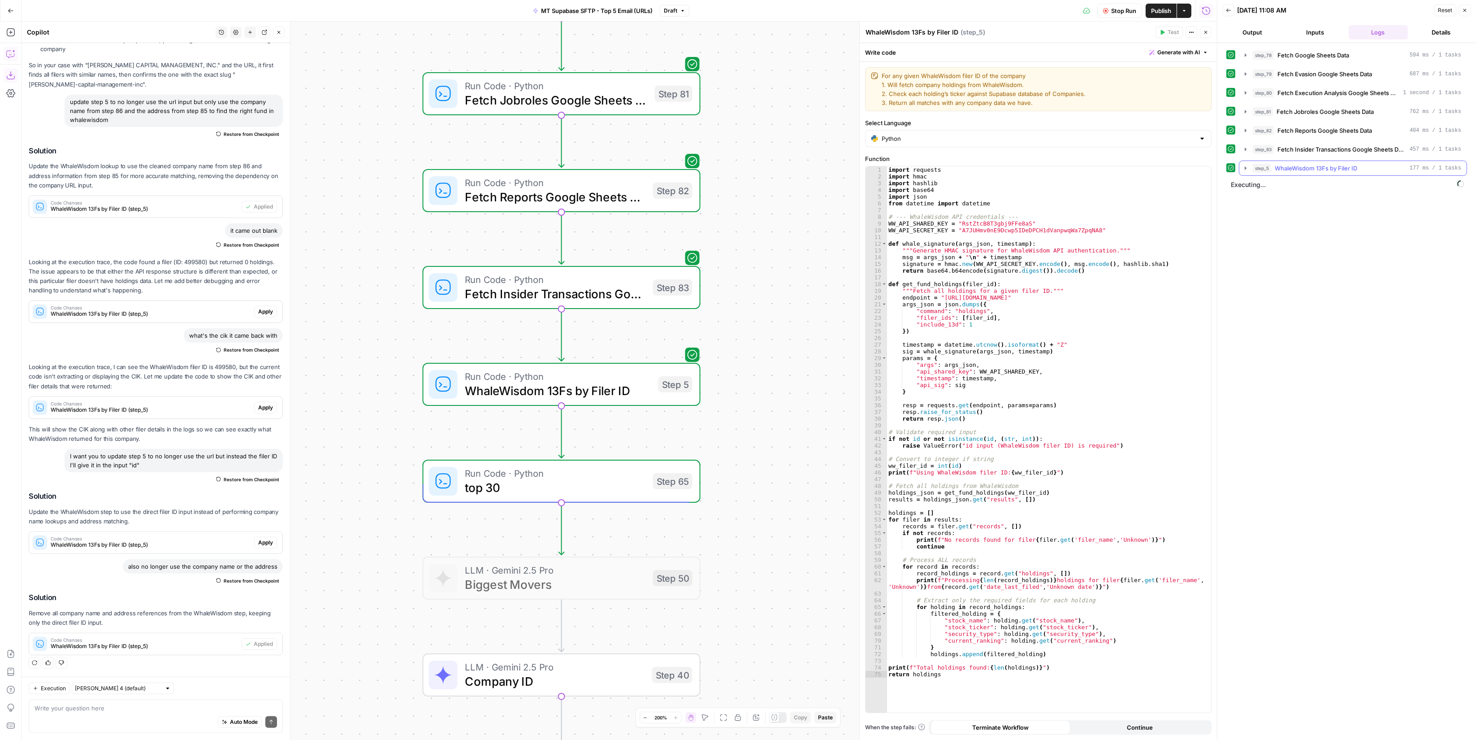
click at [1312, 161] on button "step_5 WhaleWisdom 13Fs by Filer ID 177 ms / 1 tasks" at bounding box center [1352, 168] width 227 height 14
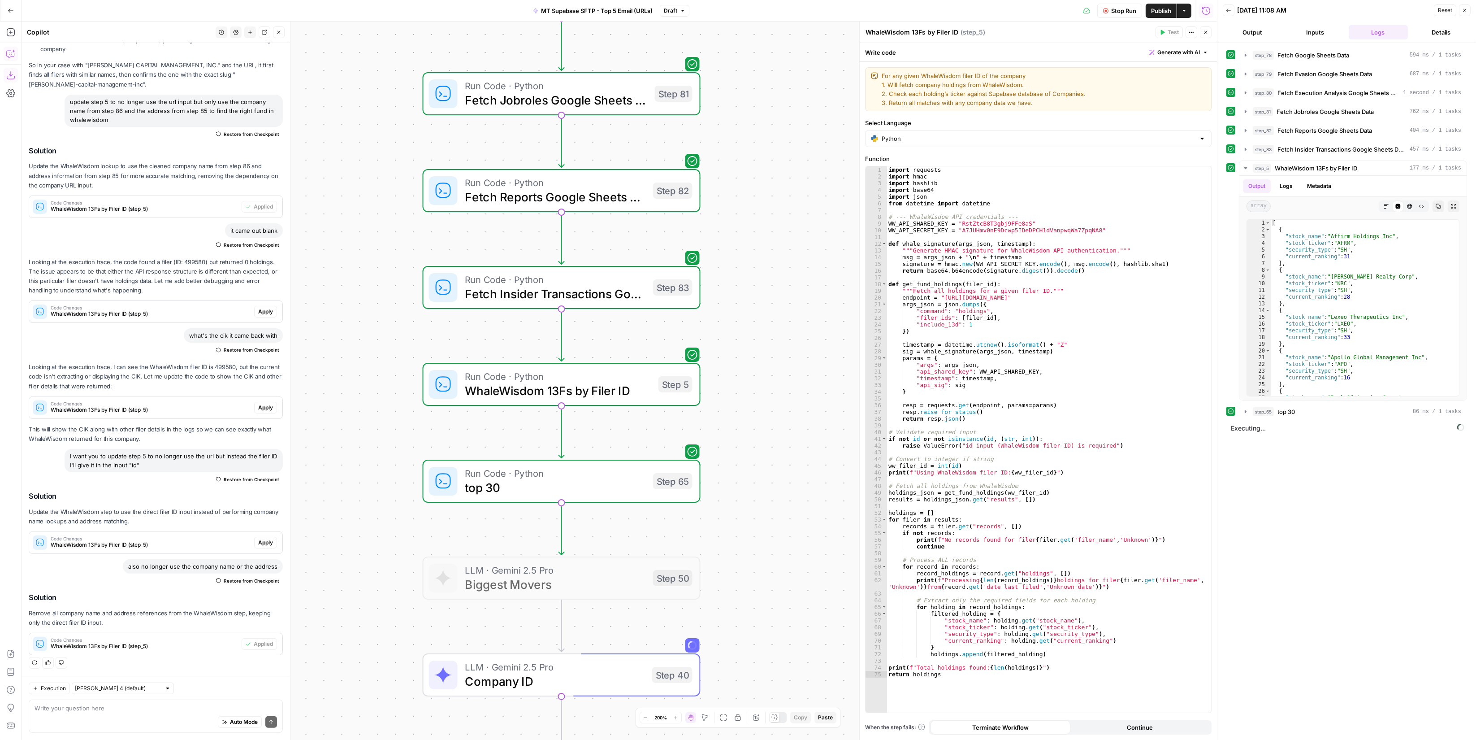
click at [1124, 10] on span "Stop Run" at bounding box center [1123, 10] width 25 height 9
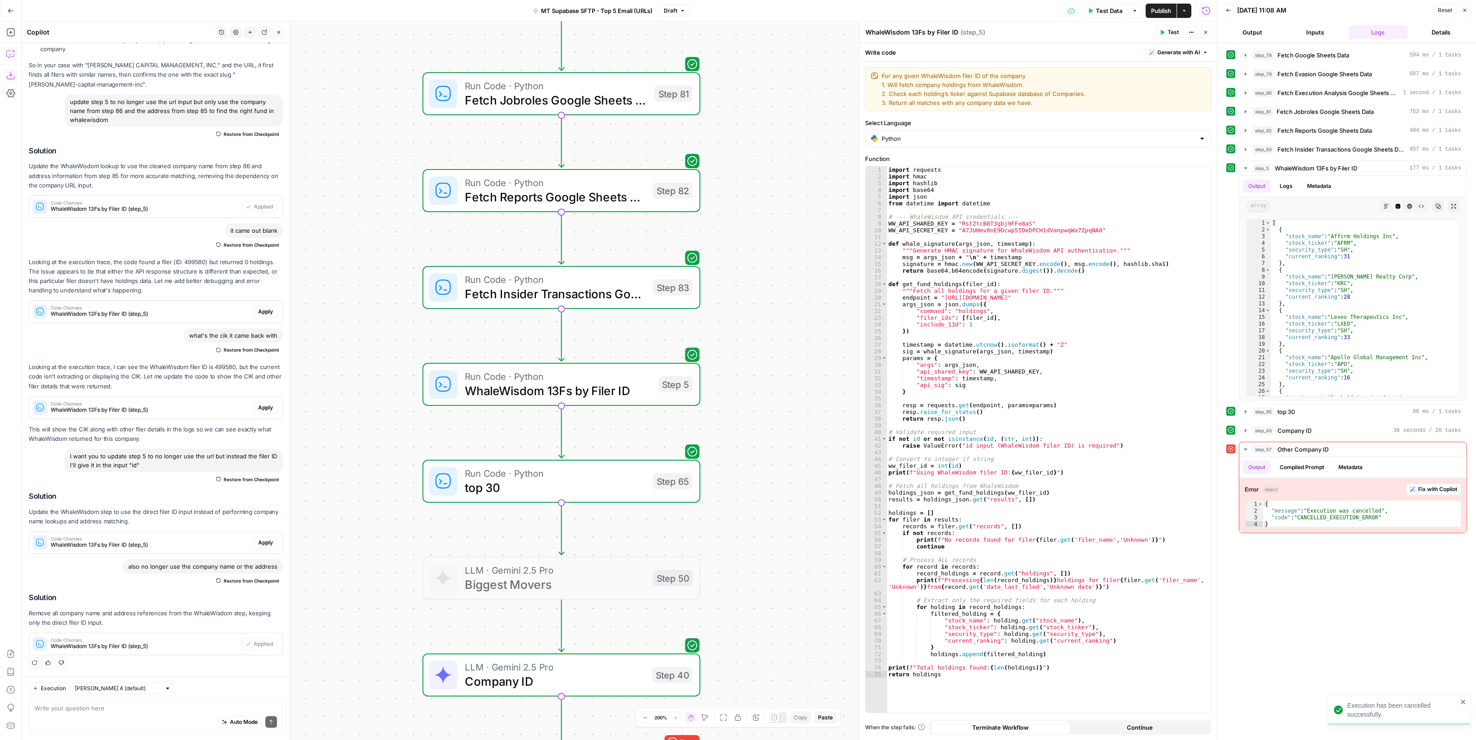
click at [1104, 13] on span "Test Data" at bounding box center [1109, 10] width 26 height 9
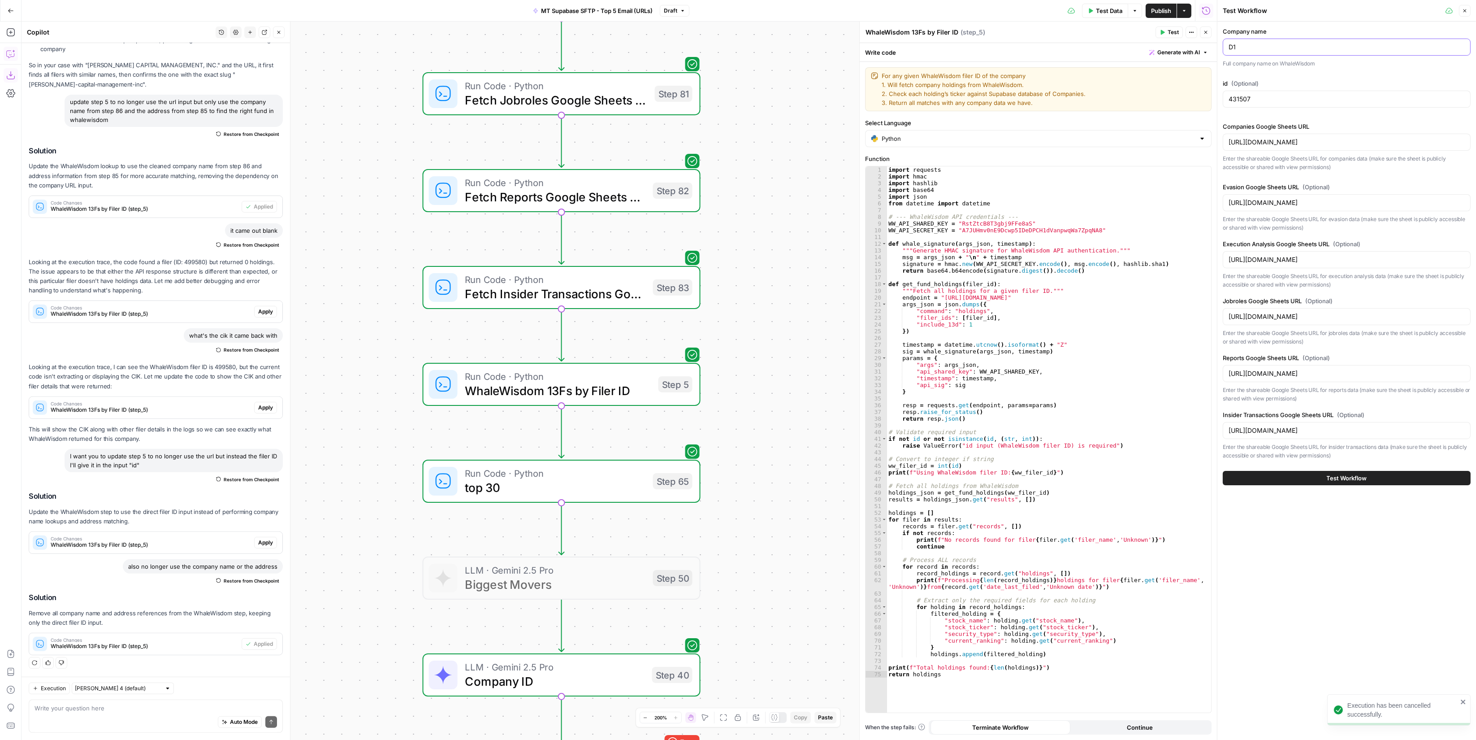
click at [1307, 48] on input "D1" at bounding box center [1347, 47] width 236 height 9
paste input "3299"
type input "3299"
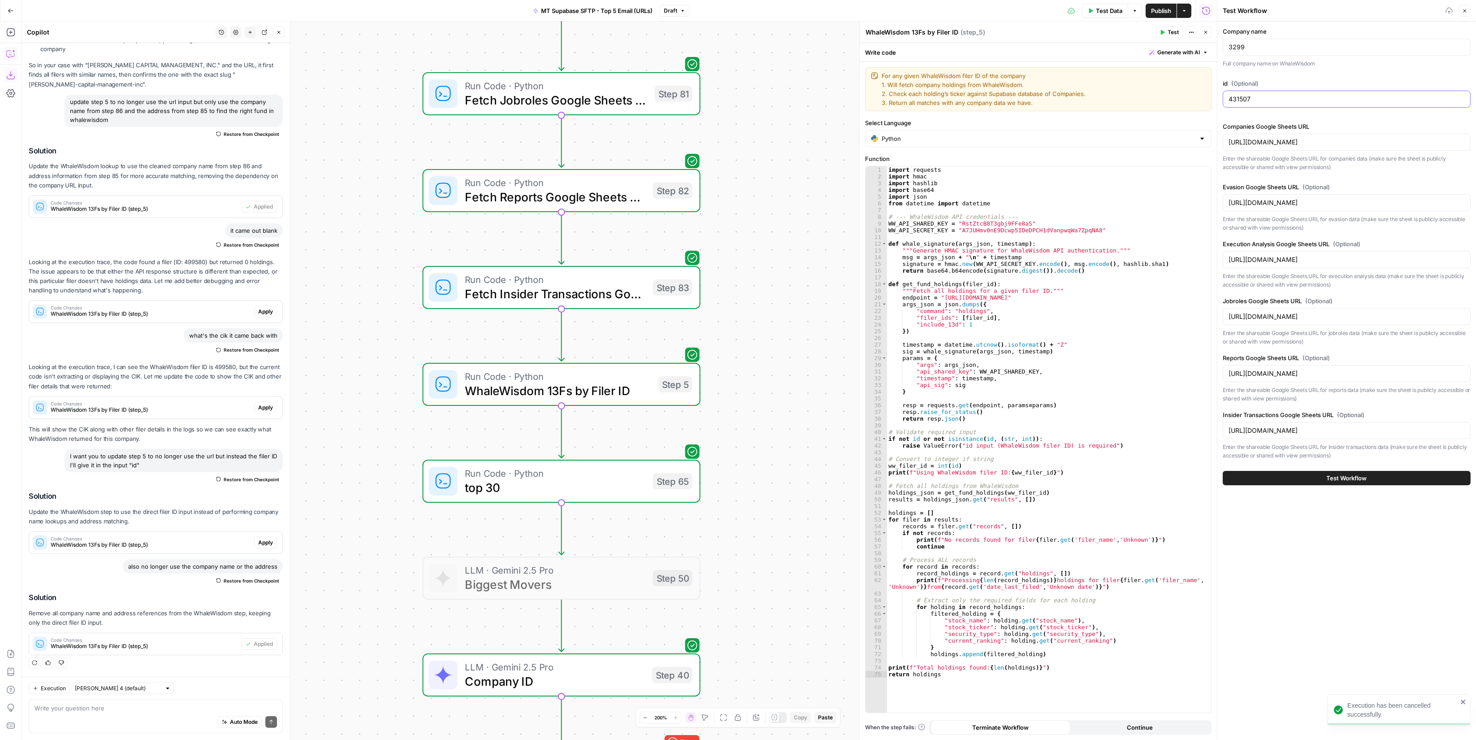
click at [1287, 96] on input "431507" at bounding box center [1347, 99] width 236 height 9
paste input "3299"
type input "3299"
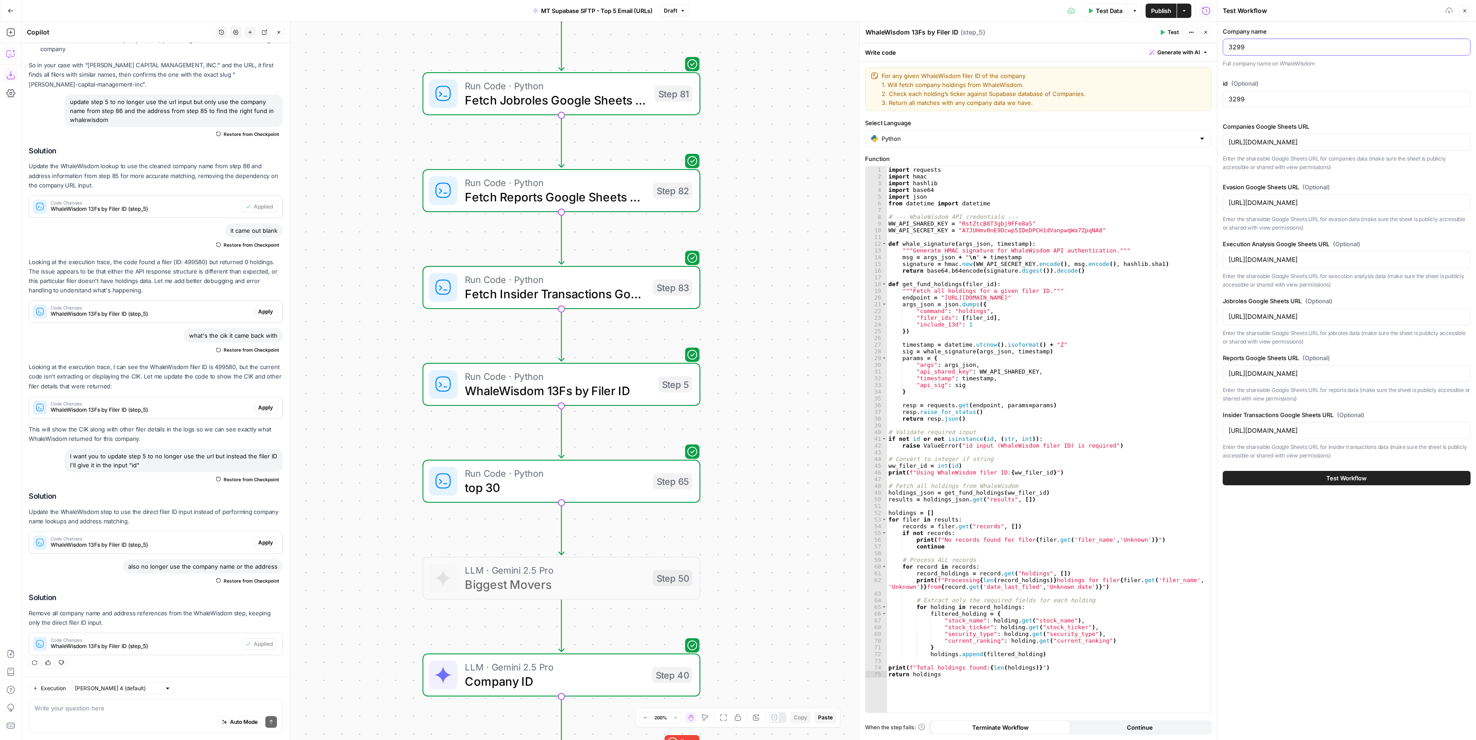
click at [1295, 50] on input "3299" at bounding box center [1347, 47] width 236 height 9
type input "["
type input "provident"
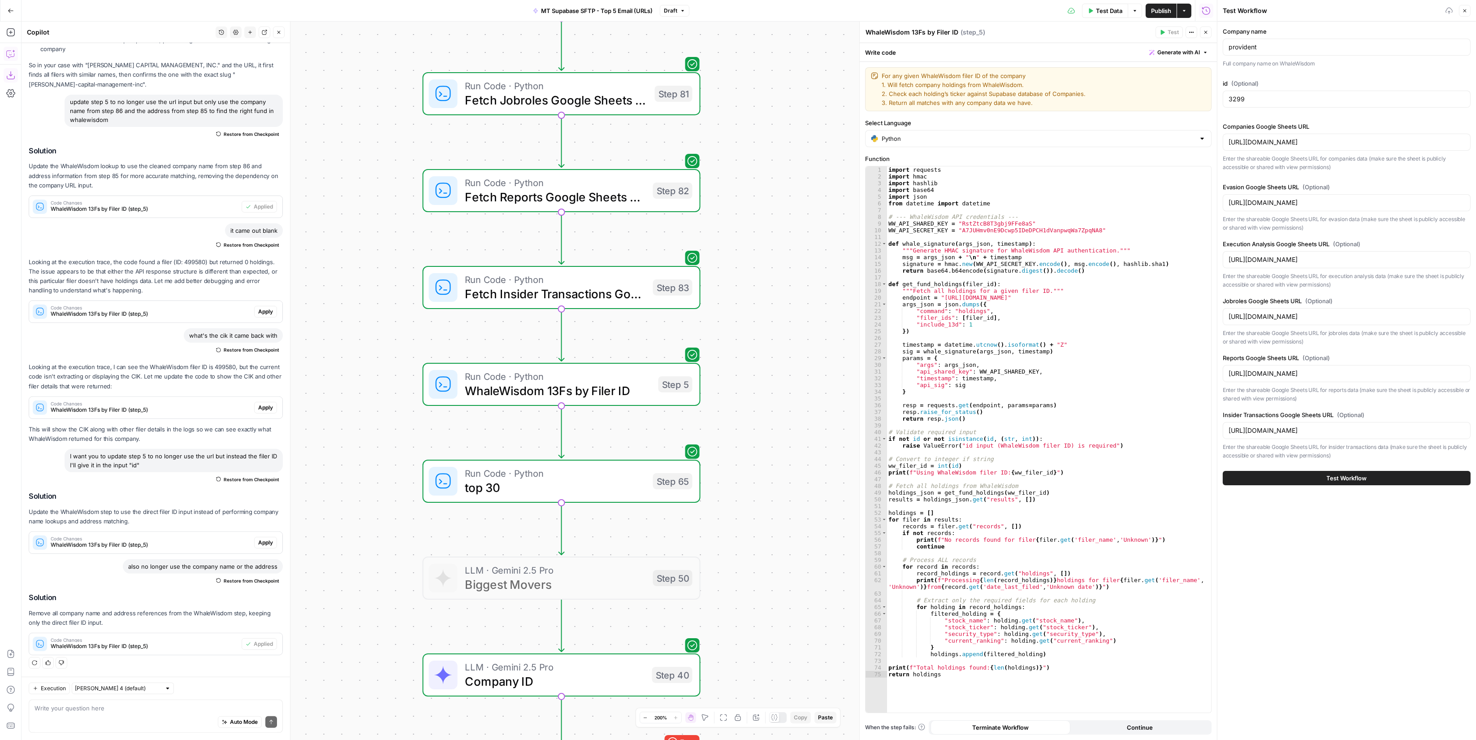
click at [1312, 481] on button "Test Workflow" at bounding box center [1347, 478] width 248 height 14
click at [1312, 478] on span "Test Workflow" at bounding box center [1347, 477] width 40 height 9
click at [1312, 479] on span "Test Workflow" at bounding box center [1347, 477] width 40 height 9
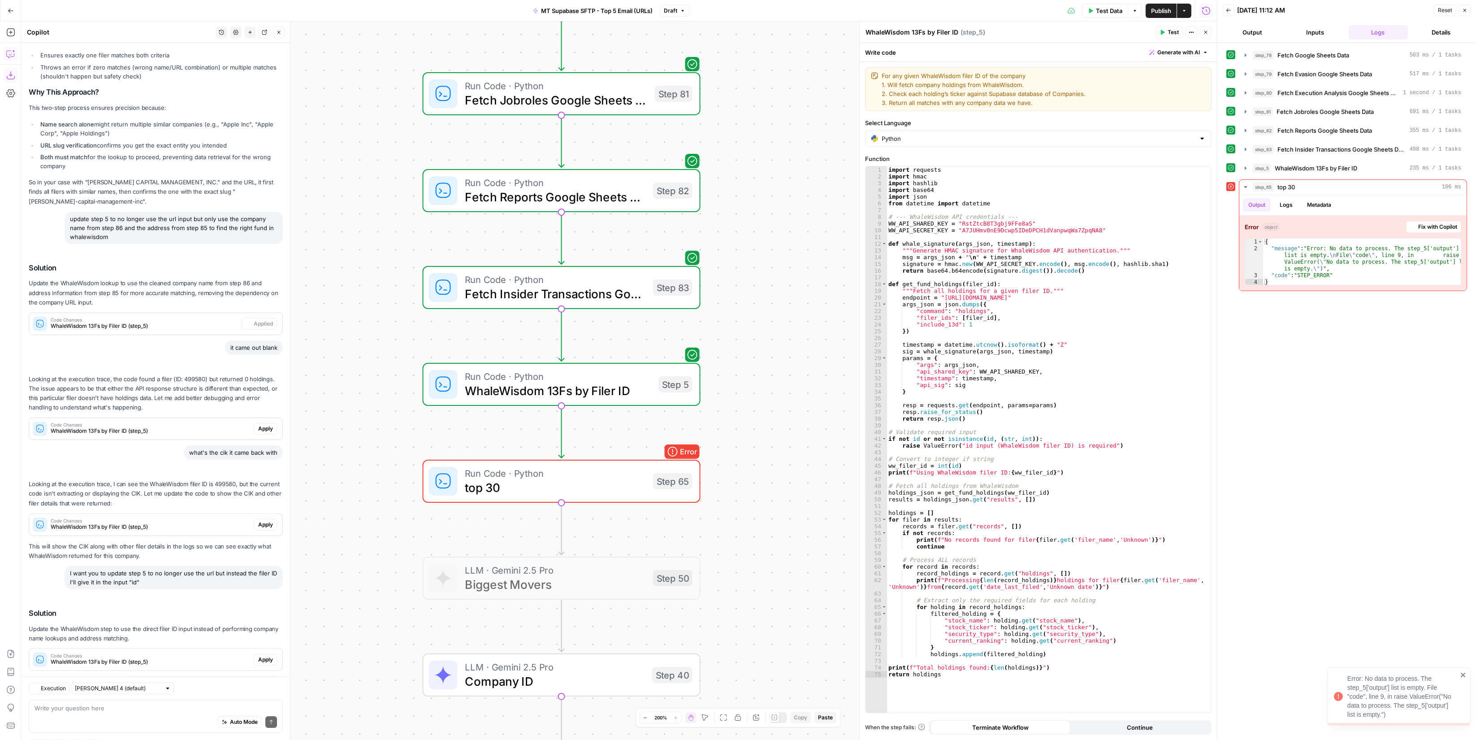
scroll to position [980, 0]
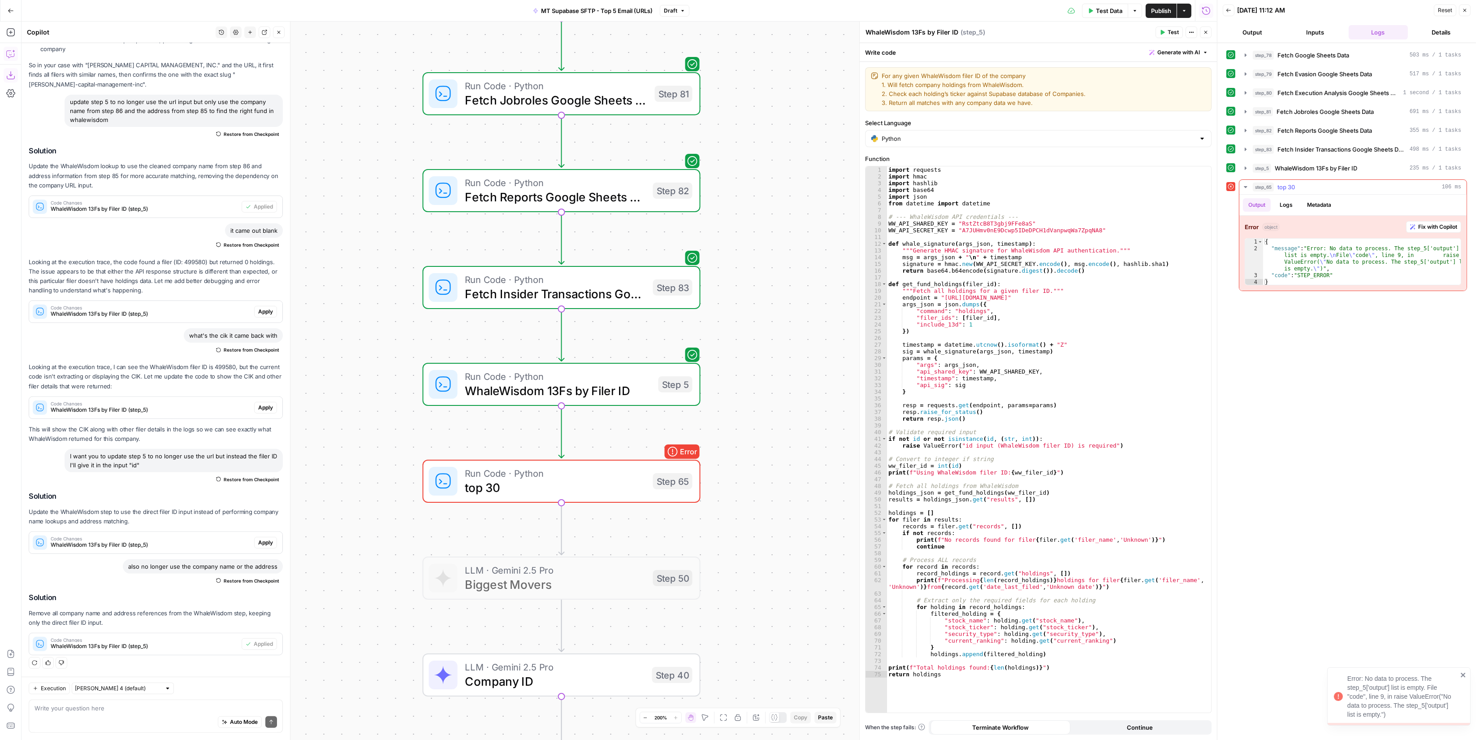
click at [1312, 173] on button "step_5 WhaleWisdom 13Fs by Filer ID 235 ms / 1 tasks" at bounding box center [1352, 168] width 227 height 14
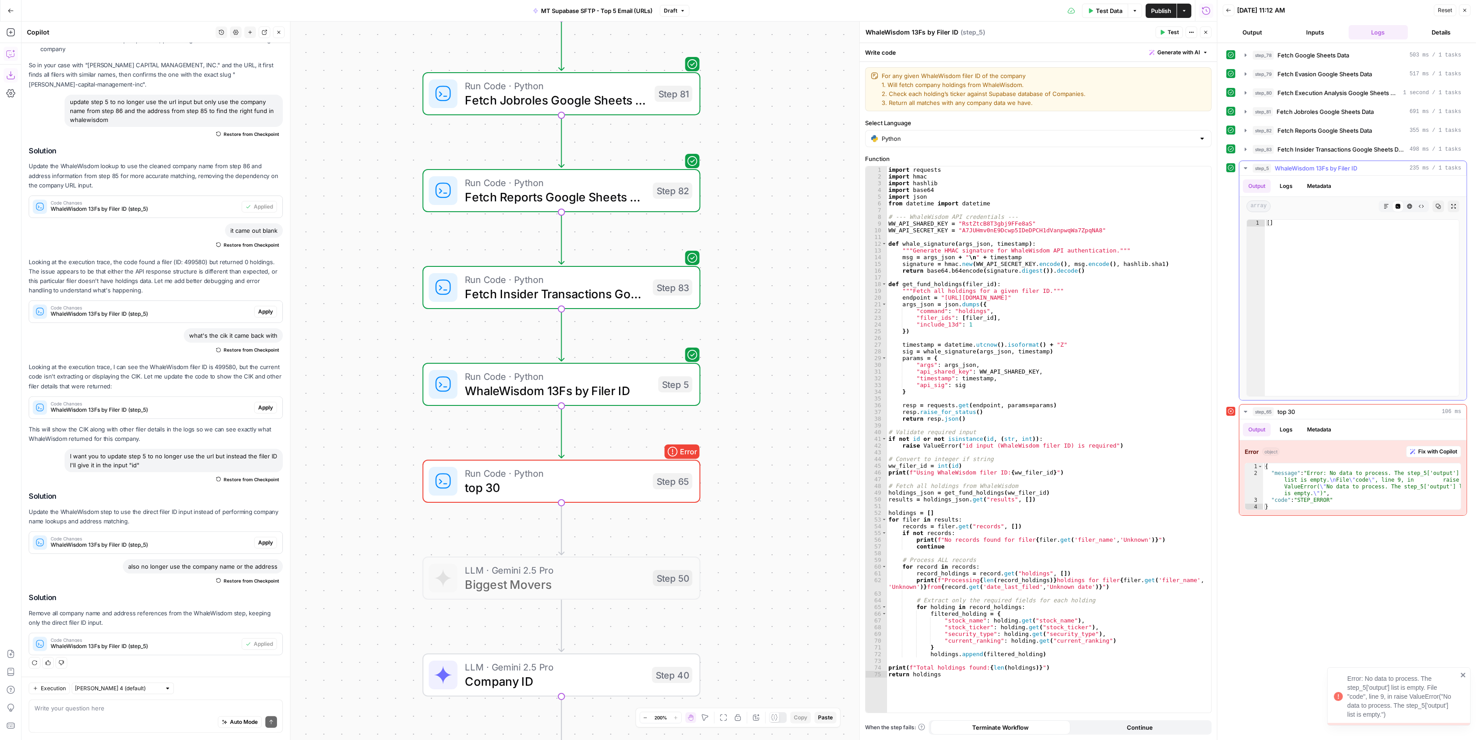
click at [1312, 173] on button "step_5 WhaleWisdom 13Fs by Filer ID 235 ms / 1 tasks" at bounding box center [1352, 168] width 227 height 14
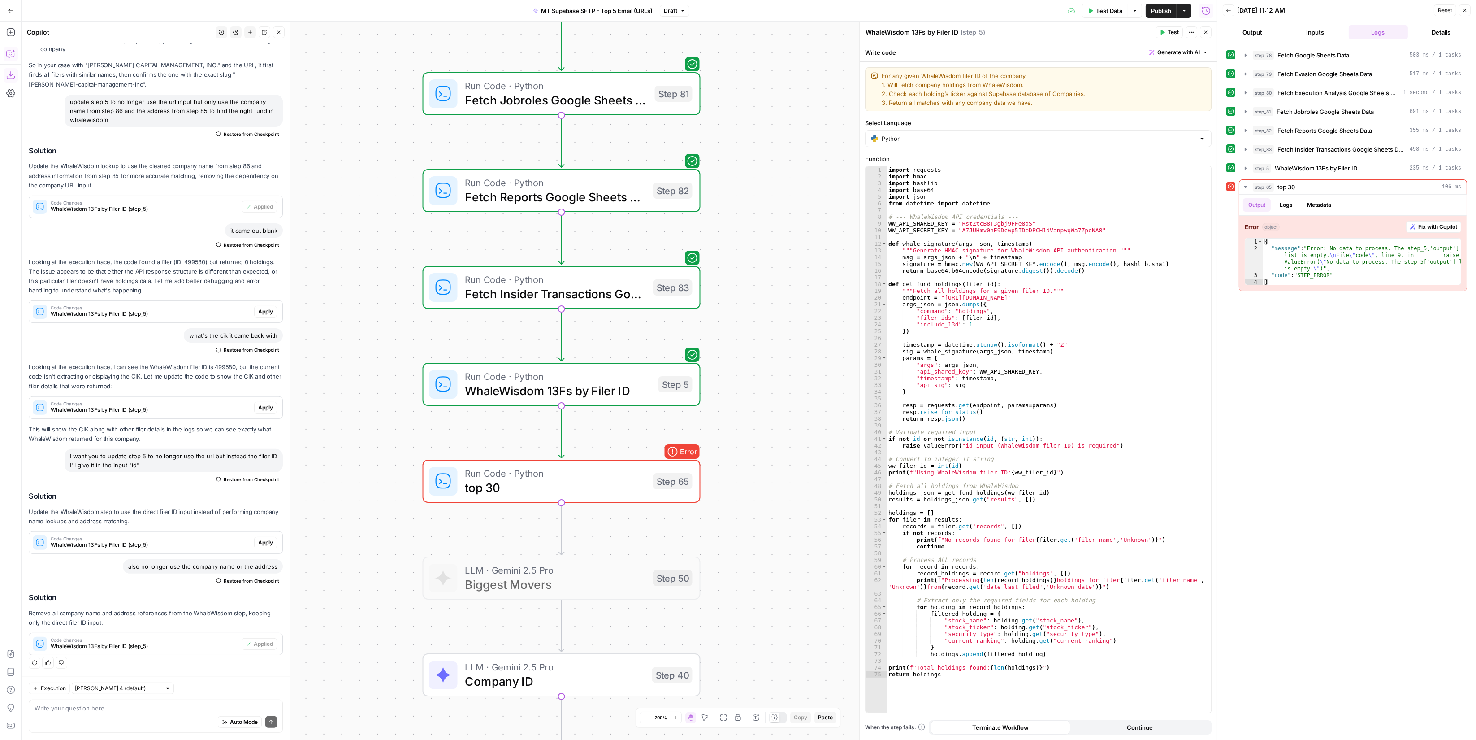
click at [1116, 9] on span "Test Data" at bounding box center [1109, 10] width 26 height 9
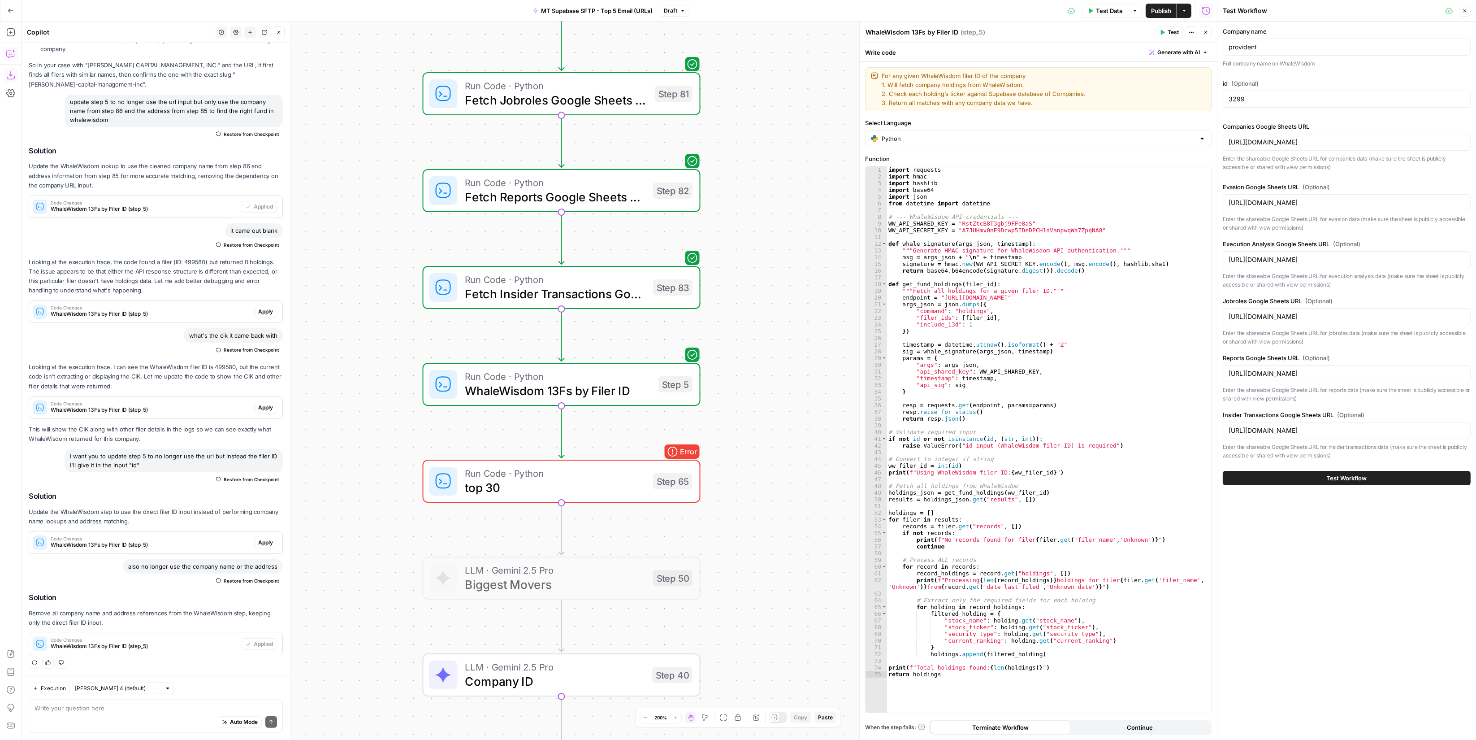
drag, startPoint x: 1296, startPoint y: 90, endPoint x: 1304, endPoint y: 95, distance: 9.8
click at [1296, 90] on div "id (Optional) 3299" at bounding box center [1347, 95] width 248 height 32
click at [1307, 97] on input "3299" at bounding box center [1347, 99] width 236 height 9
type input "3299"
click at [1312, 473] on span "Test Workflow" at bounding box center [1347, 477] width 40 height 9
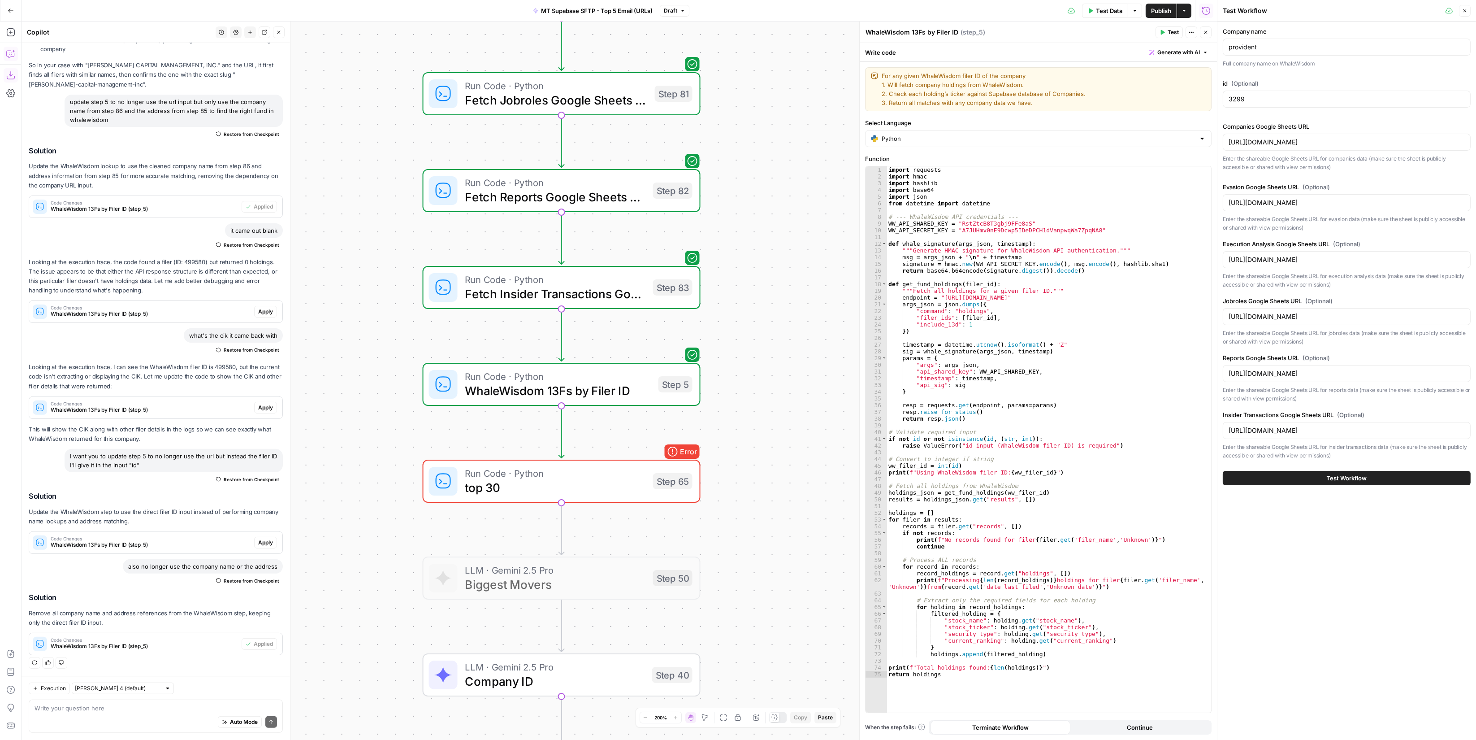
click at [1312, 481] on span "Test Workflow" at bounding box center [1347, 477] width 40 height 9
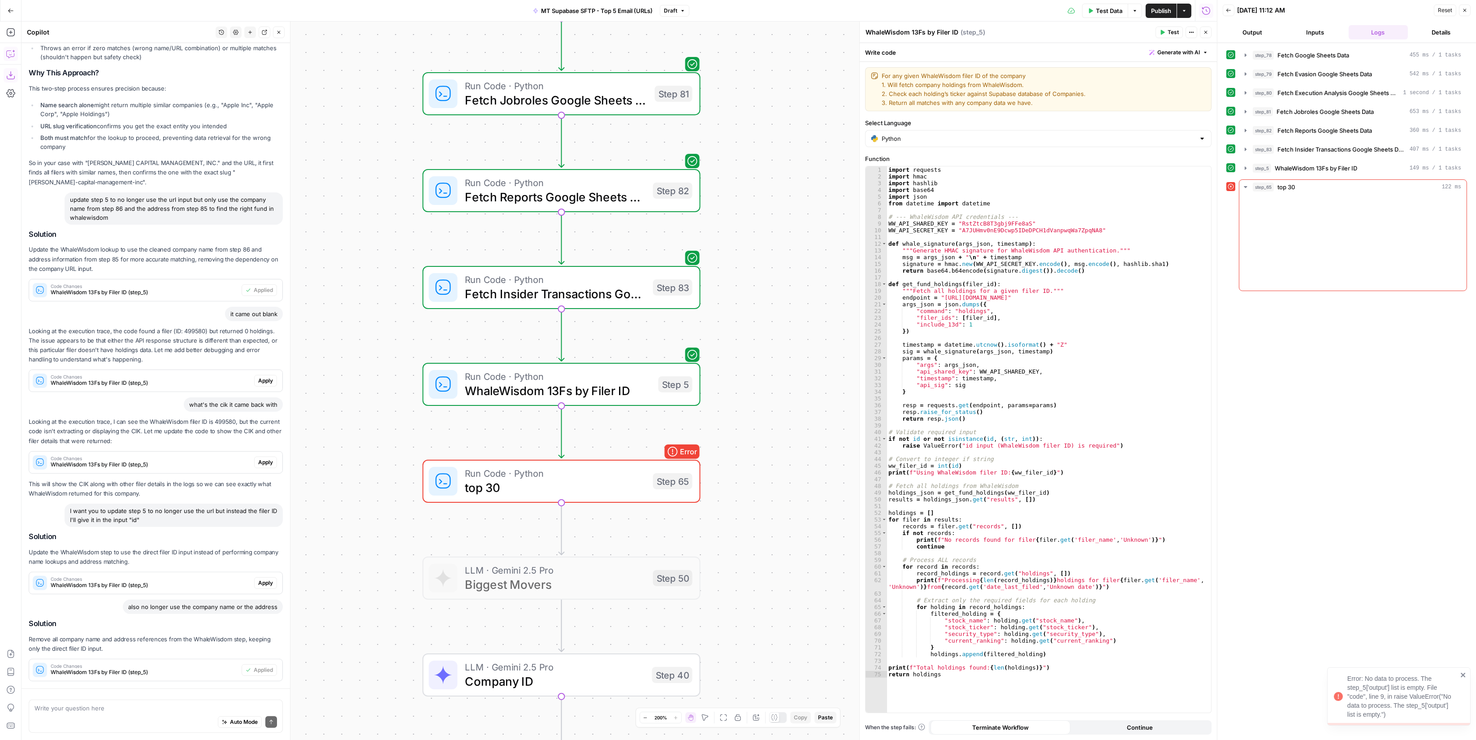
scroll to position [980, 0]
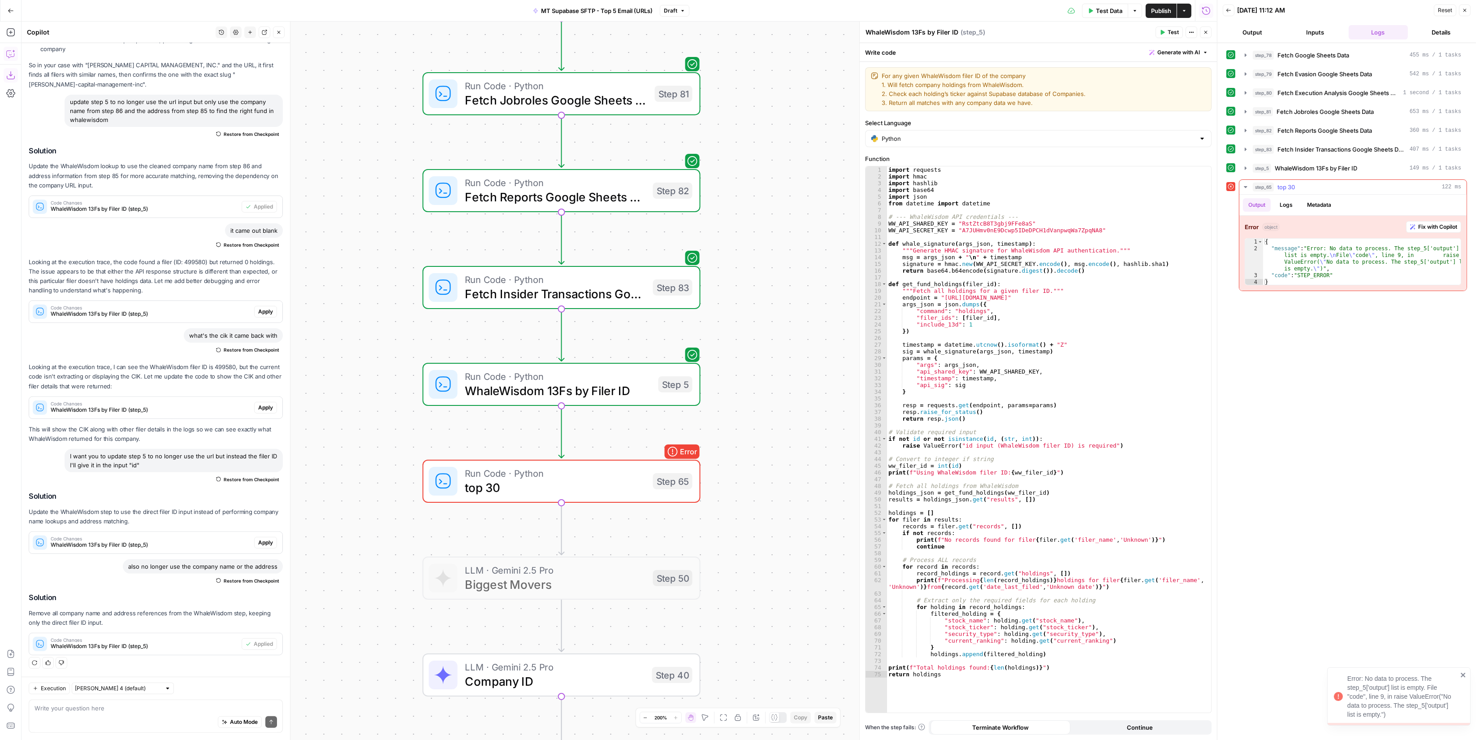
click at [1312, 172] on button "step_5 WhaleWisdom 13Fs by Filer ID 149 ms / 1 tasks" at bounding box center [1352, 168] width 227 height 14
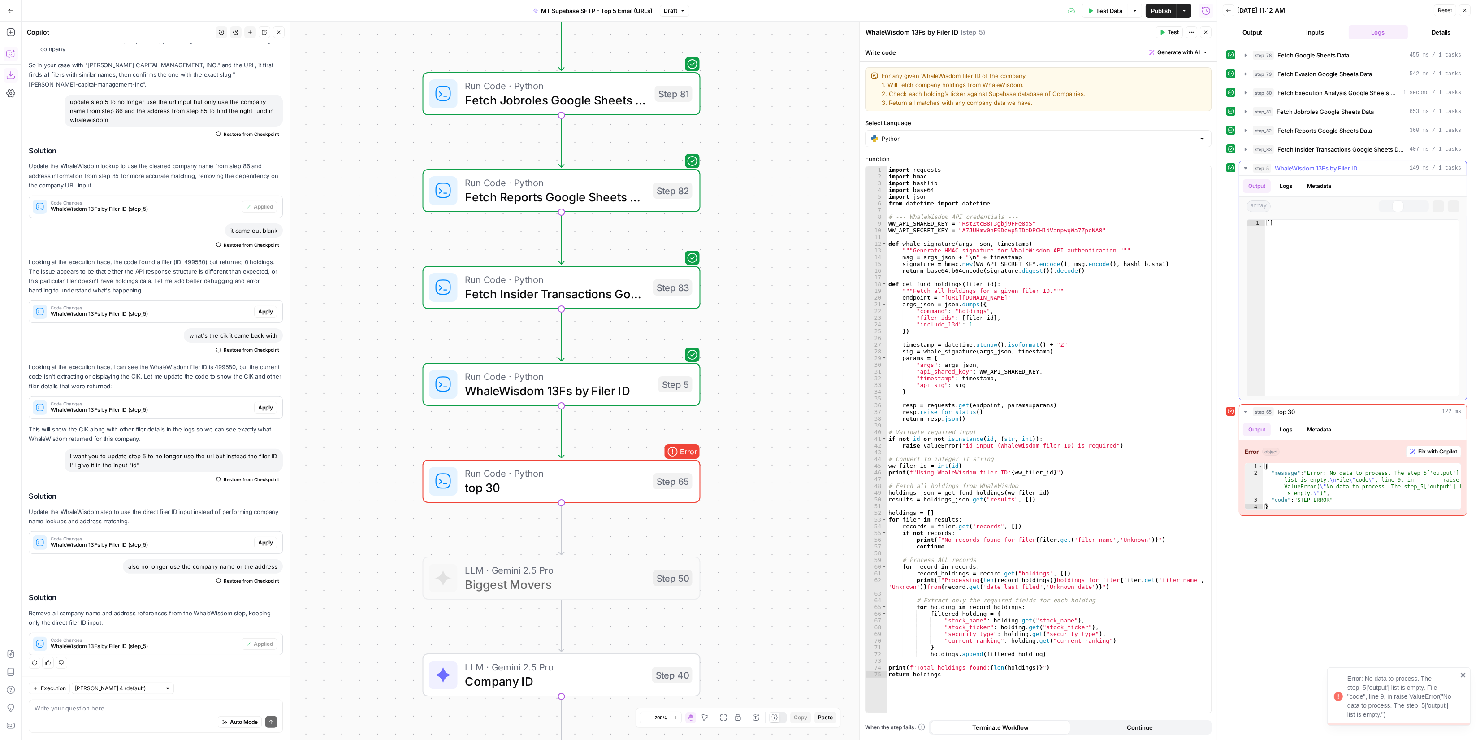
click at [1312, 171] on button "step_5 WhaleWisdom 13Fs by Filer ID 149 ms / 1 tasks" at bounding box center [1352, 168] width 227 height 14
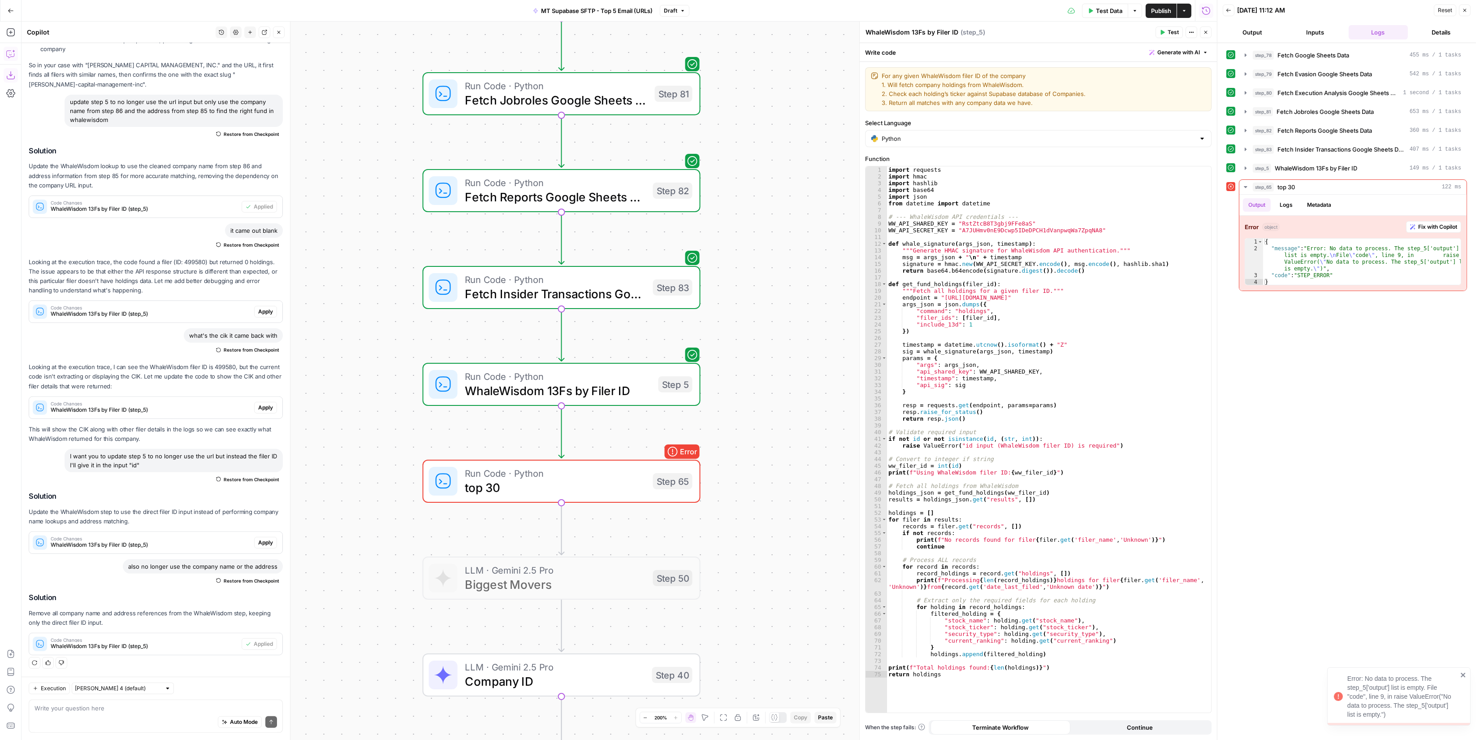
click at [1167, 13] on span "Publish" at bounding box center [1161, 10] width 20 height 9
click at [689, 11] on icon "button" at bounding box center [689, 10] width 5 height 5
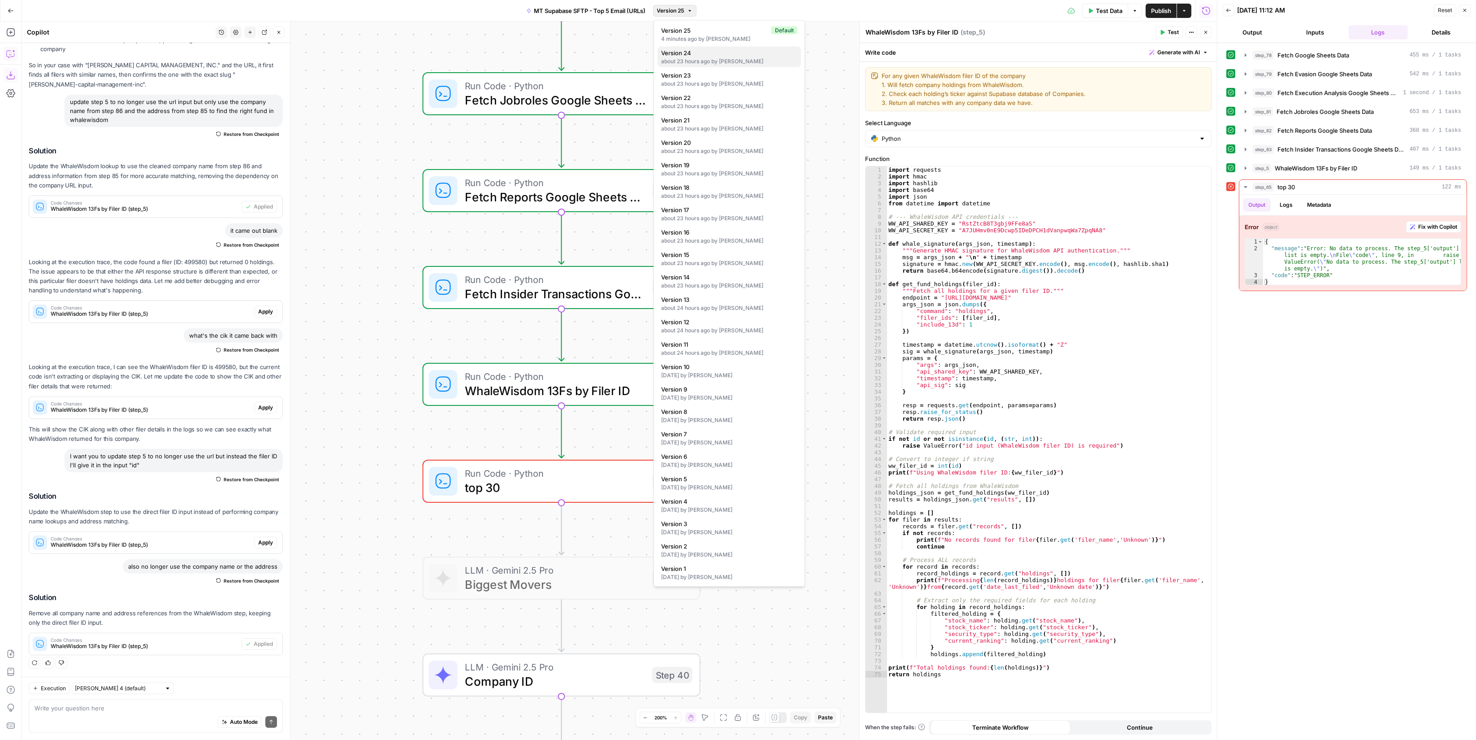
click at [757, 55] on span "Version 24" at bounding box center [727, 52] width 133 height 9
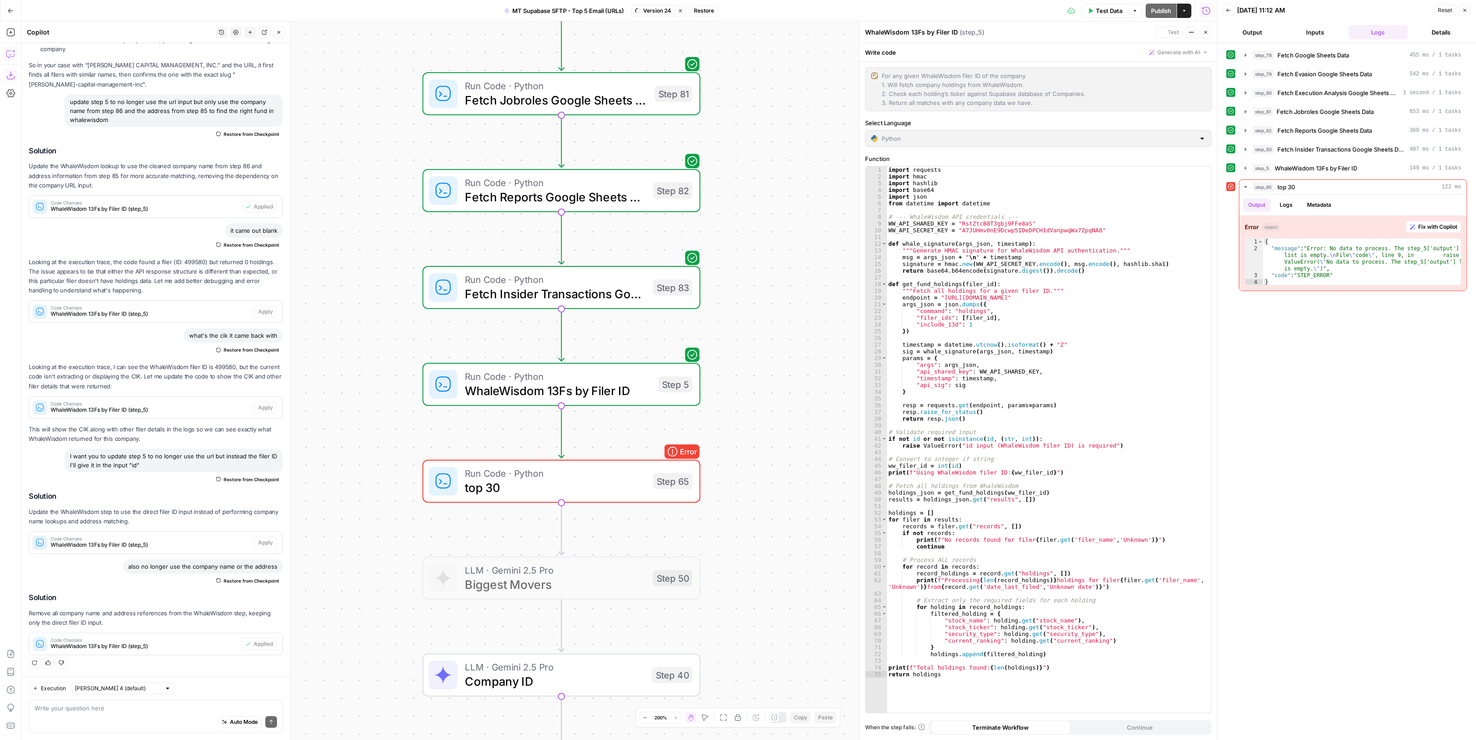
scroll to position [952, 0]
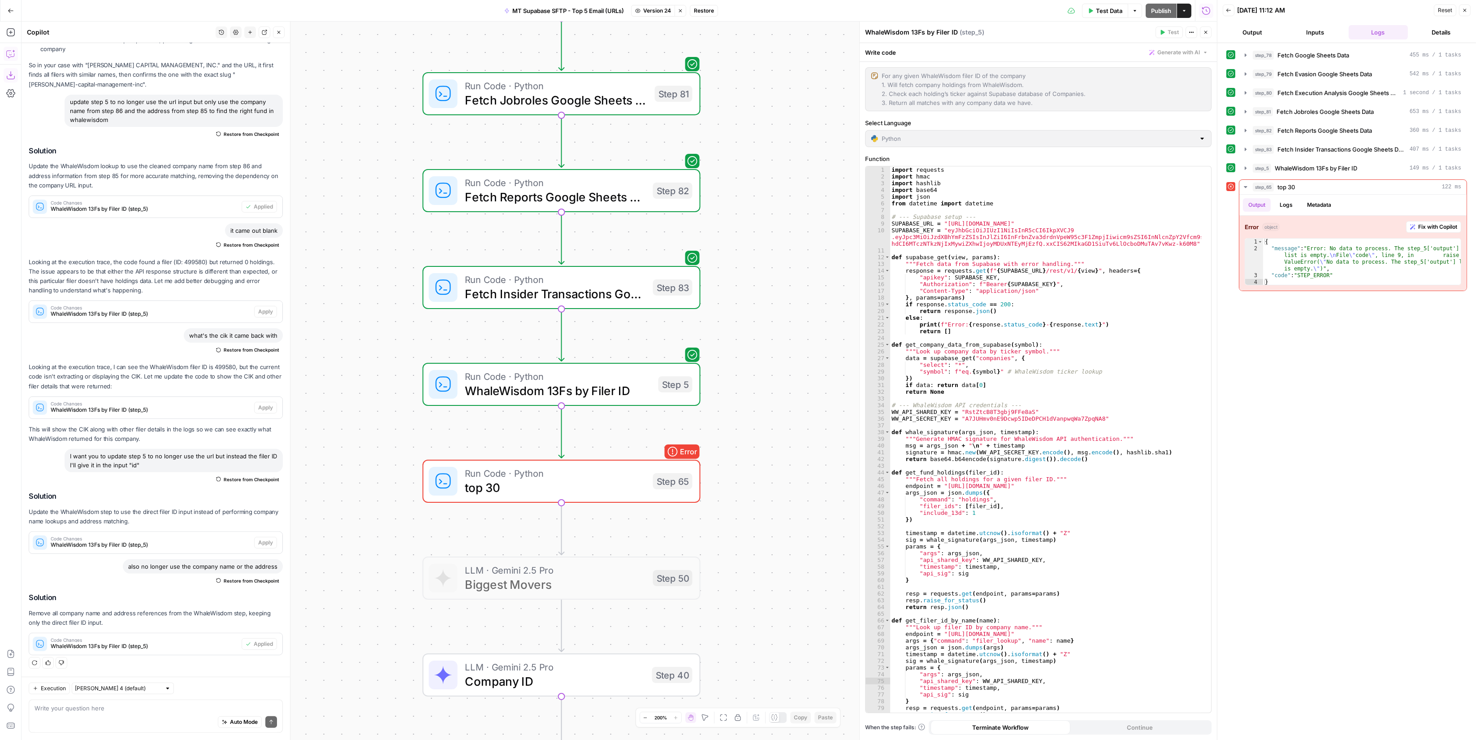
click at [708, 5] on button "Restore" at bounding box center [704, 11] width 28 height 12
drag, startPoint x: 709, startPoint y: 9, endPoint x: 1141, endPoint y: 7, distance: 432.1
click at [718, 9] on div "Test Data Options Publish Actions Run History" at bounding box center [967, 10] width 499 height 21
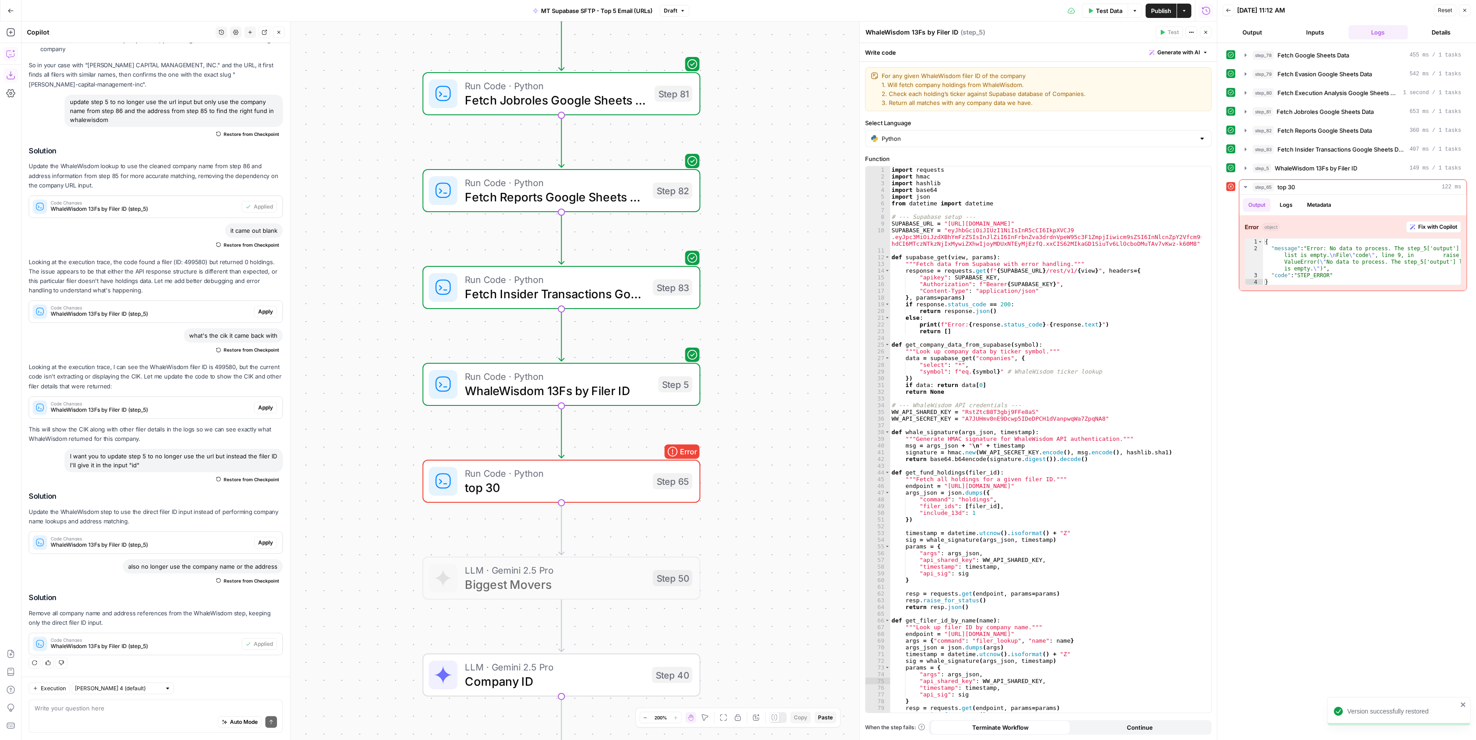
click at [1160, 14] on span "Publish" at bounding box center [1161, 10] width 20 height 9
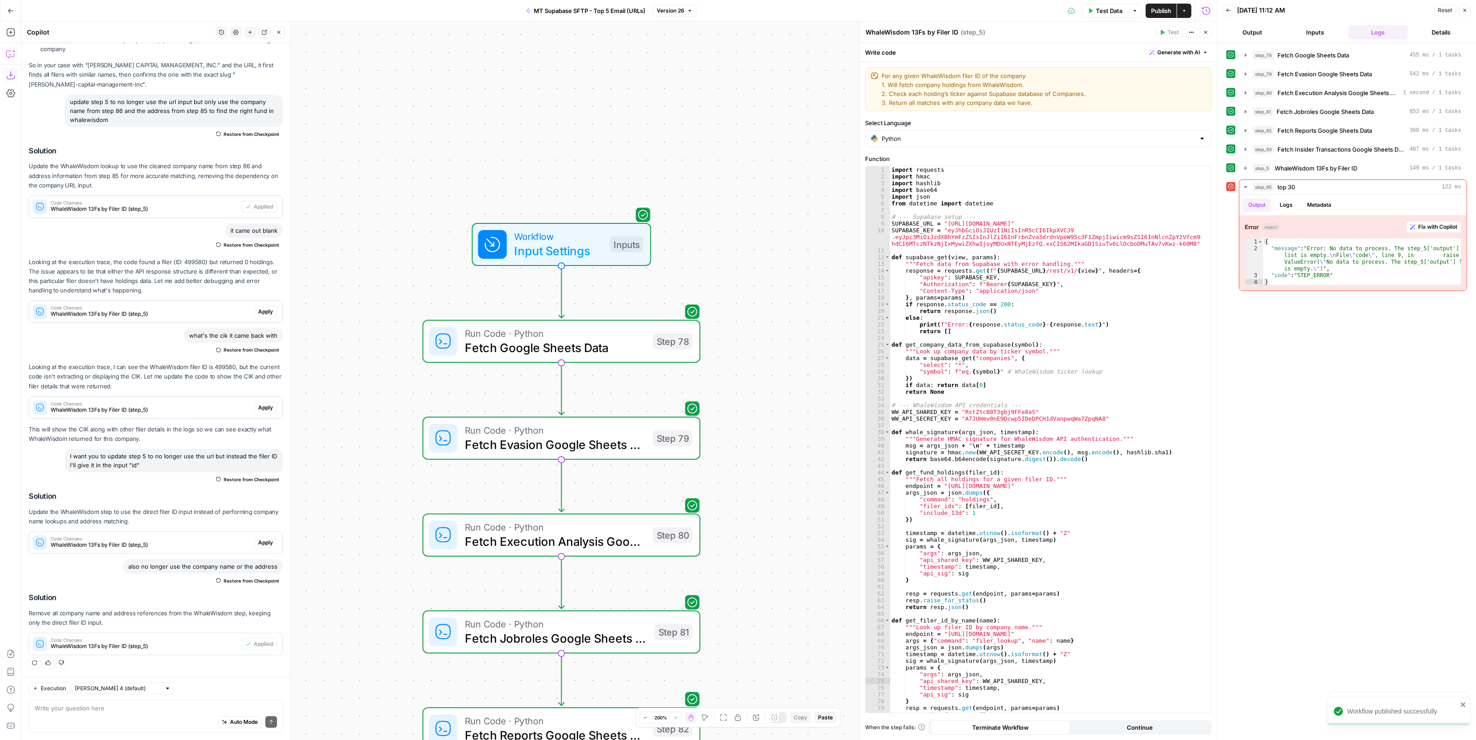
click at [568, 248] on span "Input Settings" at bounding box center [558, 251] width 89 height 18
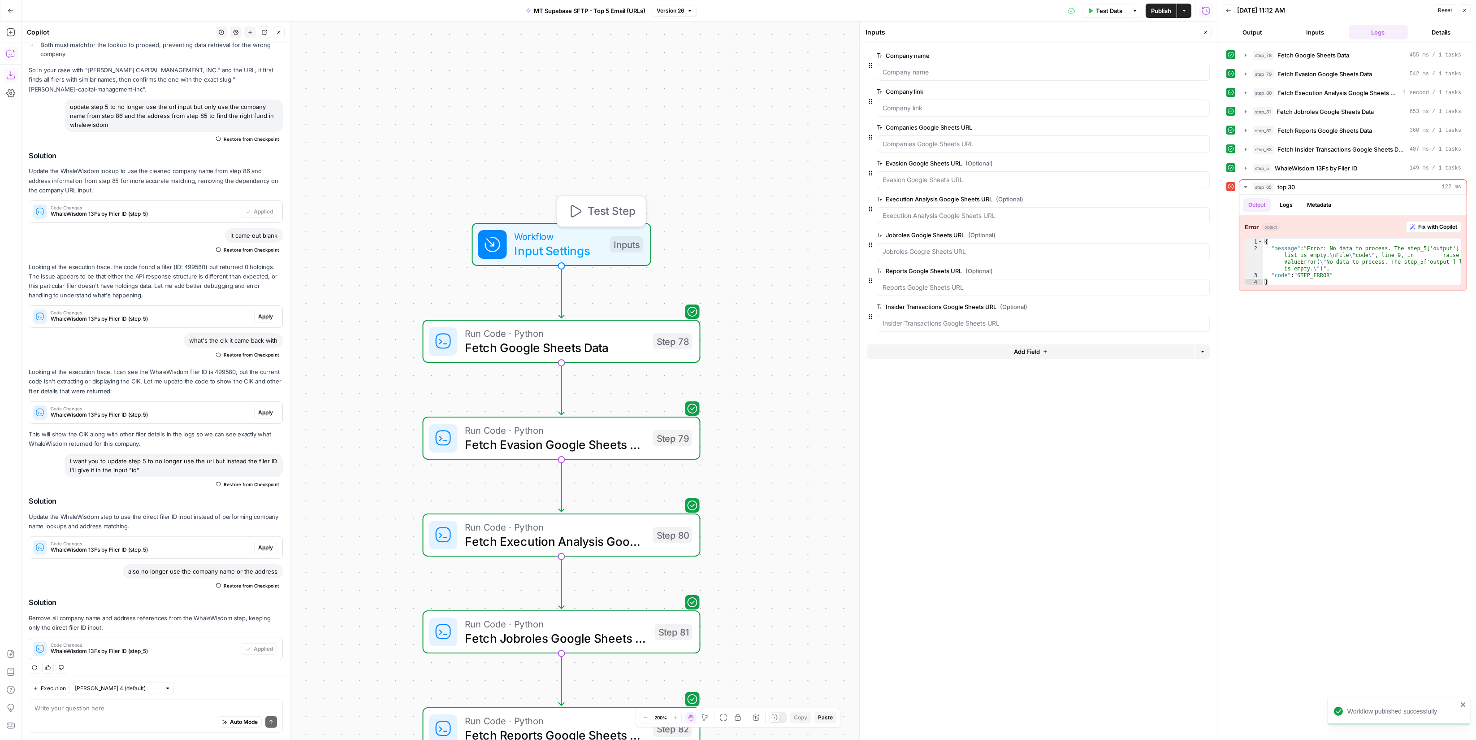
scroll to position [980, 0]
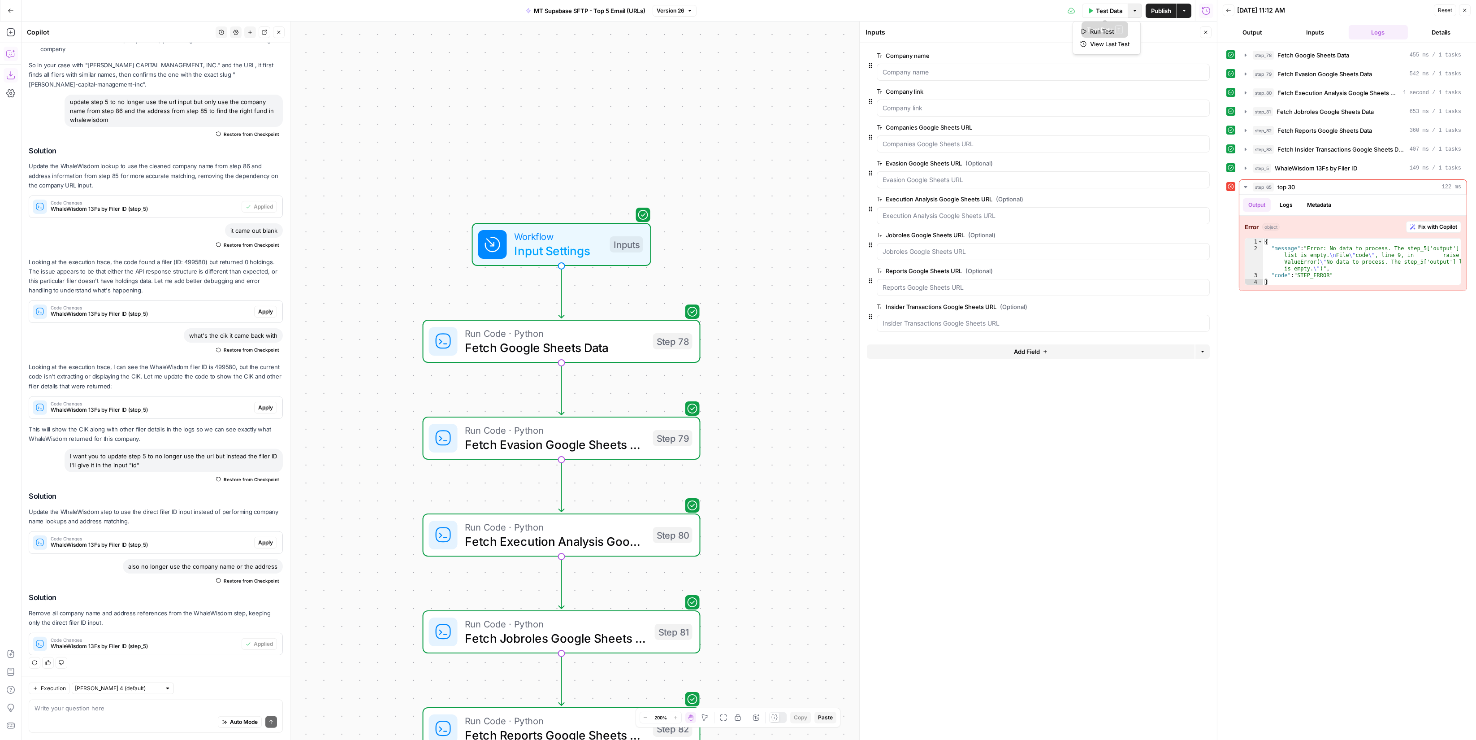
click at [1129, 8] on button "Options" at bounding box center [1135, 11] width 14 height 14
click at [1118, 11] on span "Test Data" at bounding box center [1109, 10] width 26 height 9
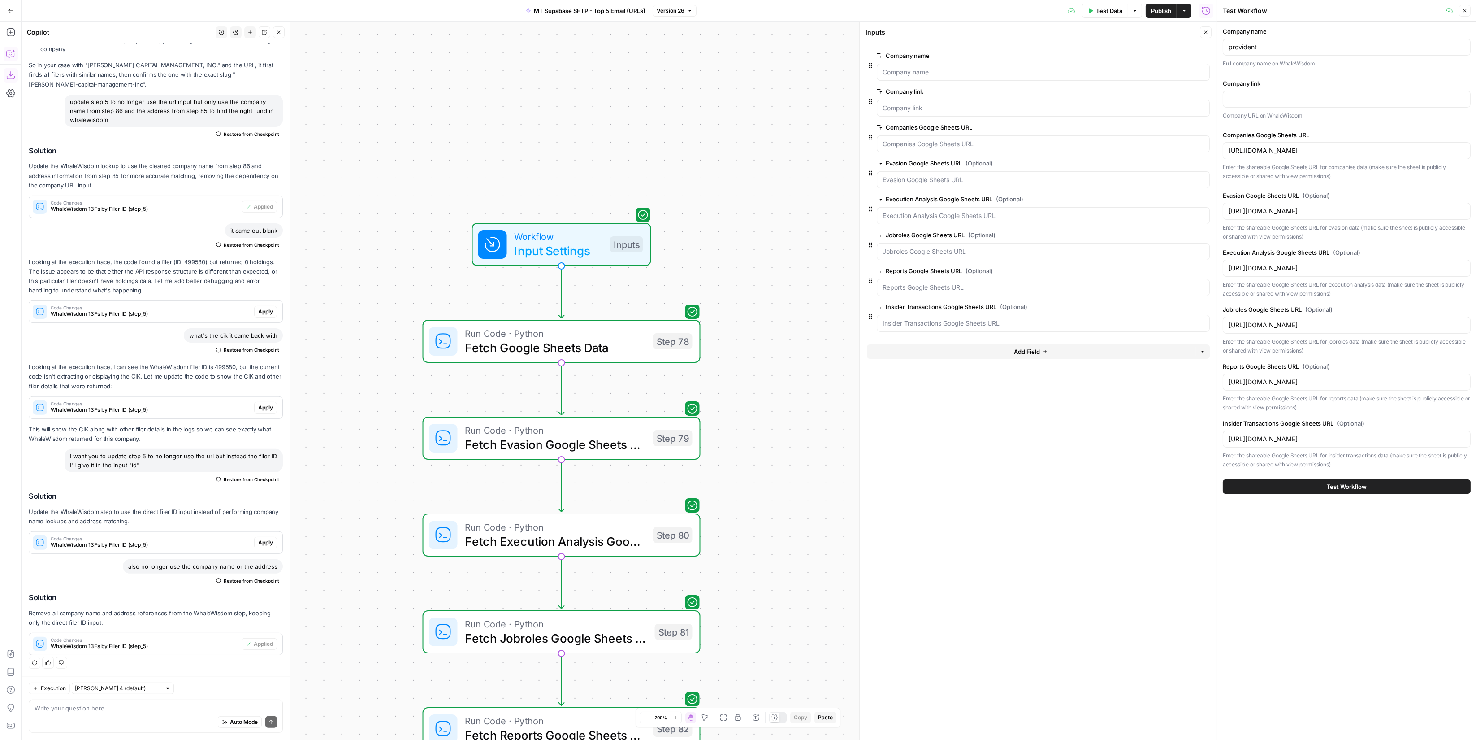
click at [1299, 89] on div "Company link Company URL on WhaleWisdom" at bounding box center [1347, 99] width 248 height 41
click at [1303, 97] on input "Company link" at bounding box center [1347, 99] width 236 height 9
click at [1292, 100] on div "Company link Company URL on WhaleWisdom" at bounding box center [1347, 99] width 248 height 41
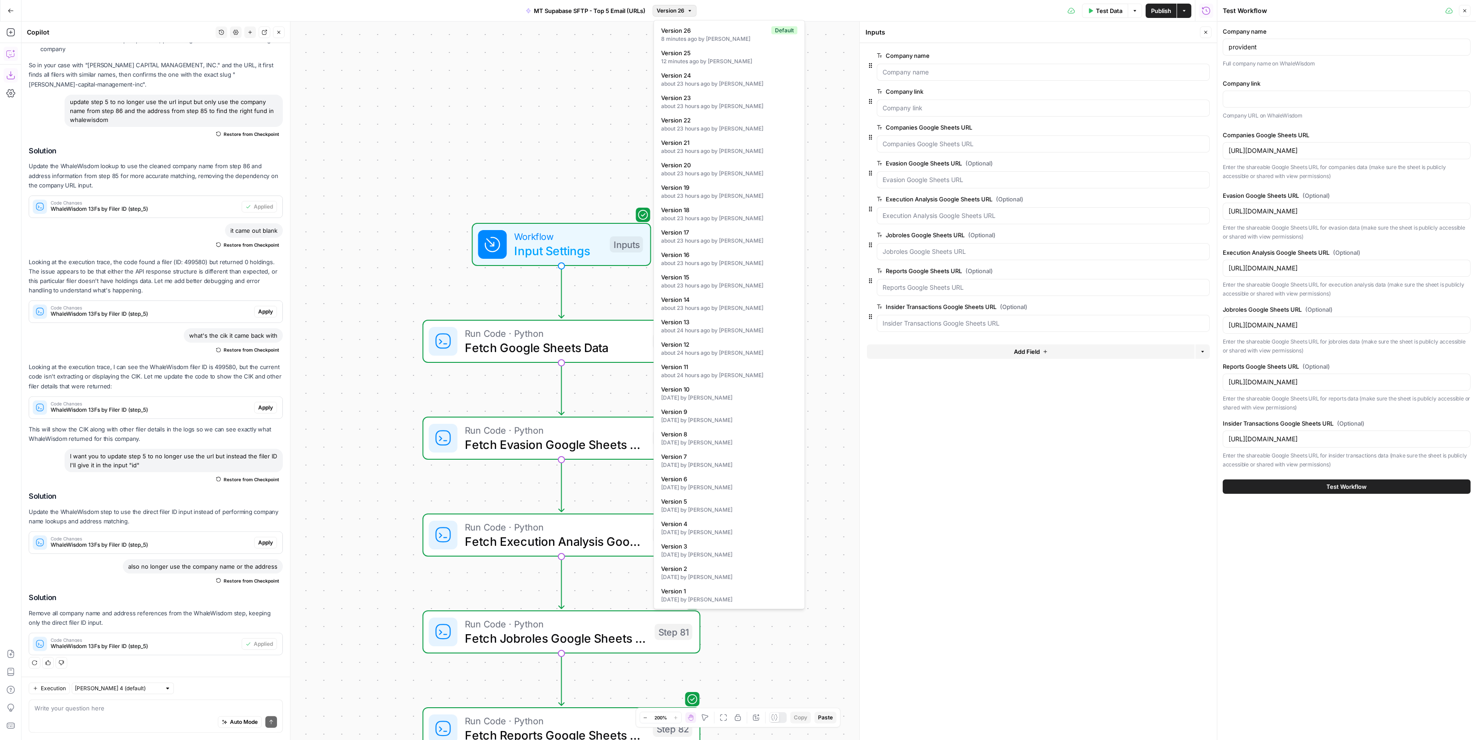
click at [684, 13] on span "Version 26" at bounding box center [671, 11] width 28 height 8
click at [705, 52] on span "Version 25" at bounding box center [727, 52] width 133 height 9
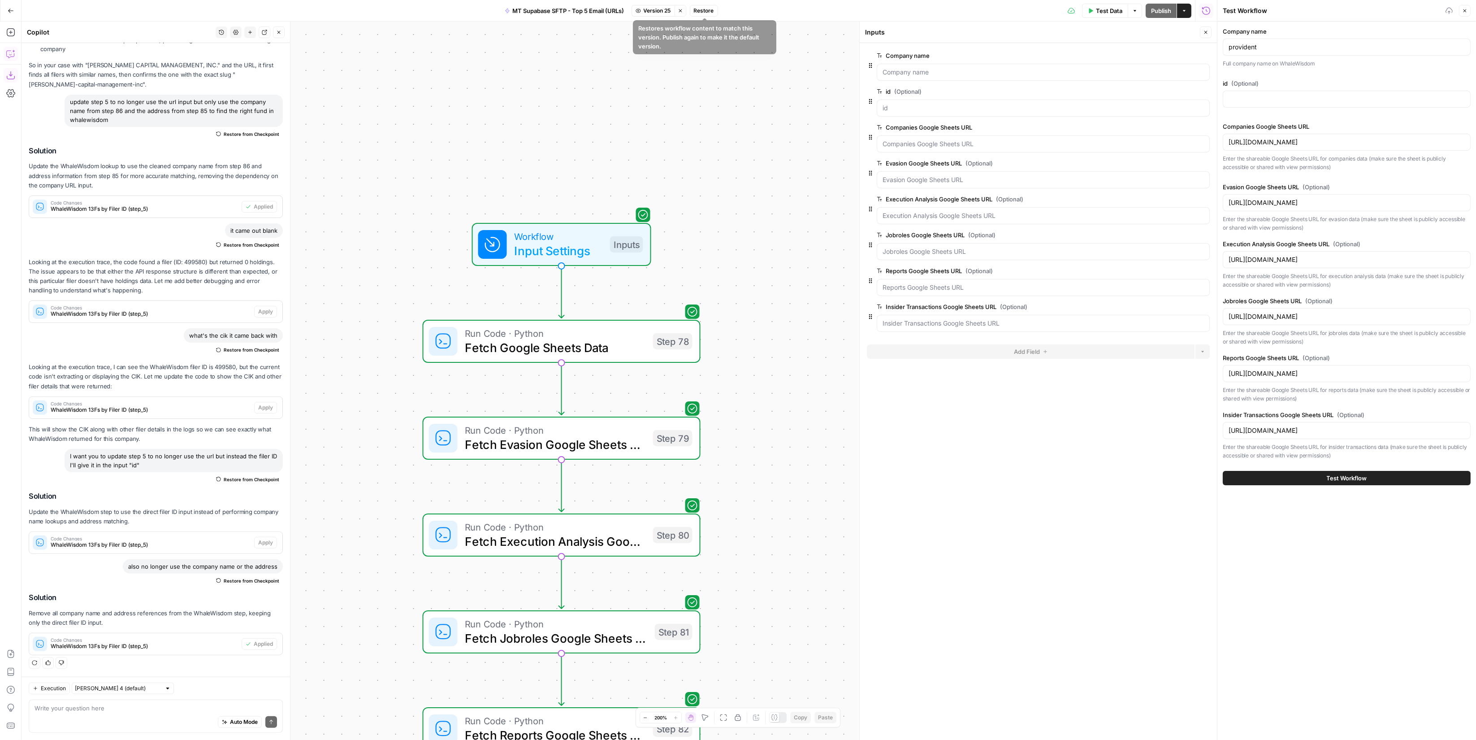
click at [711, 15] on button "Restore" at bounding box center [704, 11] width 28 height 12
click at [1312, 98] on input "id (Optional)" at bounding box center [1347, 99] width 236 height 9
click at [1256, 101] on input "id (Optional)" at bounding box center [1347, 99] width 236 height 9
paste input "3299"
type input "3299"
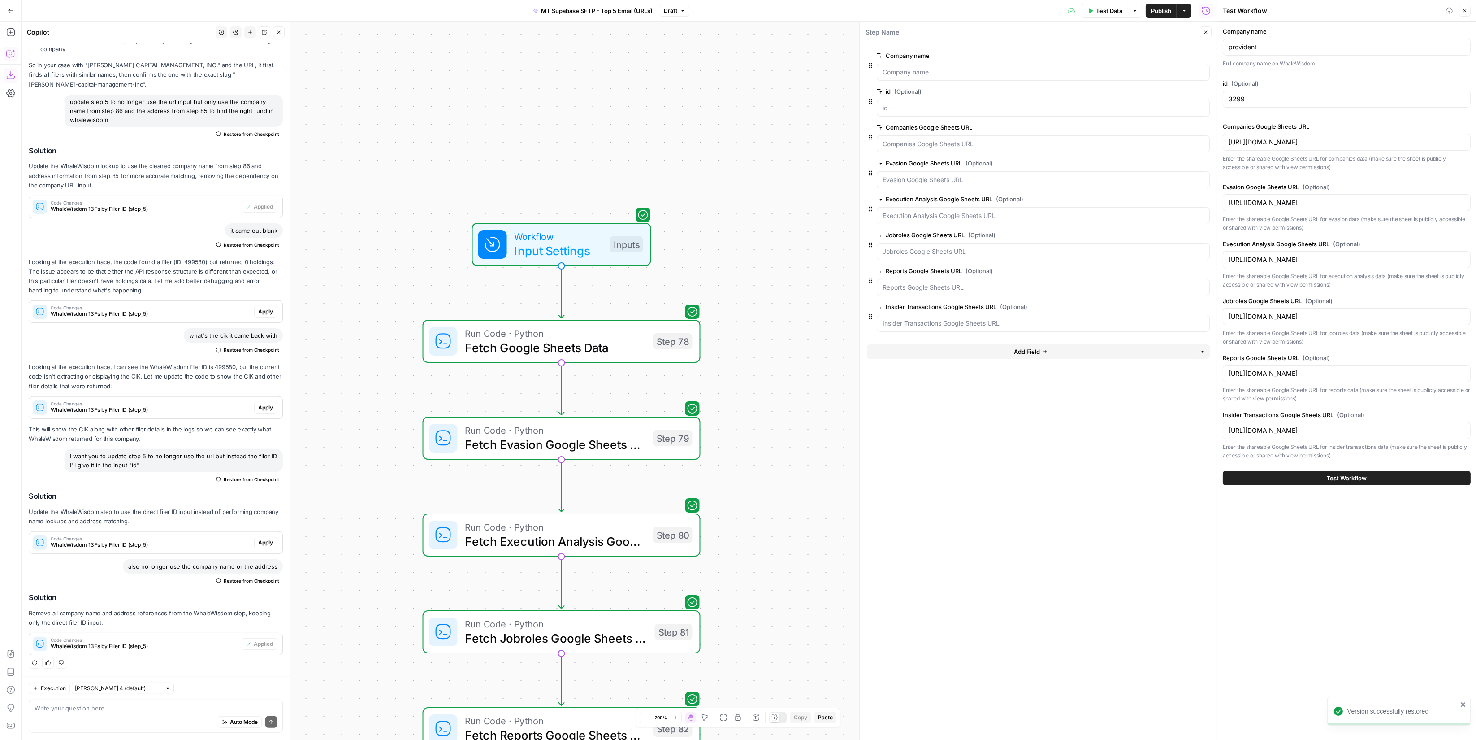
click at [1312, 472] on button "Test Workflow" at bounding box center [1347, 478] width 248 height 14
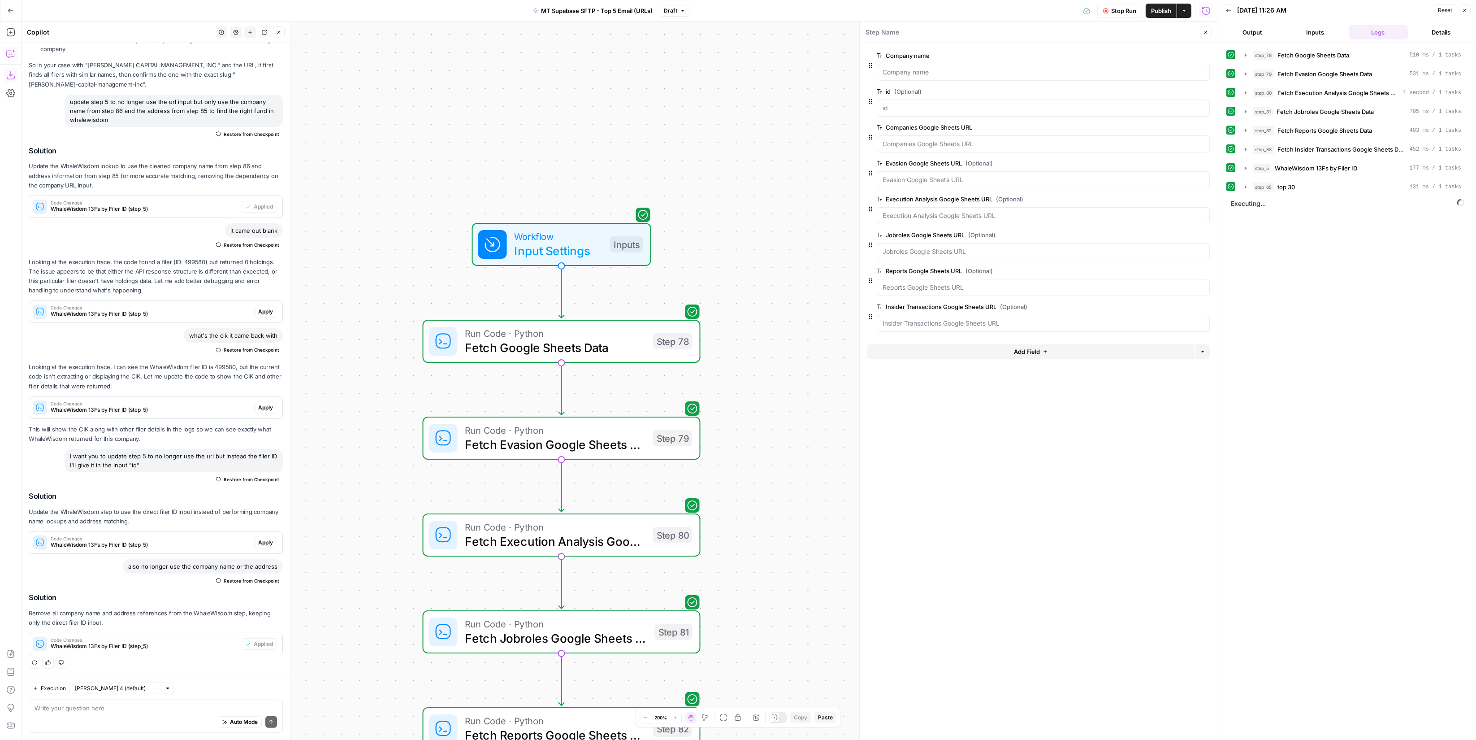
click at [1312, 161] on button "step_5 WhaleWisdom 13Fs by Filer ID 177 ms / 1 tasks" at bounding box center [1352, 168] width 227 height 14
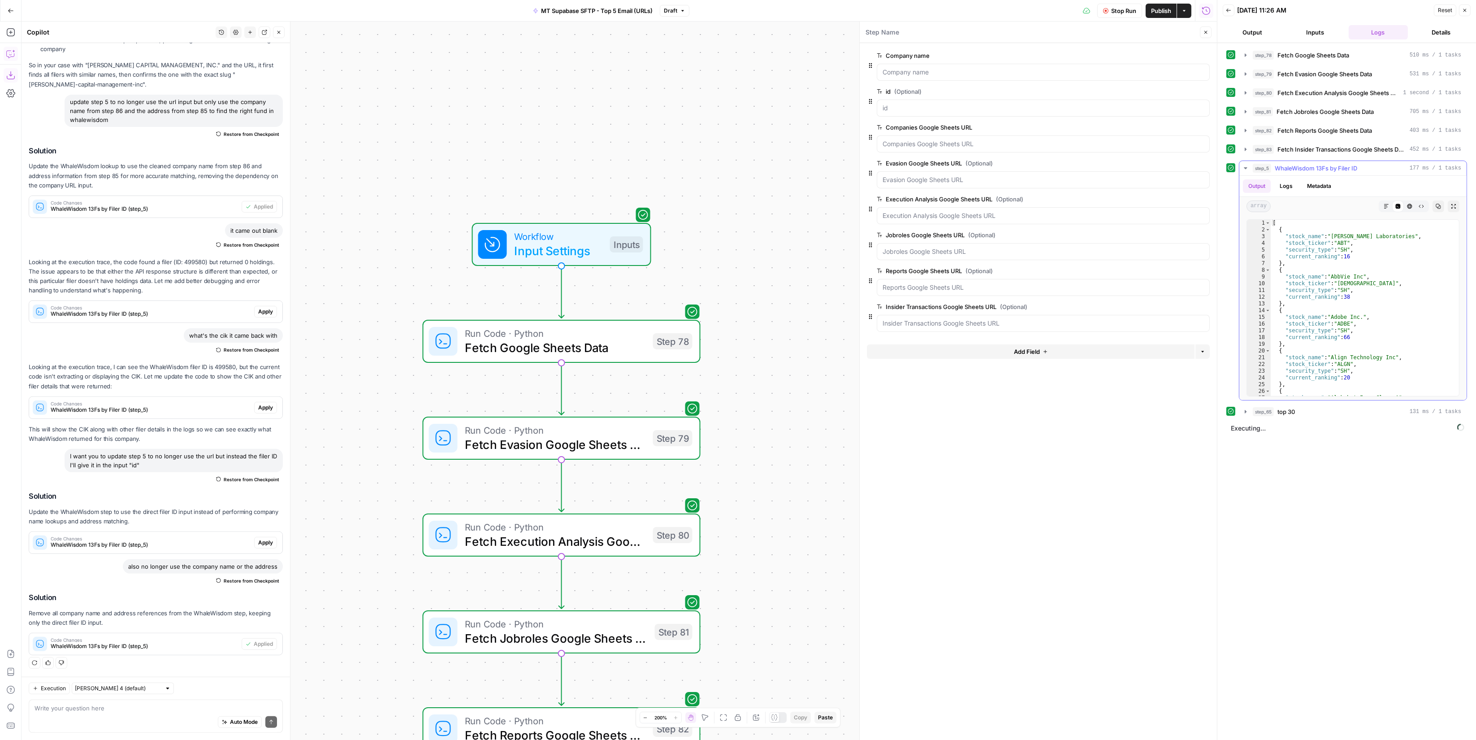
click at [1312, 164] on span "WhaleWisdom 13Fs by Filer ID" at bounding box center [1316, 168] width 82 height 9
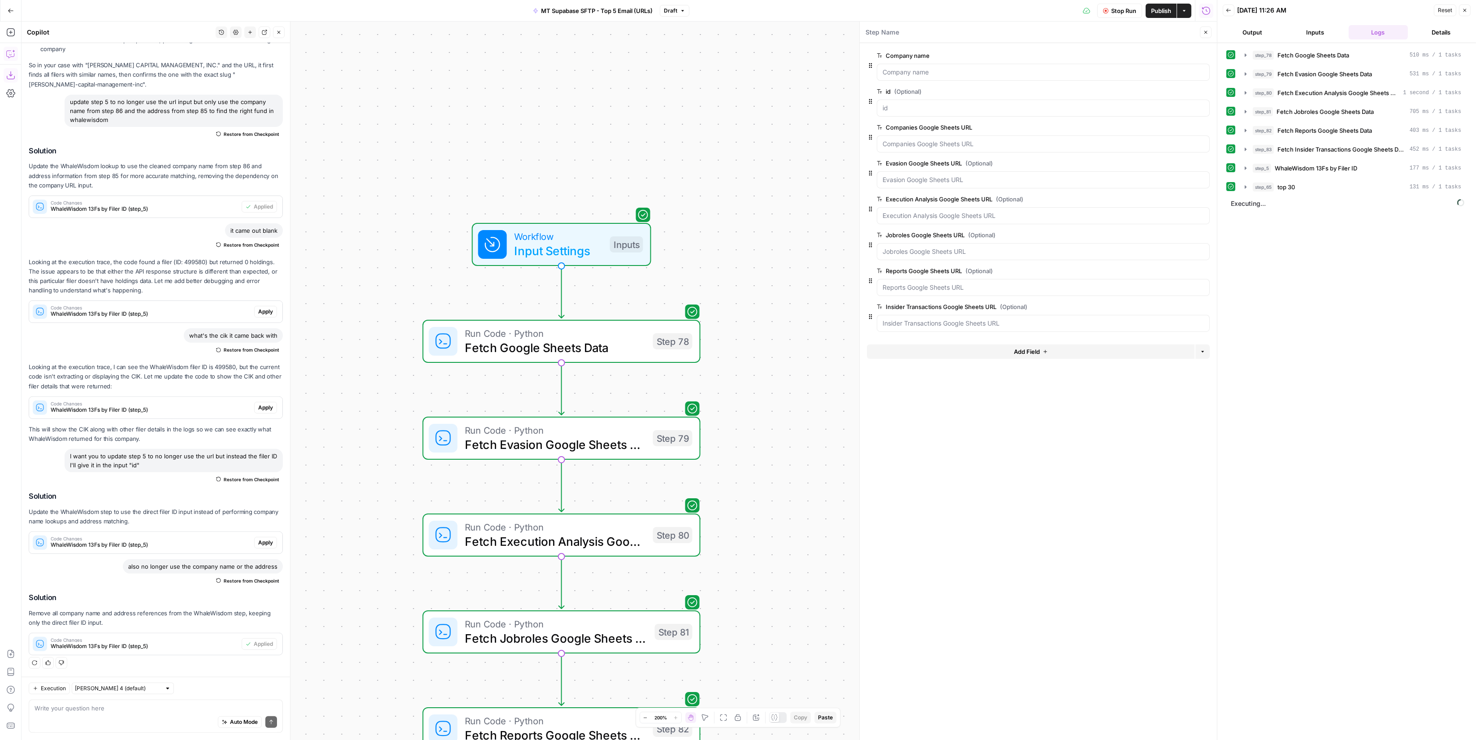
click at [1120, 11] on span "Stop Run" at bounding box center [1123, 10] width 25 height 9
click at [1173, 15] on button "Publish" at bounding box center [1161, 11] width 31 height 14
drag, startPoint x: 1156, startPoint y: 13, endPoint x: 1112, endPoint y: 1, distance: 46.3
click at [1156, 12] on span "Publish" at bounding box center [1161, 10] width 20 height 9
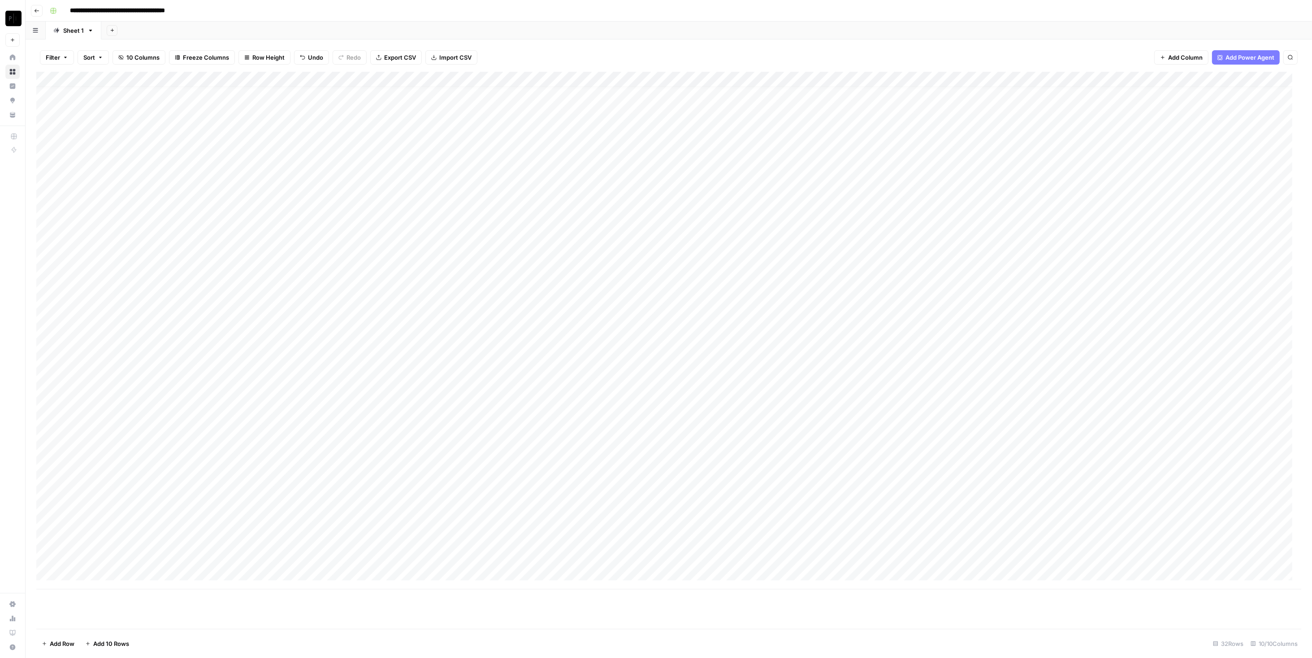
scroll to position [9, 0]
click at [237, 439] on div "Add Column" at bounding box center [668, 330] width 1265 height 517
click at [237, 439] on textarea "**********" at bounding box center [273, 436] width 154 height 13
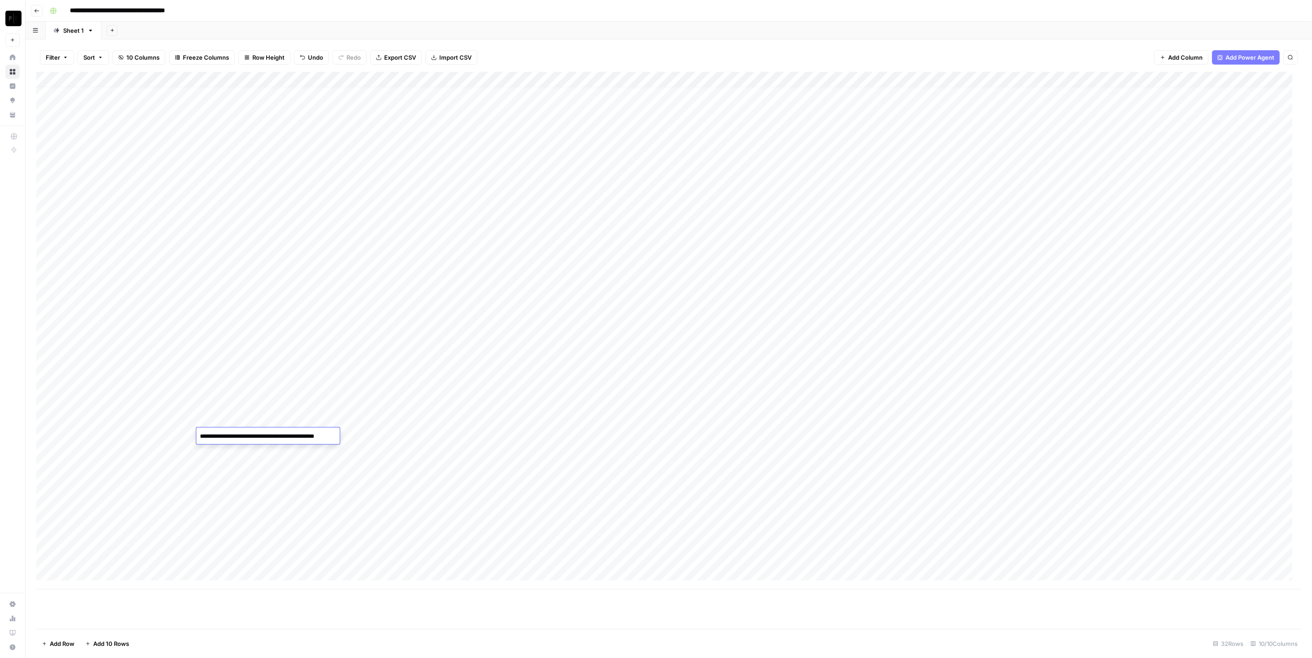
click at [237, 439] on textarea "**********" at bounding box center [273, 436] width 154 height 13
click at [133, 438] on div "Add Column" at bounding box center [668, 330] width 1265 height 517
click at [134, 438] on div "Add Column" at bounding box center [668, 330] width 1265 height 517
click at [134, 438] on textarea "**********" at bounding box center [138, 436] width 143 height 13
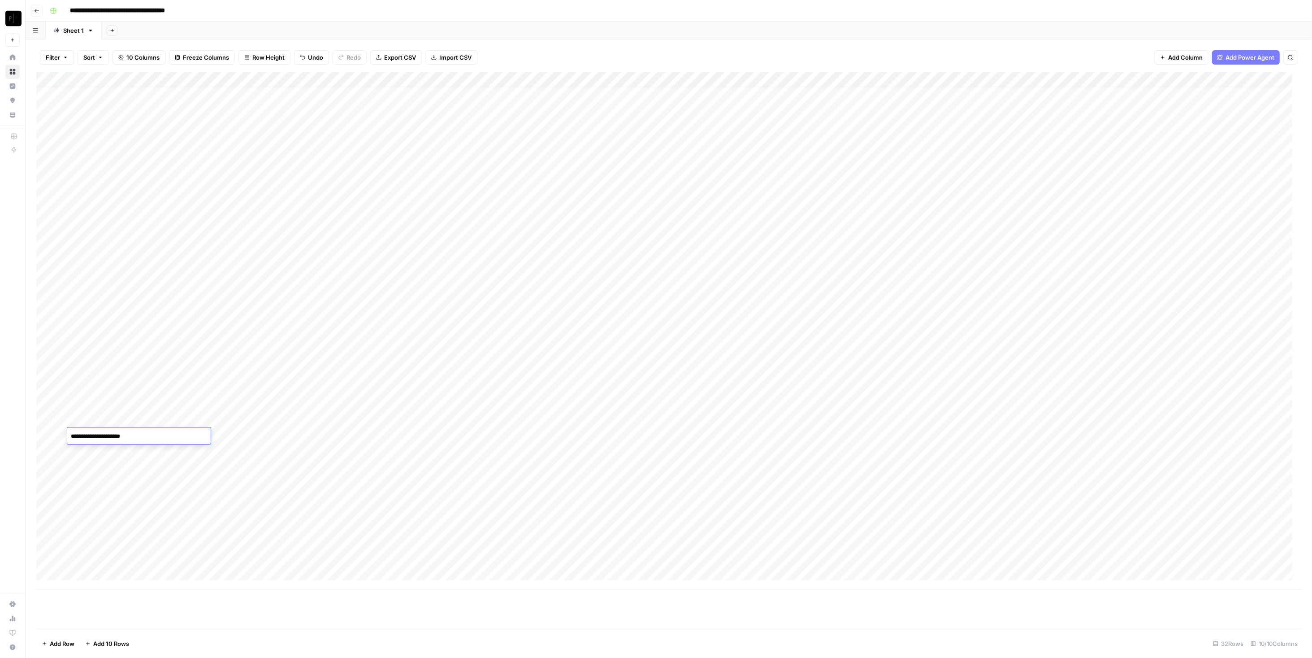
click at [150, 436] on textarea "**********" at bounding box center [138, 436] width 143 height 13
click at [19, 19] on div "P" at bounding box center [13, 18] width 16 height 16
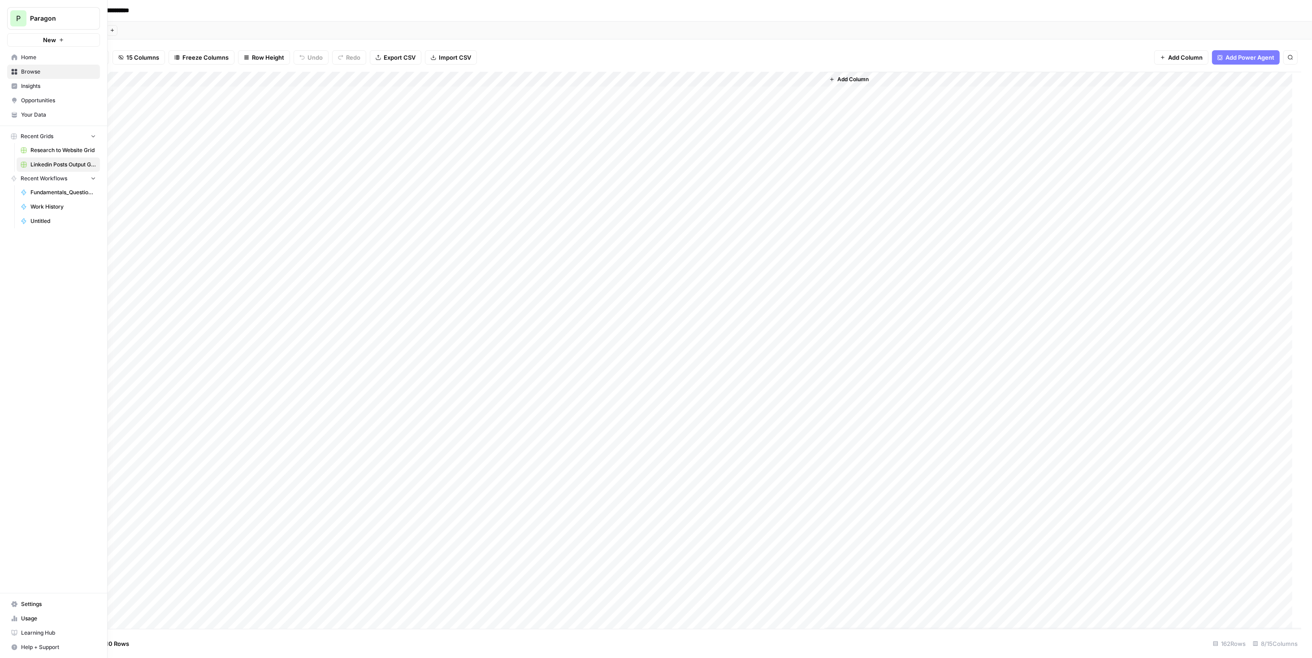
click at [17, 17] on span "P" at bounding box center [18, 18] width 4 height 11
click at [96, 121] on span "Paragon Intel - Bill / Ty / Colby R&D" at bounding box center [86, 124] width 118 height 9
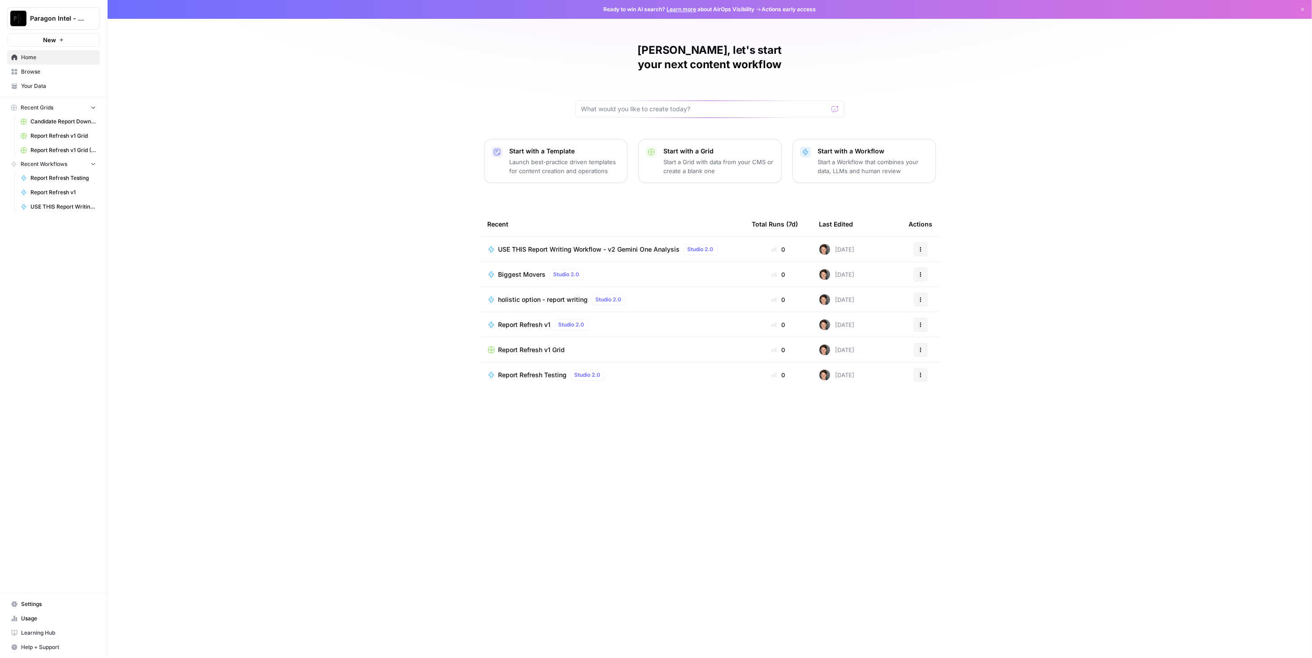
click at [543, 245] on span "USE THIS Report Writing Workflow - v2 Gemini One Analysis" at bounding box center [589, 249] width 182 height 9
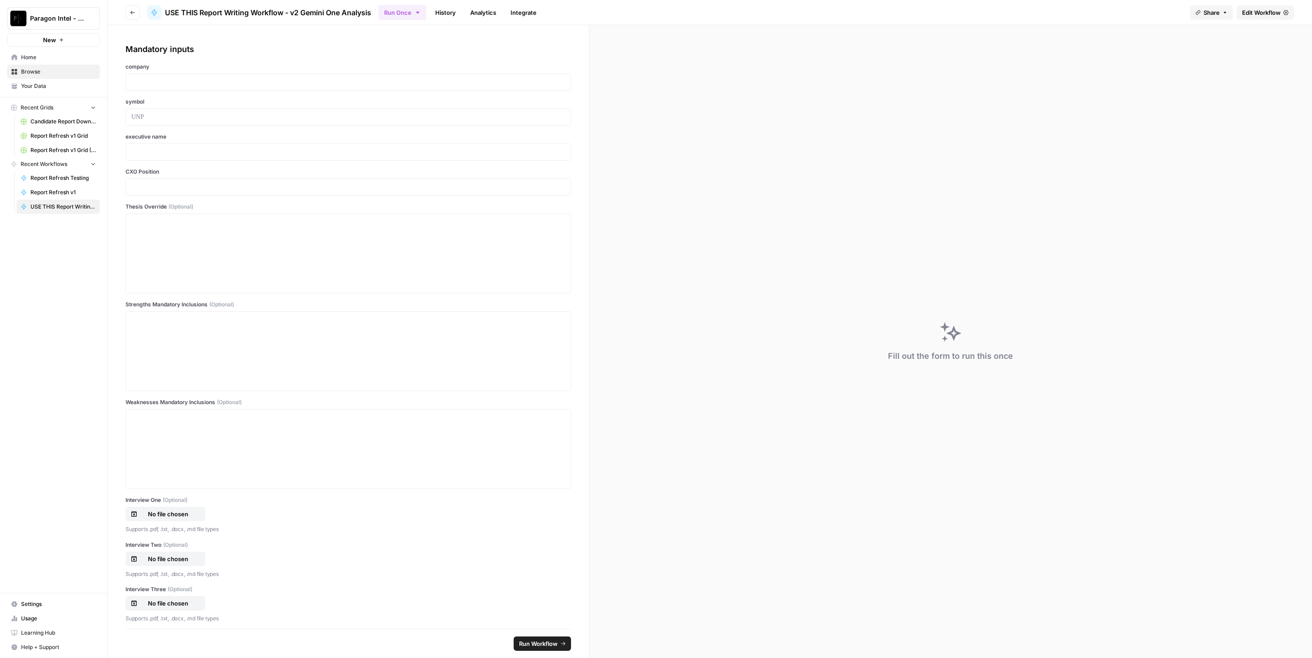
click at [438, 13] on link "History" at bounding box center [445, 12] width 31 height 14
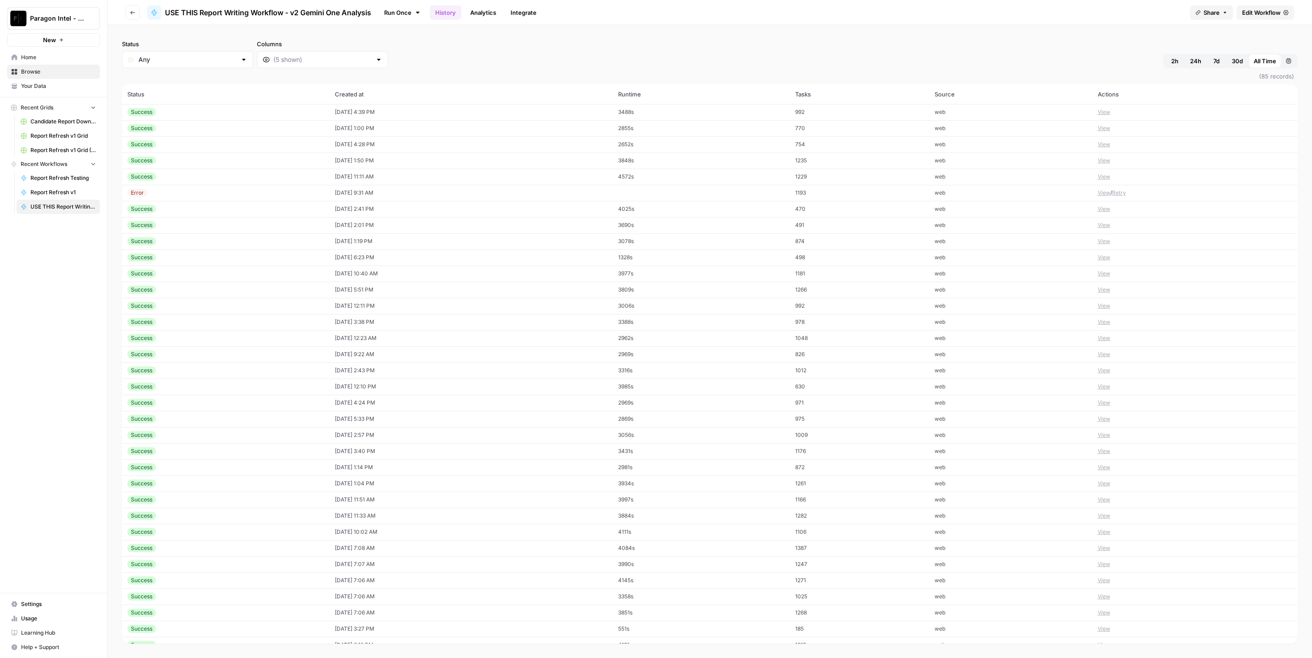
click at [1098, 111] on button "View" at bounding box center [1104, 112] width 13 height 8
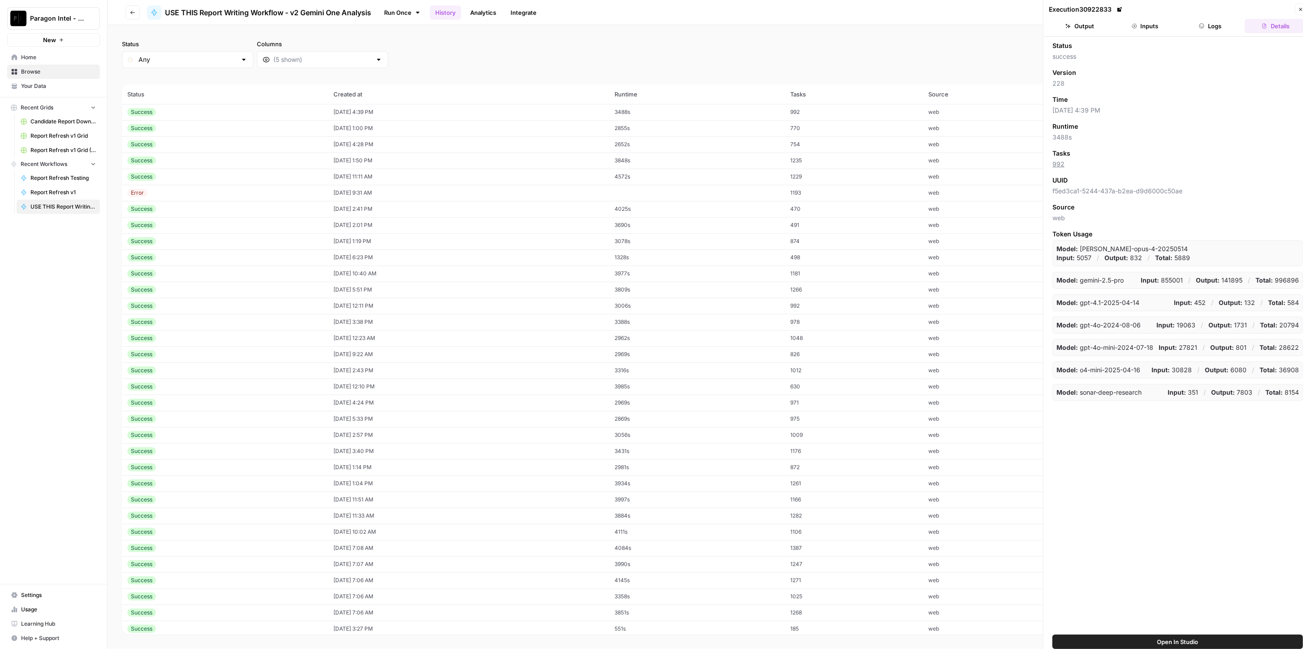
click at [1120, 9] on icon at bounding box center [1119, 9] width 5 height 5
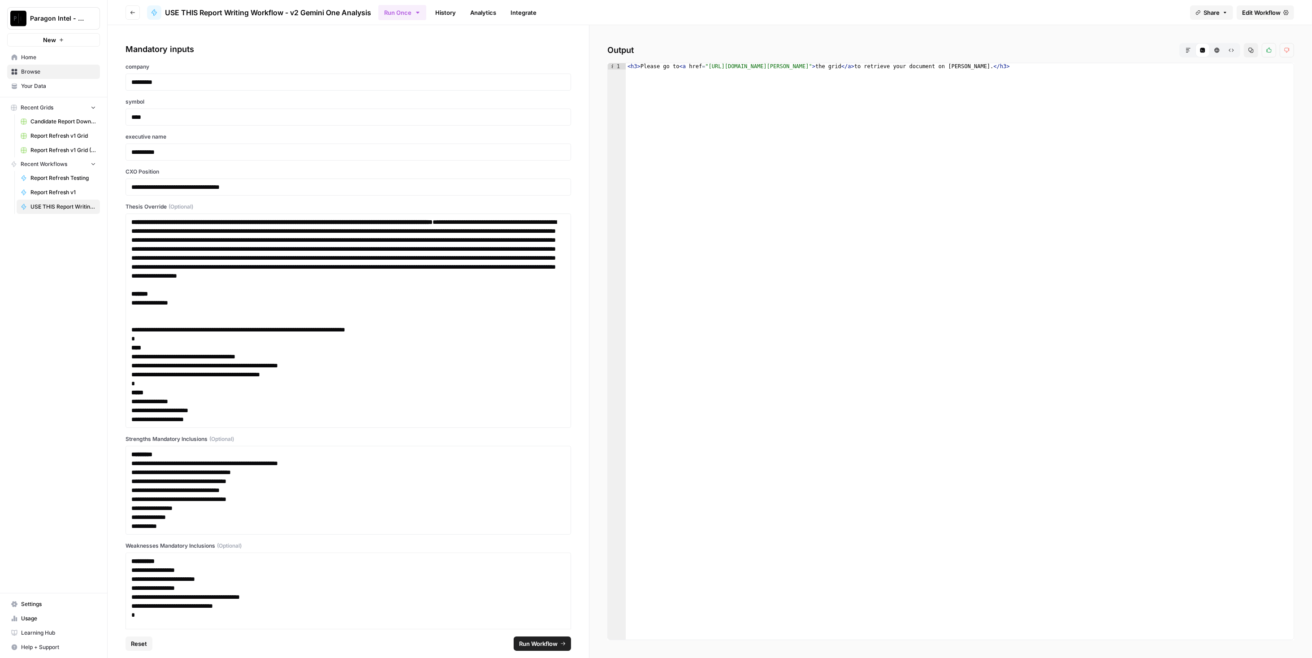
click at [559, 645] on button "Run Workflow" at bounding box center [542, 643] width 57 height 14
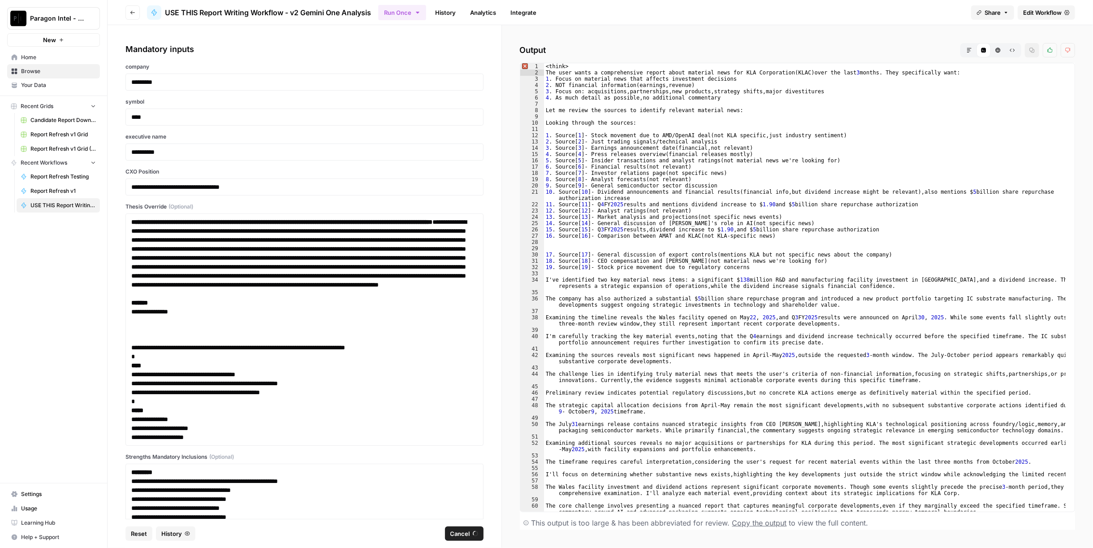
click at [232, 11] on span "USE THIS Report Writing Workflow - v2 Gemini One Analysis" at bounding box center [268, 12] width 206 height 11
click at [459, 17] on link "History" at bounding box center [445, 12] width 31 height 14
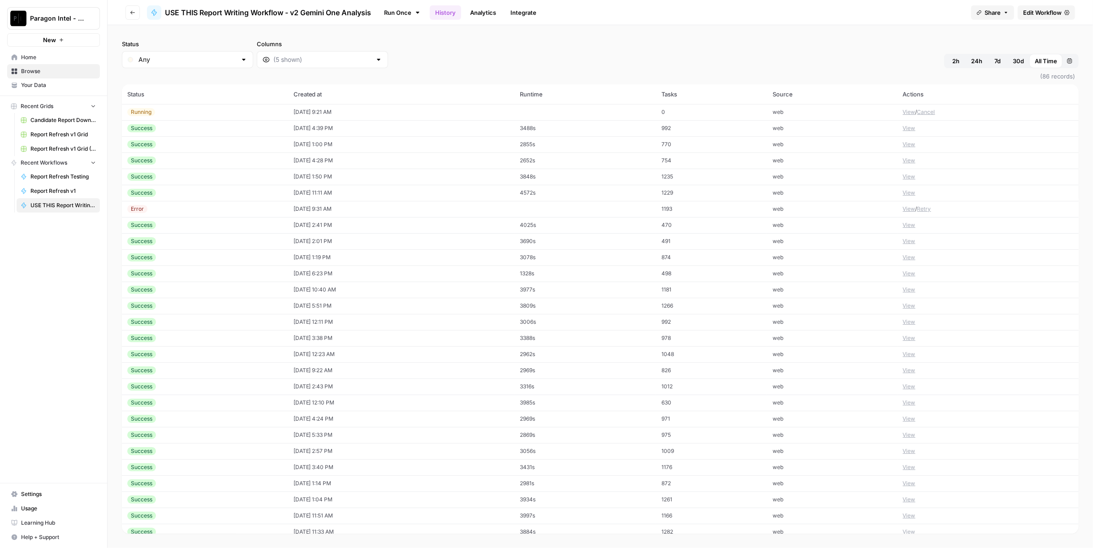
click at [1056, 15] on span "Edit Workflow" at bounding box center [1042, 12] width 39 height 9
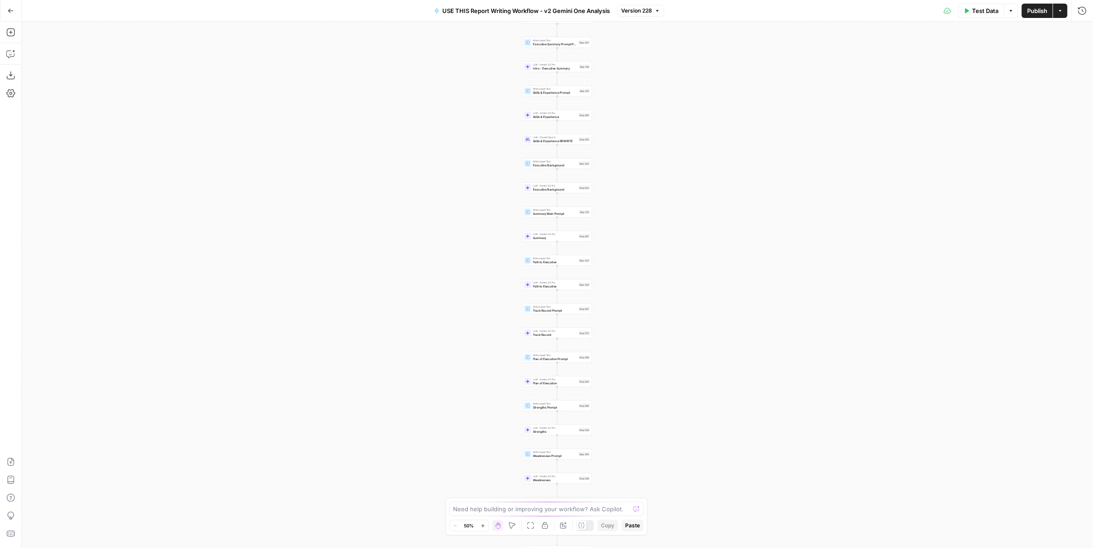
click at [630, 9] on span "Version 228" at bounding box center [636, 11] width 31 height 8
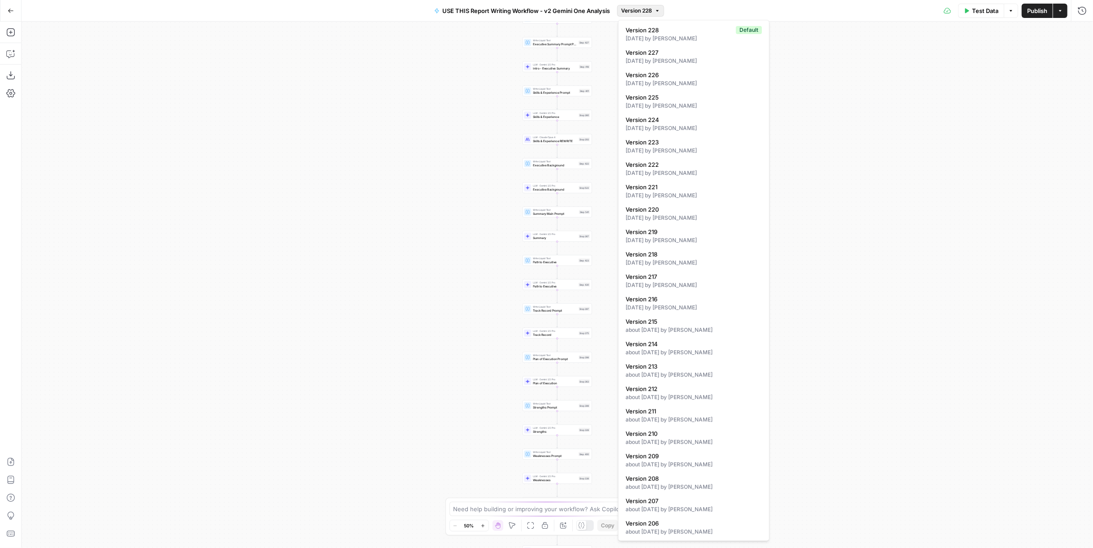
click at [891, 73] on div "true false Workflow Input Settings Inputs Write Liquid Text COMPANY RESEARCH St…" at bounding box center [558, 285] width 1072 height 526
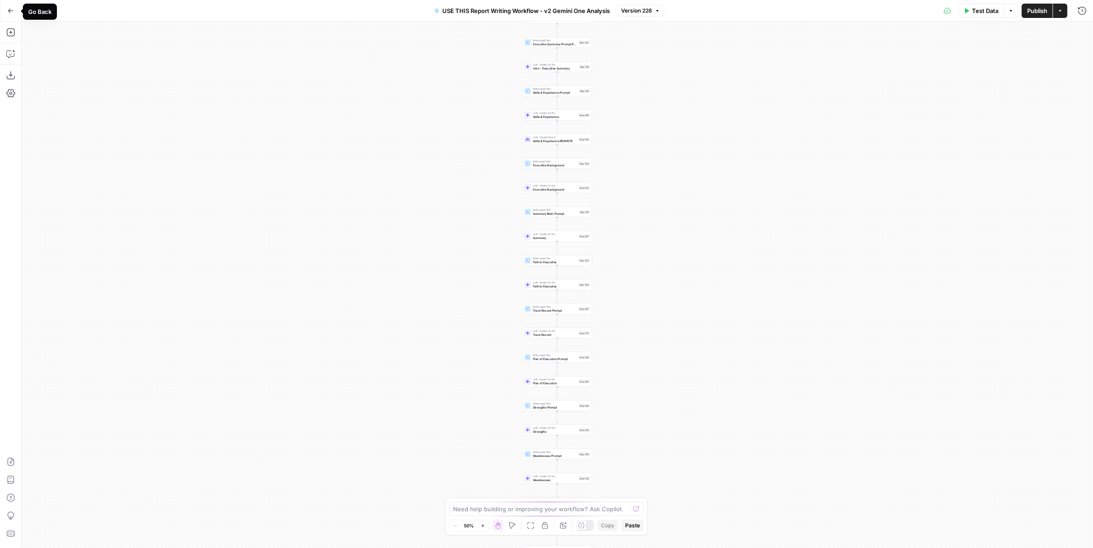
click at [9, 11] on icon "button" at bounding box center [10, 11] width 5 height 4
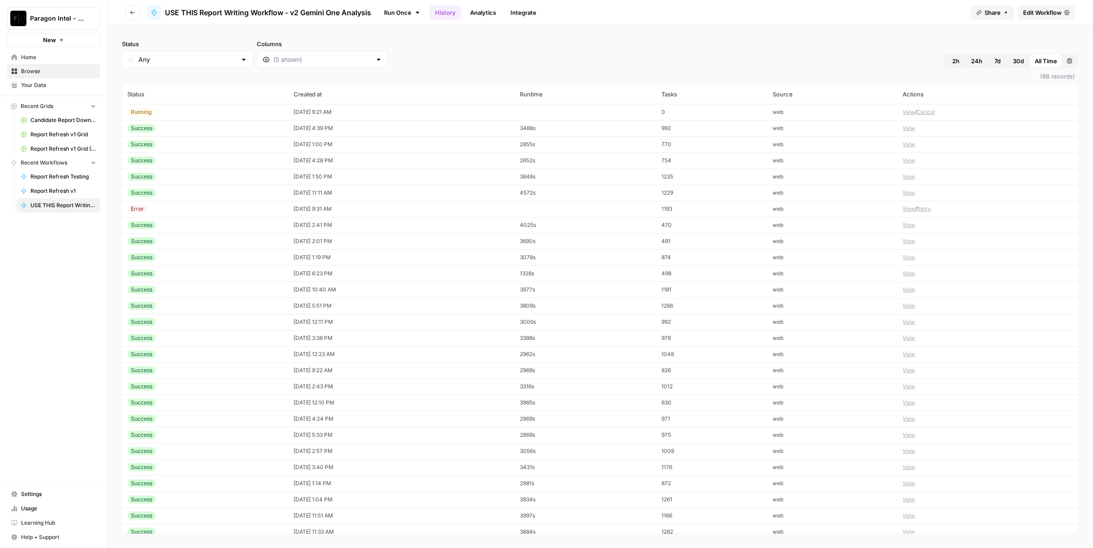
click at [903, 111] on button "View" at bounding box center [909, 112] width 13 height 8
click at [985, 26] on button "Logs" at bounding box center [992, 26] width 62 height 14
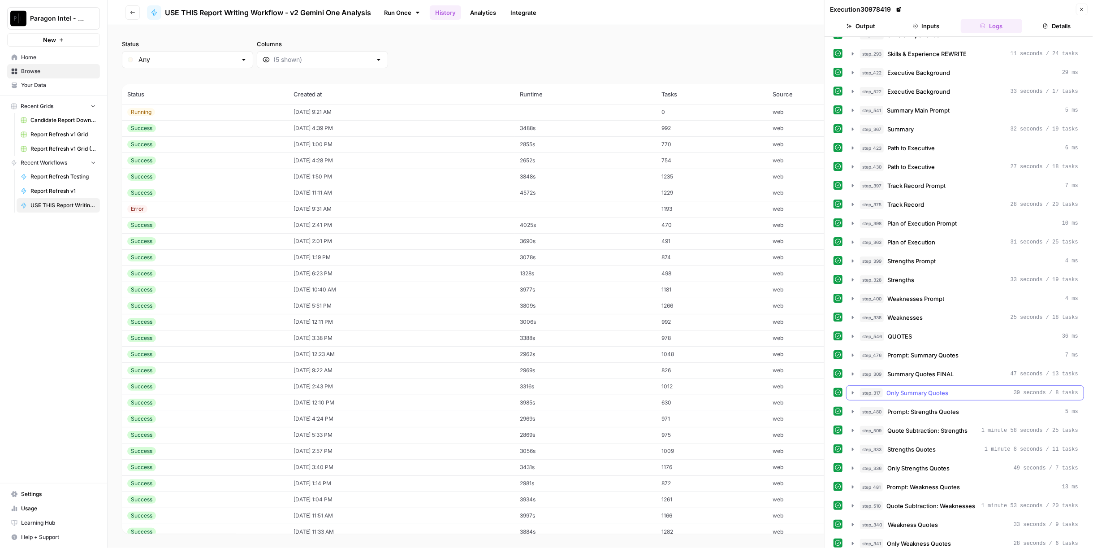
scroll to position [693, 0]
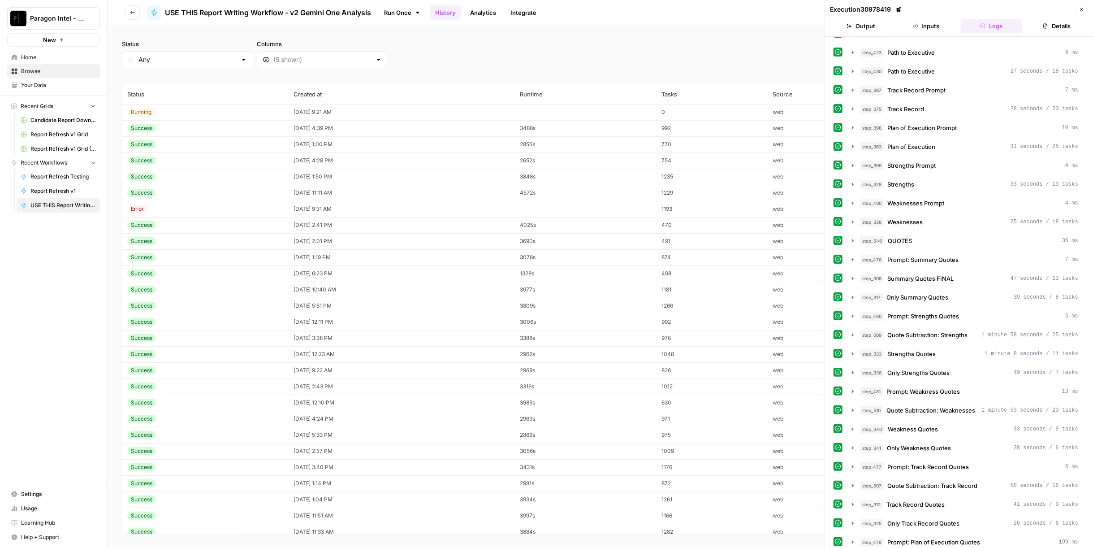
click at [1082, 7] on icon "button" at bounding box center [1081, 9] width 5 height 5
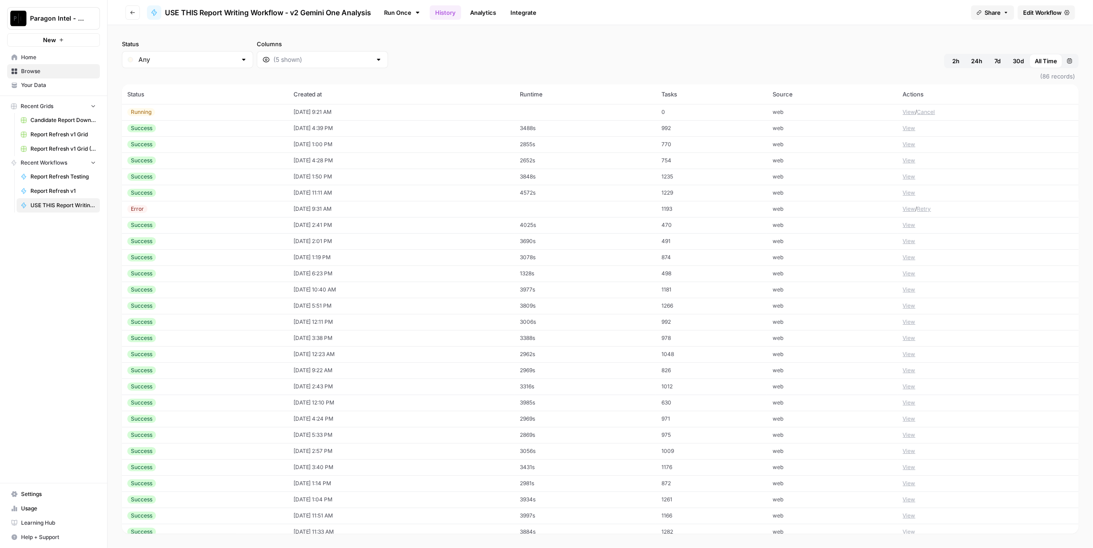
click at [907, 126] on button "View" at bounding box center [909, 128] width 13 height 8
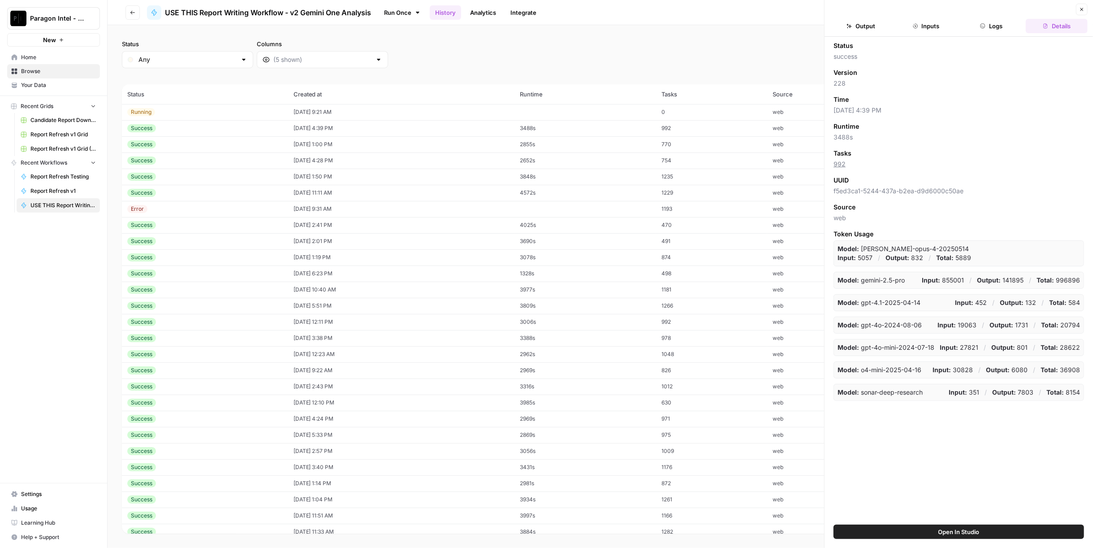
click at [874, 29] on button "Output" at bounding box center [861, 26] width 62 height 14
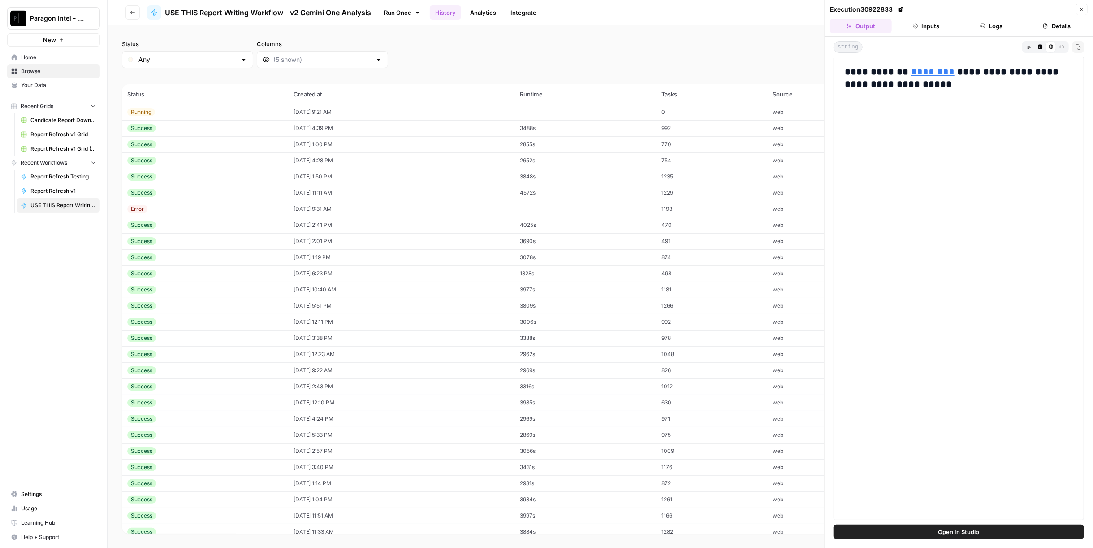
click at [926, 71] on link "********" at bounding box center [932, 72] width 43 height 10
click at [365, 130] on td "10/08/25 at 4:39 PM" at bounding box center [401, 128] width 226 height 16
click at [990, 26] on button "Logs" at bounding box center [992, 26] width 62 height 14
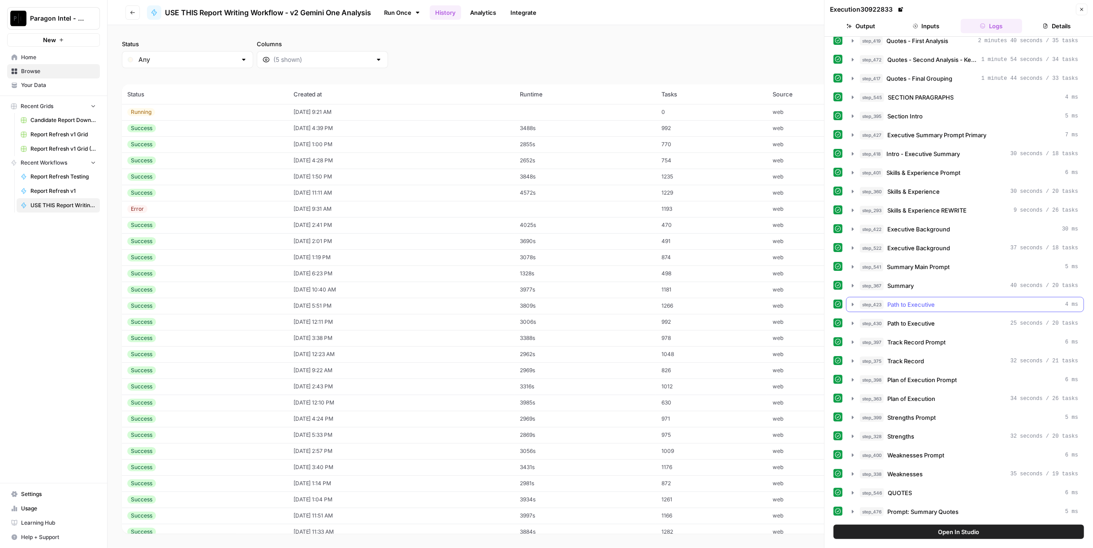
scroll to position [242, 0]
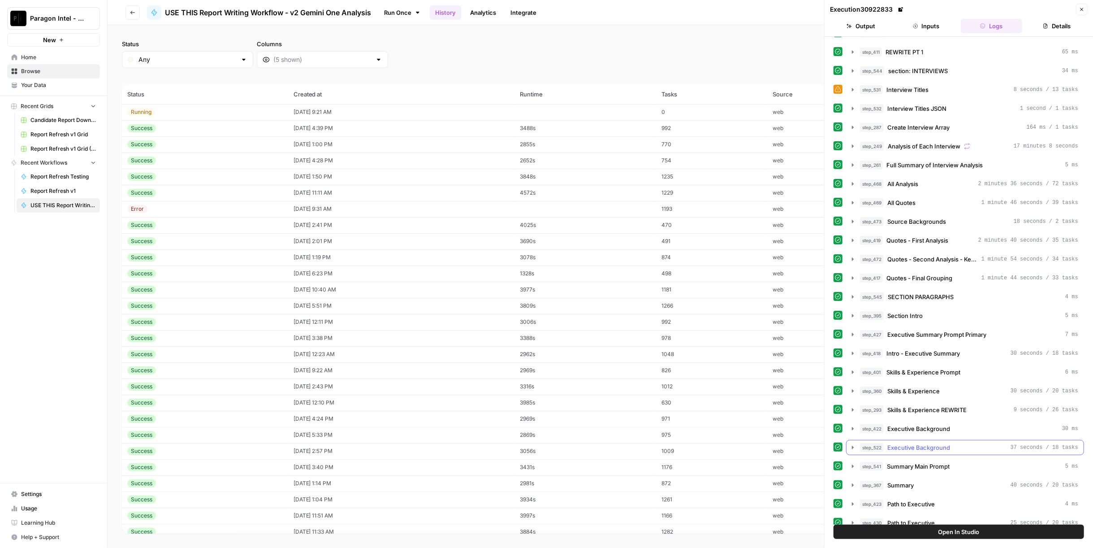
click at [955, 440] on button "step_522 Executive Background 37 seconds / 18 tasks" at bounding box center [965, 447] width 237 height 14
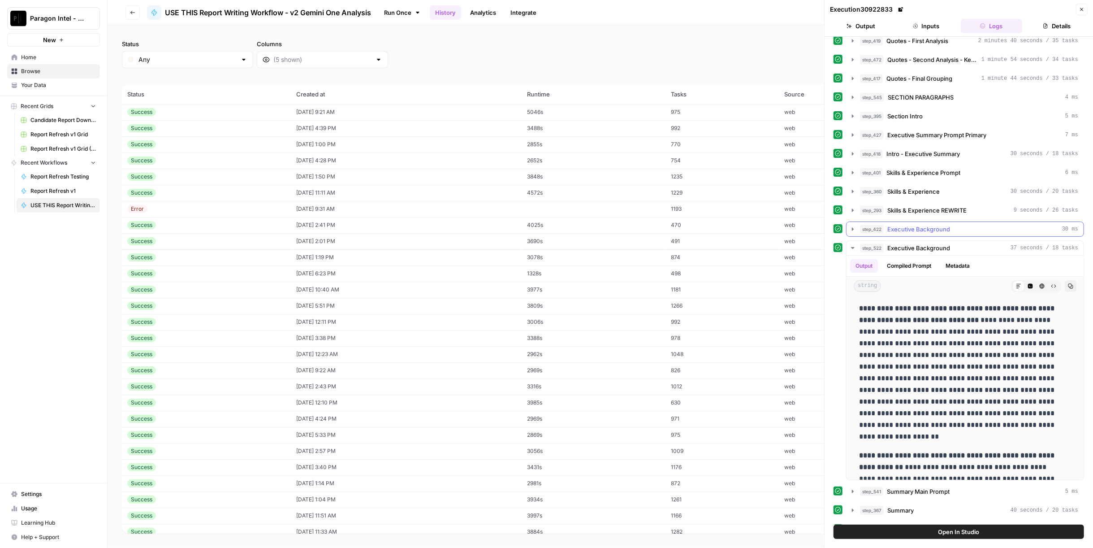
scroll to position [491, 0]
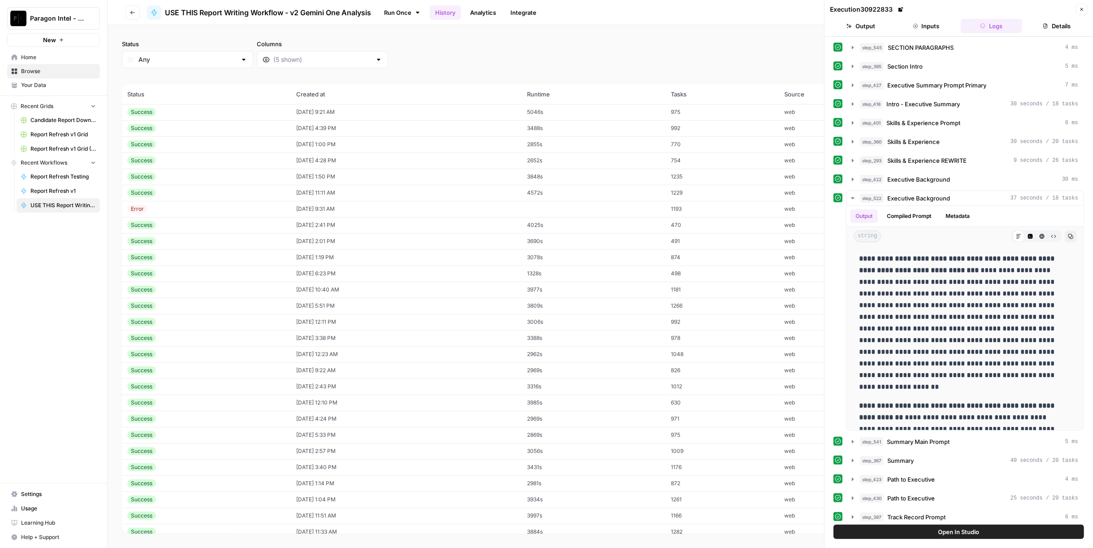
click at [326, 116] on td "10/09/25 at 9:21 AM" at bounding box center [406, 112] width 230 height 16
click at [1078, 8] on button "Close" at bounding box center [1082, 10] width 12 height 12
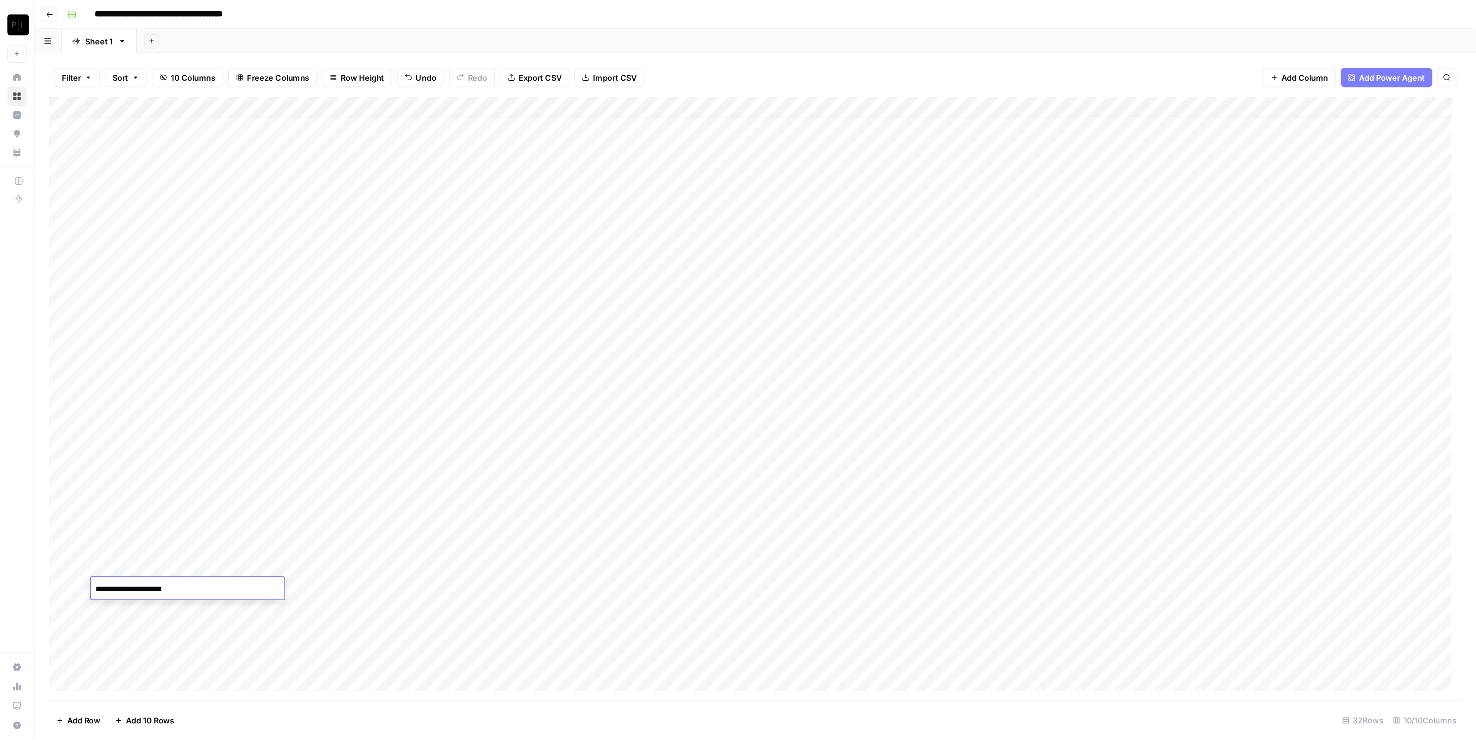
scroll to position [7, 0]
click at [250, 333] on div "Add Column" at bounding box center [559, 295] width 1046 height 447
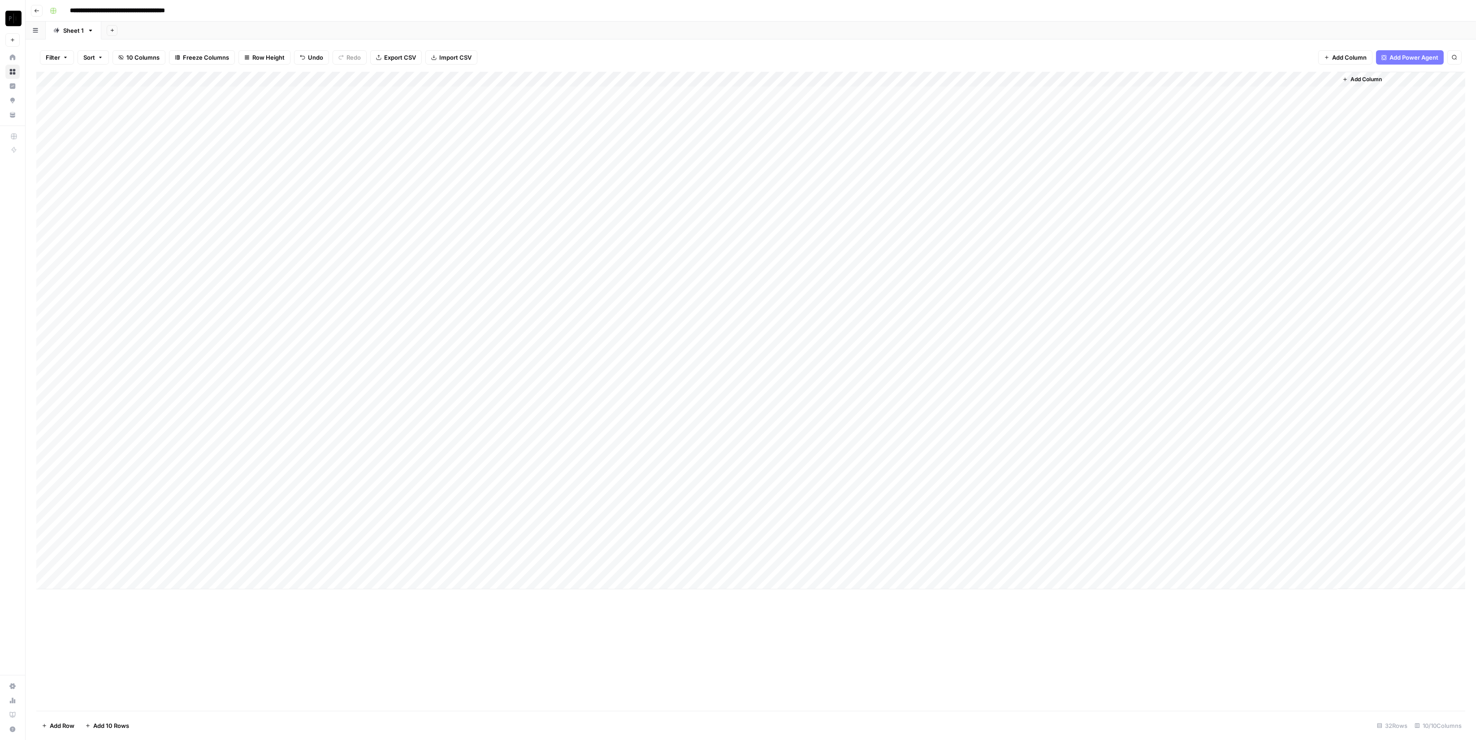
click at [104, 428] on div "Add Column" at bounding box center [750, 330] width 1429 height 517
click at [104, 428] on textarea "**********" at bounding box center [138, 430] width 143 height 13
click at [107, 411] on div "Add Column" at bounding box center [750, 330] width 1429 height 517
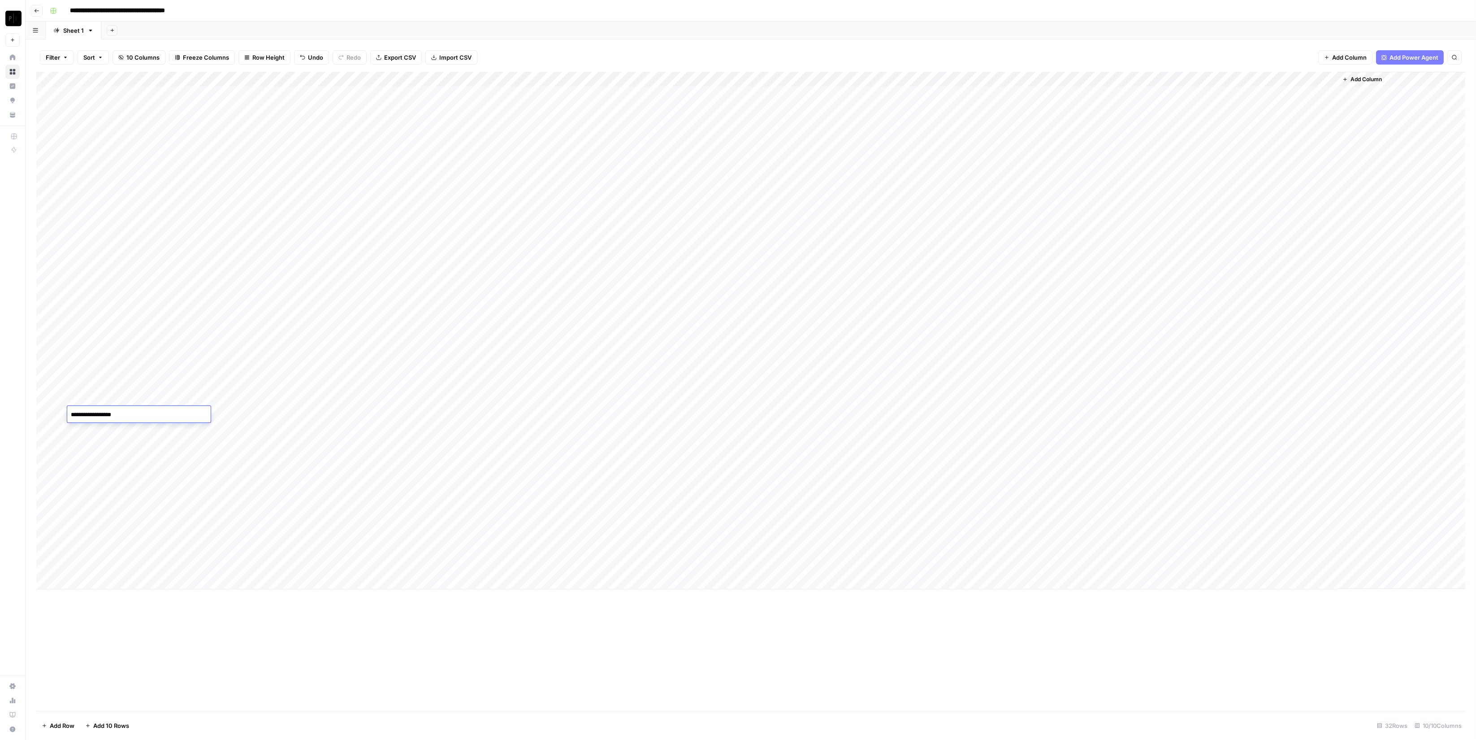
click at [107, 411] on textarea "**********" at bounding box center [138, 414] width 143 height 13
click at [431, 547] on div "Add Column" at bounding box center [750, 330] width 1429 height 517
click at [427, 547] on div "Add Column" at bounding box center [750, 391] width 1429 height 639
click at [130, 431] on div "Add Column" at bounding box center [750, 330] width 1429 height 517
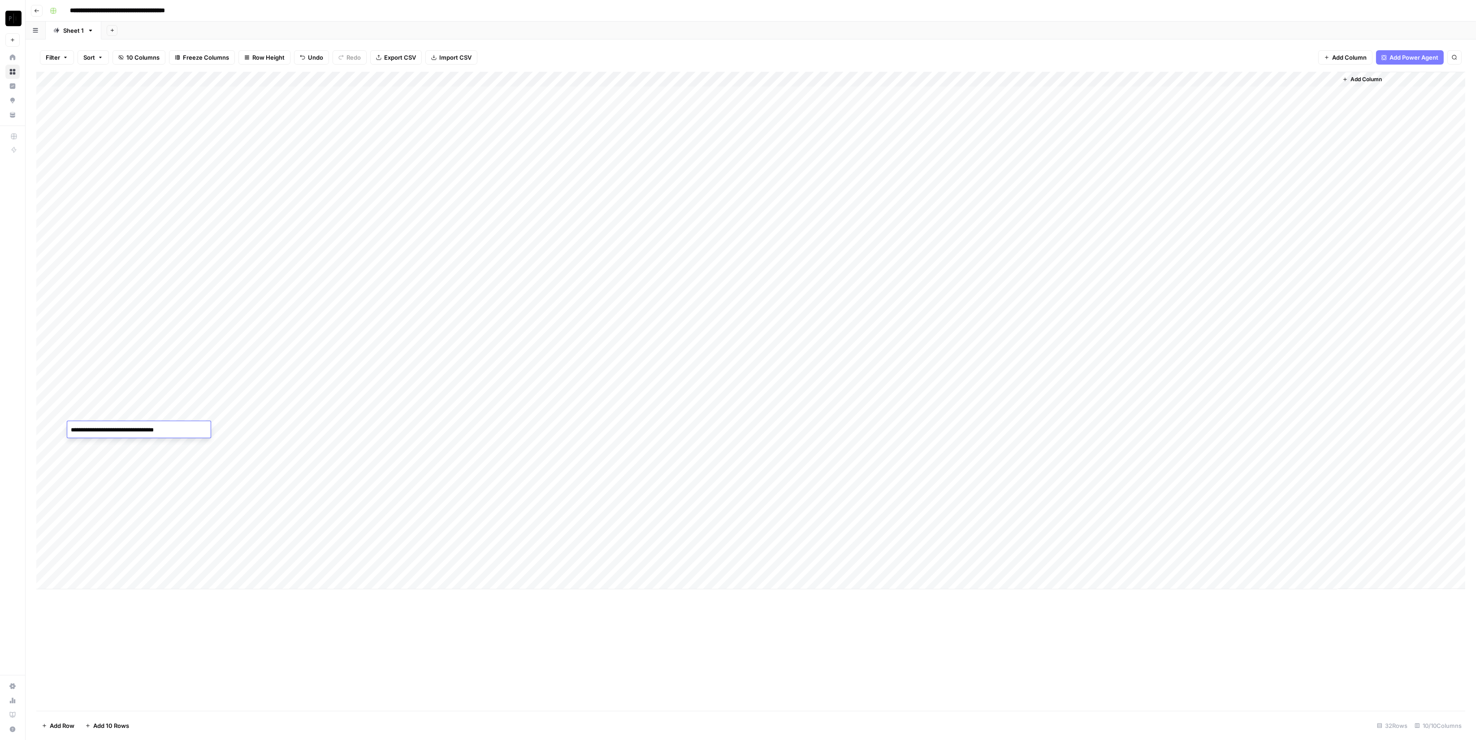
click at [130, 431] on textarea "**********" at bounding box center [138, 430] width 143 height 13
click at [305, 547] on div "Add Column" at bounding box center [750, 391] width 1429 height 639
click at [1093, 58] on span "Add Column" at bounding box center [1349, 57] width 35 height 9
click at [1093, 56] on button "Text" at bounding box center [1387, 58] width 168 height 14
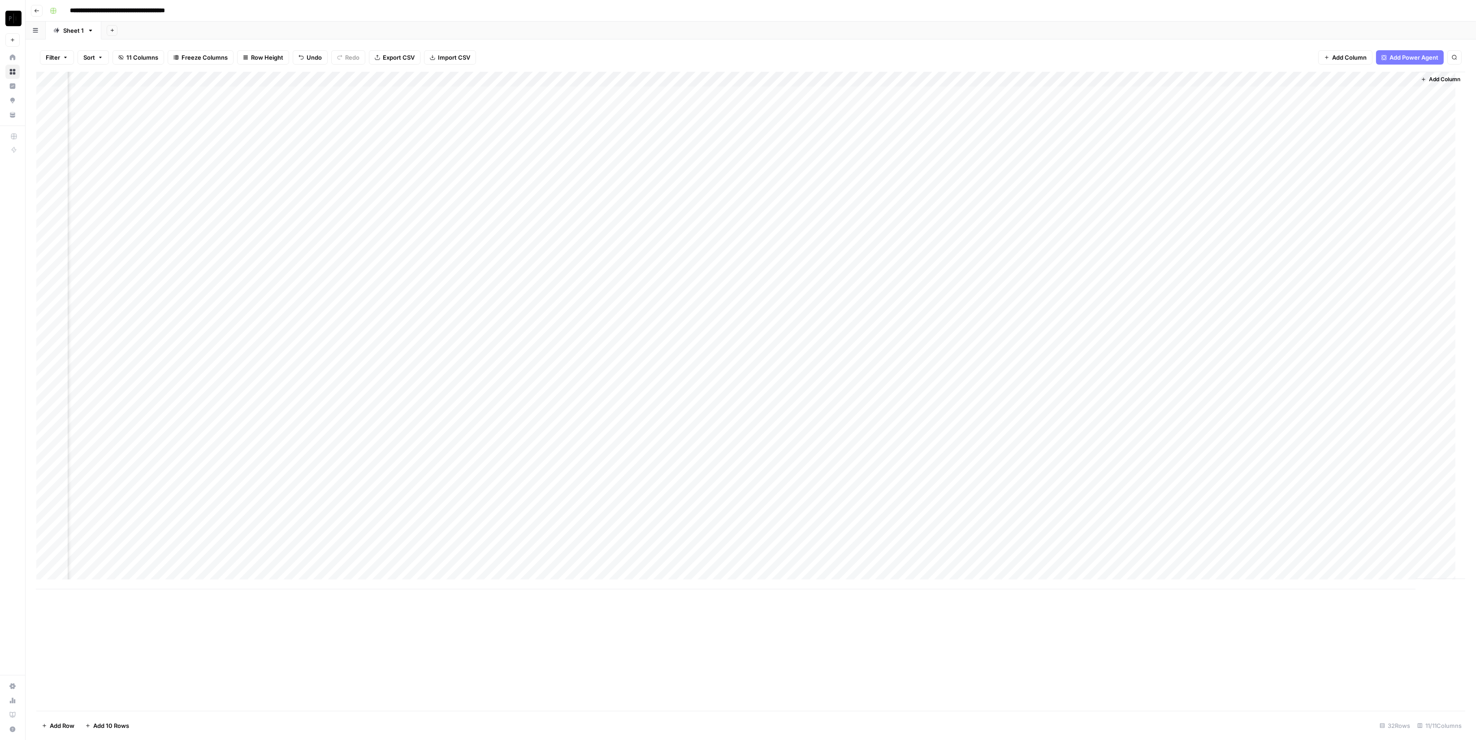
click at [1093, 82] on div "Add Column" at bounding box center [750, 330] width 1429 height 517
click at [1093, 98] on input "New Column" at bounding box center [1329, 100] width 91 height 9
click at [1093, 97] on input "New Column" at bounding box center [1329, 100] width 91 height 9
click at [1093, 96] on input "New Column" at bounding box center [1329, 100] width 91 height 9
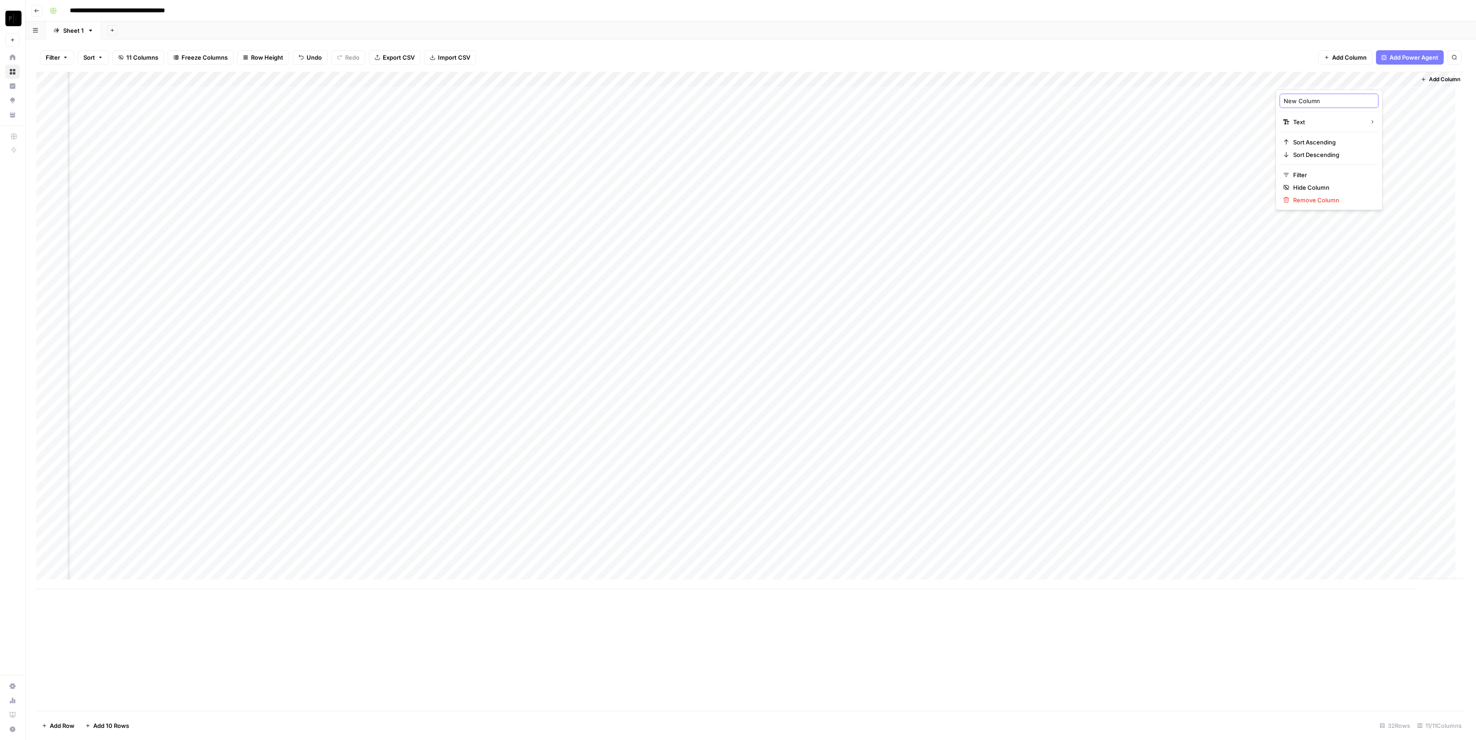
click at [1093, 96] on input "New Column" at bounding box center [1329, 100] width 91 height 9
type input "id"
click at [1093, 33] on div "Add Sheet" at bounding box center [788, 31] width 1375 height 18
drag, startPoint x: 1323, startPoint y: 81, endPoint x: 167, endPoint y: 119, distance: 1157.1
click at [167, 119] on div "Add Column" at bounding box center [750, 330] width 1429 height 517
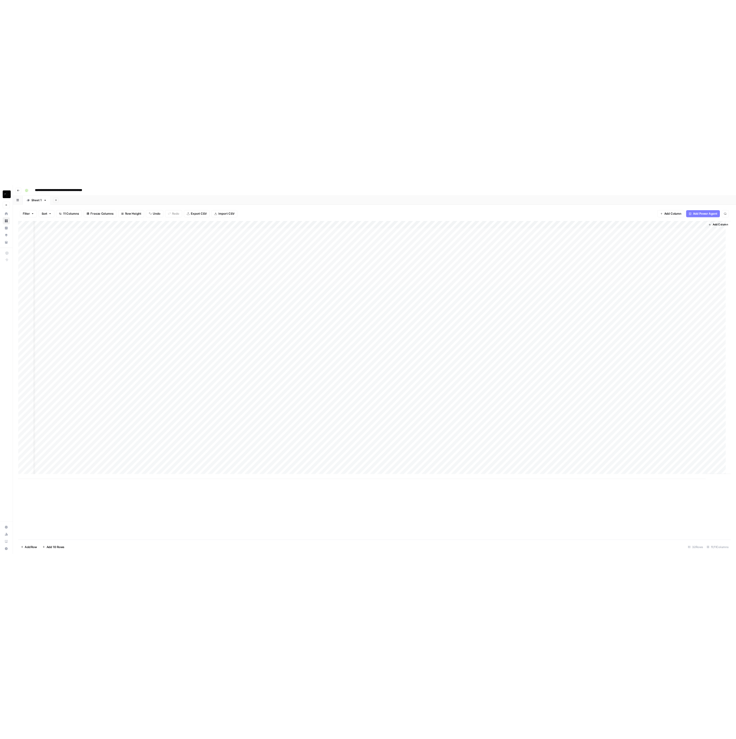
scroll to position [0, 0]
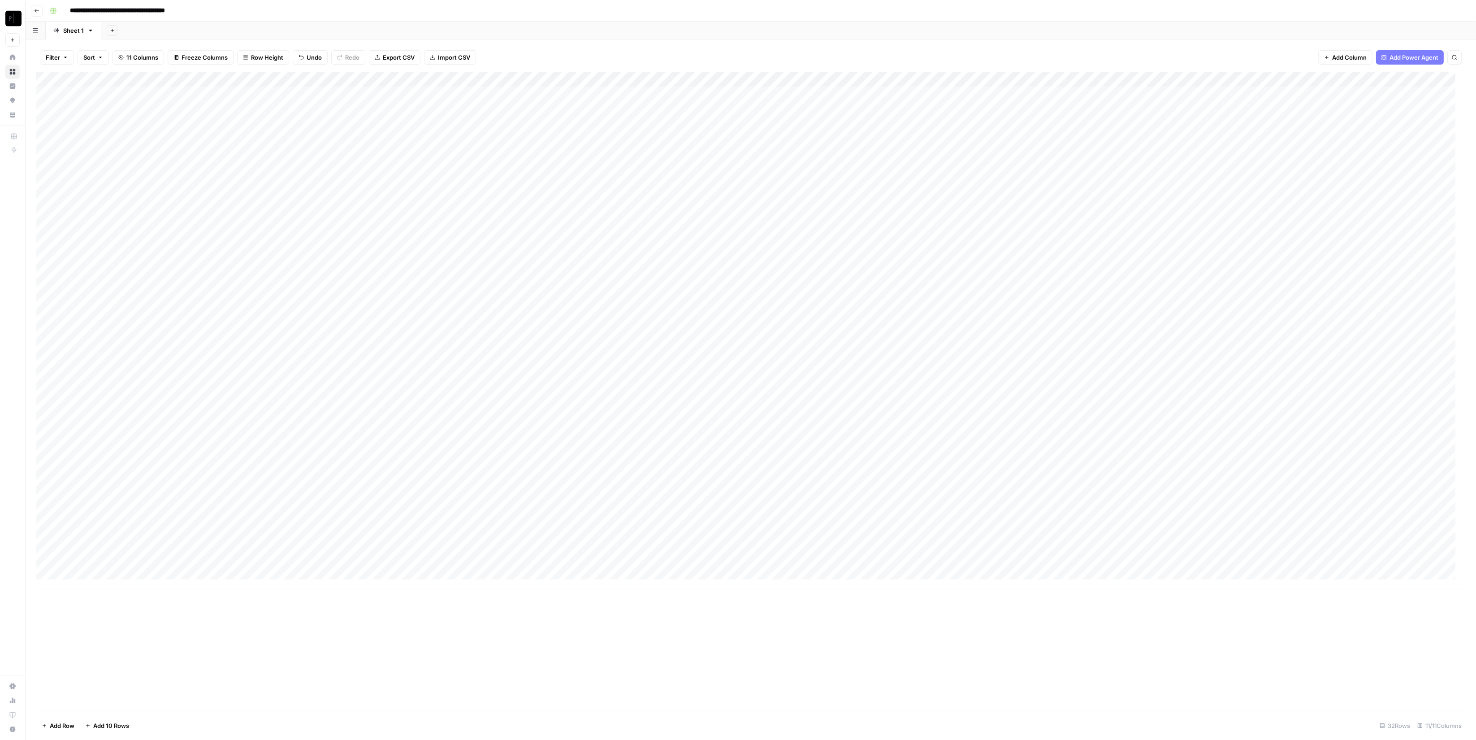
click at [1093, 79] on div "Add Column" at bounding box center [750, 330] width 1429 height 517
click at [1093, 154] on span "Configure Inputs" at bounding box center [1286, 154] width 78 height 9
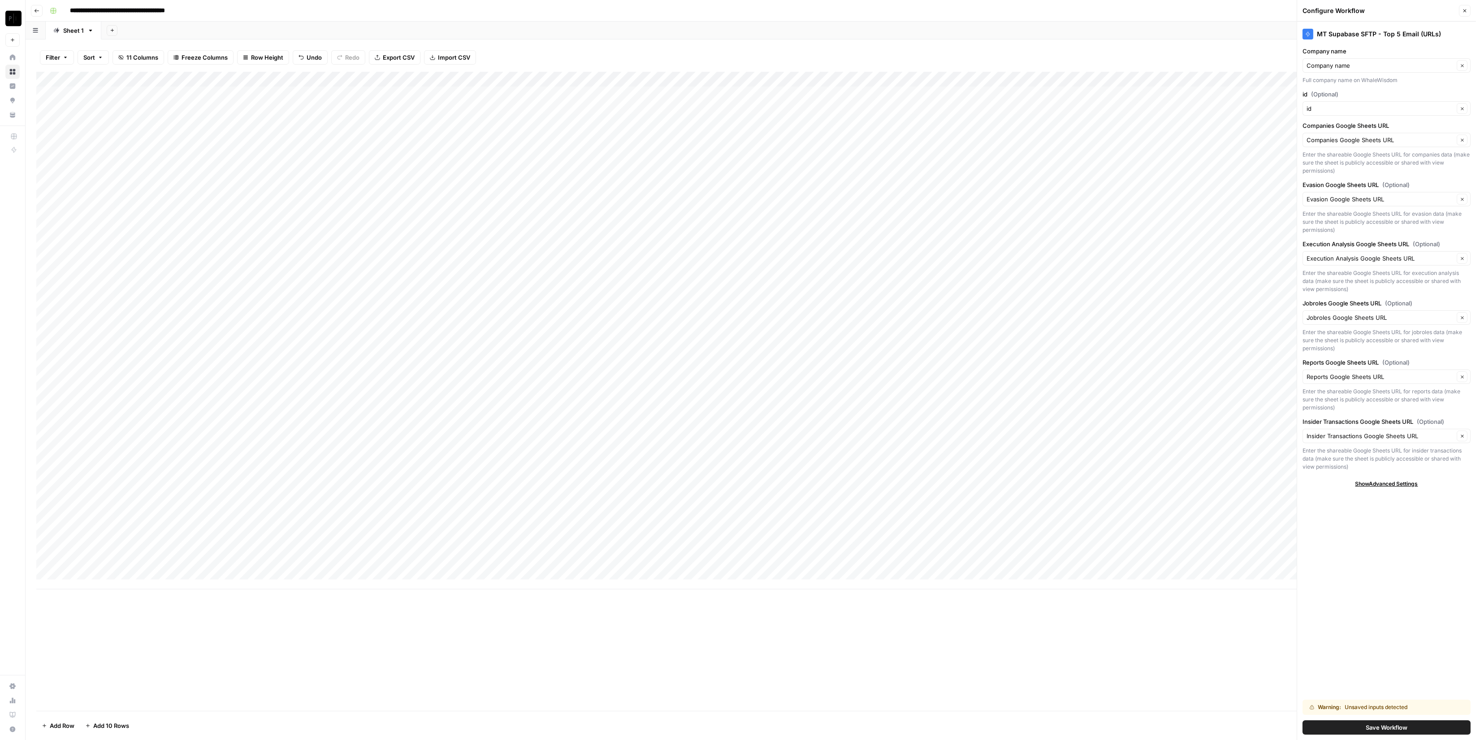
click at [1093, 10] on button "Close" at bounding box center [1465, 11] width 12 height 12
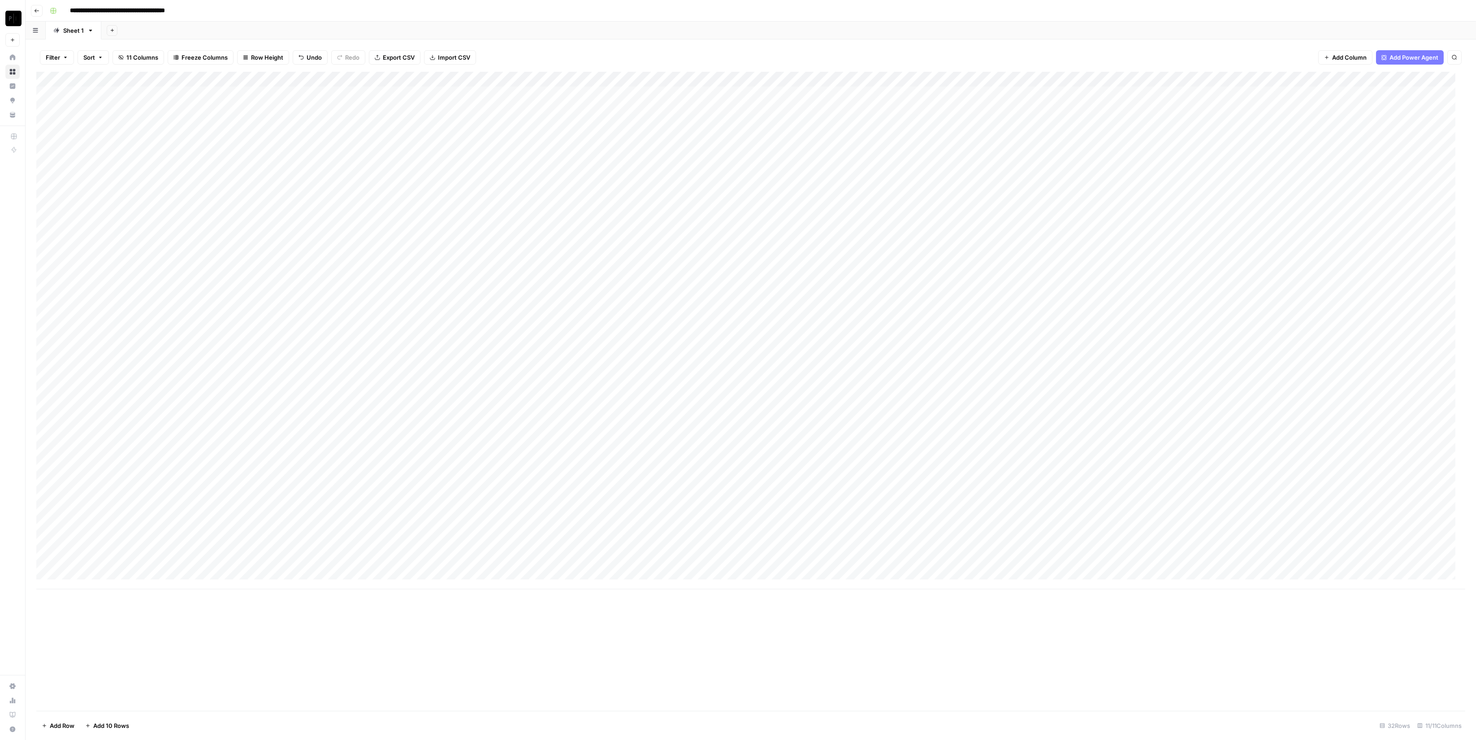
click at [121, 541] on div "Add Column" at bounding box center [750, 330] width 1429 height 517
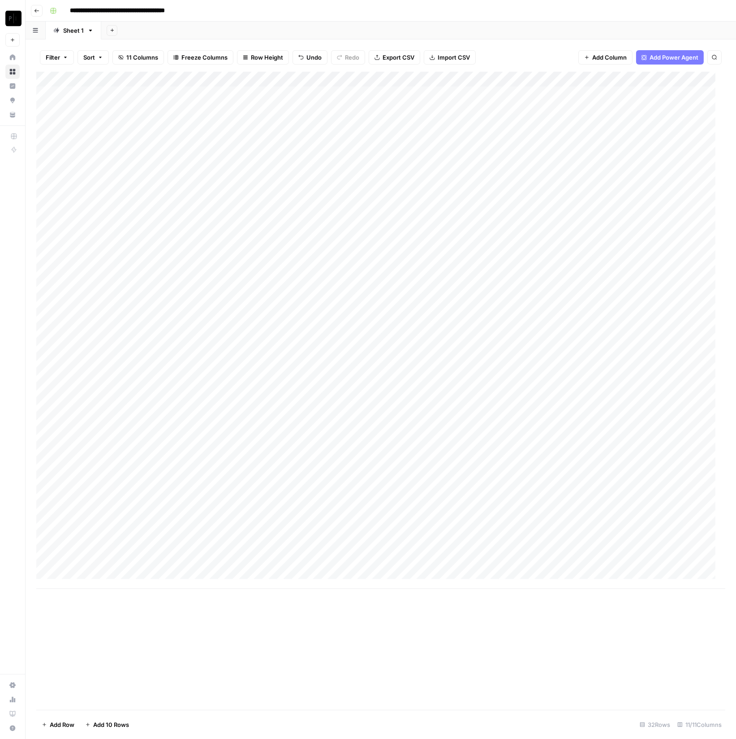
click at [484, 547] on div "Add Column" at bounding box center [380, 391] width 689 height 638
click at [124, 530] on div "Add Column" at bounding box center [380, 330] width 689 height 517
click at [268, 547] on div "Add Column" at bounding box center [380, 391] width 689 height 638
click at [132, 547] on div "Add Column" at bounding box center [380, 330] width 689 height 517
click at [132, 539] on div "Add Column" at bounding box center [380, 330] width 689 height 517
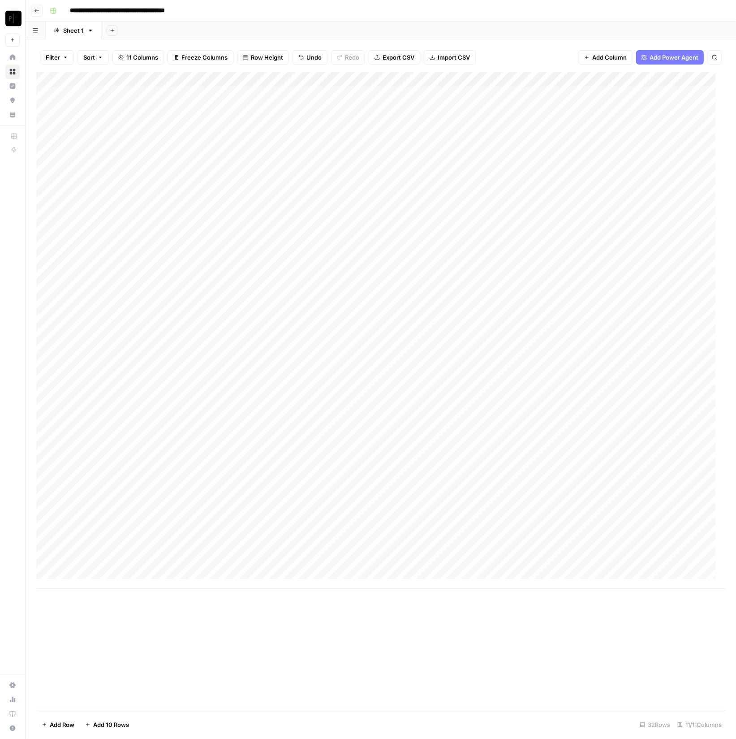
click at [269, 541] on div "Add Column" at bounding box center [380, 330] width 689 height 517
click at [227, 547] on div "Add Column" at bounding box center [380, 330] width 689 height 517
click at [187, 547] on div "Add Column" at bounding box center [380, 330] width 689 height 517
click at [151, 547] on div "Add Column" at bounding box center [380, 330] width 689 height 517
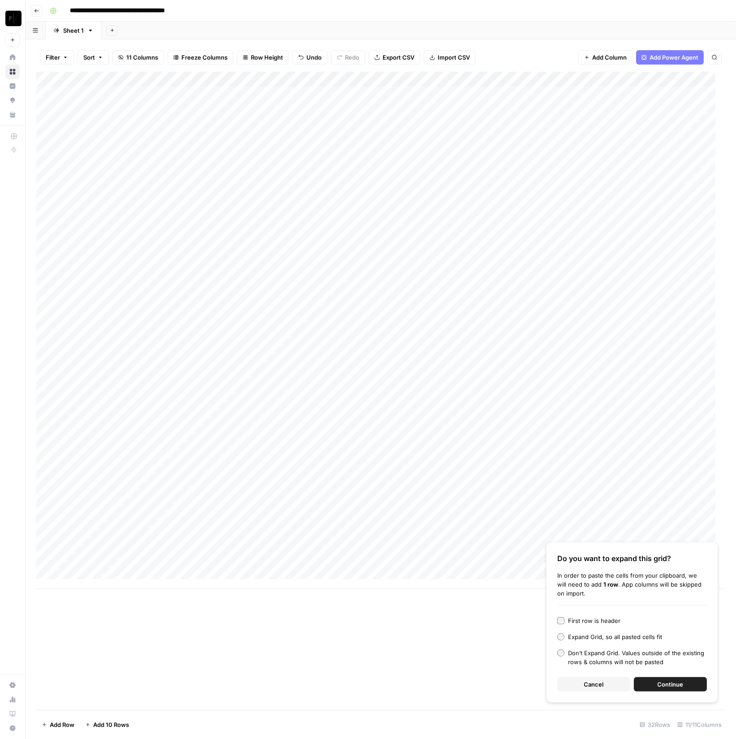
click at [680, 547] on span "Continue" at bounding box center [671, 684] width 26 height 9
click at [135, 547] on div "Add Column" at bounding box center [380, 330] width 689 height 517
click at [135, 547] on textarea at bounding box center [138, 572] width 143 height 13
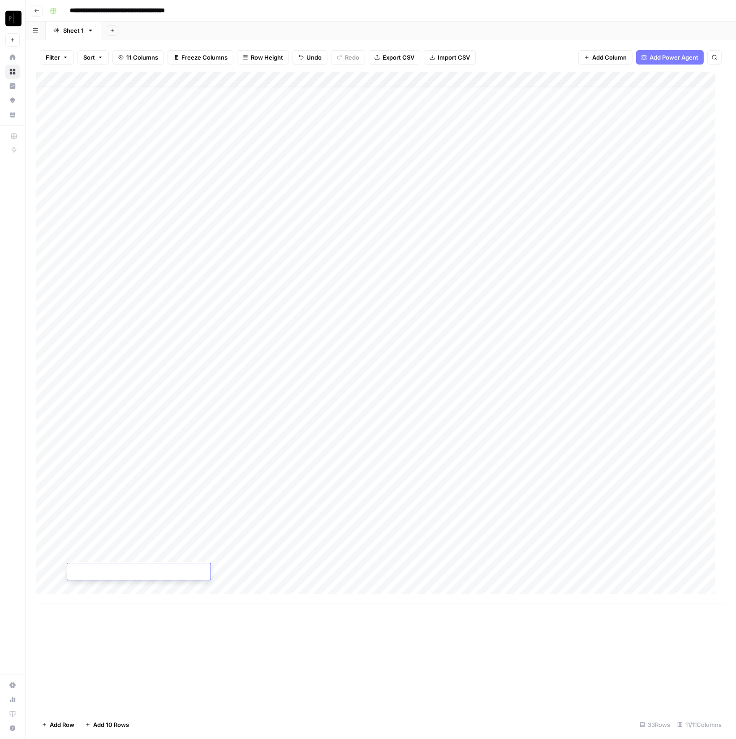
click at [124, 547] on div "Add Column" at bounding box center [380, 338] width 689 height 532
click at [111, 547] on div "Add Column" at bounding box center [380, 338] width 689 height 532
click at [105, 547] on div "Add Column" at bounding box center [380, 338] width 689 height 532
click at [98, 547] on div "Add Column" at bounding box center [380, 346] width 689 height 548
click at [99, 547] on div "Add Column" at bounding box center [380, 353] width 689 height 563
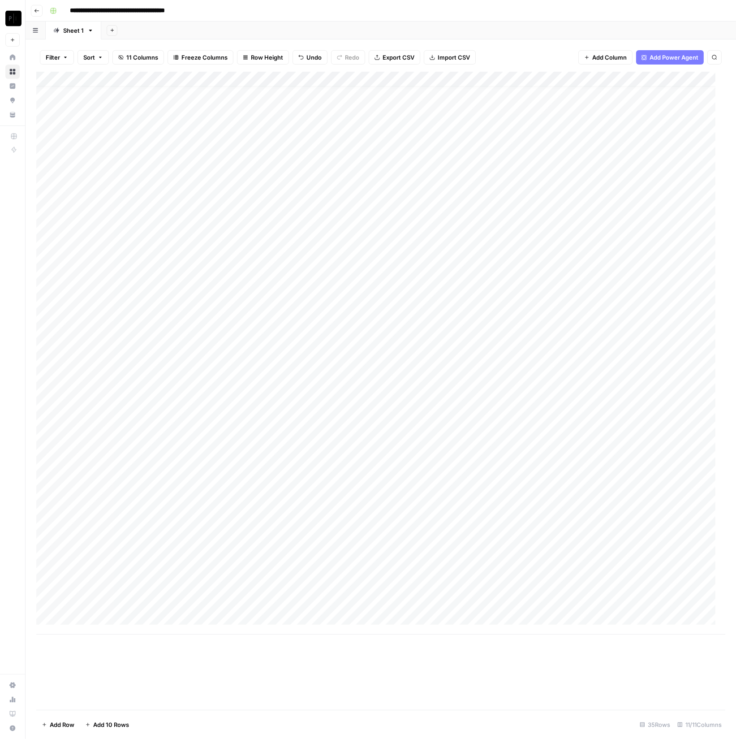
click at [100, 547] on div "Add Column" at bounding box center [380, 353] width 689 height 563
drag, startPoint x: 206, startPoint y: 545, endPoint x: 202, endPoint y: 550, distance: 5.7
click at [204, 547] on div "Add Column" at bounding box center [380, 361] width 689 height 578
click at [213, 547] on div "Add Column" at bounding box center [380, 361] width 689 height 578
click at [285, 539] on div "Add Column" at bounding box center [380, 361] width 689 height 578
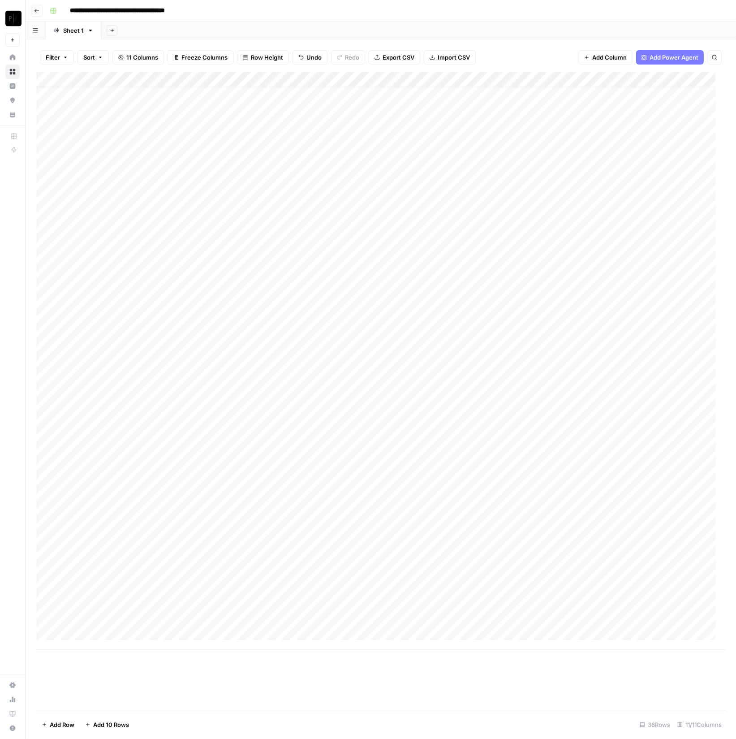
click at [282, 547] on div "Add Column" at bounding box center [380, 361] width 689 height 578
click at [217, 546] on div "Add Column" at bounding box center [380, 361] width 689 height 578
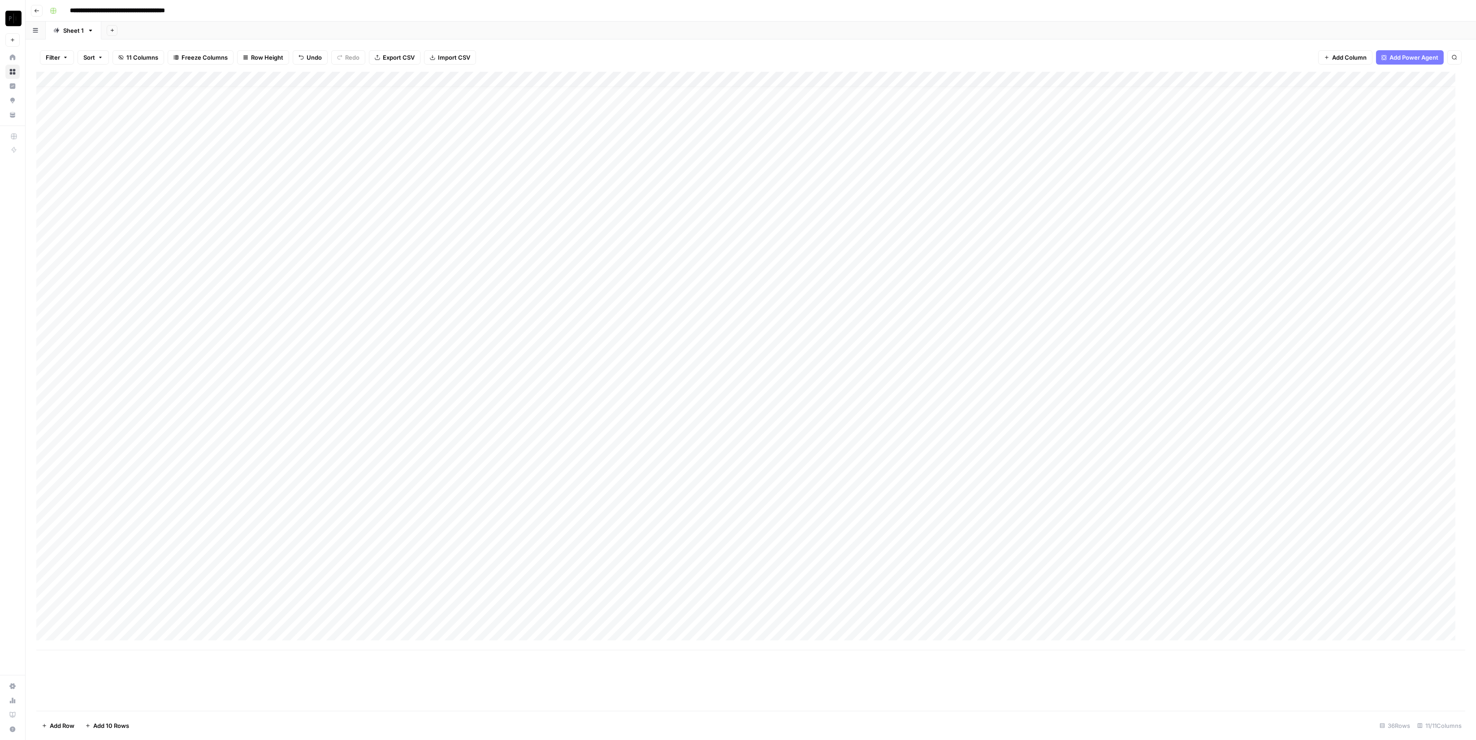
click at [404, 506] on div "Add Column" at bounding box center [750, 361] width 1429 height 578
click at [392, 547] on div "Add Column" at bounding box center [750, 361] width 1429 height 578
click at [1093, 526] on div "Add Column" at bounding box center [750, 361] width 1429 height 578
click at [1093, 541] on div "Add Column" at bounding box center [750, 361] width 1429 height 578
click at [1093, 547] on div "Add Column" at bounding box center [750, 361] width 1429 height 578
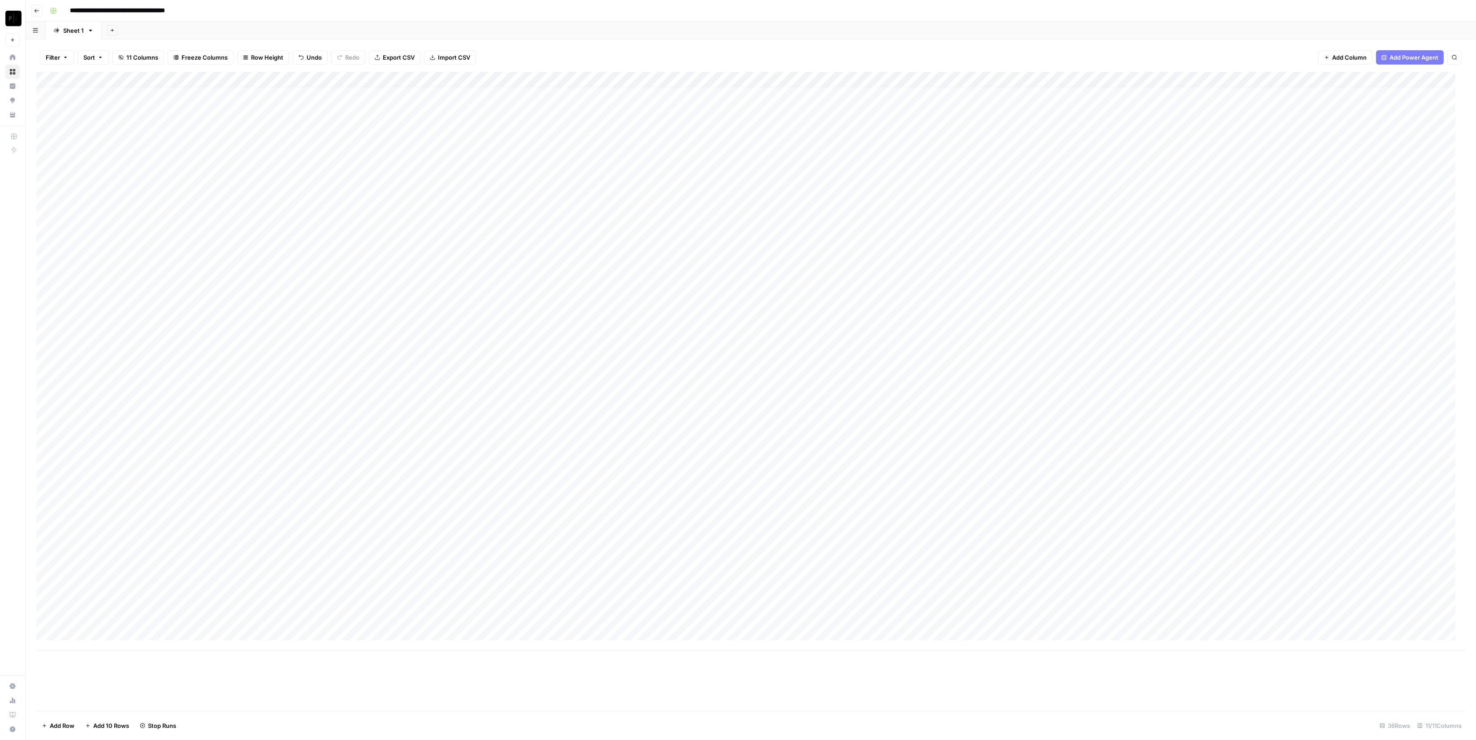
click at [1093, 526] on div "Add Column" at bounding box center [750, 361] width 1429 height 578
click at [134, 526] on div "Add Column" at bounding box center [750, 361] width 1429 height 578
click at [134, 526] on textarea "**********" at bounding box center [138, 526] width 143 height 13
click at [360, 547] on div "Add Column" at bounding box center [750, 361] width 1429 height 578
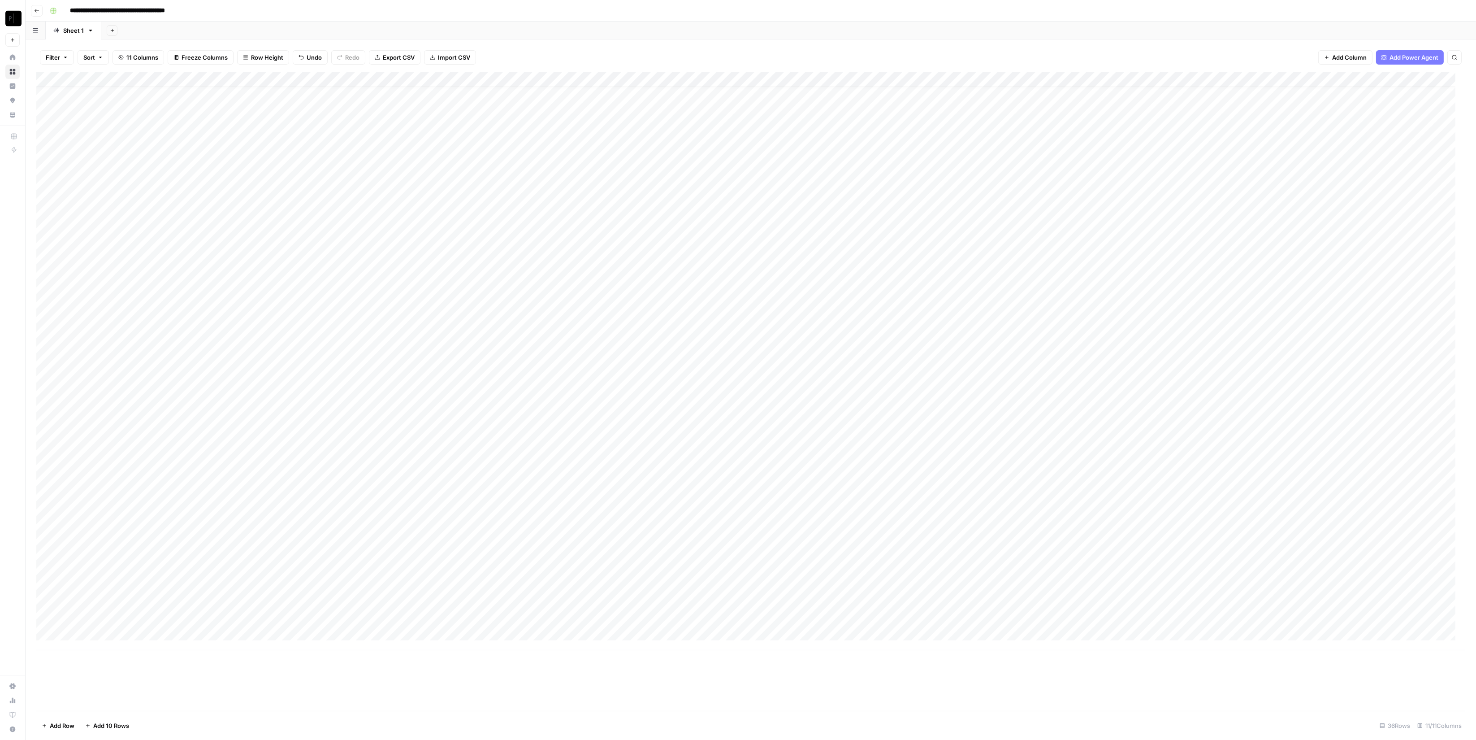
click at [371, 535] on div "Add Column" at bounding box center [750, 361] width 1429 height 578
click at [395, 546] on textarea "**********" at bounding box center [414, 547] width 179 height 22
click at [395, 545] on textarea "**********" at bounding box center [414, 547] width 179 height 22
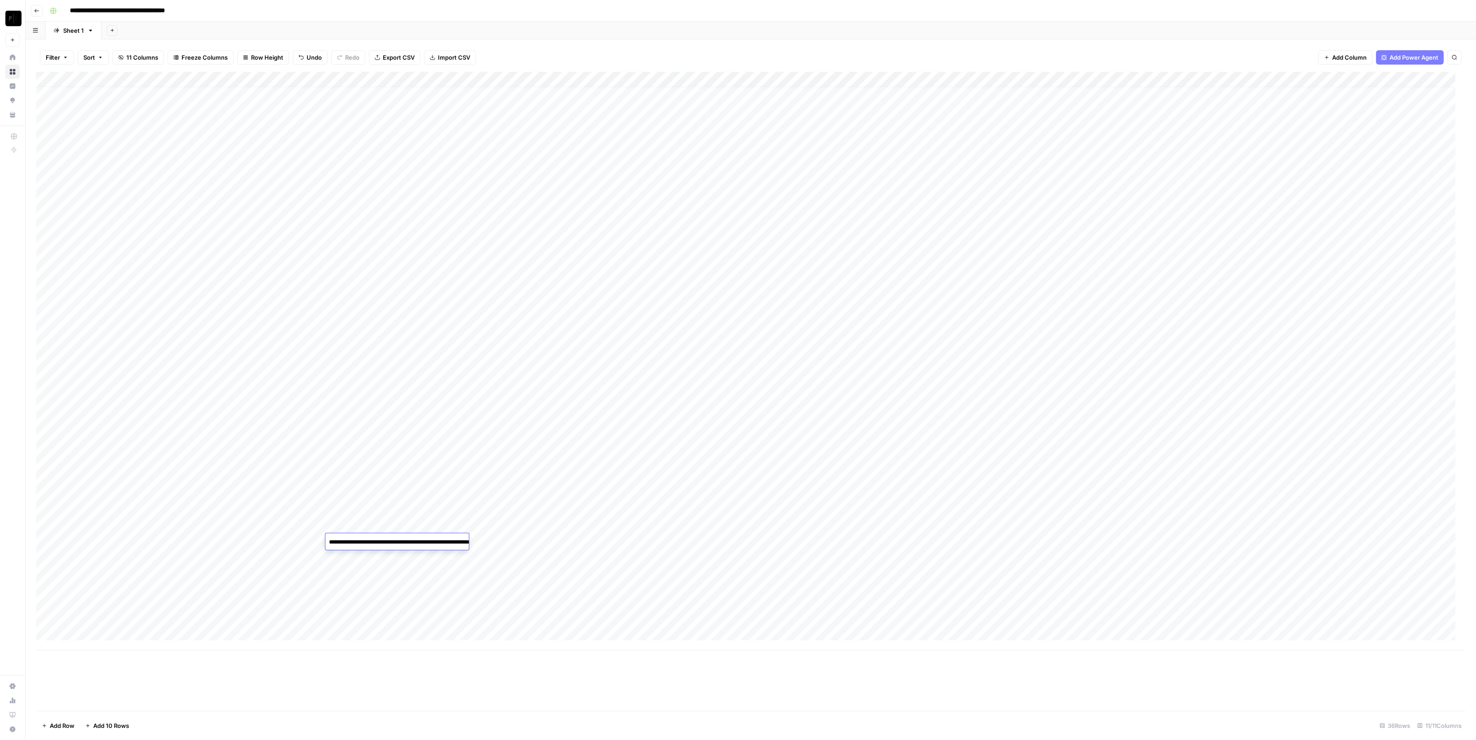
type textarea "**********"
click at [408, 547] on div "Add Column" at bounding box center [750, 361] width 1429 height 578
click at [397, 530] on div "Add Column" at bounding box center [750, 361] width 1429 height 578
click at [371, 547] on div "Add Column" at bounding box center [750, 361] width 1429 height 578
click at [381, 547] on div "Add Column" at bounding box center [750, 361] width 1429 height 578
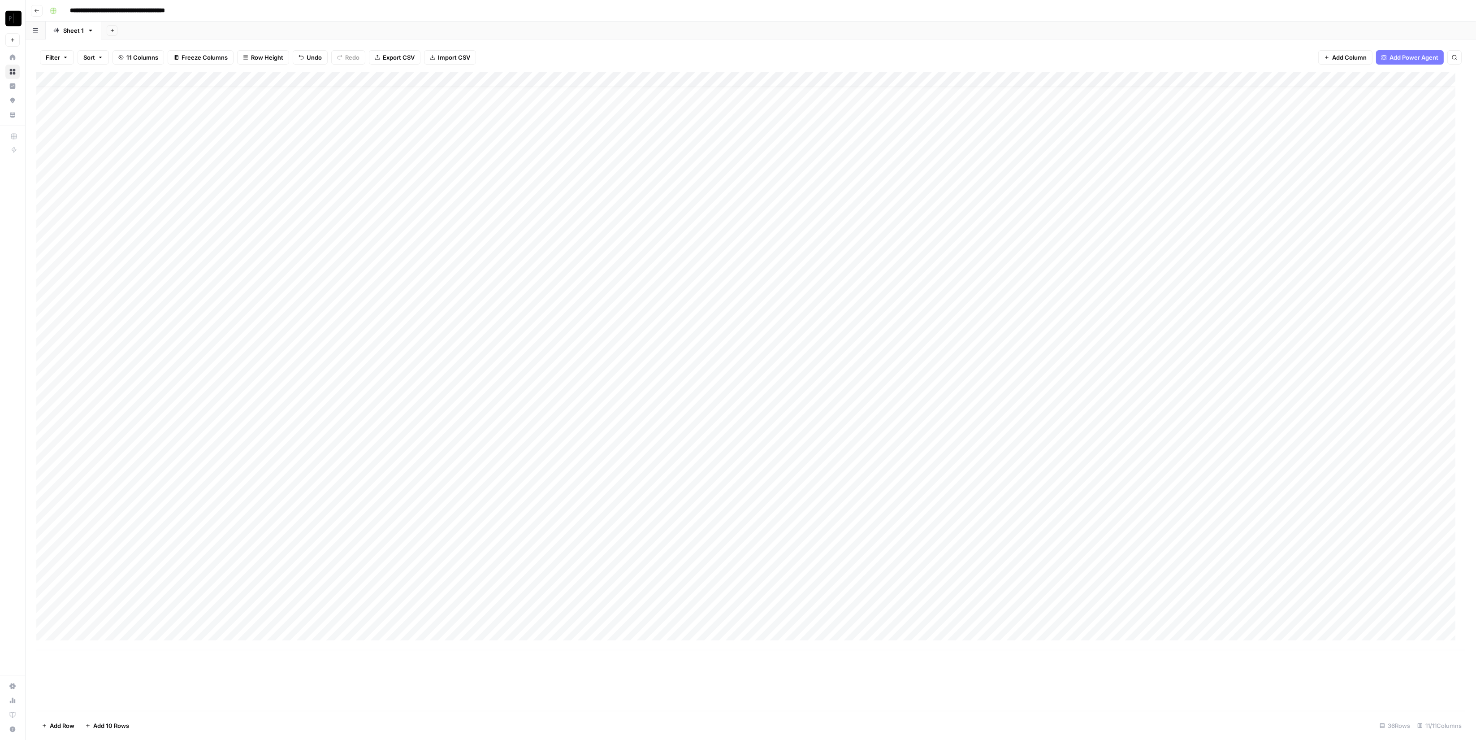
click at [388, 547] on div "Add Column" at bounding box center [750, 361] width 1429 height 578
click at [388, 547] on textarea "**********" at bounding box center [414, 562] width 179 height 22
click at [389, 547] on textarea "**********" at bounding box center [414, 562] width 179 height 22
click at [148, 525] on div "Add Column" at bounding box center [750, 361] width 1429 height 578
click at [147, 533] on div "Add Column" at bounding box center [750, 368] width 1429 height 593
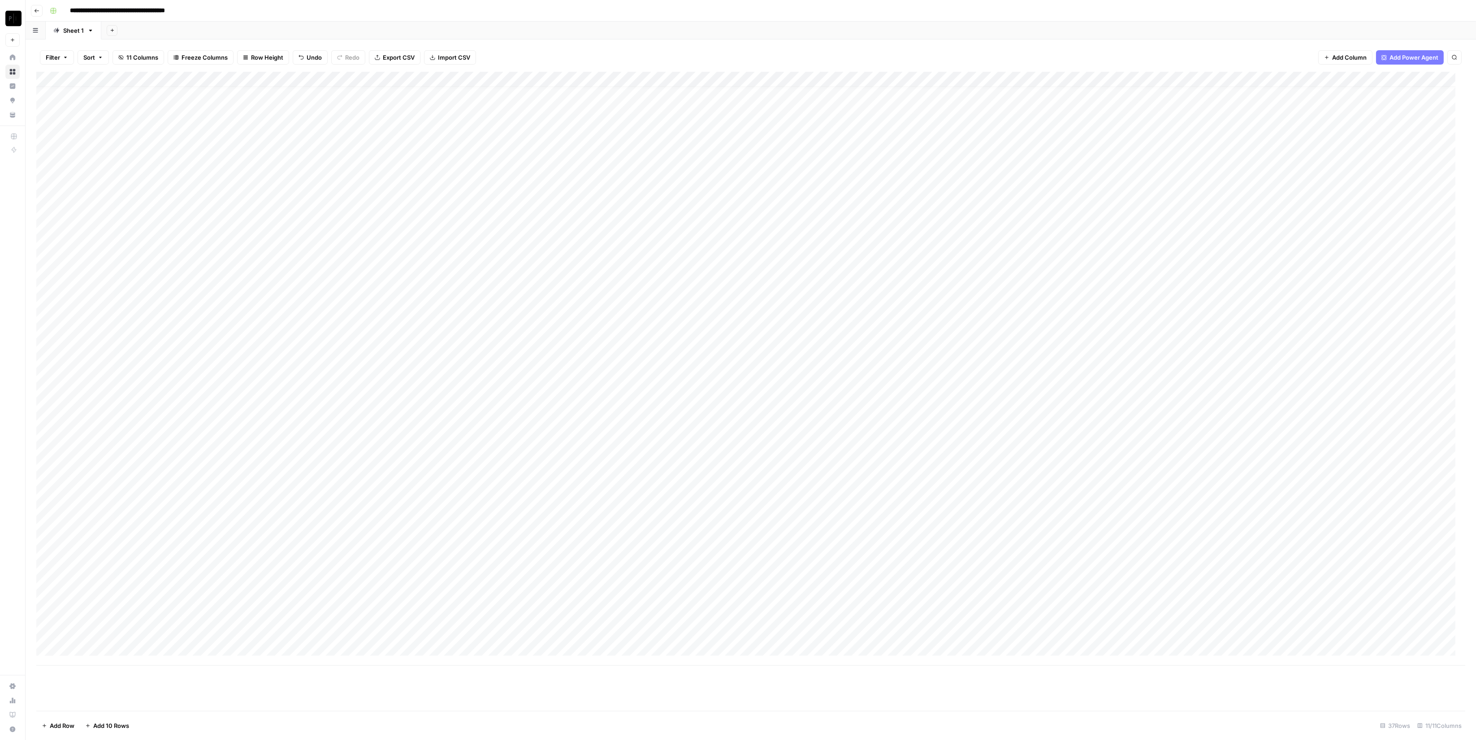
click at [147, 525] on div "Add Column" at bounding box center [750, 368] width 1429 height 593
click at [344, 513] on div "Add Column" at bounding box center [750, 368] width 1429 height 593
click at [380, 523] on div "Add Column" at bounding box center [750, 368] width 1429 height 593
click at [112, 547] on div "Add Column" at bounding box center [750, 368] width 1429 height 593
click at [372, 547] on div "Add Column" at bounding box center [750, 368] width 1429 height 593
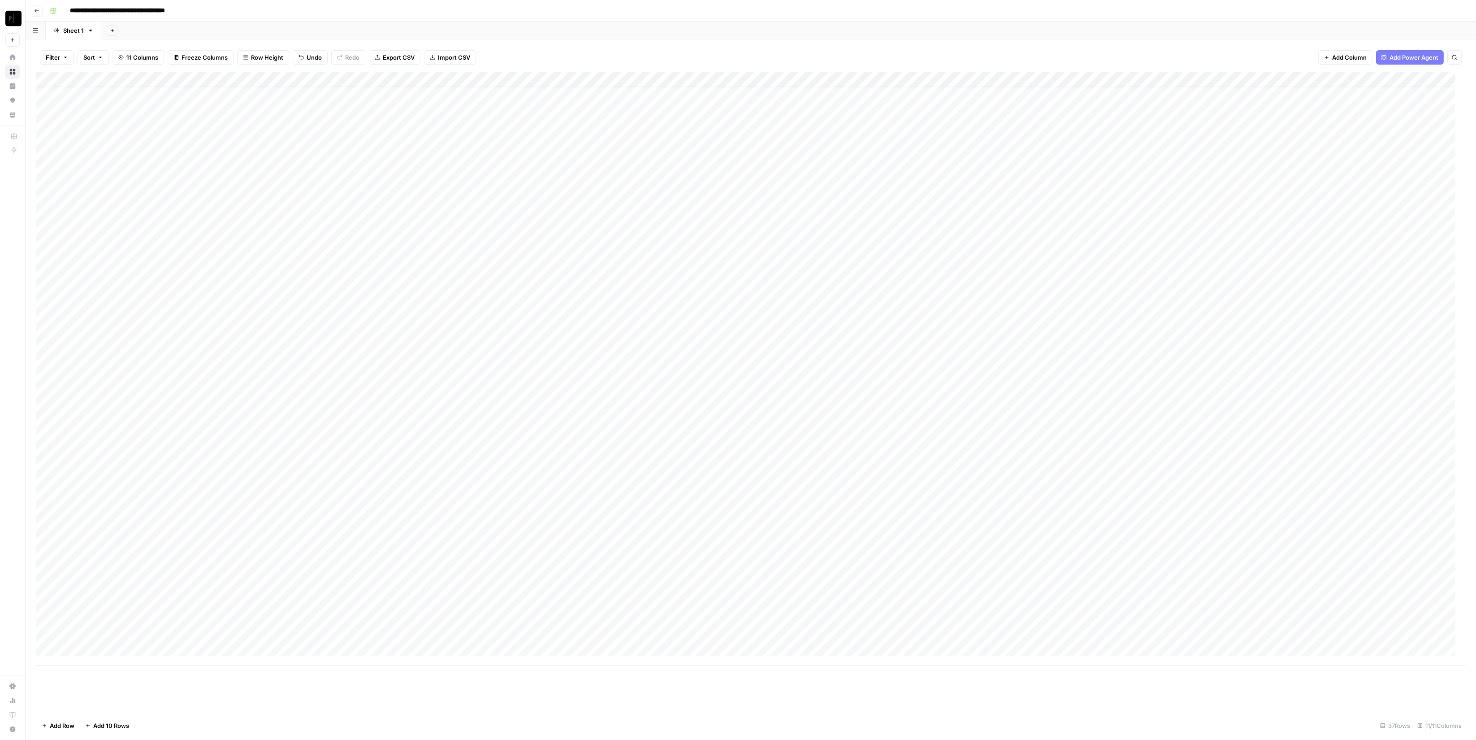
click at [244, 528] on div "Add Column" at bounding box center [750, 368] width 1429 height 593
click at [1093, 524] on div "Add Column" at bounding box center [750, 368] width 1429 height 593
click at [1093, 541] on div "Add Column" at bounding box center [750, 368] width 1429 height 593
click at [1093, 547] on div "Add Column" at bounding box center [750, 368] width 1429 height 593
click at [1093, 541] on div "Add Column" at bounding box center [750, 368] width 1429 height 593
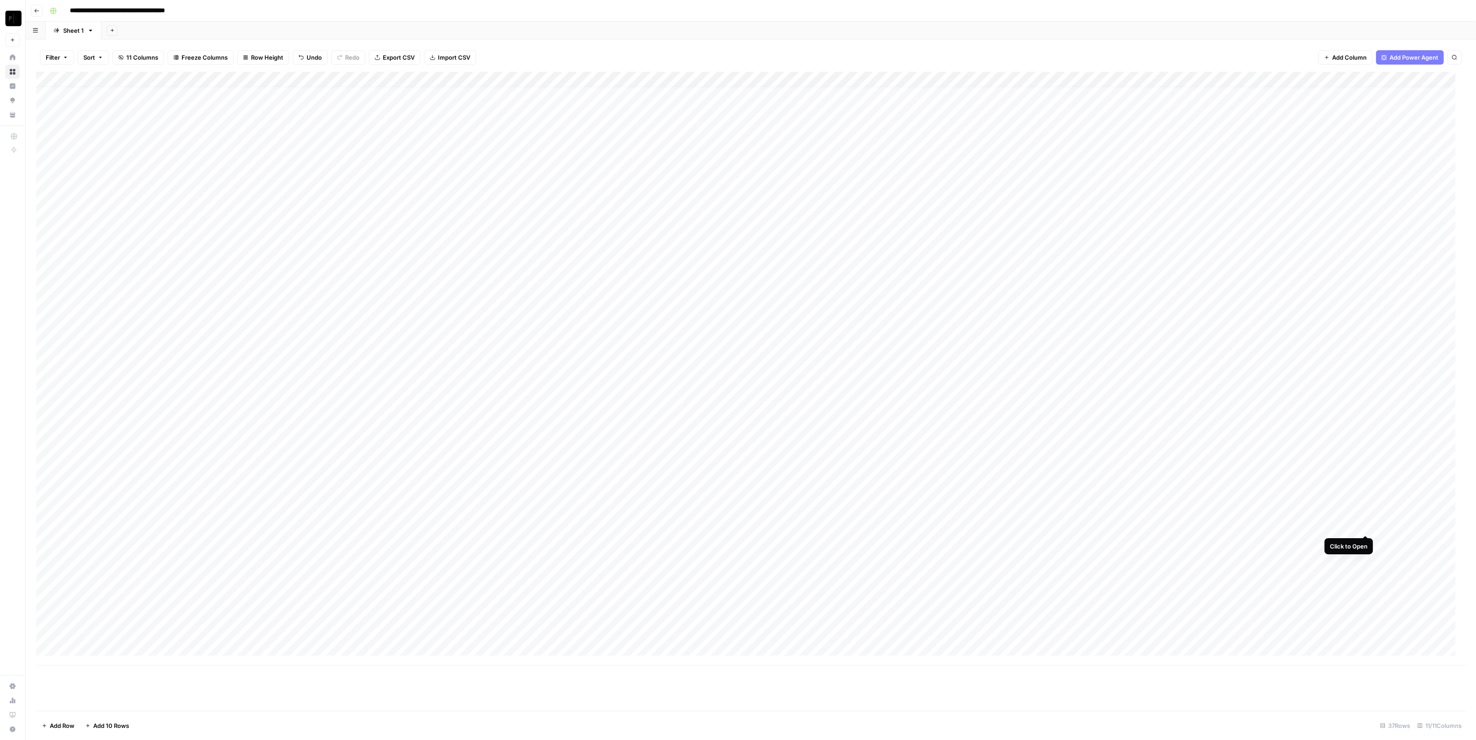
click at [1093, 524] on div "Add Column" at bounding box center [750, 368] width 1429 height 593
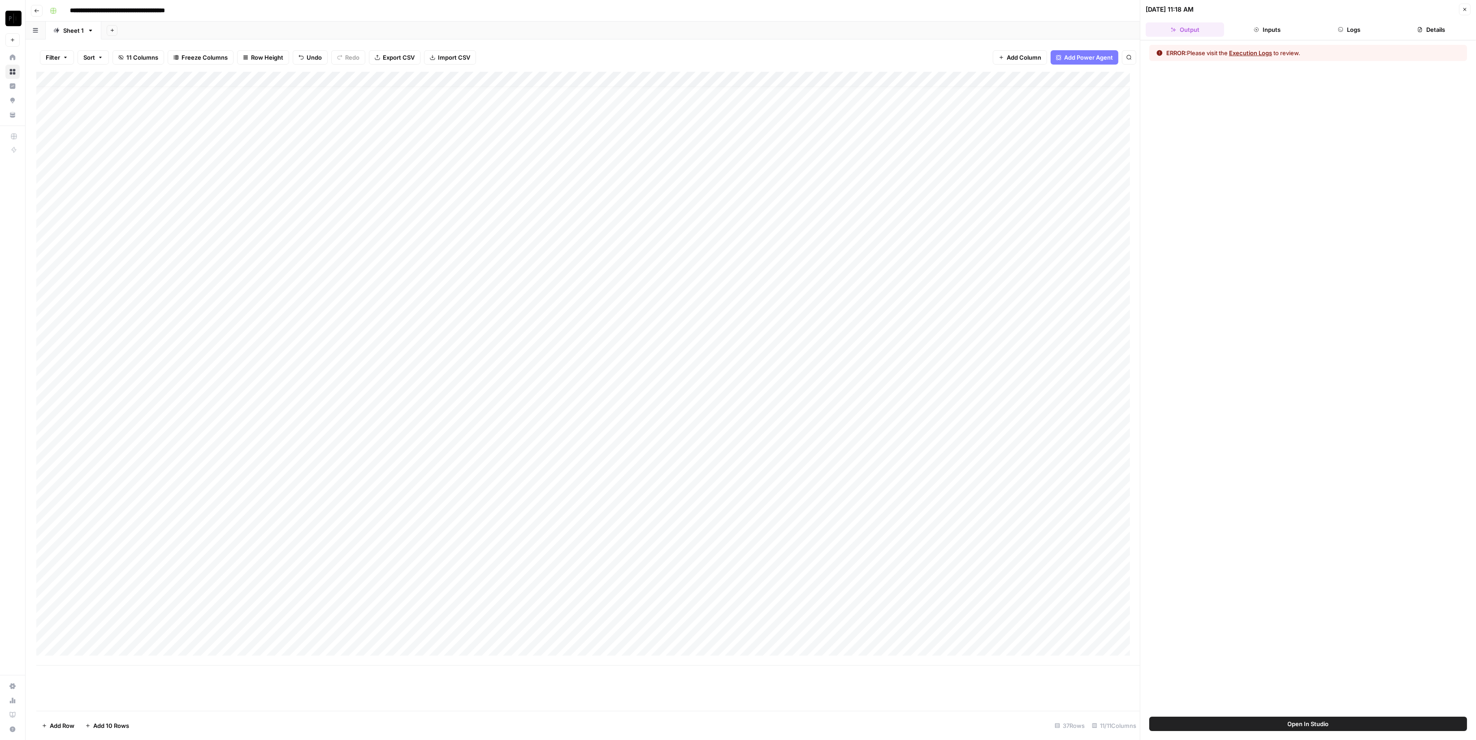
click at [1093, 34] on button "Logs" at bounding box center [1349, 29] width 78 height 14
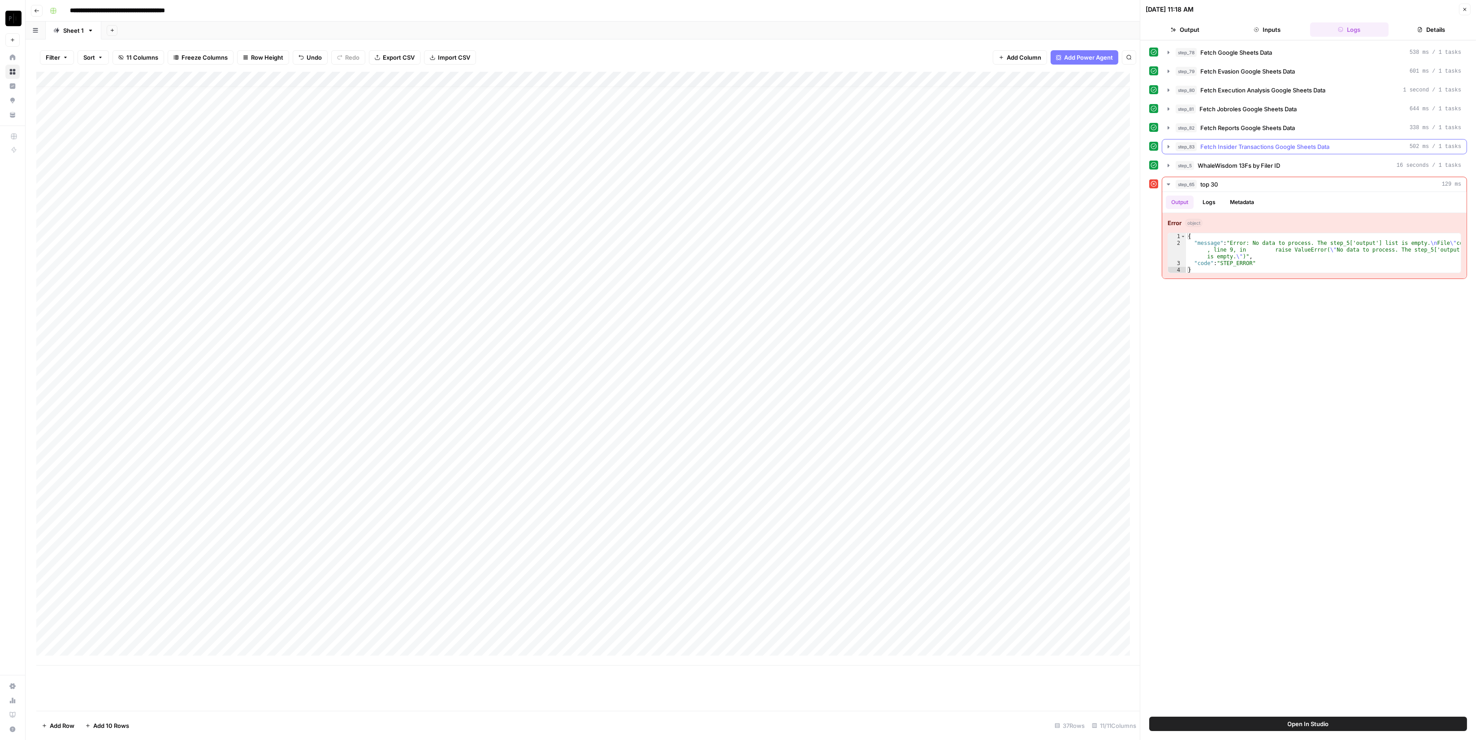
click at [1093, 166] on span "WhaleWisdom 13Fs by Filer ID" at bounding box center [1239, 165] width 82 height 9
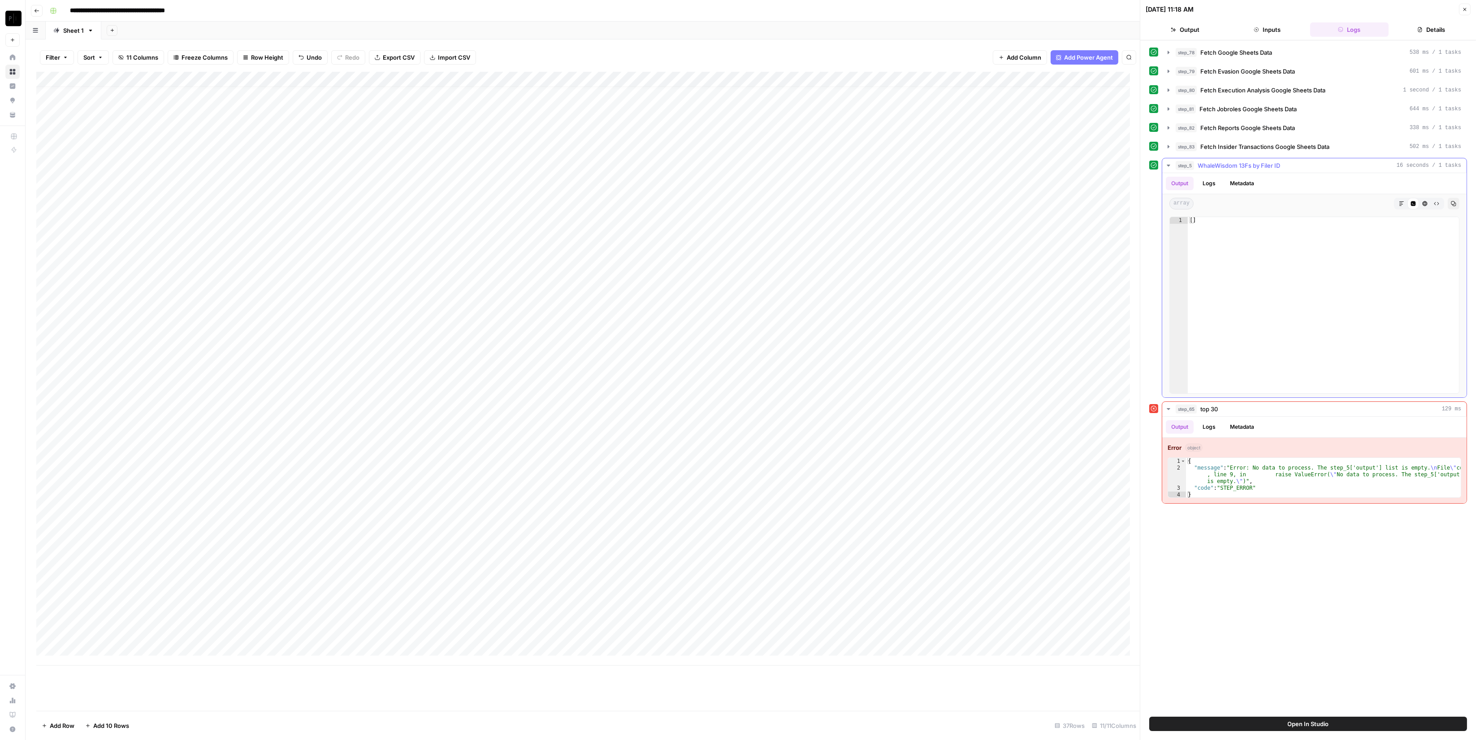
click at [1093, 164] on span "WhaleWisdom 13Fs by Filer ID" at bounding box center [1239, 165] width 82 height 9
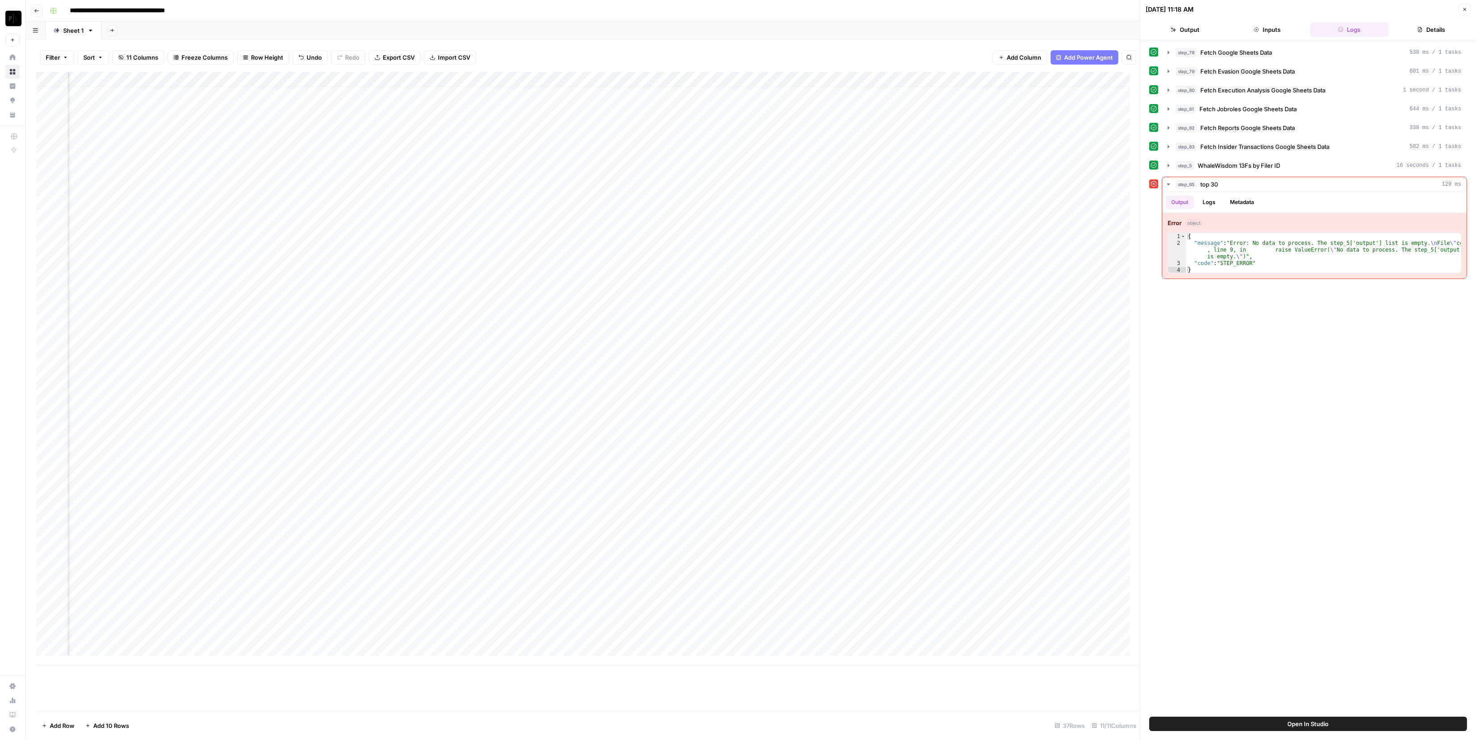
scroll to position [10, 320]
click at [1060, 279] on div "Add Column" at bounding box center [588, 368] width 1104 height 593
click at [1057, 296] on div "Add Column" at bounding box center [588, 368] width 1104 height 593
click at [1058, 372] on div "Add Column" at bounding box center [588, 368] width 1104 height 593
click at [1054, 388] on div "Add Column" at bounding box center [588, 368] width 1104 height 593
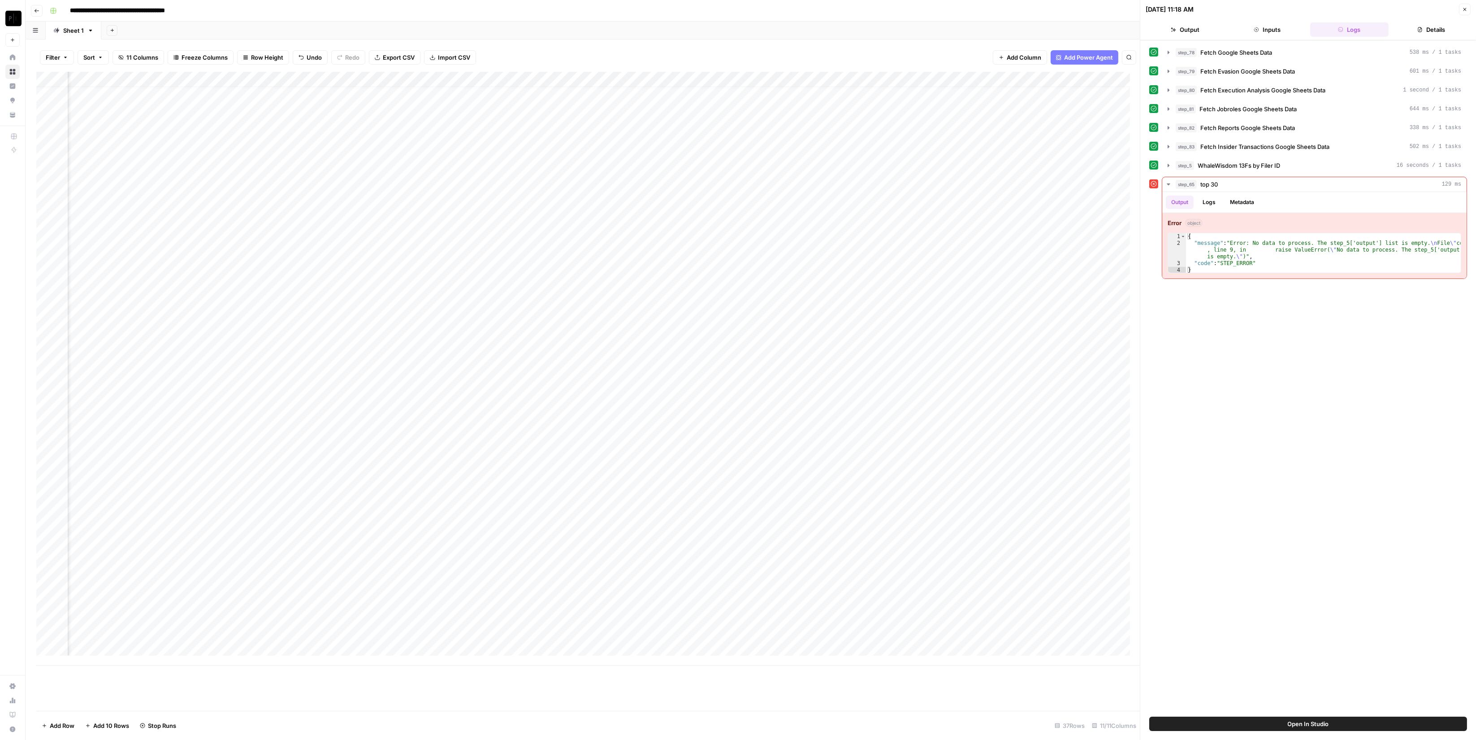
click at [1057, 406] on div "Add Column" at bounding box center [588, 368] width 1104 height 593
click at [1058, 420] on div "Add Column" at bounding box center [588, 368] width 1104 height 593
click at [1055, 431] on div "Add Column" at bounding box center [588, 368] width 1104 height 593
click at [1058, 450] on div "Add Column" at bounding box center [588, 368] width 1104 height 593
click at [1058, 389] on div "Add Column" at bounding box center [588, 368] width 1104 height 593
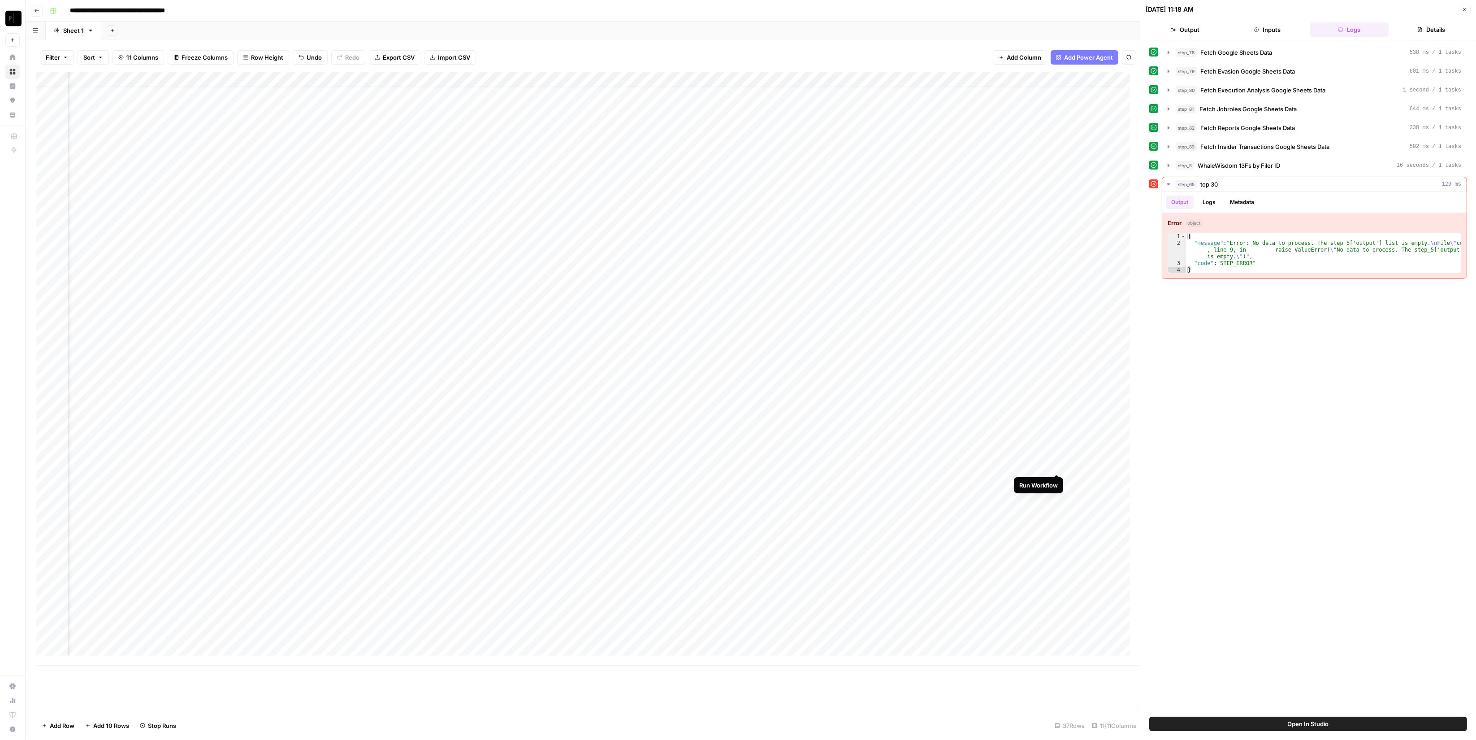
drag, startPoint x: 1055, startPoint y: 465, endPoint x: 1054, endPoint y: 472, distance: 7.2
click at [1054, 464] on div "Add Column" at bounding box center [588, 368] width 1104 height 593
click at [1056, 480] on div "Add Column" at bounding box center [588, 368] width 1104 height 593
click at [1057, 495] on div "Add Column" at bounding box center [588, 368] width 1104 height 593
click at [1059, 527] on div "Add Column" at bounding box center [588, 368] width 1104 height 593
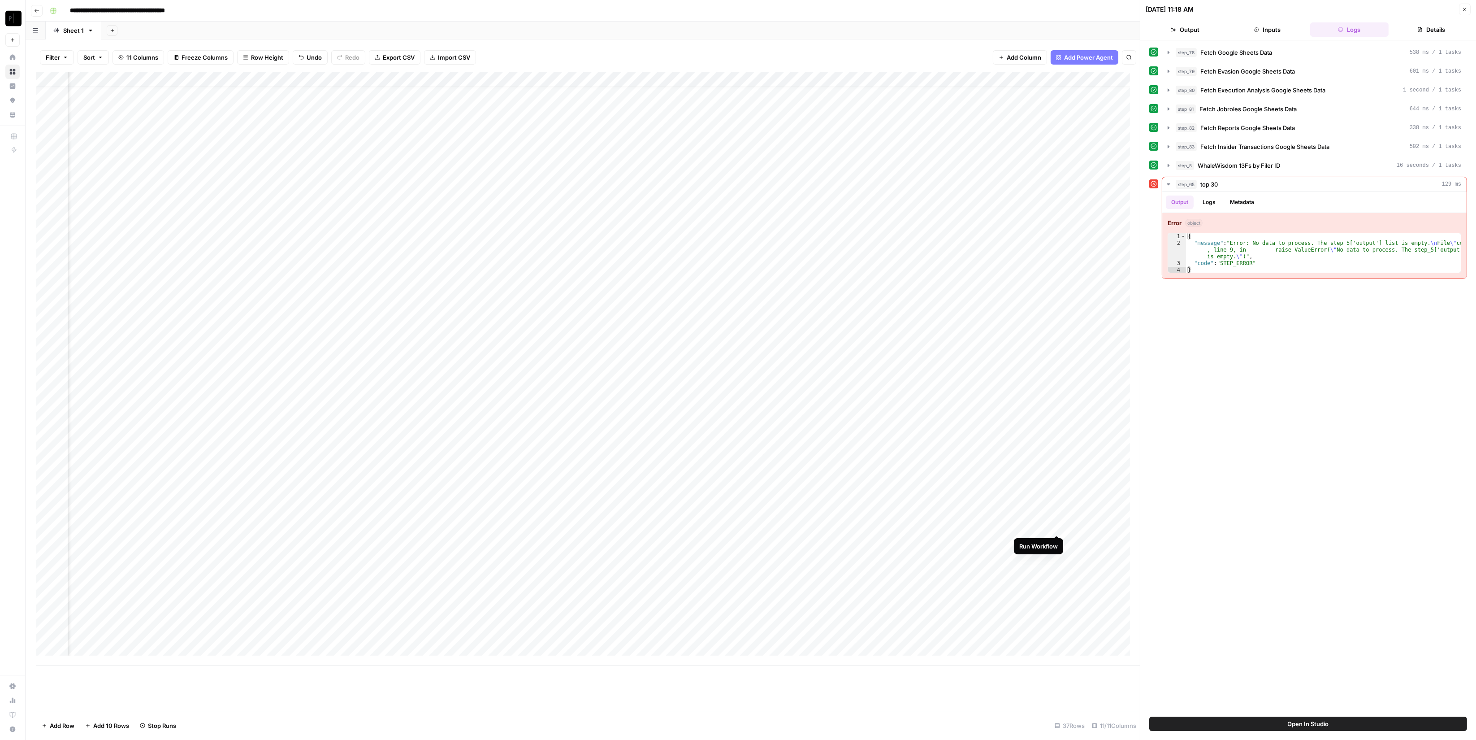
click at [1058, 540] on div "Add Column" at bounding box center [588, 368] width 1104 height 593
click at [1057, 547] on div "Add Column" at bounding box center [588, 368] width 1104 height 593
click at [1054, 464] on div "Add Column" at bounding box center [588, 368] width 1104 height 593
click at [1057, 524] on div "Add Column" at bounding box center [588, 368] width 1104 height 593
click at [1057, 436] on div "Add Column" at bounding box center [588, 368] width 1104 height 593
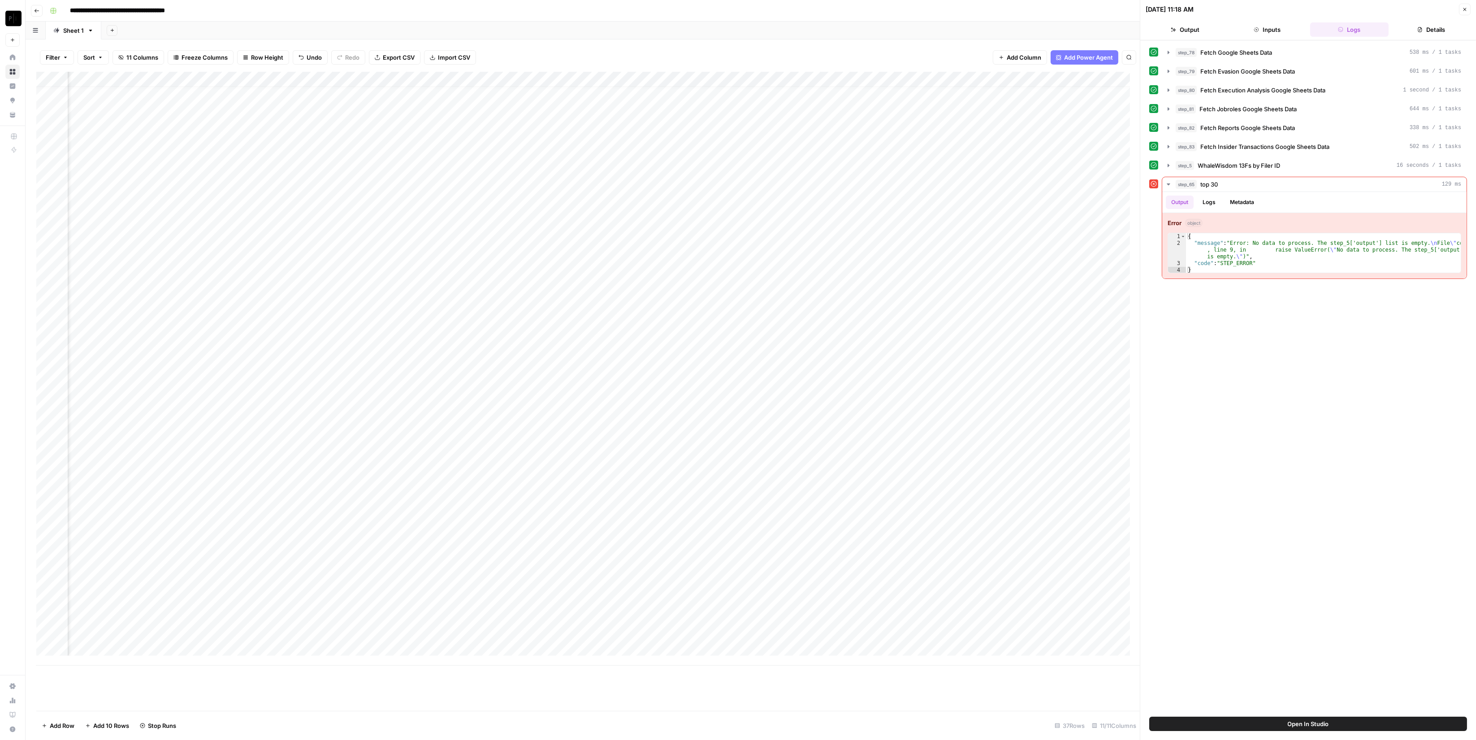
click at [1056, 419] on div "Add Column" at bounding box center [588, 368] width 1104 height 593
click at [1056, 386] on div "Add Column" at bounding box center [588, 368] width 1104 height 593
click at [1061, 527] on div "Add Column" at bounding box center [588, 368] width 1104 height 593
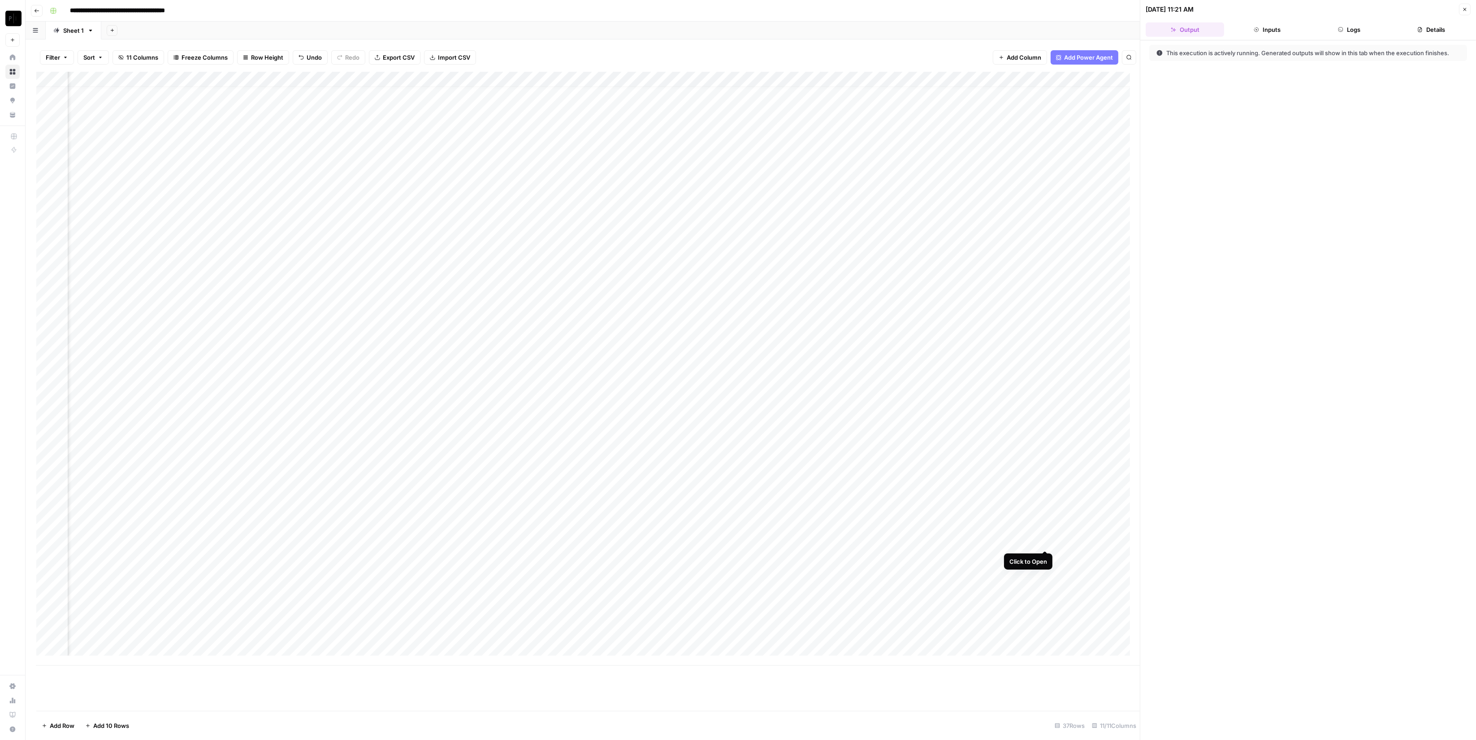
click at [1053, 542] on div "Add Column" at bounding box center [588, 368] width 1104 height 593
click at [1057, 547] on div "Add Column" at bounding box center [588, 368] width 1104 height 593
click at [1011, 542] on div "Add Column" at bounding box center [588, 368] width 1104 height 593
click at [1093, 23] on button "Logs" at bounding box center [1349, 29] width 78 height 14
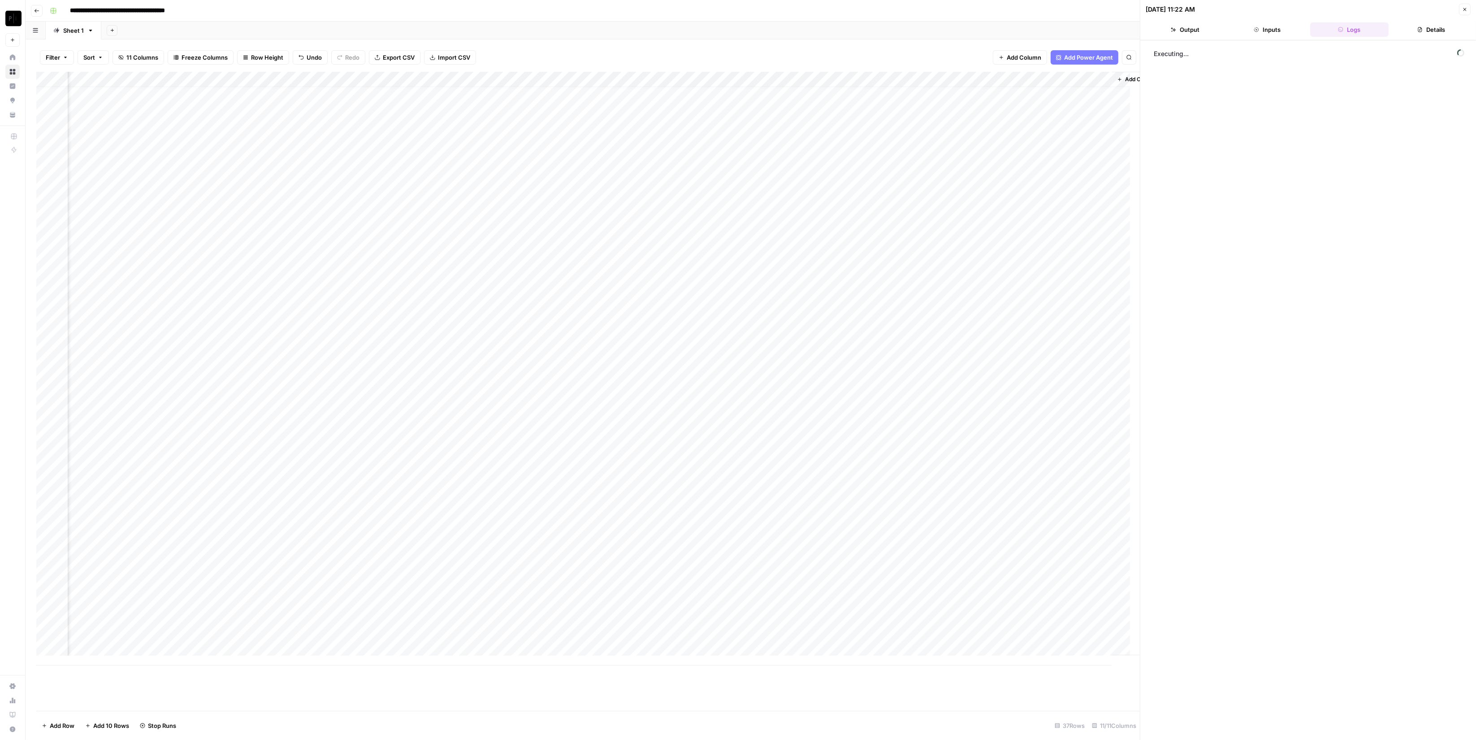
click at [1093, 10] on button "Close" at bounding box center [1465, 10] width 12 height 12
click at [1093, 281] on div "Add Column" at bounding box center [750, 368] width 1429 height 593
click at [1093, 299] on div "Add Column" at bounding box center [750, 368] width 1429 height 593
click at [1093, 283] on div "Add Column" at bounding box center [750, 368] width 1429 height 593
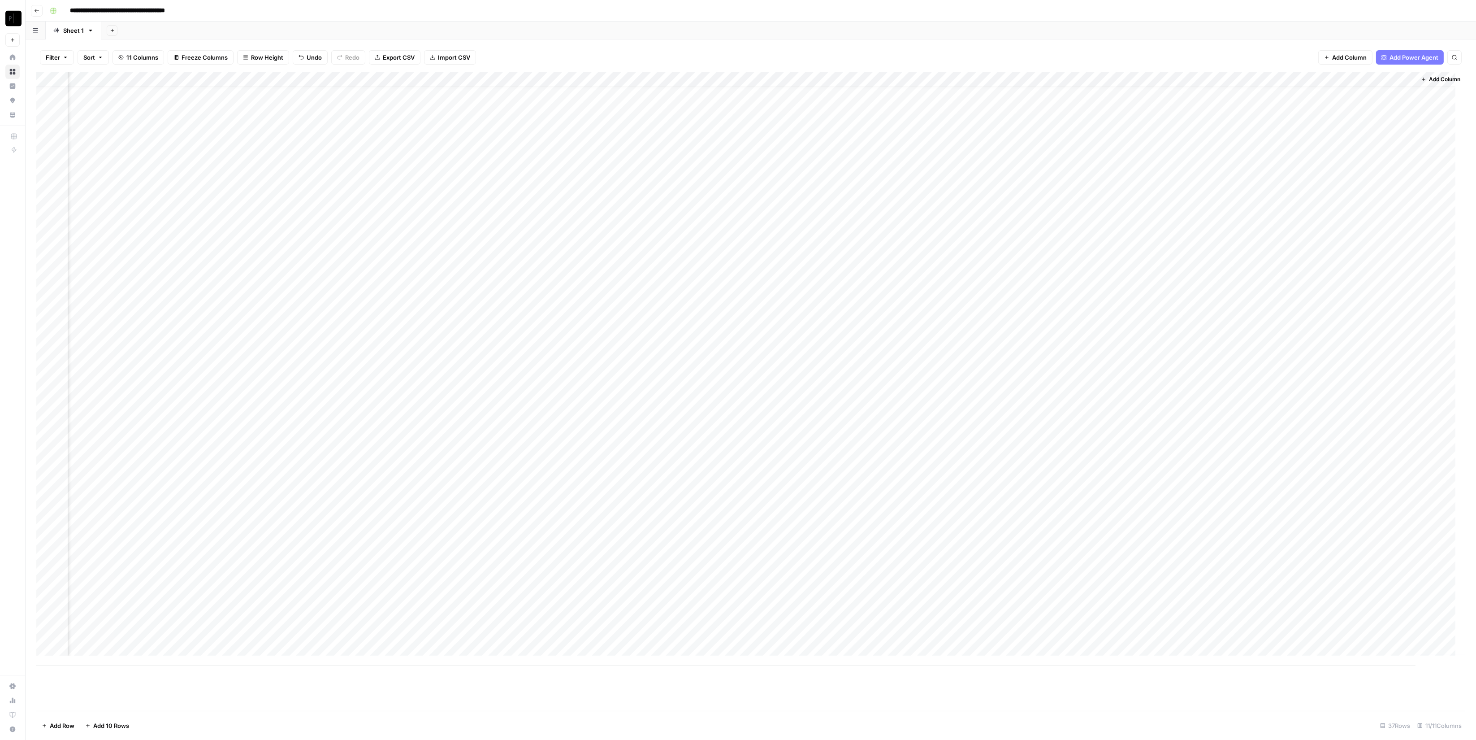
click at [1093, 283] on div "Add Column" at bounding box center [750, 368] width 1429 height 593
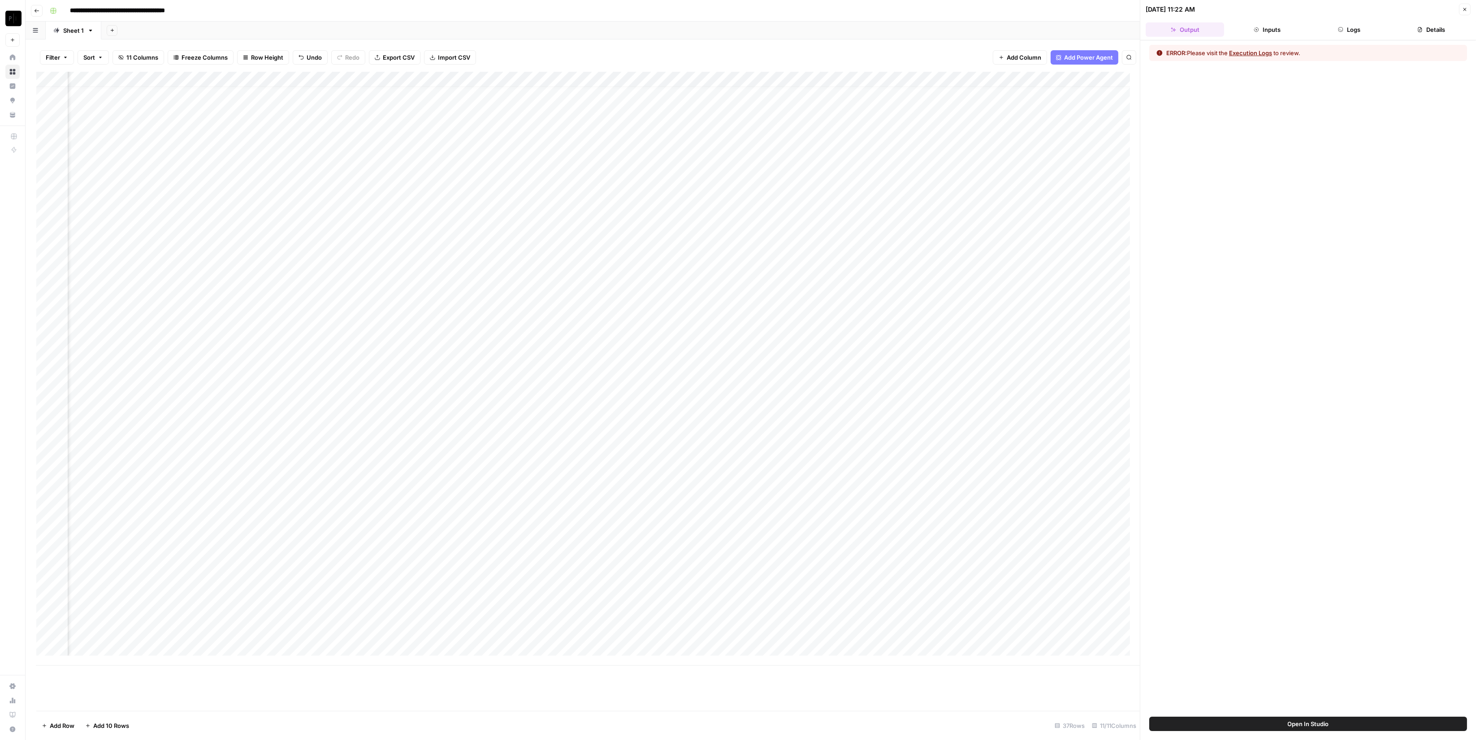
click at [1093, 29] on button "Logs" at bounding box center [1349, 29] width 78 height 14
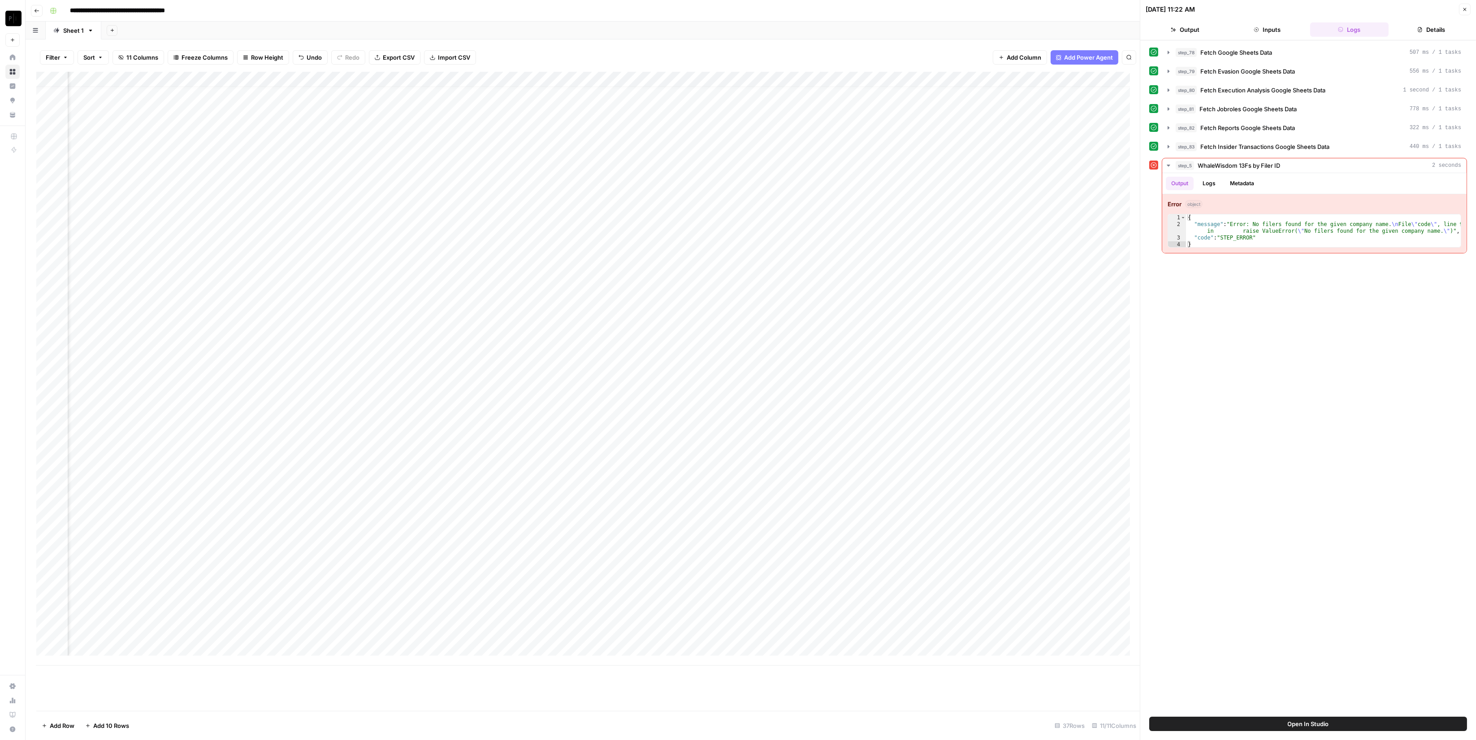
click at [1093, 8] on icon "button" at bounding box center [1464, 9] width 5 height 5
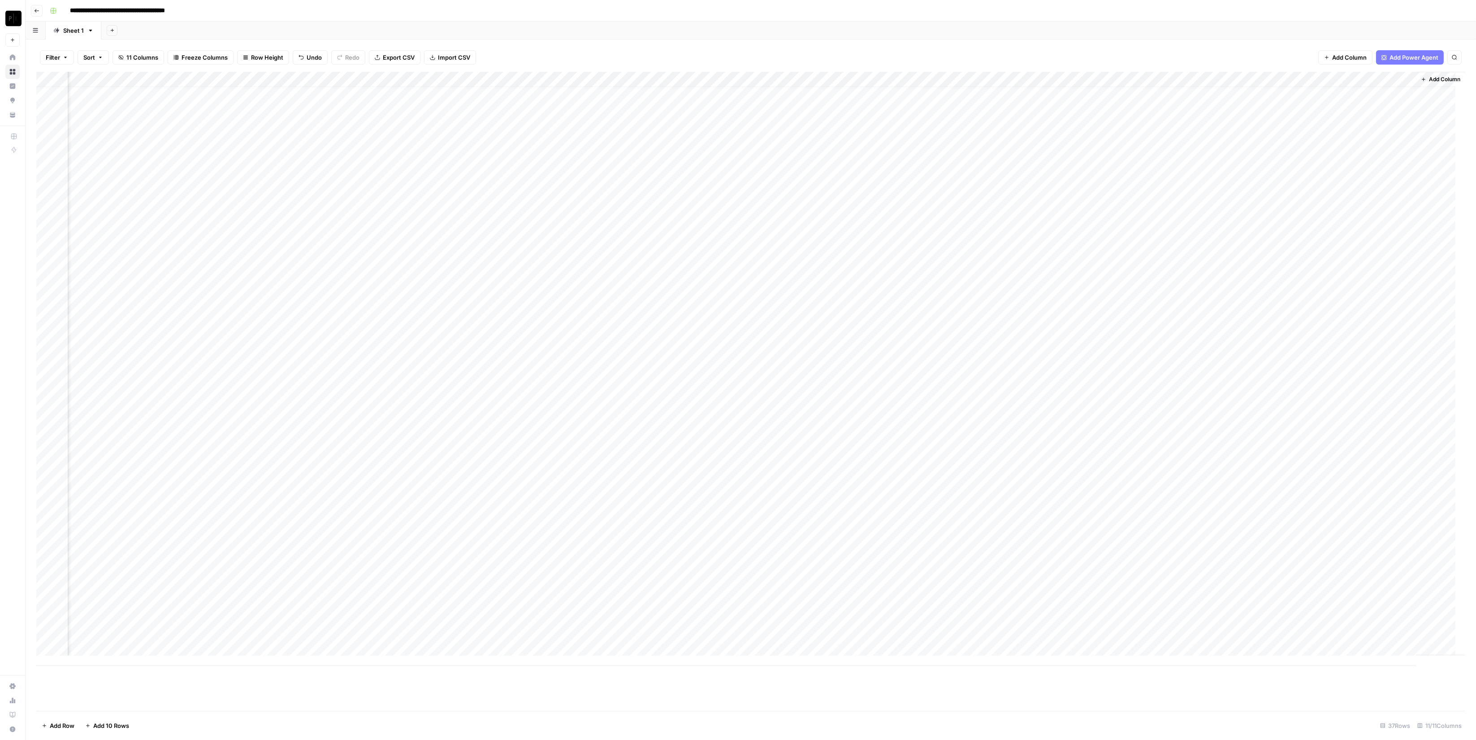
scroll to position [10, 0]
click at [226, 415] on div "Add Column" at bounding box center [750, 368] width 1429 height 593
click at [414, 427] on div "Add Column" at bounding box center [750, 368] width 1429 height 593
click at [414, 421] on div "Add Column" at bounding box center [750, 368] width 1429 height 593
click at [1093, 421] on div "Add Column" at bounding box center [750, 368] width 1429 height 593
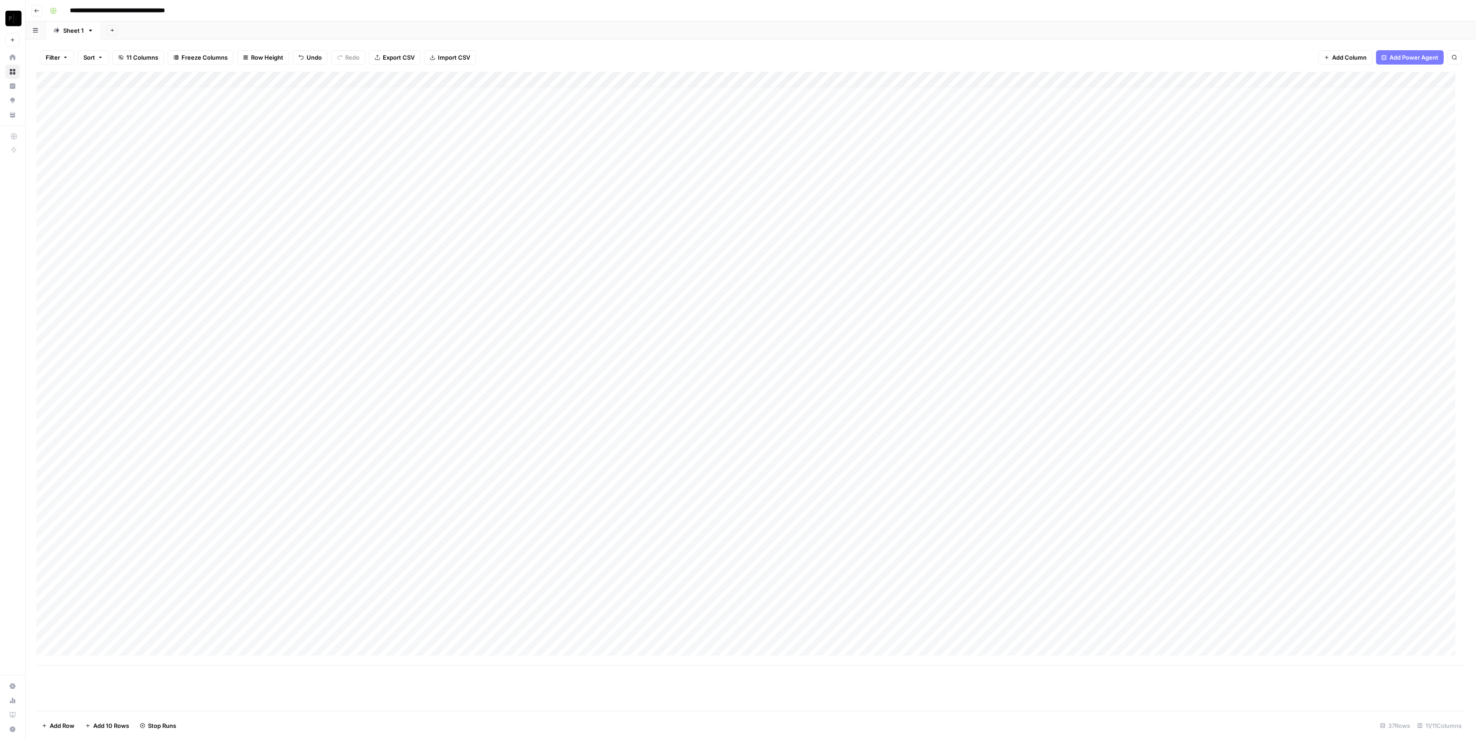
click at [142, 284] on div "Add Column" at bounding box center [750, 368] width 1429 height 593
click at [142, 284] on textarea "**********" at bounding box center [138, 288] width 143 height 22
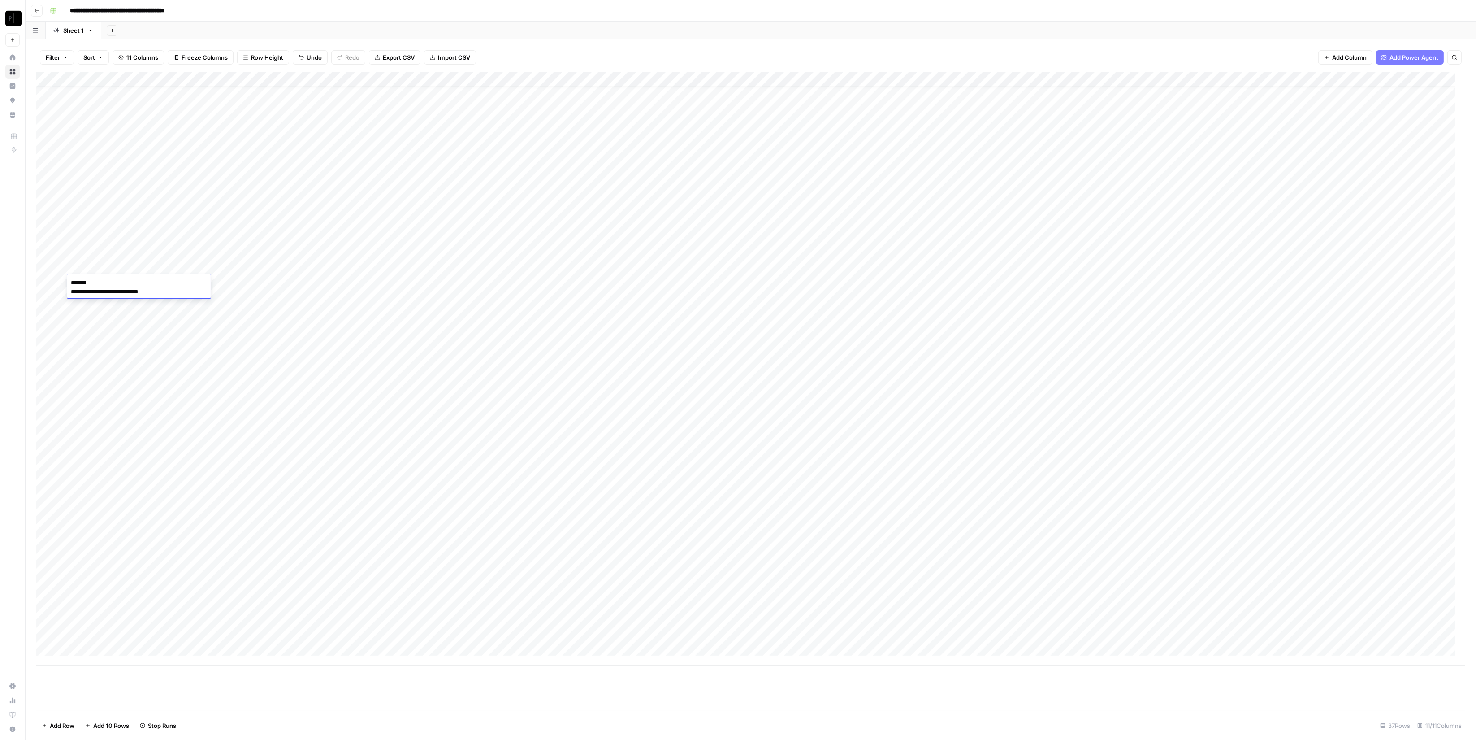
click at [152, 282] on textarea "**********" at bounding box center [138, 288] width 143 height 22
click at [172, 282] on textarea "**********" at bounding box center [138, 288] width 143 height 22
click at [180, 279] on textarea "**********" at bounding box center [138, 283] width 143 height 13
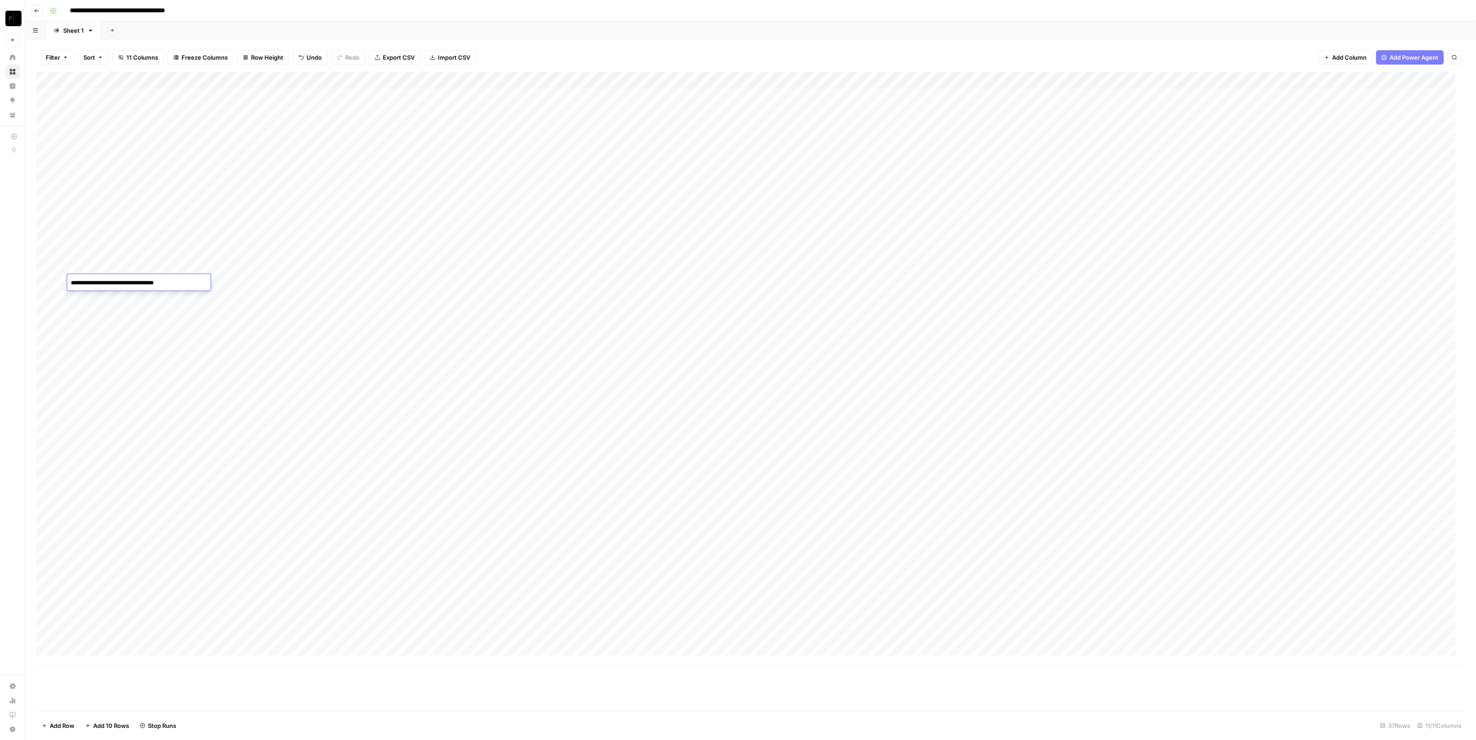
drag, startPoint x: 180, startPoint y: 279, endPoint x: 174, endPoint y: 277, distance: 5.7
click at [174, 277] on textarea "**********" at bounding box center [138, 283] width 143 height 13
type textarea "**********"
click at [277, 287] on div "Add Column" at bounding box center [750, 368] width 1429 height 593
click at [255, 287] on div "Add Column" at bounding box center [750, 368] width 1429 height 593
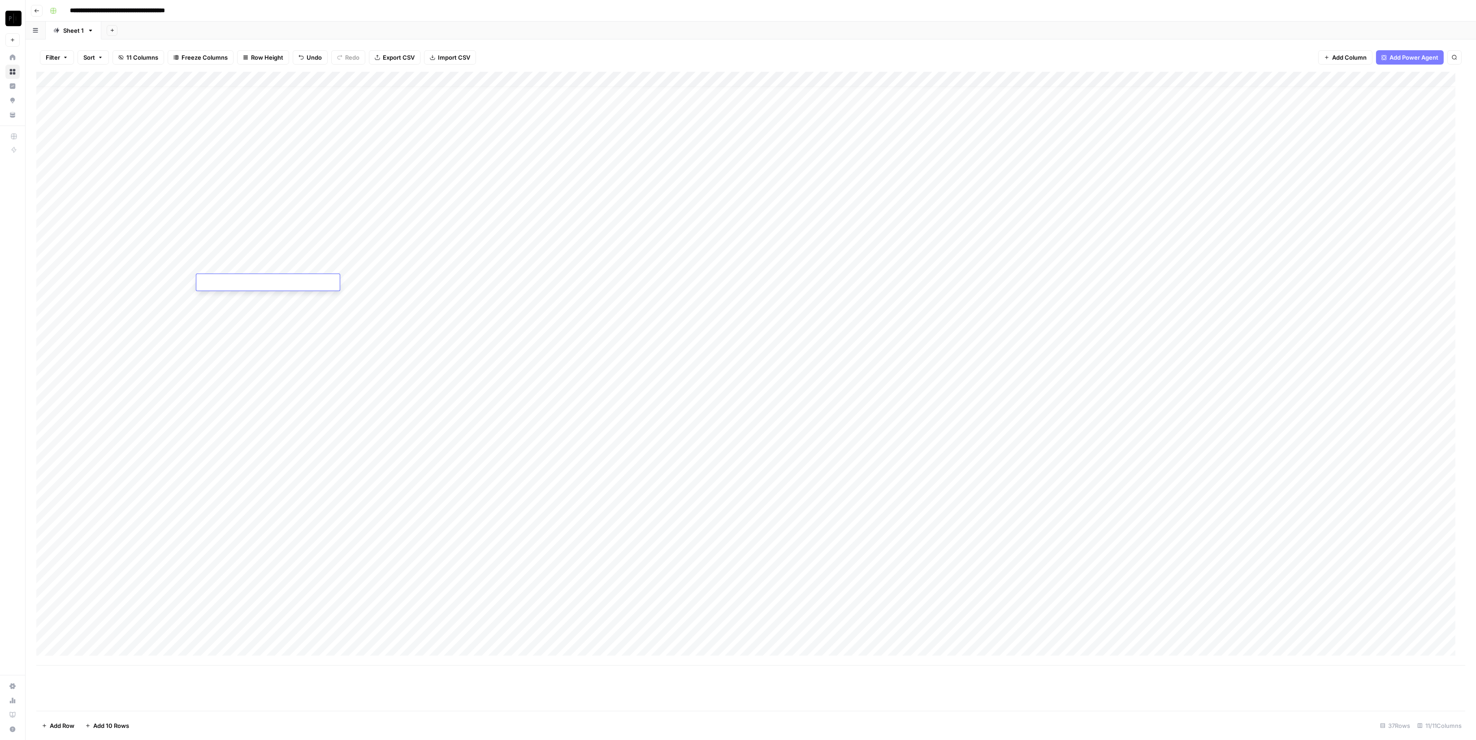
click at [255, 286] on textarea at bounding box center [267, 283] width 143 height 13
type textarea "*****"
click at [1093, 283] on div "Add Column" at bounding box center [750, 368] width 1429 height 593
click at [1093, 281] on div "Add Column" at bounding box center [750, 368] width 1429 height 593
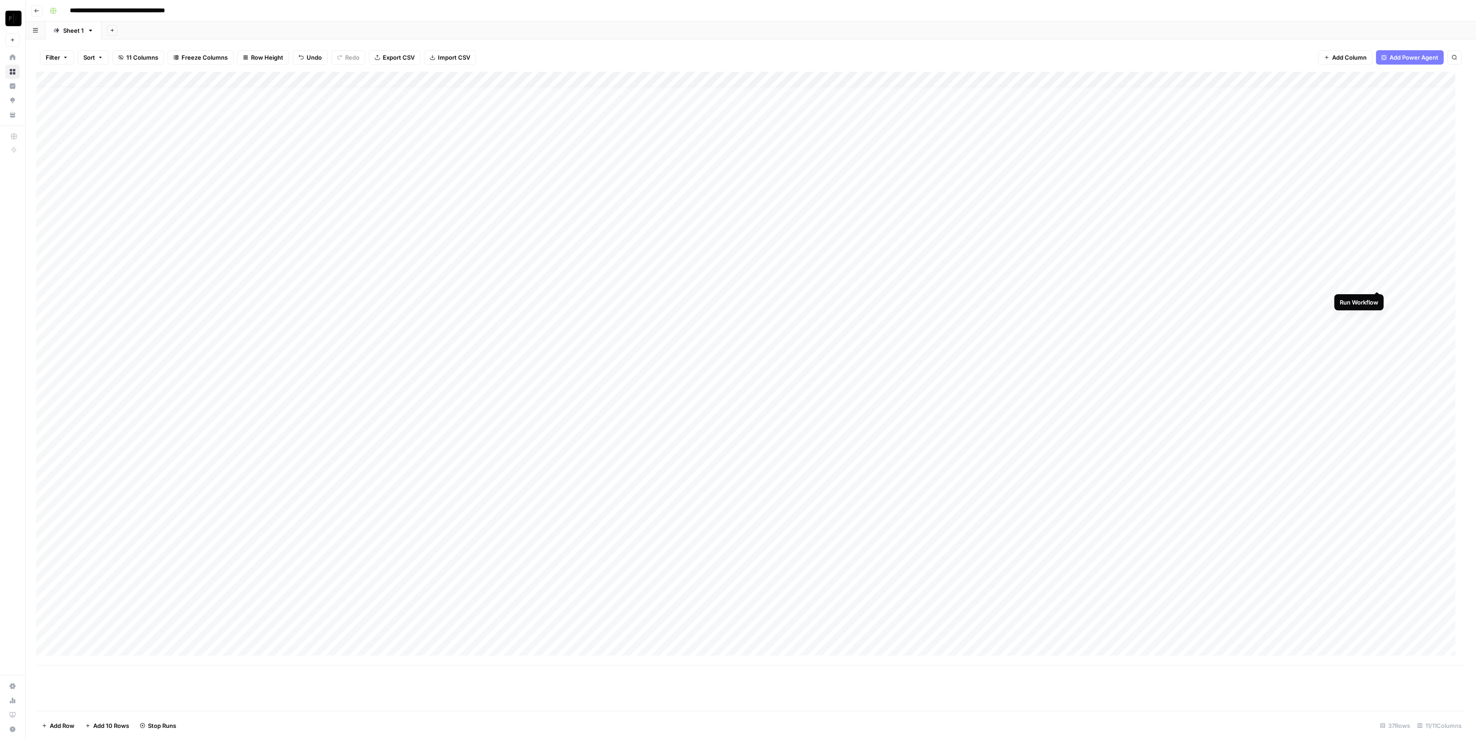
click at [1093, 279] on div "Add Column" at bounding box center [750, 368] width 1429 height 593
click at [1093, 281] on div "Add Column" at bounding box center [750, 368] width 1429 height 593
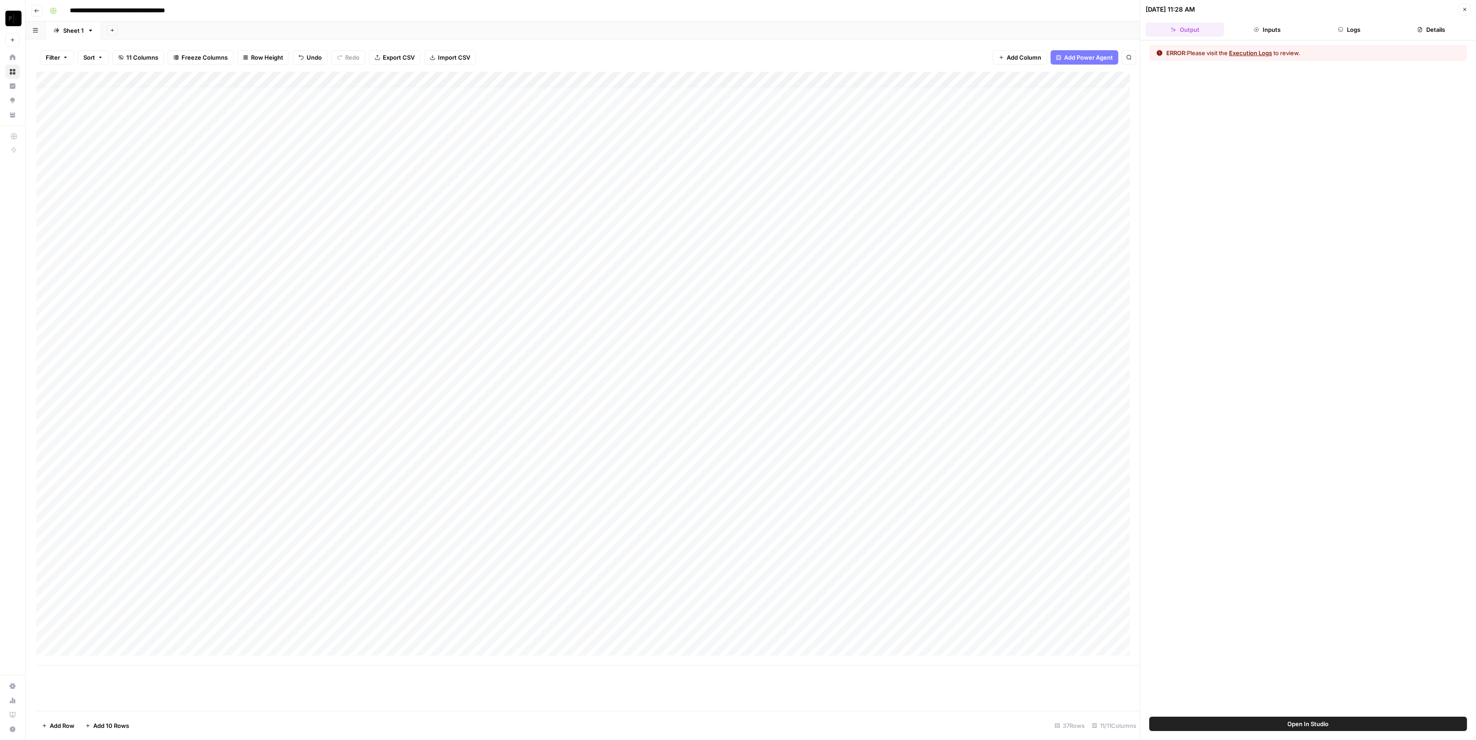
click at [1093, 26] on button "Logs" at bounding box center [1349, 29] width 78 height 14
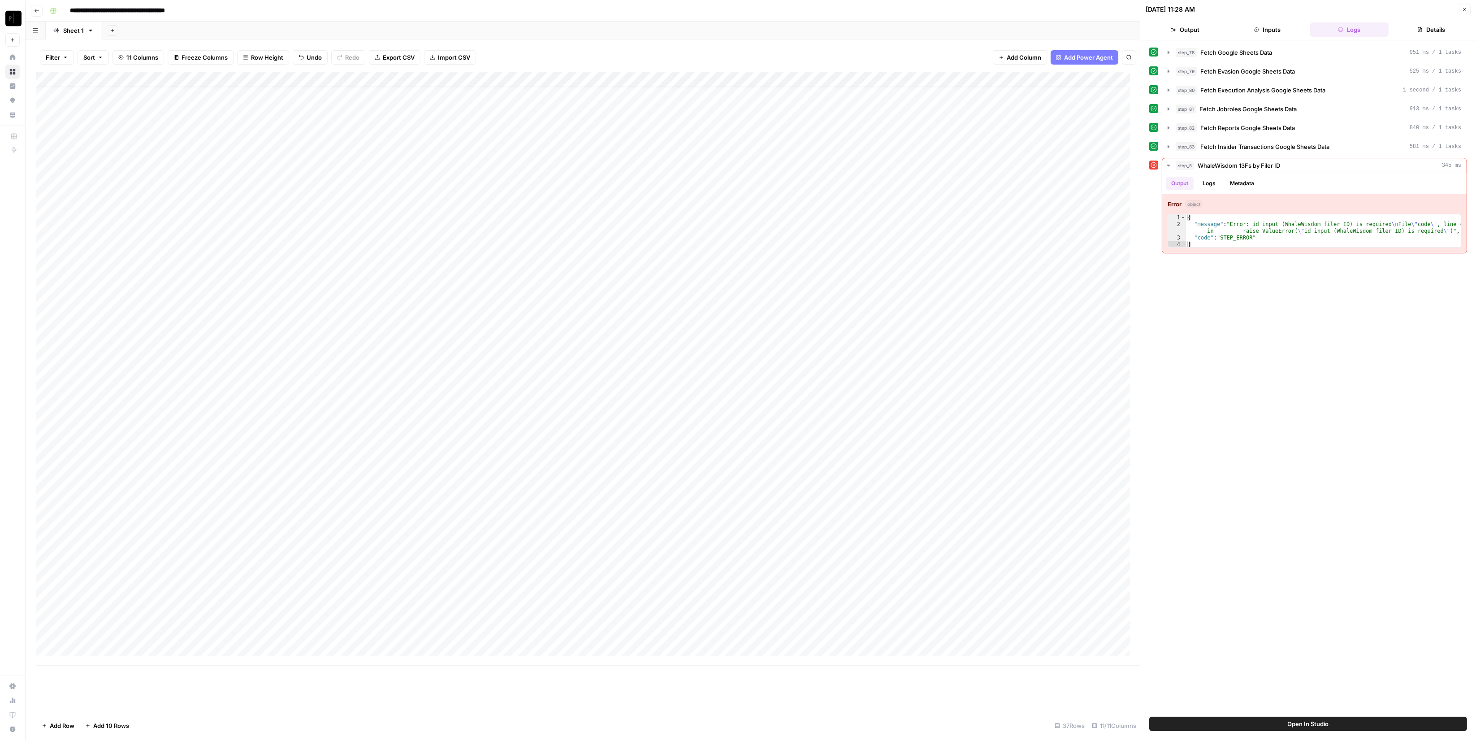
click at [257, 279] on div "Add Column" at bounding box center [588, 368] width 1104 height 593
click at [258, 279] on div "Add Column" at bounding box center [588, 368] width 1104 height 593
click at [258, 279] on textarea "*****" at bounding box center [267, 283] width 143 height 13
click at [363, 281] on div "Add Column" at bounding box center [588, 368] width 1104 height 593
drag, startPoint x: 1468, startPoint y: 9, endPoint x: 1052, endPoint y: 140, distance: 435.8
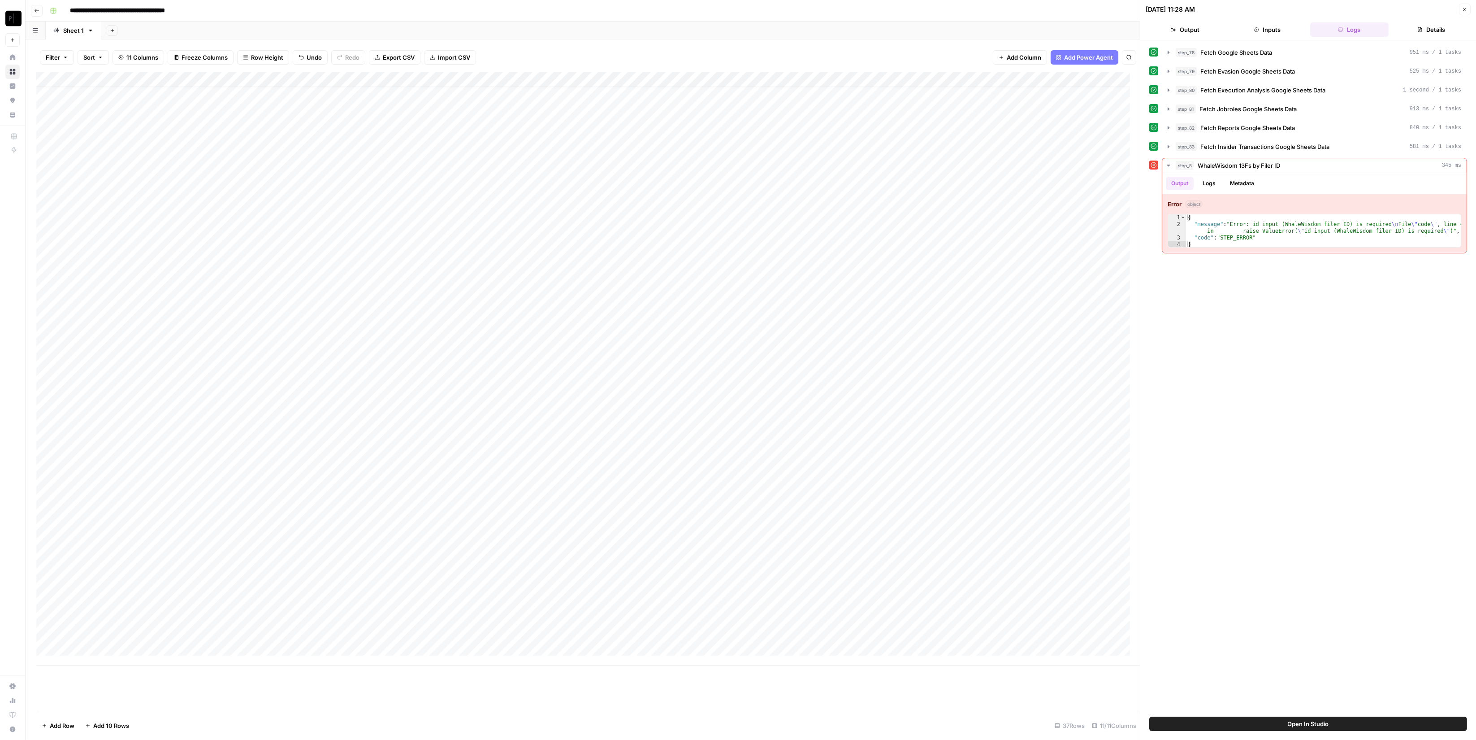
click at [1093, 8] on button "Close" at bounding box center [1465, 10] width 12 height 12
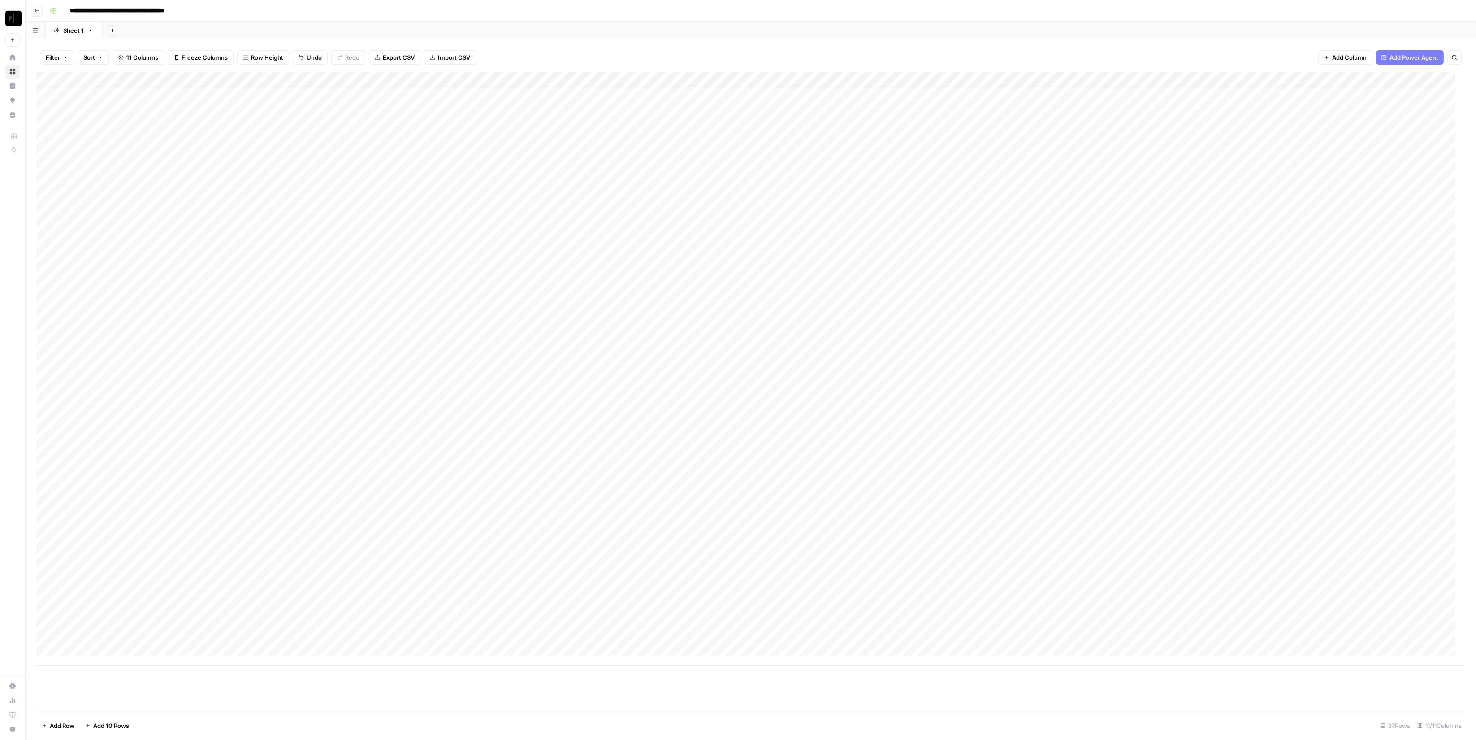
click at [373, 281] on div "Add Column" at bounding box center [750, 368] width 1429 height 593
click at [94, 286] on div "Add Column" at bounding box center [750, 368] width 1429 height 593
click at [104, 281] on div "Add Column" at bounding box center [750, 368] width 1429 height 593
click at [104, 281] on textarea "**********" at bounding box center [138, 283] width 143 height 13
click at [97, 281] on textarea "**********" at bounding box center [138, 283] width 143 height 13
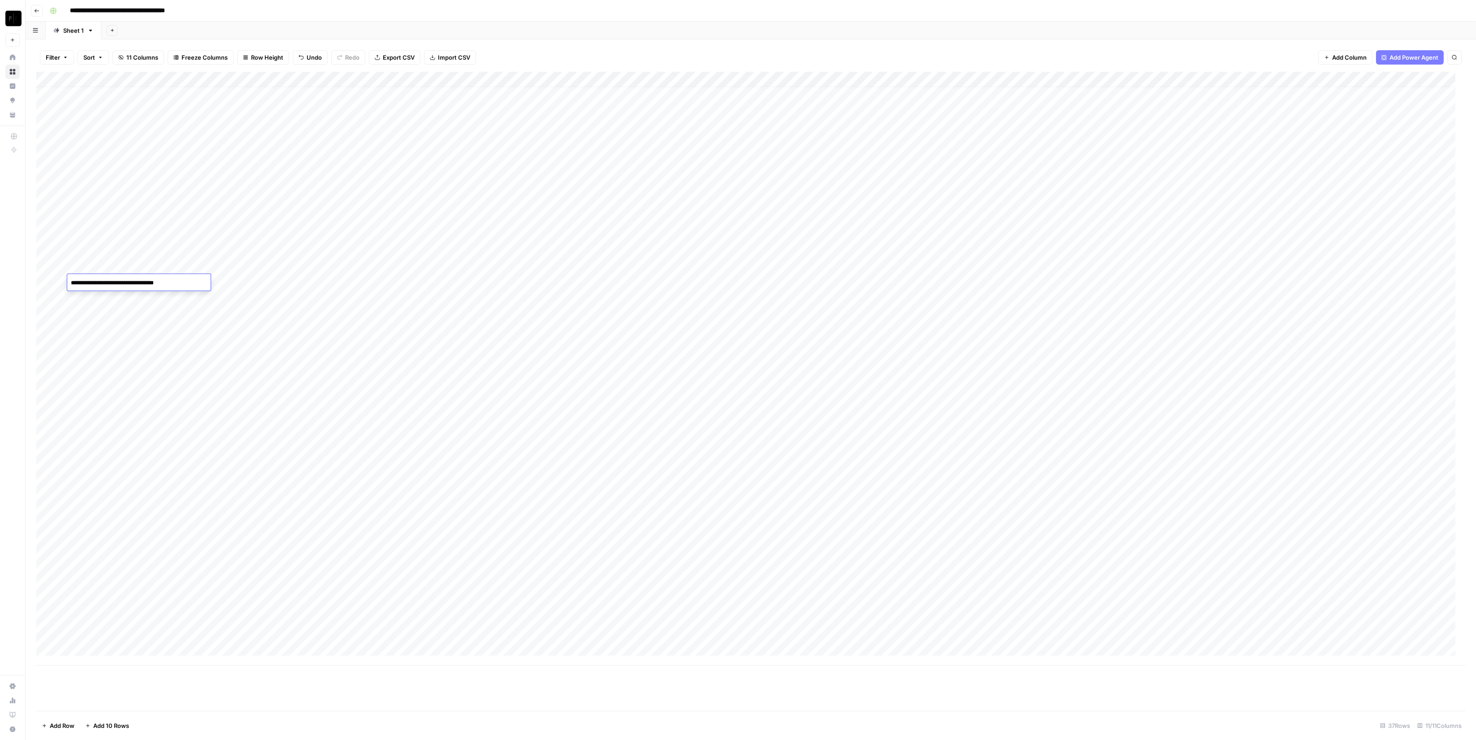
type textarea "**********"
click at [398, 303] on div "Add Column" at bounding box center [750, 368] width 1429 height 593
click at [1093, 281] on div "Add Column" at bounding box center [750, 368] width 1429 height 593
click at [151, 390] on div "Add Column" at bounding box center [750, 368] width 1429 height 593
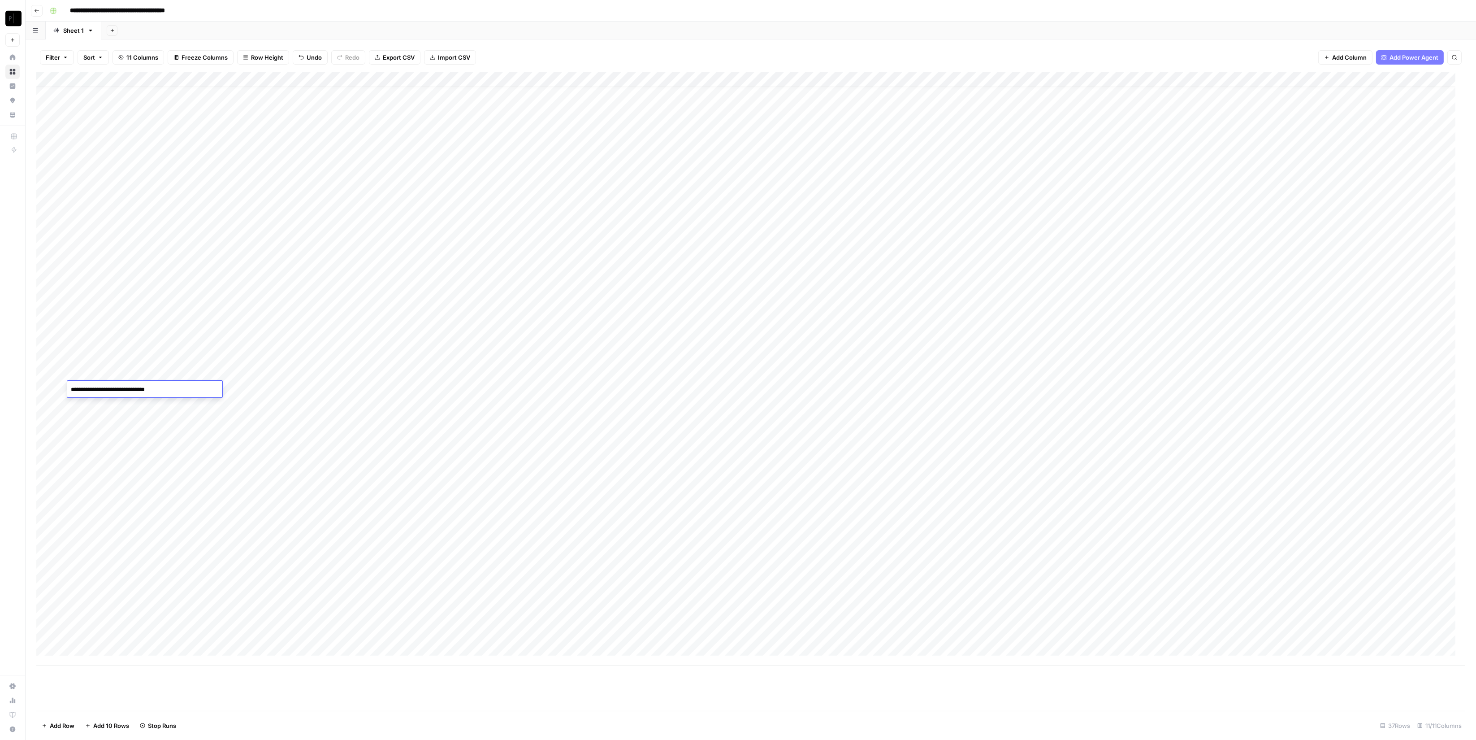
click at [151, 390] on textarea "**********" at bounding box center [144, 389] width 155 height 13
click at [255, 390] on div "Add Column" at bounding box center [750, 368] width 1429 height 593
type textarea "****"
click at [550, 547] on div "Add Column" at bounding box center [750, 368] width 1429 height 593
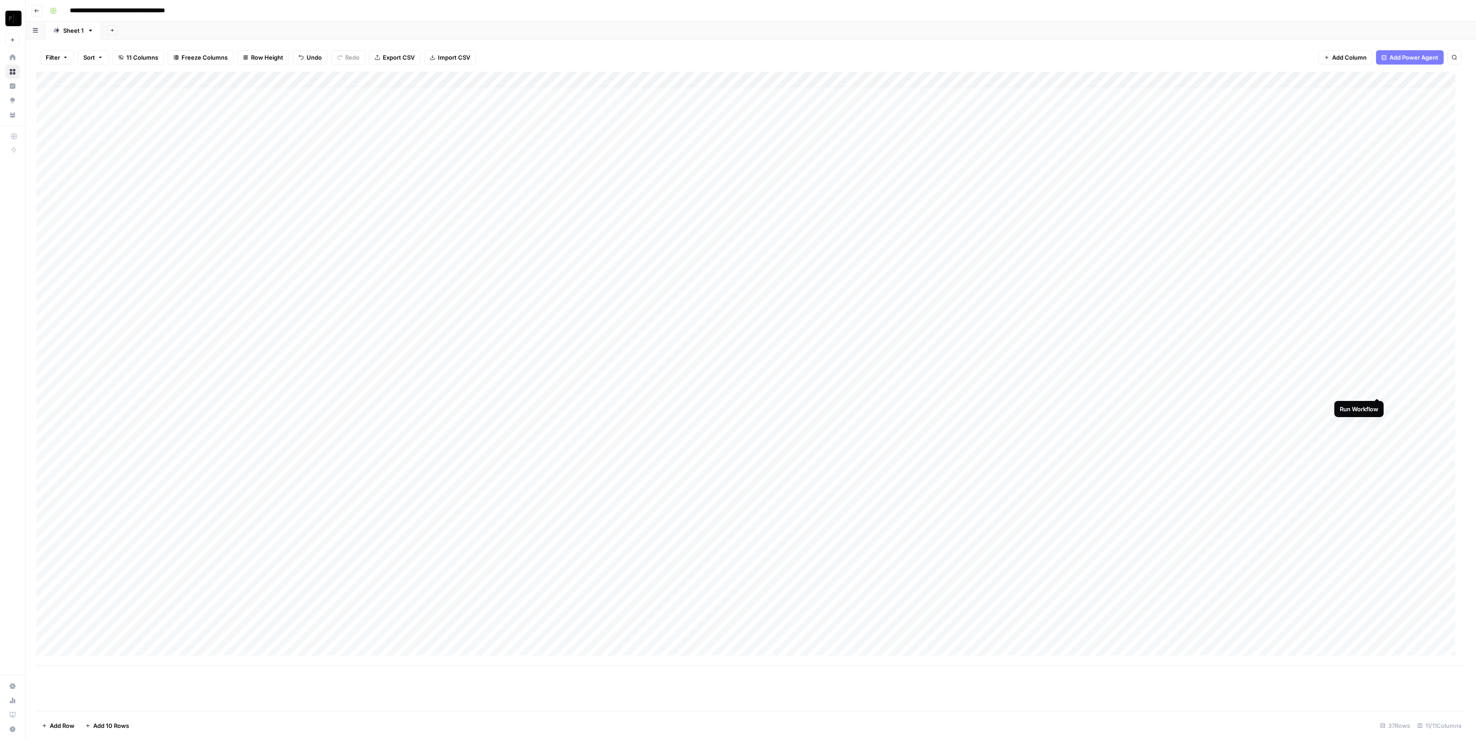
click at [1093, 389] on div "Add Column" at bounding box center [750, 368] width 1429 height 593
click at [1093, 282] on div "Add Column" at bounding box center [750, 368] width 1429 height 593
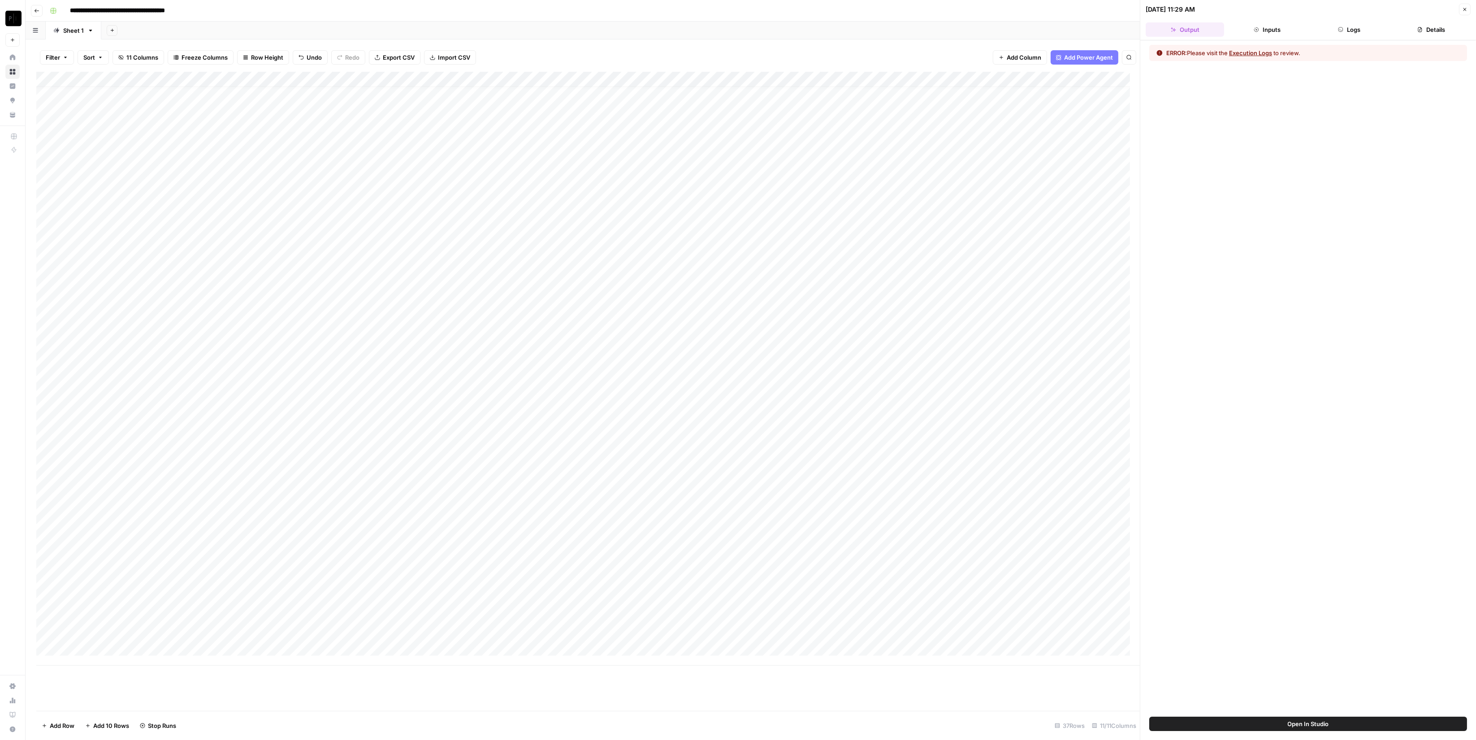
click at [1093, 29] on icon "button" at bounding box center [1340, 29] width 4 height 4
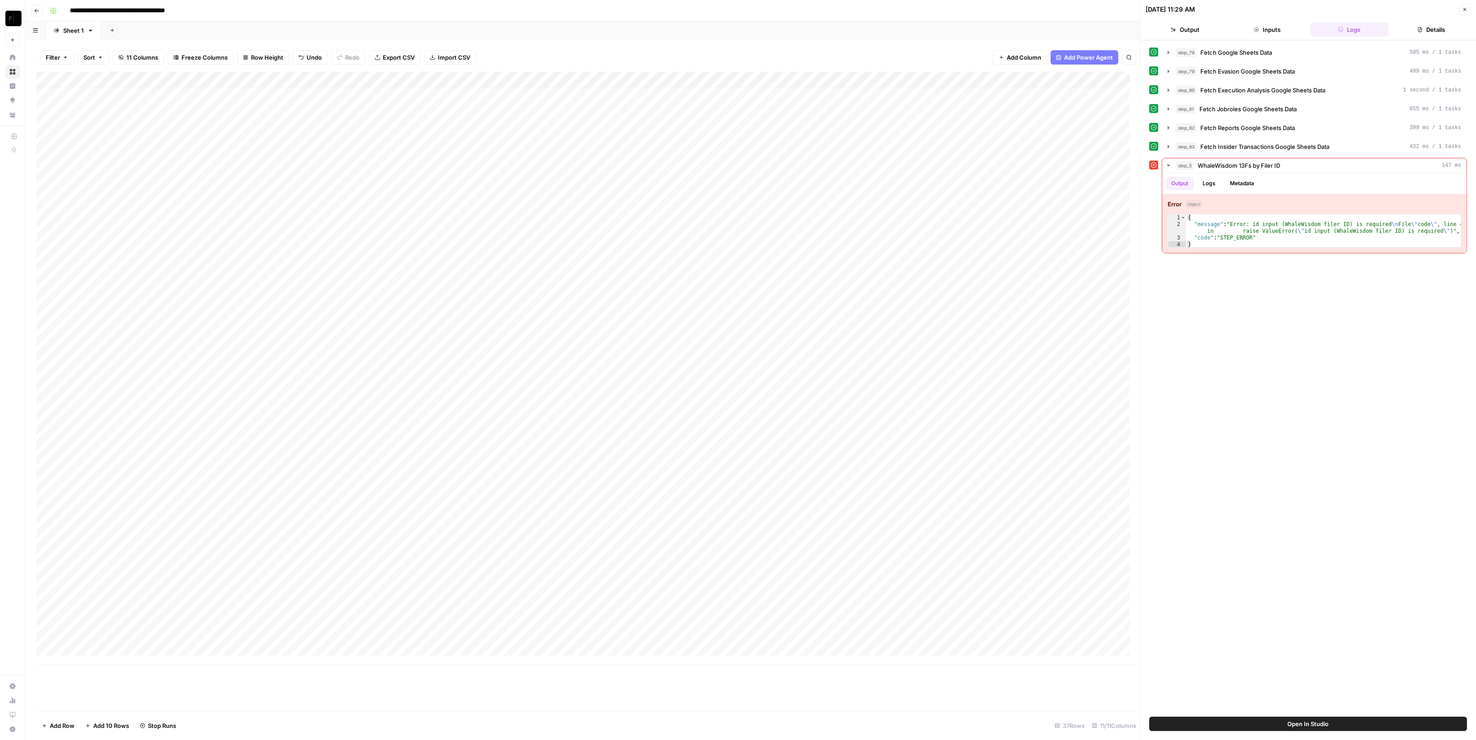
click at [1093, 14] on button "Close" at bounding box center [1465, 10] width 12 height 12
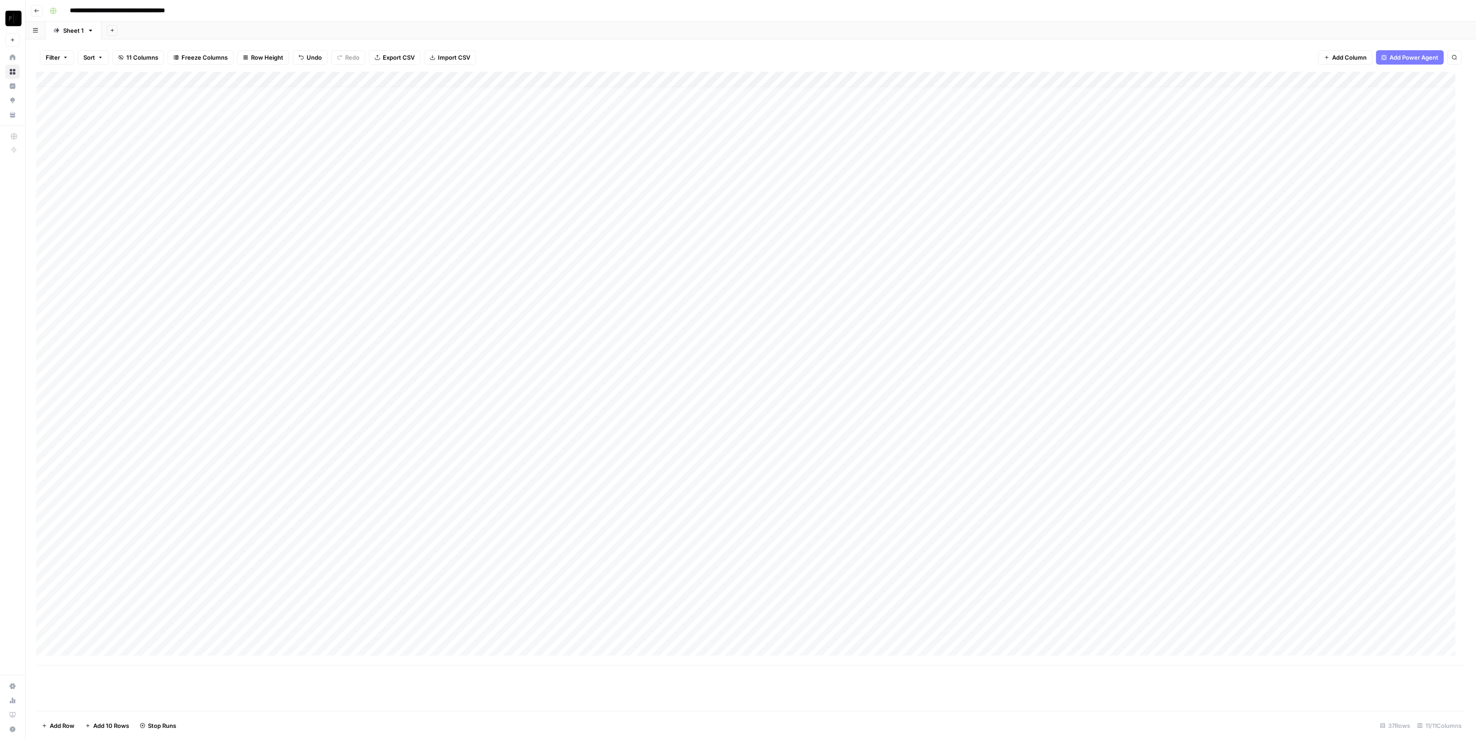
click at [1093, 78] on div "Add Column" at bounding box center [750, 368] width 1429 height 593
click at [1093, 152] on span "Configure Inputs" at bounding box center [1286, 154] width 78 height 9
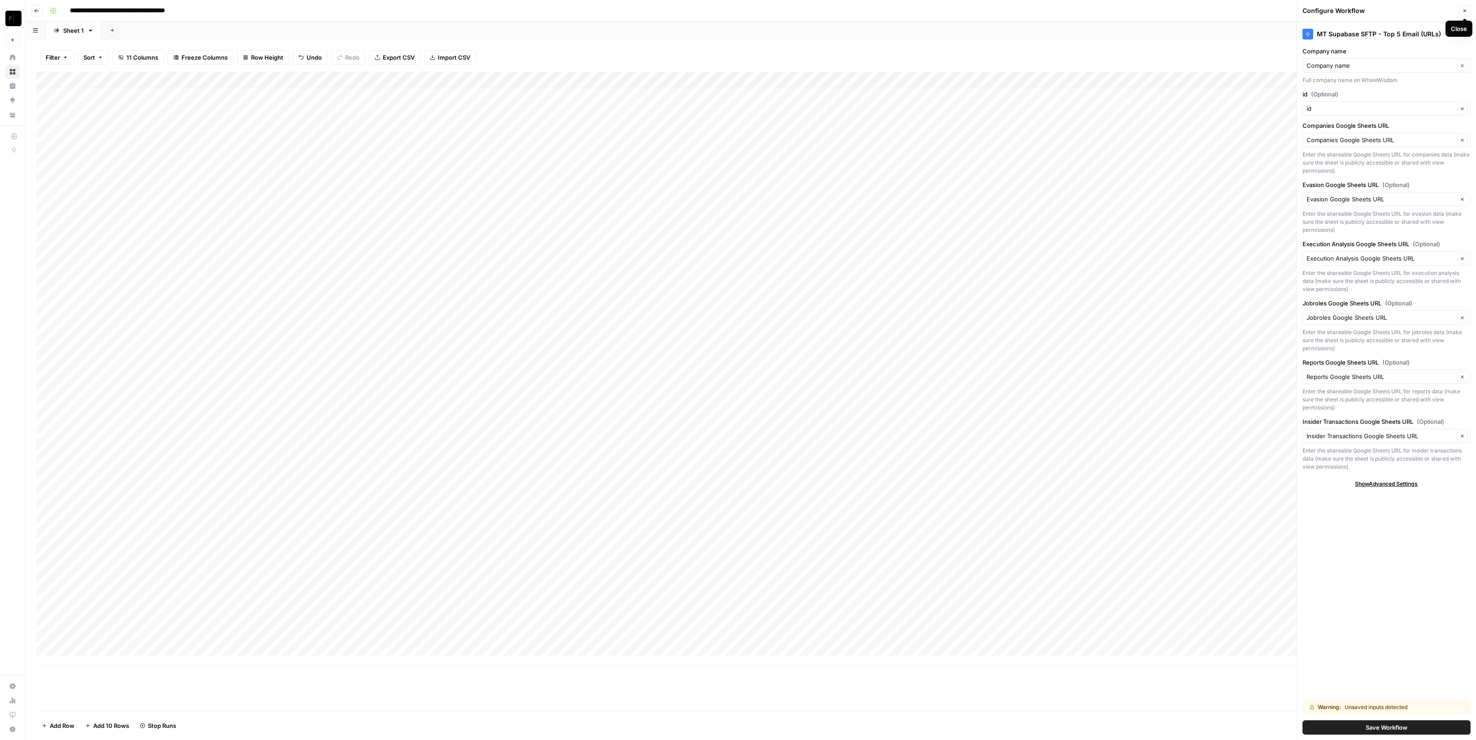
click at [1093, 10] on icon "button" at bounding box center [1464, 10] width 5 height 5
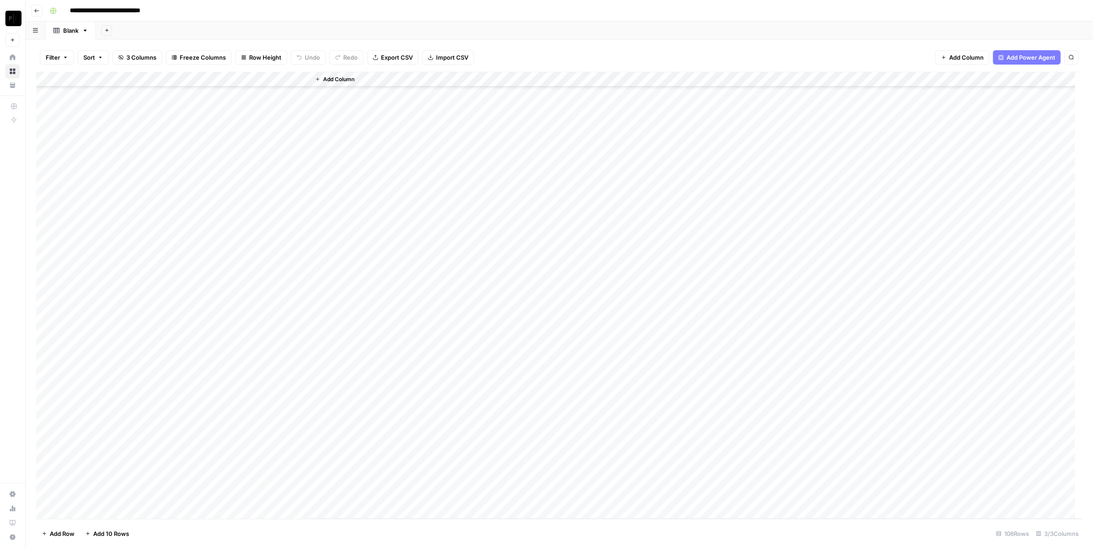
scroll to position [1228, 0]
click at [220, 495] on div "Add Column" at bounding box center [559, 295] width 1046 height 447
click at [206, 497] on div "Add Column" at bounding box center [559, 295] width 1046 height 447
click at [436, 494] on div "Add Column" at bounding box center [696, 295] width 772 height 447
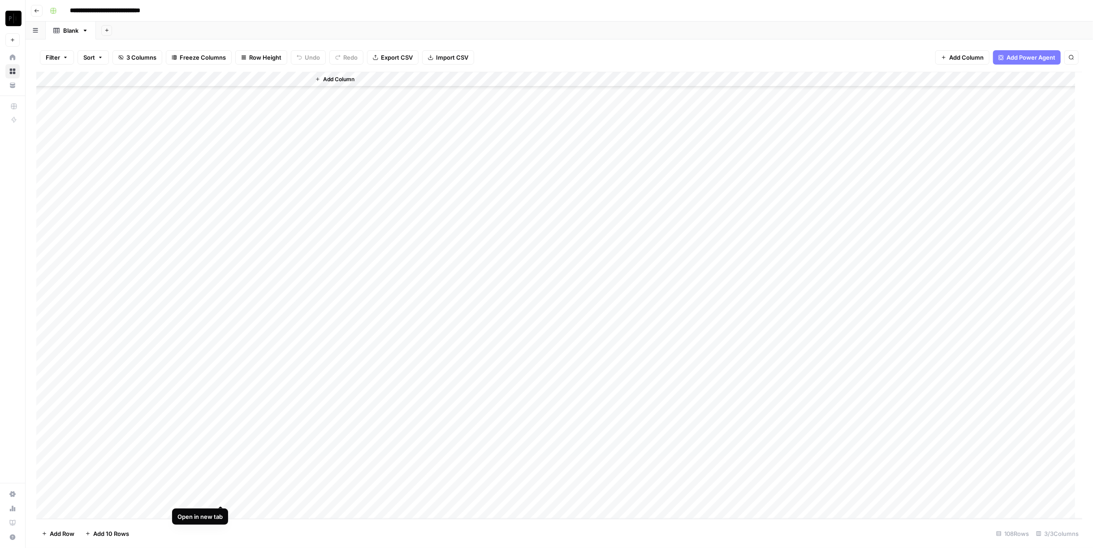
click at [222, 495] on div "Add Column" at bounding box center [559, 295] width 1046 height 447
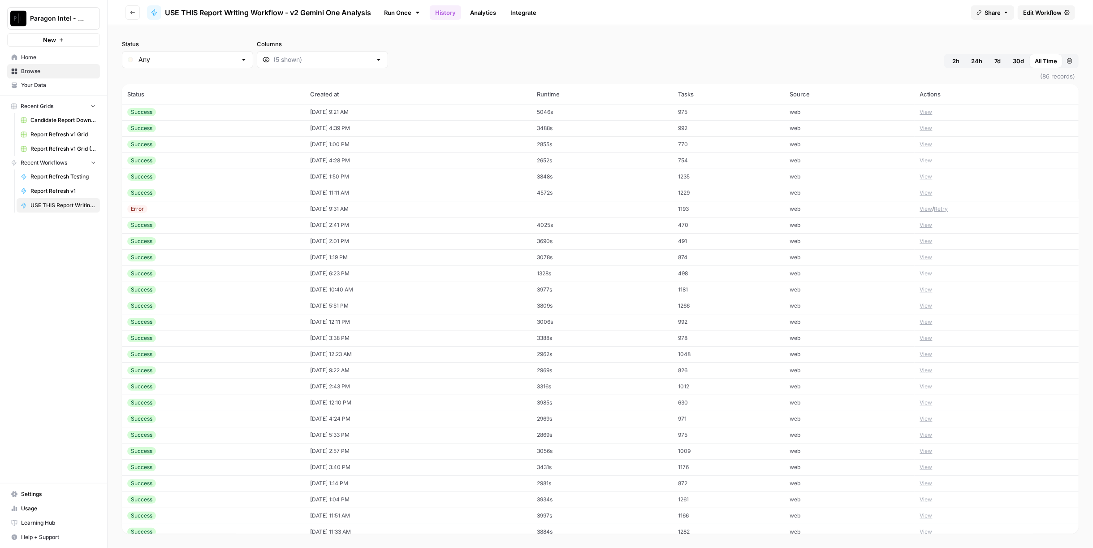
click at [331, 108] on td "10/09/25 at 9:21 AM" at bounding box center [418, 112] width 226 height 16
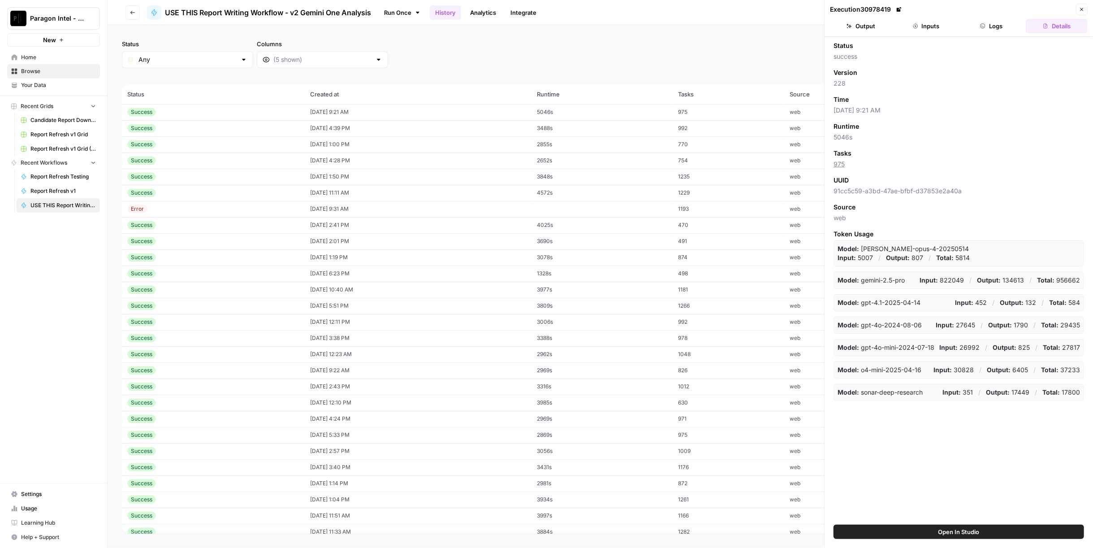
click at [869, 28] on button "Output" at bounding box center [861, 26] width 62 height 14
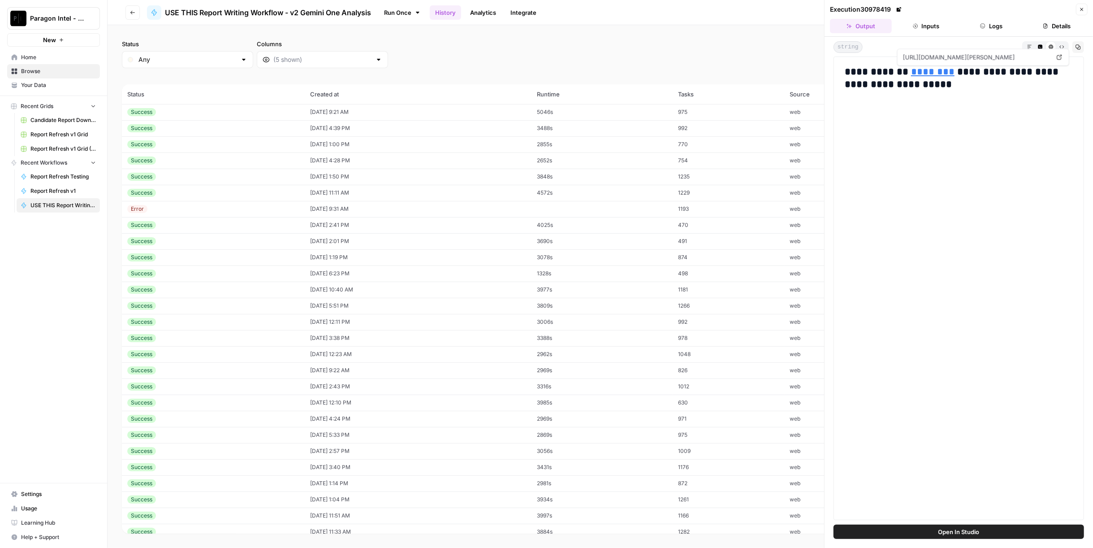
click at [914, 67] on link "********" at bounding box center [932, 72] width 43 height 10
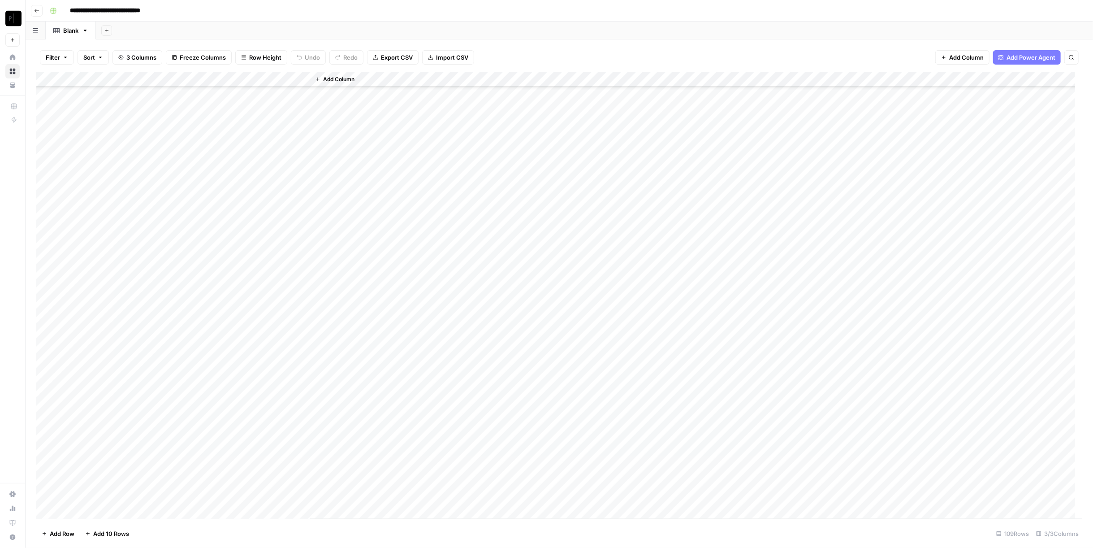
scroll to position [1243, 0]
click at [167, 497] on div "Add Column" at bounding box center [559, 295] width 1046 height 447
click at [221, 494] on div "Add Column" at bounding box center [559, 295] width 1046 height 447
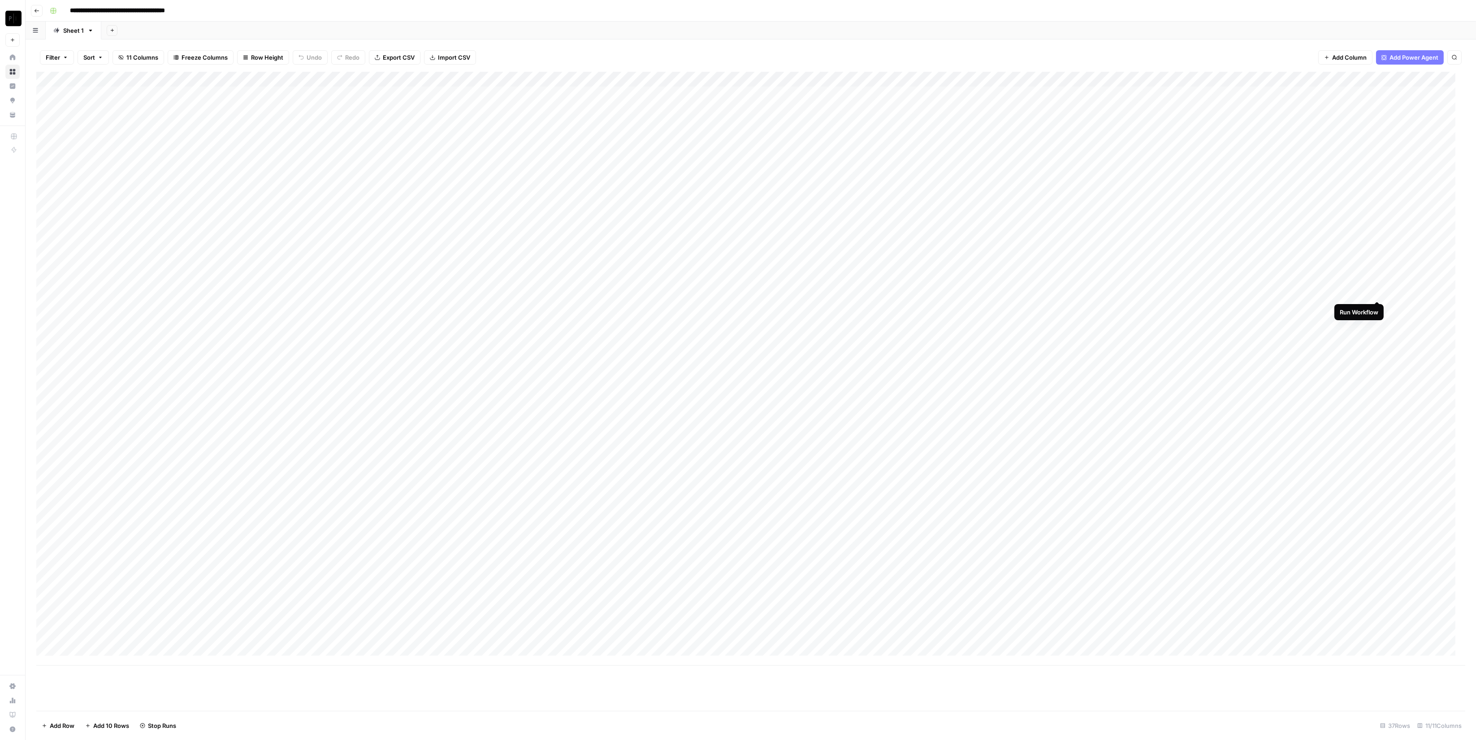
click at [1377, 291] on div "Add Column" at bounding box center [750, 368] width 1429 height 593
click at [1368, 293] on div "Add Column" at bounding box center [750, 368] width 1429 height 593
click at [1273, 27] on button "Logs" at bounding box center [1198, 29] width 179 height 14
click at [968, 28] on button "Inputs" at bounding box center [1015, 29] width 179 height 14
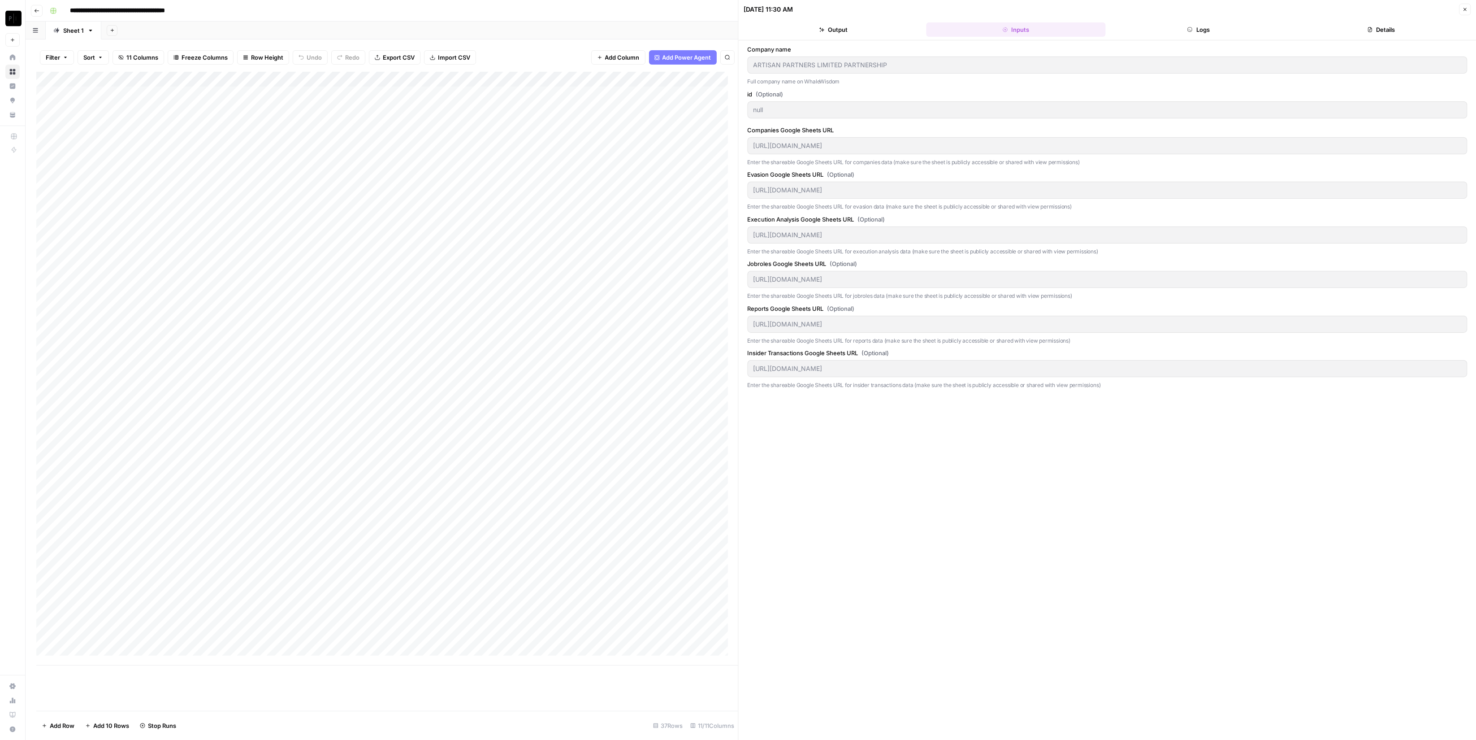
click at [1467, 10] on button "Close" at bounding box center [1465, 10] width 12 height 12
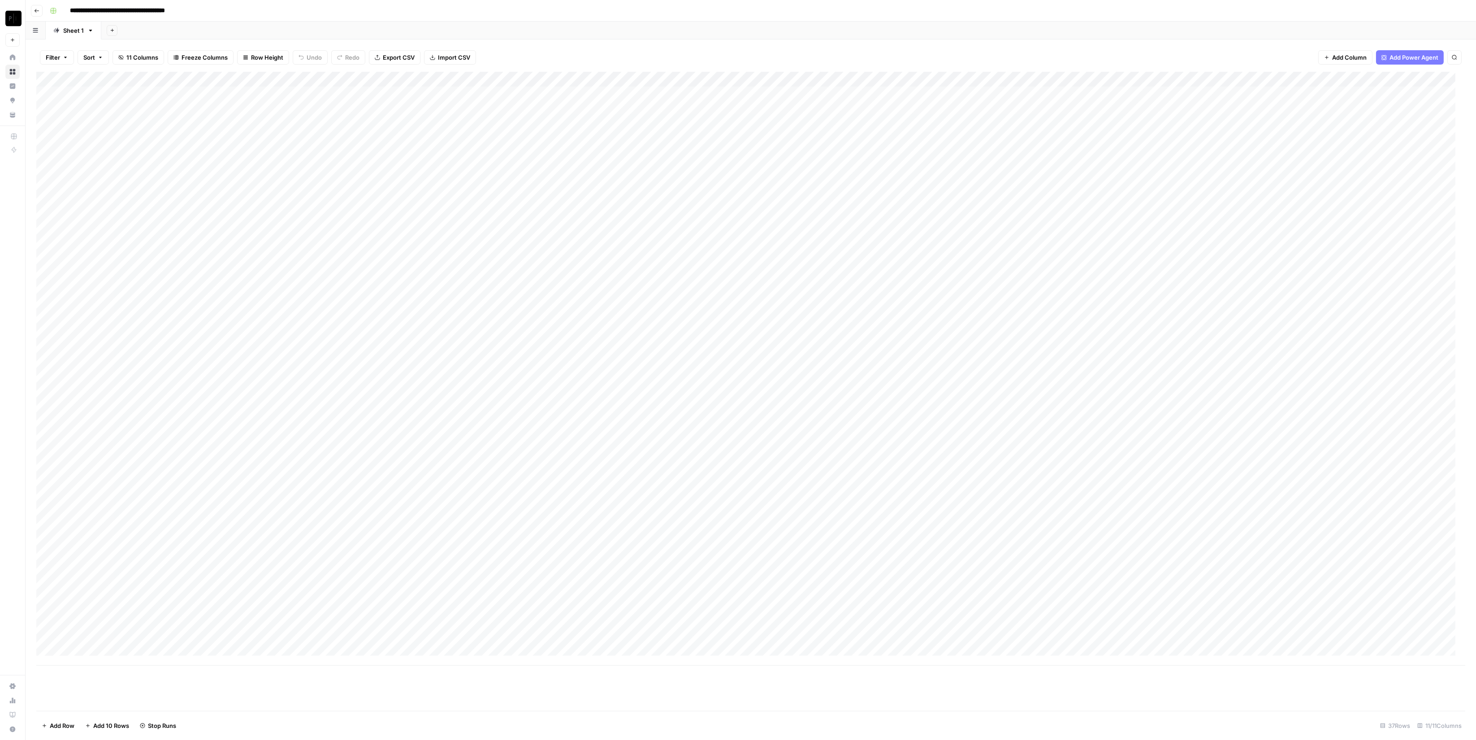
click at [318, 79] on div "Add Column" at bounding box center [750, 368] width 1429 height 593
click at [246, 201] on span "Remove Column" at bounding box center [253, 199] width 78 height 9
click at [700, 93] on span "Delete" at bounding box center [706, 92] width 19 height 9
click at [1240, 80] on div "Add Column" at bounding box center [750, 368] width 1429 height 593
click at [1152, 157] on span "Configure Inputs" at bounding box center [1157, 154] width 78 height 9
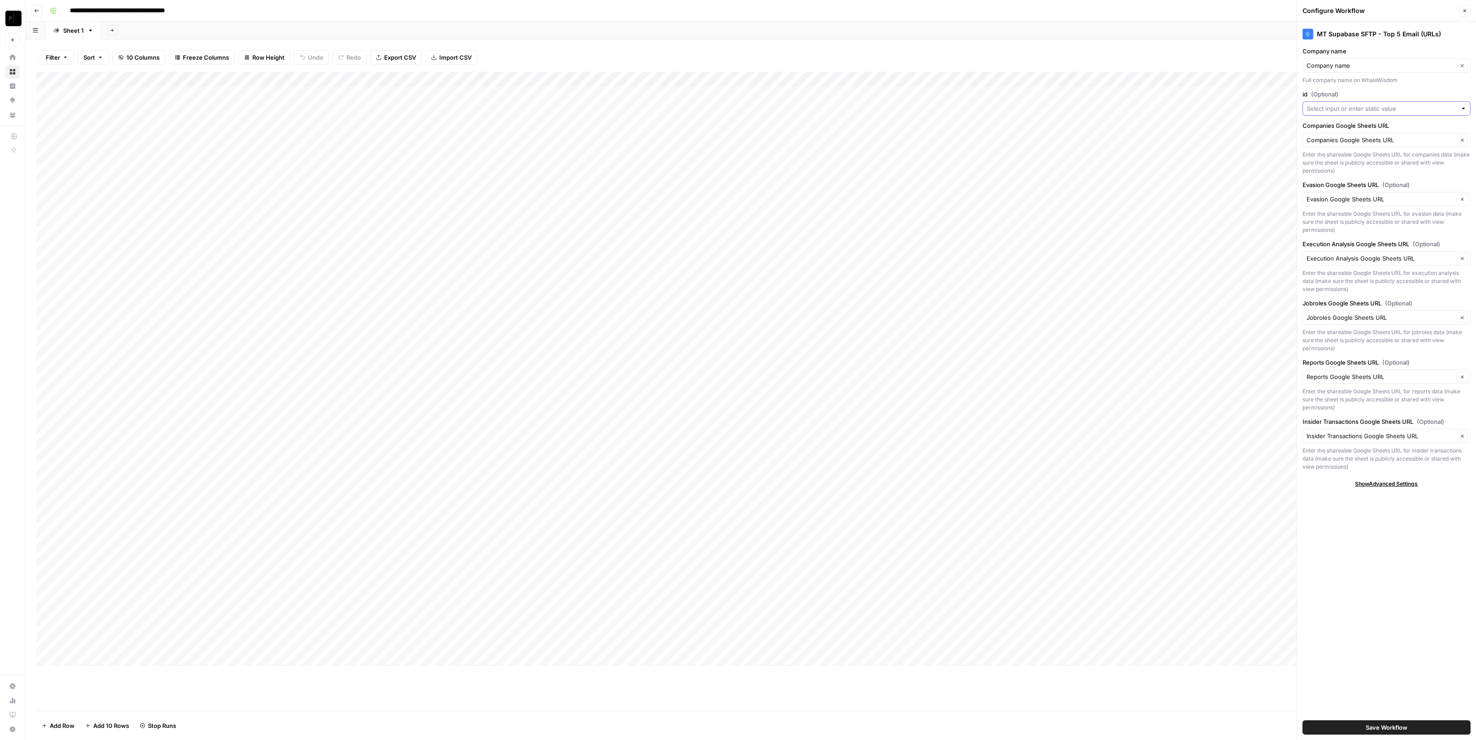
click at [1414, 106] on input "id (Optional)" at bounding box center [1382, 108] width 150 height 9
click at [1167, 28] on div "Add Sheet" at bounding box center [788, 31] width 1375 height 18
click at [1464, 10] on icon "button" at bounding box center [1464, 10] width 3 height 3
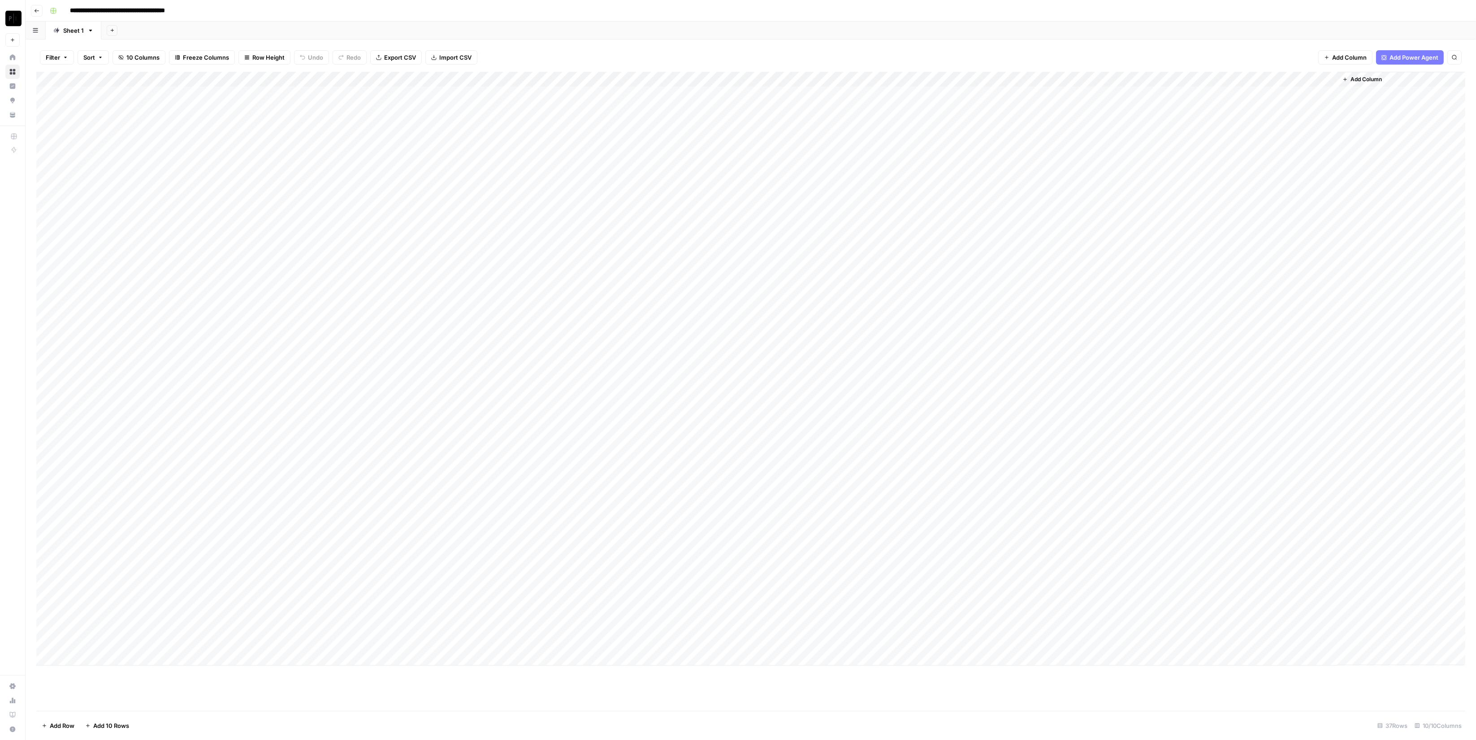
click at [1377, 74] on button "Add Column" at bounding box center [1362, 80] width 47 height 12
click at [1348, 60] on button "Text" at bounding box center [1387, 58] width 168 height 14
click at [1315, 81] on div "Add Column" at bounding box center [750, 368] width 1429 height 593
click at [1308, 100] on input "New Column" at bounding box center [1329, 100] width 91 height 9
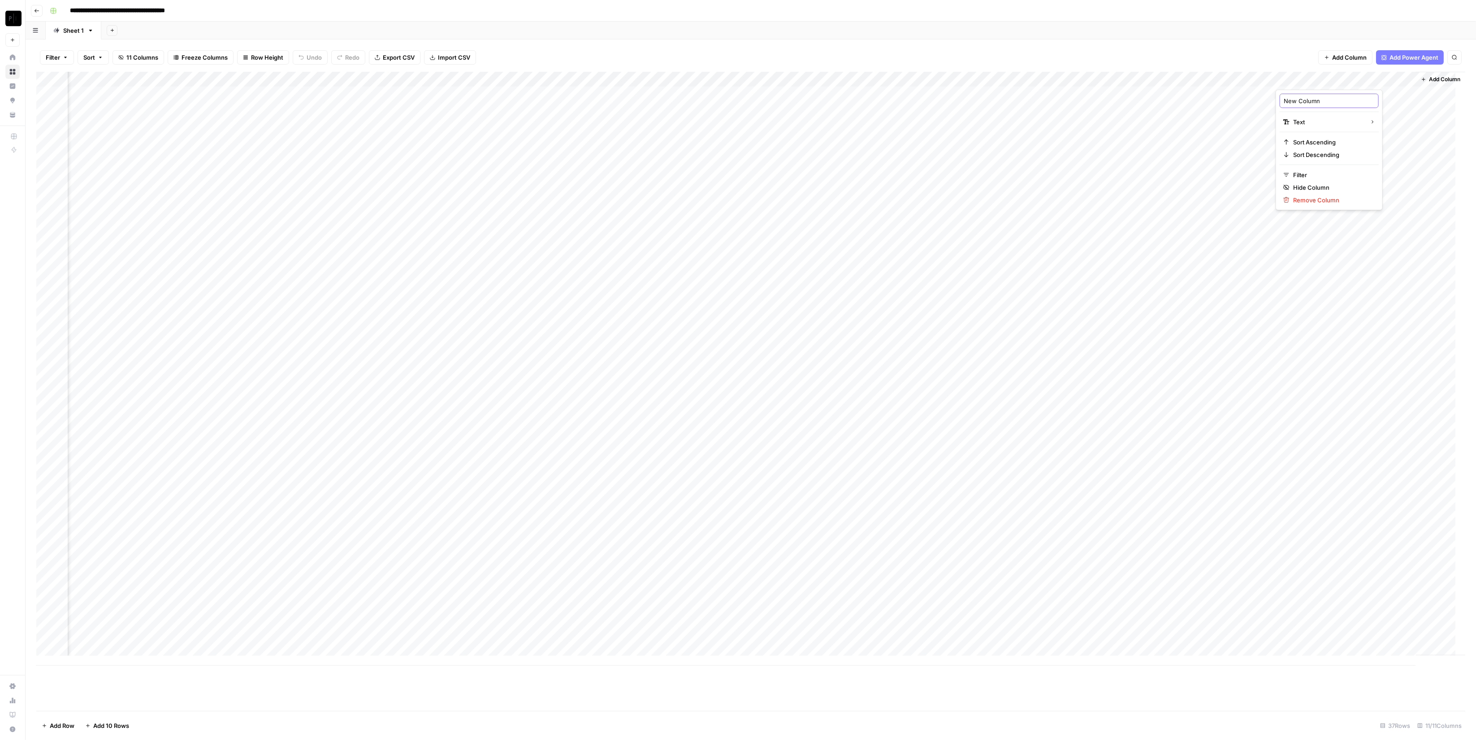
click at [1309, 99] on input "New Column" at bounding box center [1329, 100] width 91 height 9
click at [1302, 104] on div "Add Column" at bounding box center [750, 368] width 1429 height 593
click at [1301, 81] on div "Add Column" at bounding box center [750, 368] width 1429 height 593
click at [1313, 97] on input "New Column" at bounding box center [1329, 100] width 91 height 9
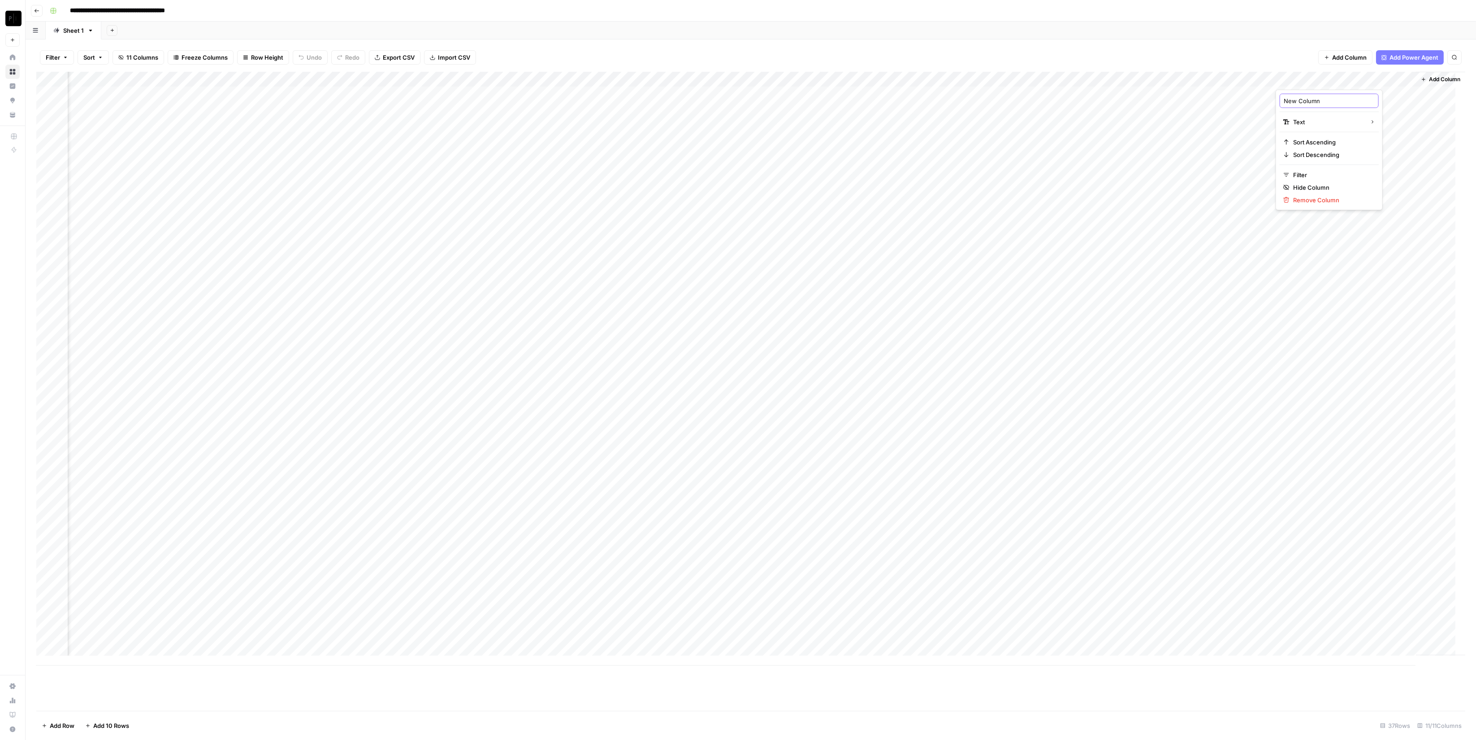
click at [1313, 97] on input "New Column" at bounding box center [1329, 100] width 91 height 9
type input "o"
type input "id column"
drag, startPoint x: 1317, startPoint y: 79, endPoint x: 170, endPoint y: 62, distance: 1147.2
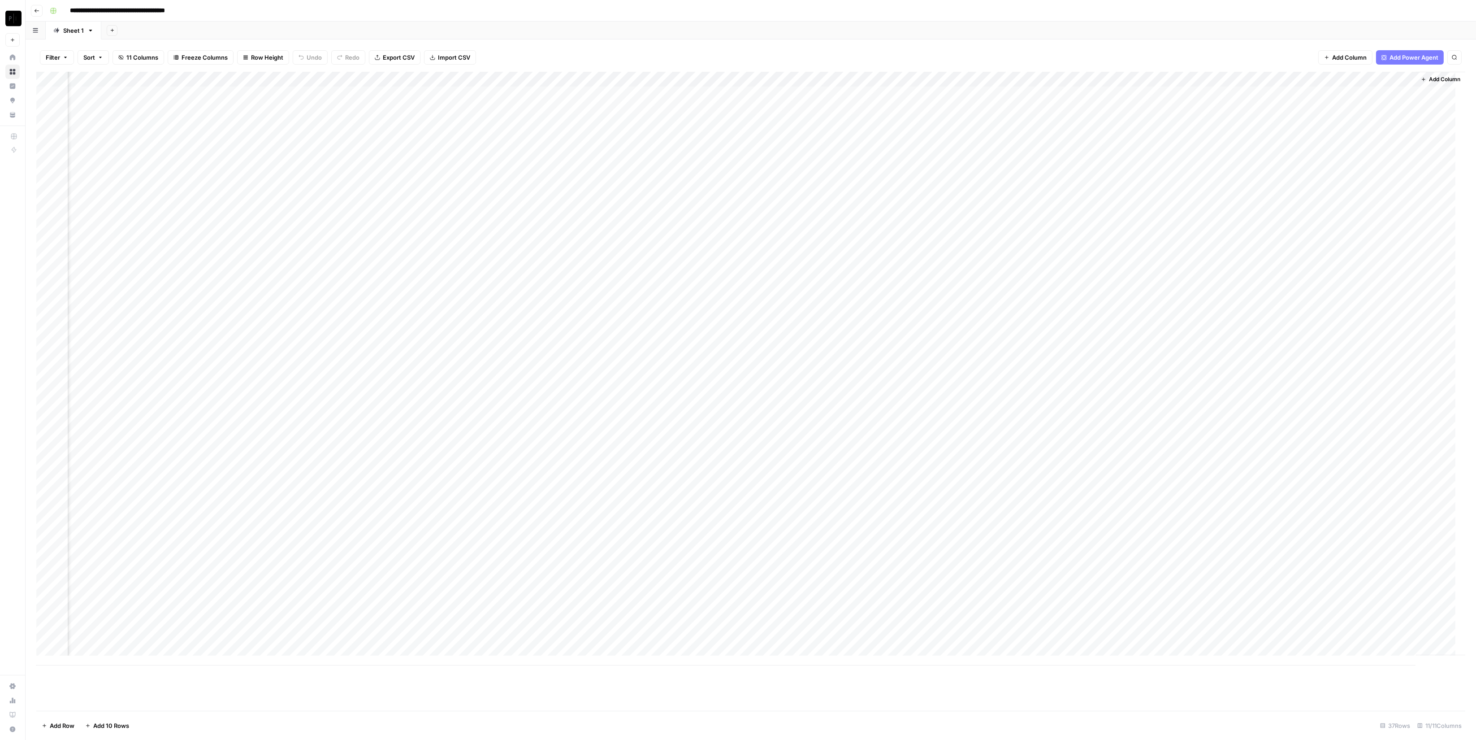
click at [170, 62] on div "Filter Sort 11 Columns Freeze Columns Row Height Undo Redo Export CSV Import CS…" at bounding box center [751, 389] width 1450 height 700
click at [231, 406] on div "Add Column" at bounding box center [750, 368] width 1429 height 593
click at [257, 400] on div "Add Column" at bounding box center [750, 368] width 1429 height 593
type textarea "****"
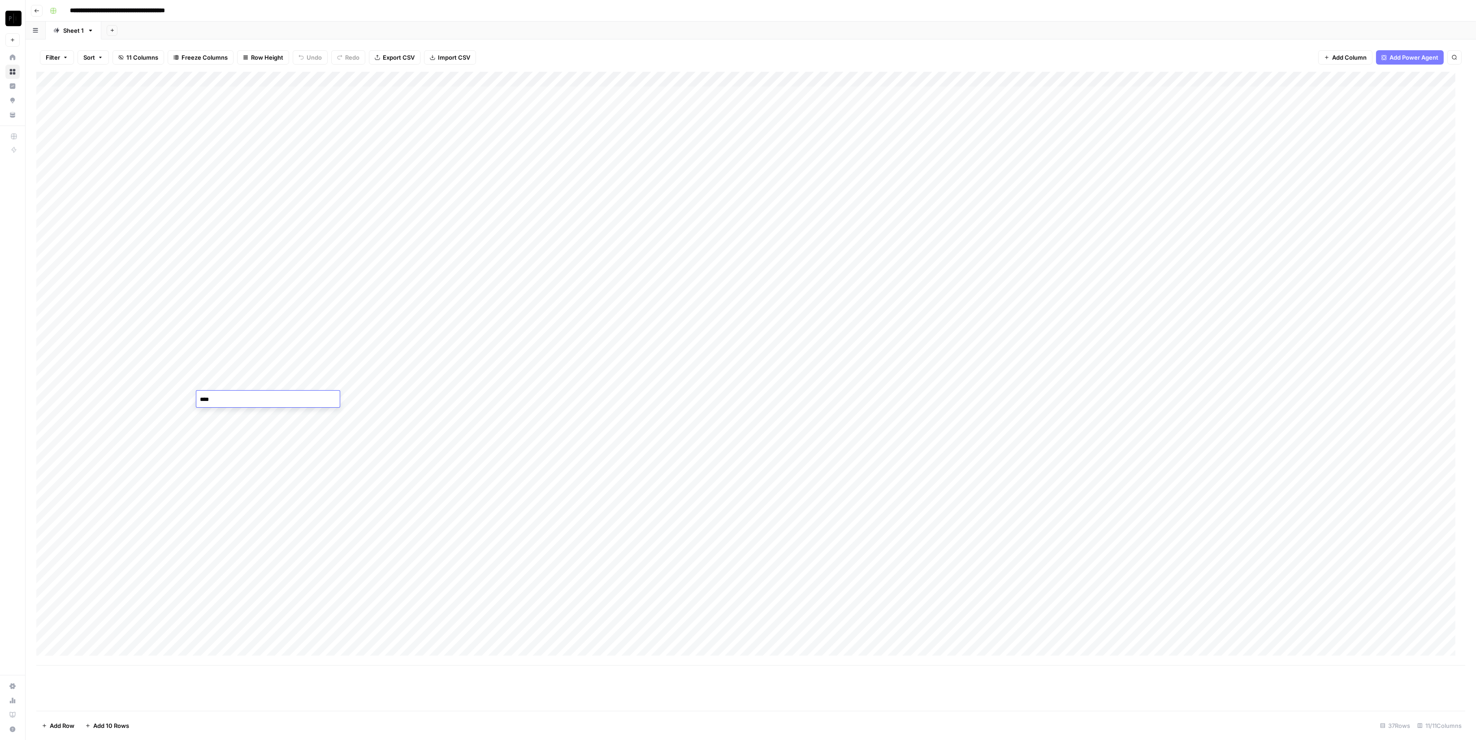
click at [543, 680] on div "Add Column" at bounding box center [750, 391] width 1429 height 639
click at [1362, 76] on div "Add Column" at bounding box center [750, 368] width 1429 height 593
click at [1268, 158] on span "Configure Inputs" at bounding box center [1286, 154] width 78 height 9
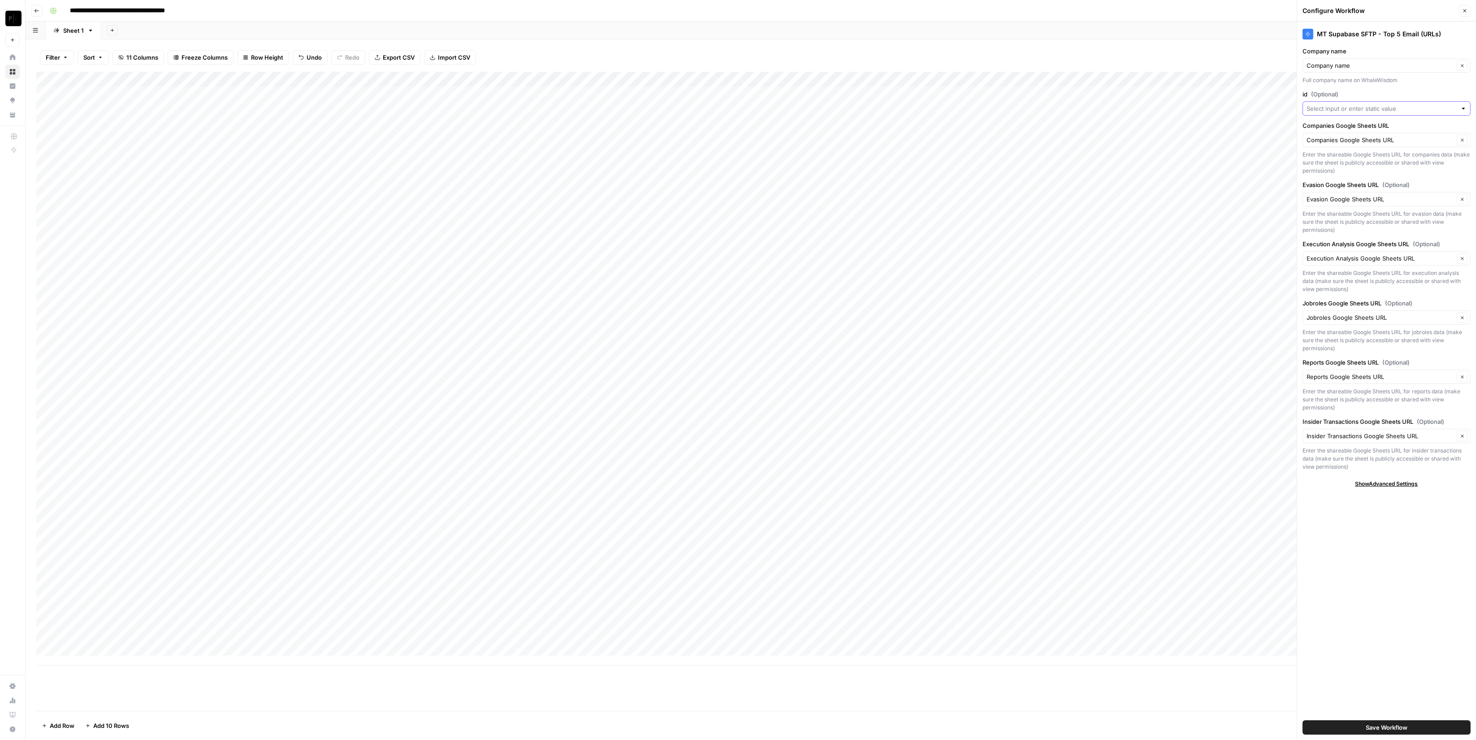
click at [1393, 110] on input "id (Optional)" at bounding box center [1382, 108] width 150 height 9
click at [1387, 140] on span "id column" at bounding box center [1379, 142] width 139 height 9
type input "id column"
click at [1382, 732] on button "Save Workflow" at bounding box center [1387, 727] width 168 height 14
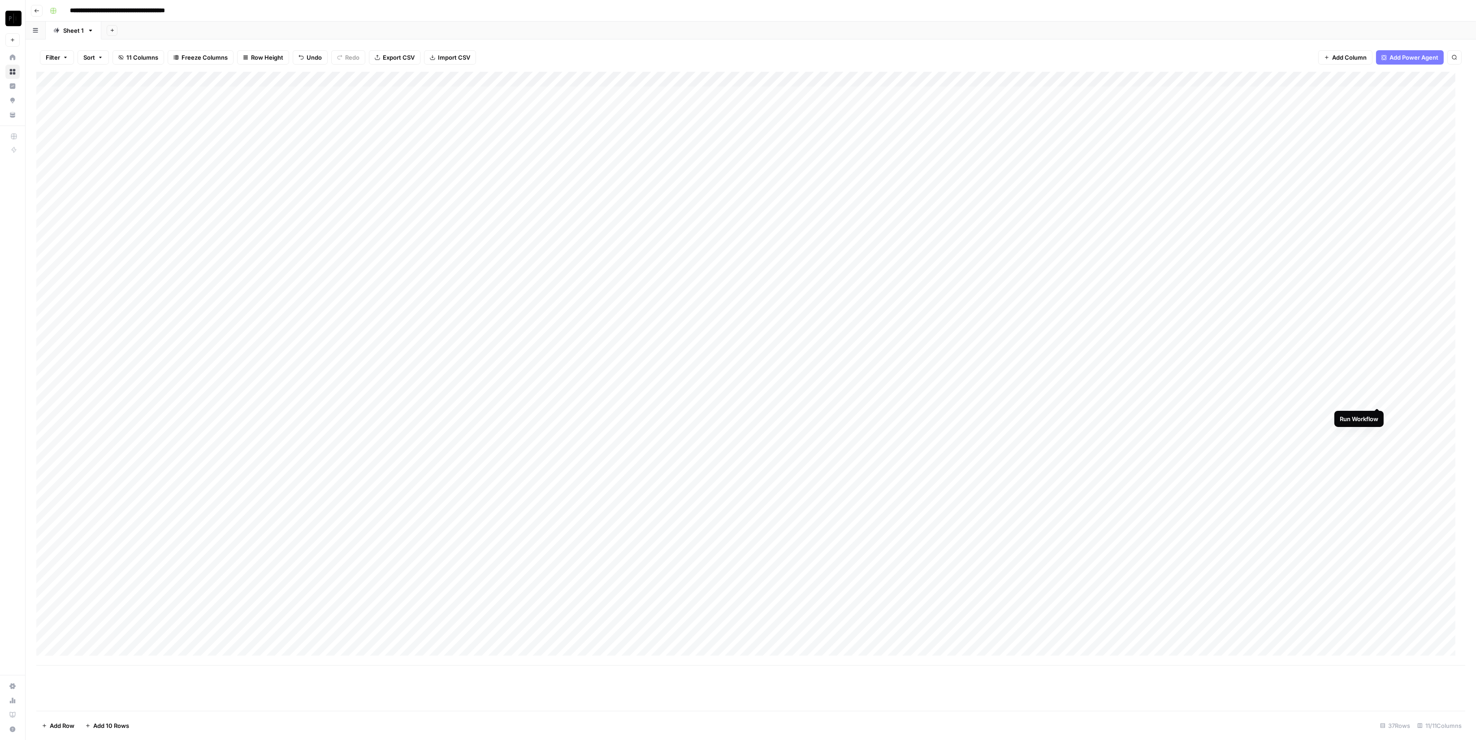
click at [1377, 397] on div "Add Column" at bounding box center [750, 368] width 1429 height 593
click at [142, 296] on div "Add Column" at bounding box center [750, 368] width 1429 height 593
click at [265, 299] on div "Add Column" at bounding box center [750, 368] width 1429 height 593
click at [264, 293] on div "Add Column" at bounding box center [750, 368] width 1429 height 593
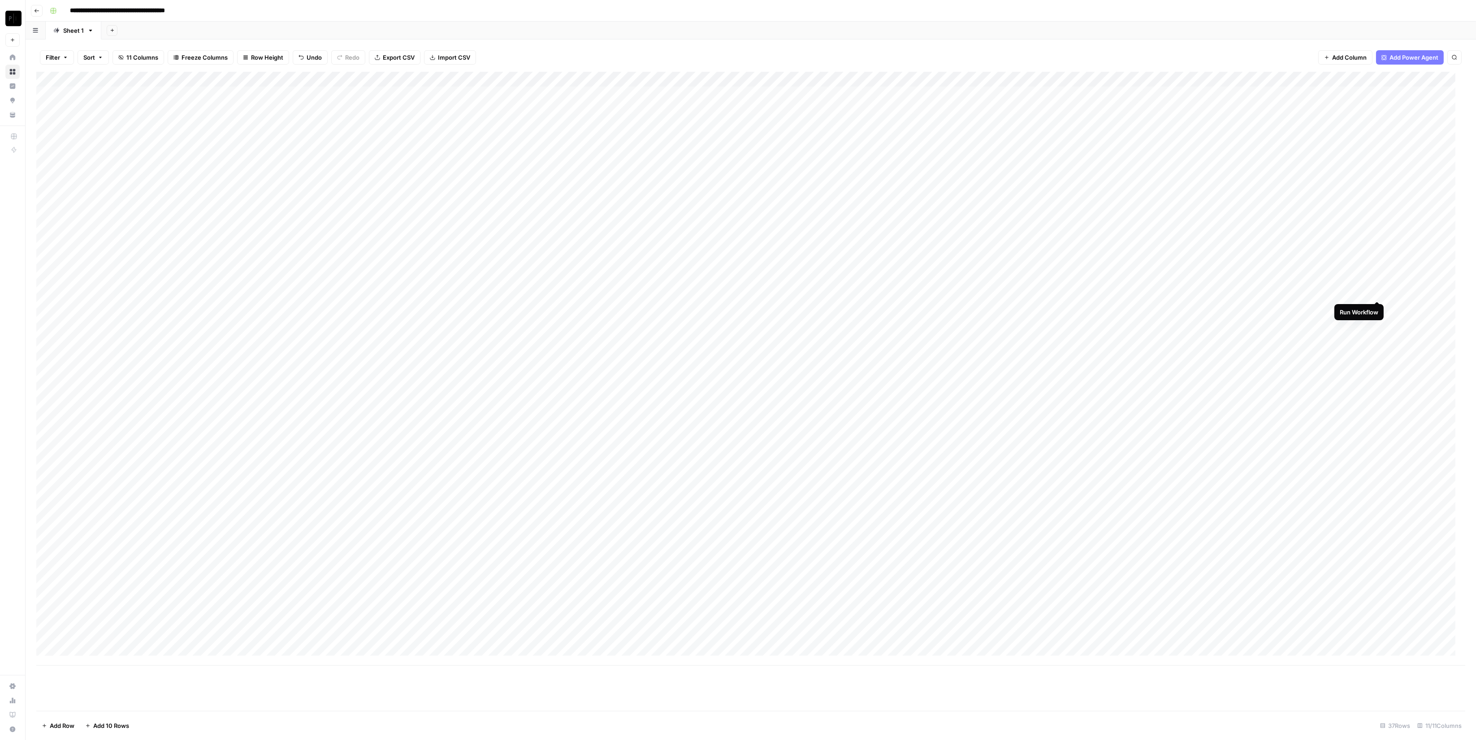
click at [1378, 292] on div "Add Column" at bounding box center [750, 368] width 1429 height 593
click at [149, 430] on div "Add Column" at bounding box center [750, 368] width 1429 height 593
click at [149, 430] on textarea "**********" at bounding box center [138, 430] width 143 height 13
click at [256, 437] on div "Add Column" at bounding box center [750, 368] width 1429 height 593
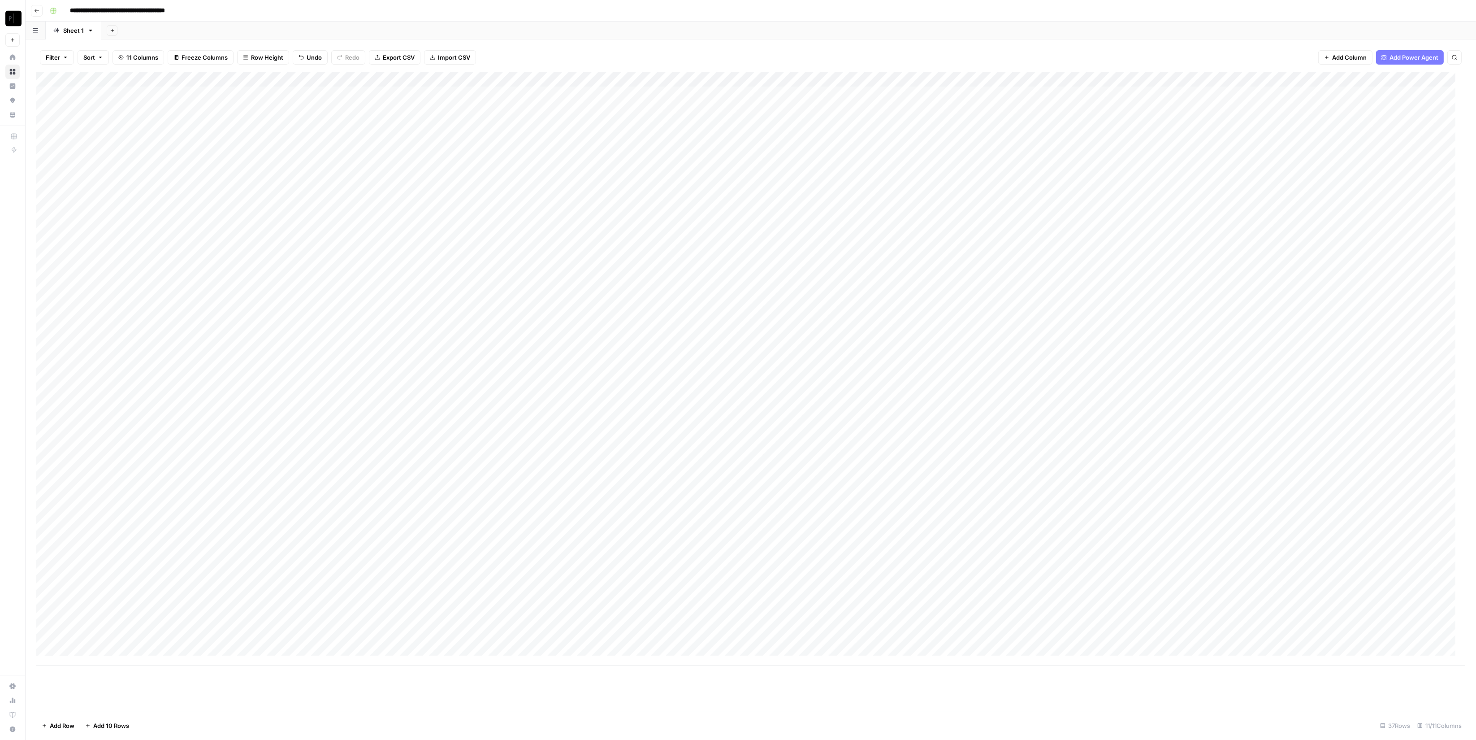
click at [257, 433] on div "Add Column" at bounding box center [750, 368] width 1429 height 593
click at [133, 445] on div "Add Column" at bounding box center [750, 368] width 1429 height 593
click at [133, 445] on textarea "**********" at bounding box center [138, 445] width 143 height 13
click at [262, 448] on div "Add Column" at bounding box center [750, 368] width 1429 height 593
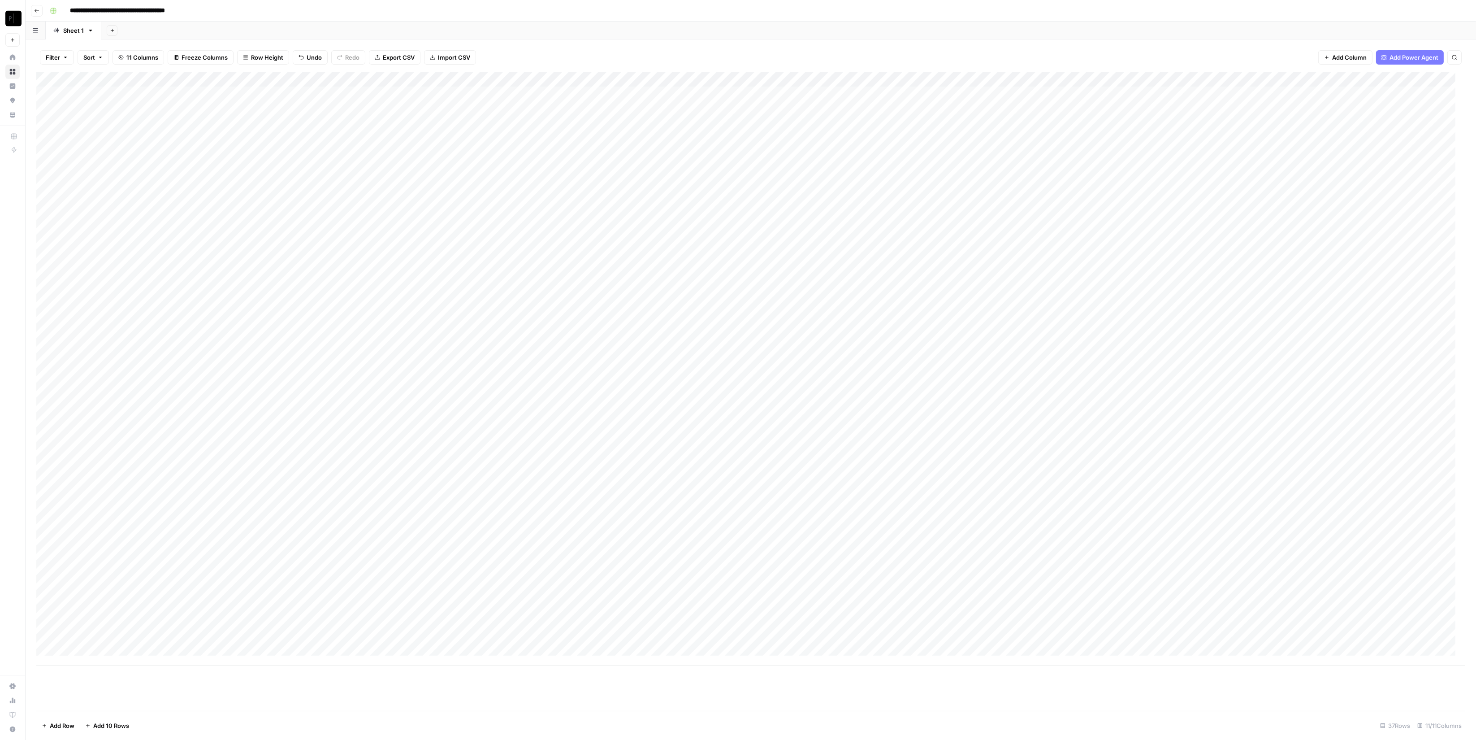
click at [116, 472] on div "Add Column" at bounding box center [750, 368] width 1429 height 593
click at [116, 472] on textarea "**********" at bounding box center [138, 475] width 143 height 13
click at [248, 478] on div "Add Column" at bounding box center [750, 368] width 1429 height 593
click at [145, 489] on div "Add Column" at bounding box center [750, 368] width 1429 height 593
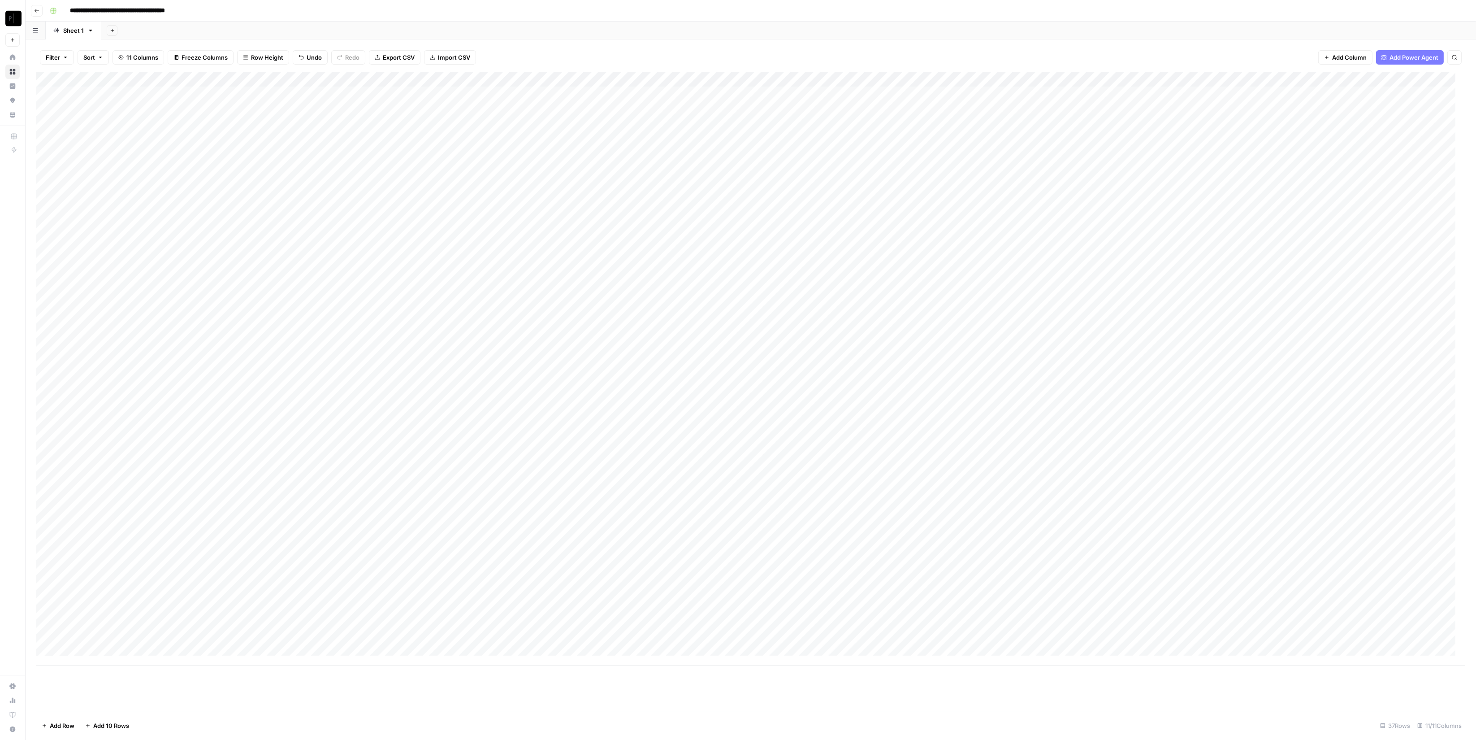
click at [145, 489] on div "Add Column" at bounding box center [750, 368] width 1429 height 593
